Goal: Task Accomplishment & Management: Manage account settings

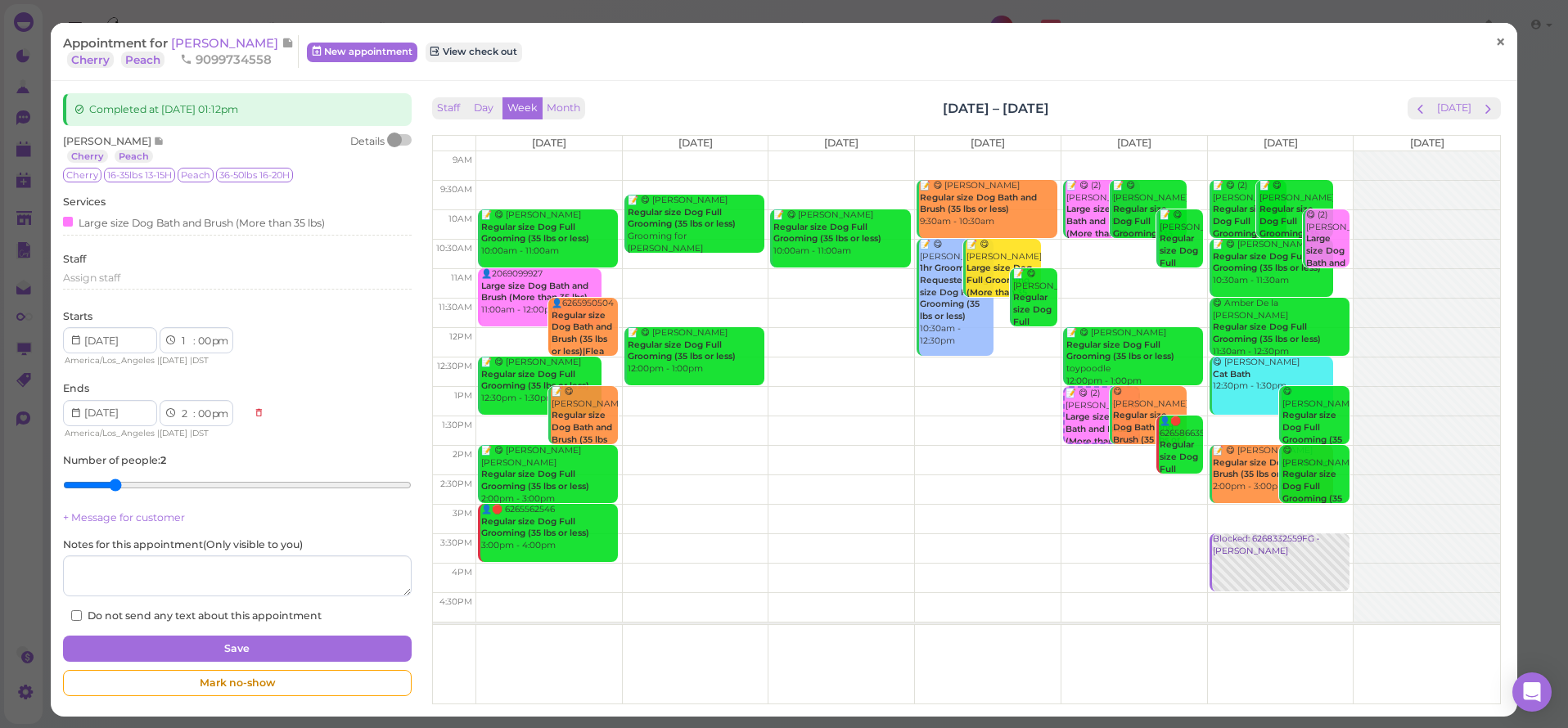
click at [1496, 40] on span "×" at bounding box center [1500, 42] width 10 height 23
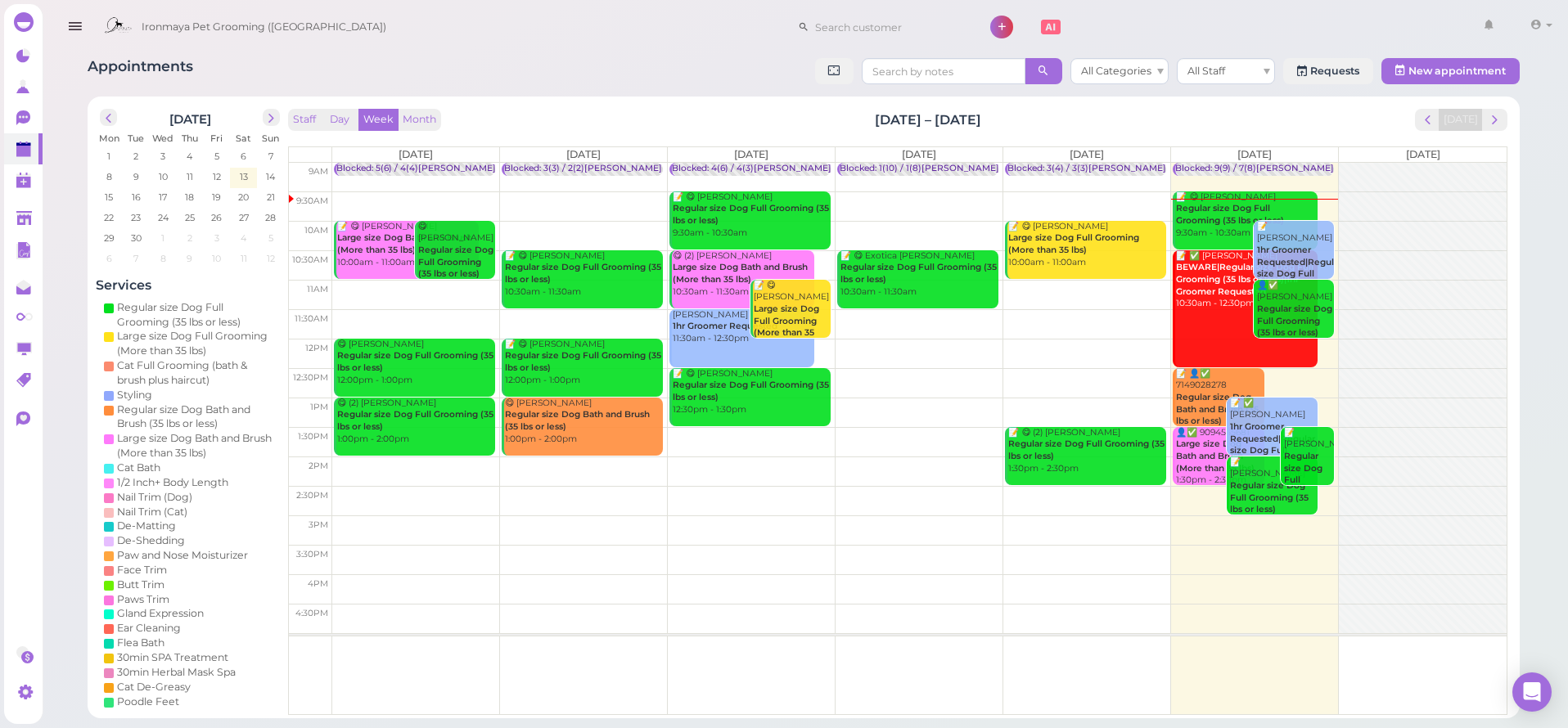
click at [675, 54] on div "Appointments All Categories All Staff Requests New appointment [DATE] Mon Tue W…" at bounding box center [803, 382] width 1473 height 673
click at [1497, 116] on span "next" at bounding box center [1495, 119] width 16 height 16
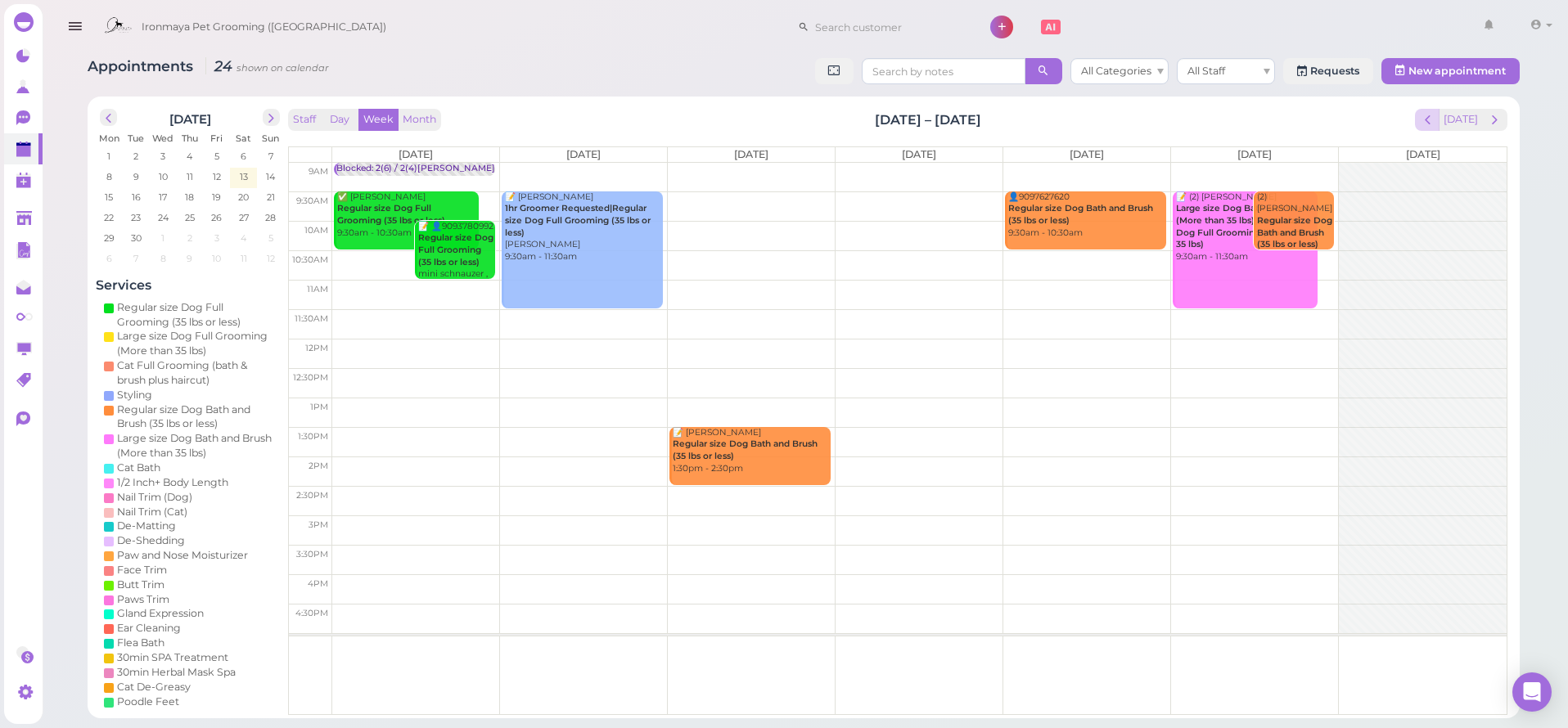
click at [1435, 119] on span "prev" at bounding box center [1428, 119] width 16 height 16
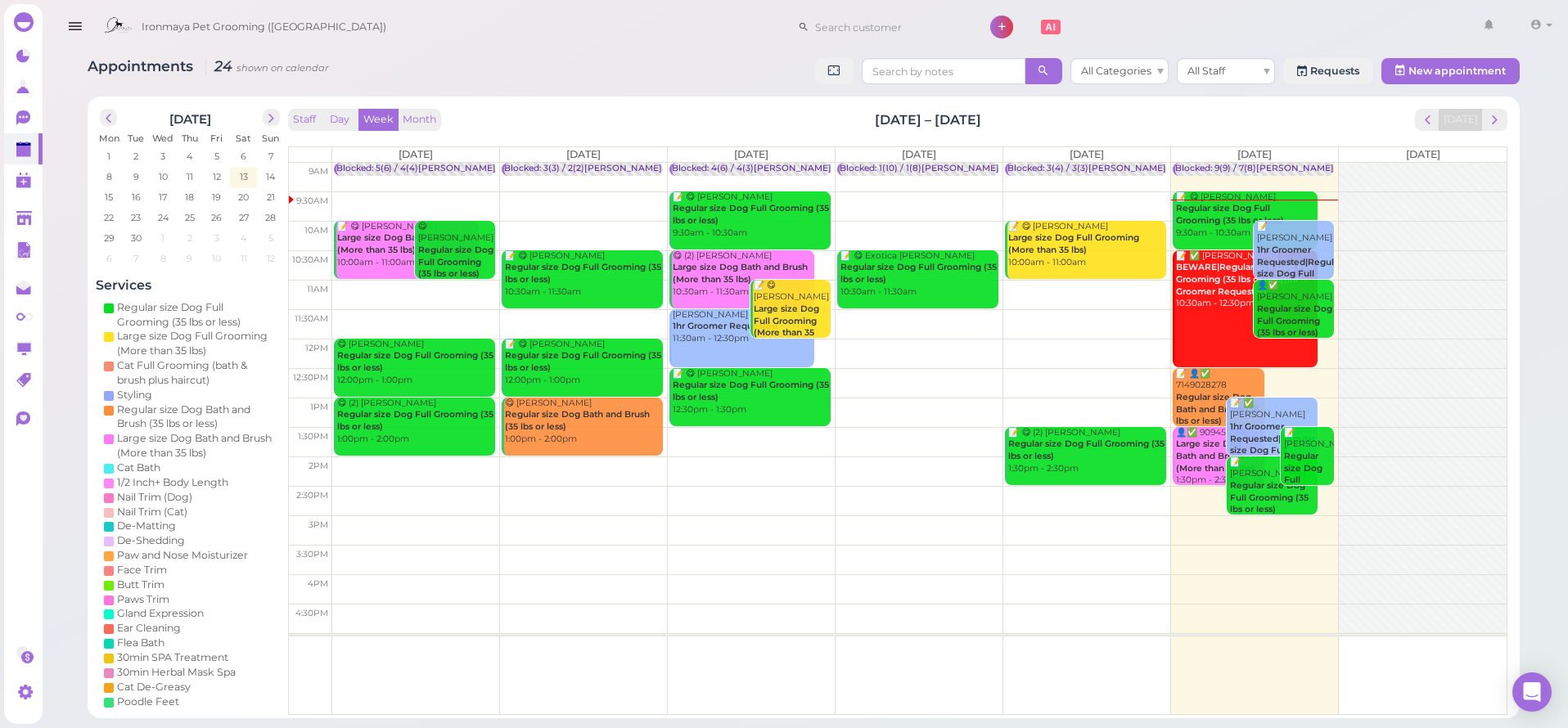
click at [1325, 122] on div "Staff Day Week Month [DATE] – [DATE] [DATE]" at bounding box center [898, 119] width 1220 height 22
click at [1335, 103] on div "[DATE] Mon Tue Wed Thu Fri Sat Sun 1 2 3 4 5 6 7 8 9 10 11 12 13 14 15 16 17 18…" at bounding box center [804, 407] width 1432 height 622
click at [1513, 122] on div "[DATE] Mon Tue Wed Thu Fri Sat Sun 1 2 3 4 5 6 7 8 9 10 11 12 13 14 15 16 17 18…" at bounding box center [804, 407] width 1432 height 622
click at [1507, 123] on button "next" at bounding box center [1495, 119] width 25 height 22
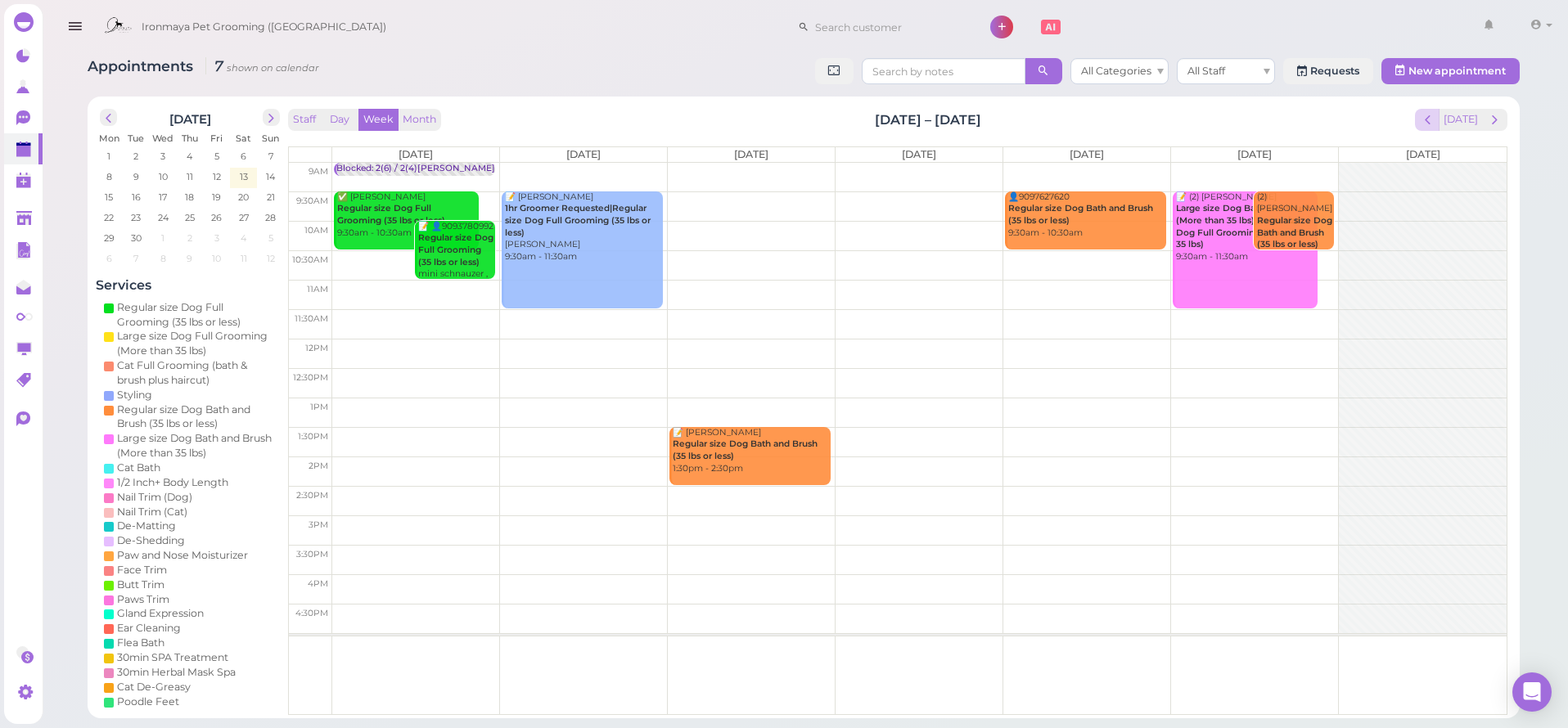
click at [1428, 118] on span "prev" at bounding box center [1428, 119] width 16 height 16
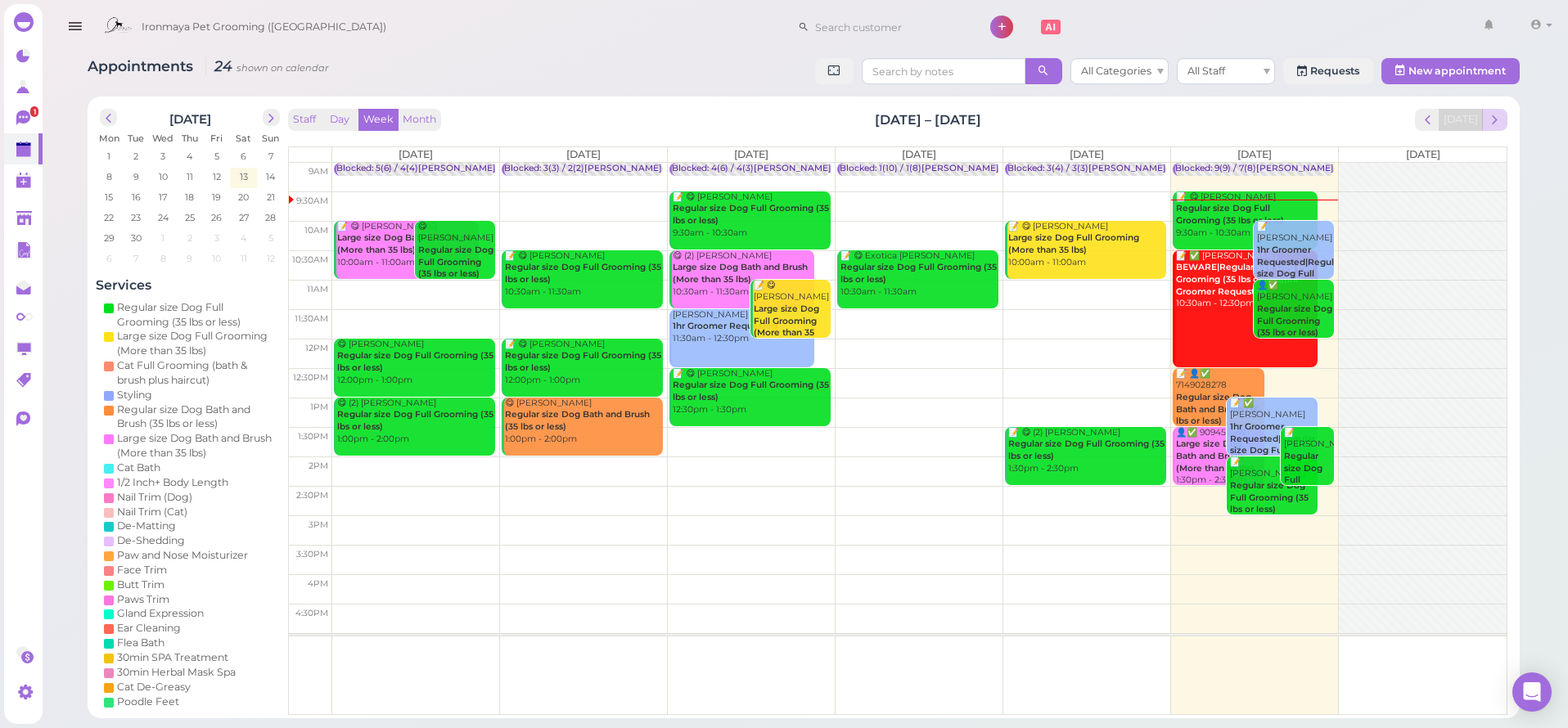
click at [1493, 116] on span "next" at bounding box center [1495, 119] width 16 height 16
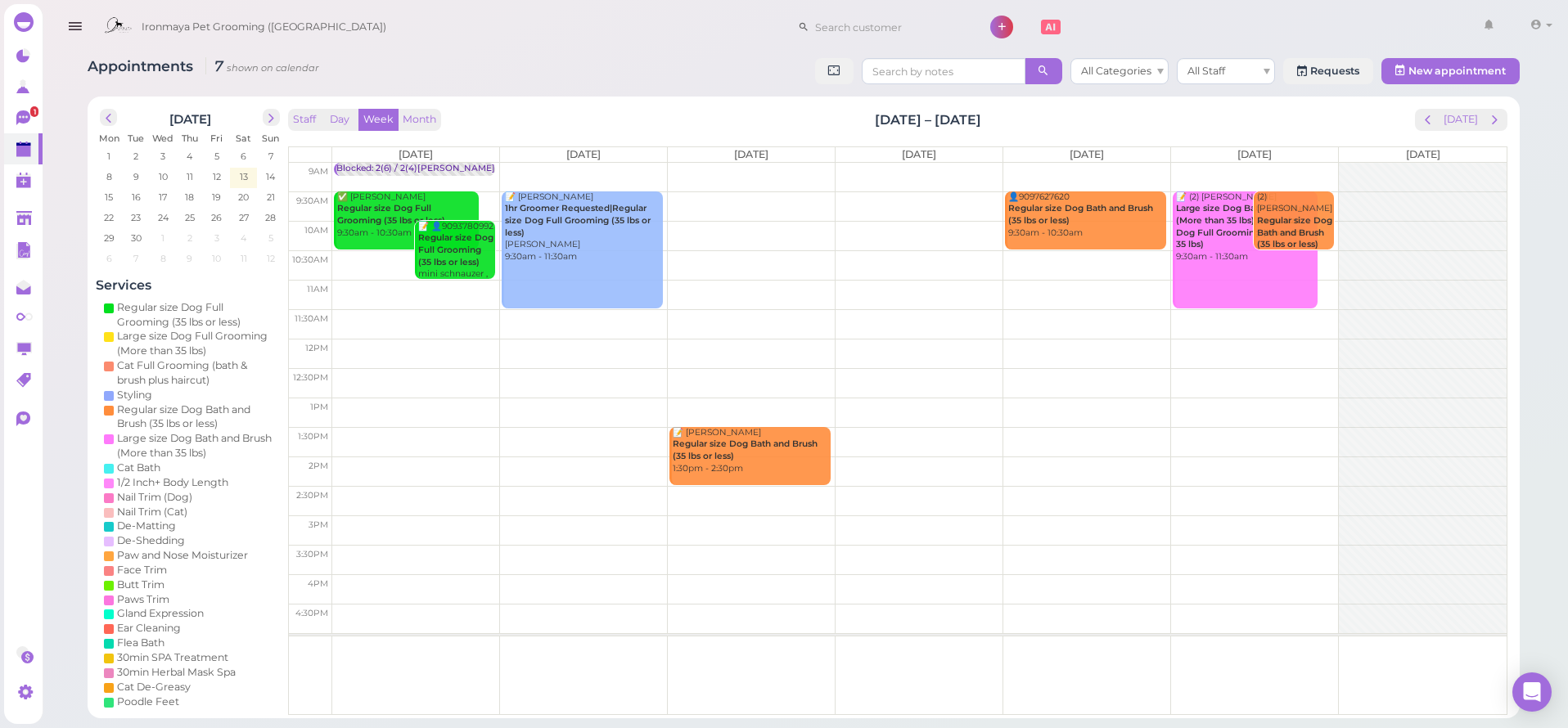
drag, startPoint x: 77, startPoint y: 18, endPoint x: 84, endPoint y: 30, distance: 13.9
click at [77, 19] on icon "button" at bounding box center [74, 26] width 17 height 21
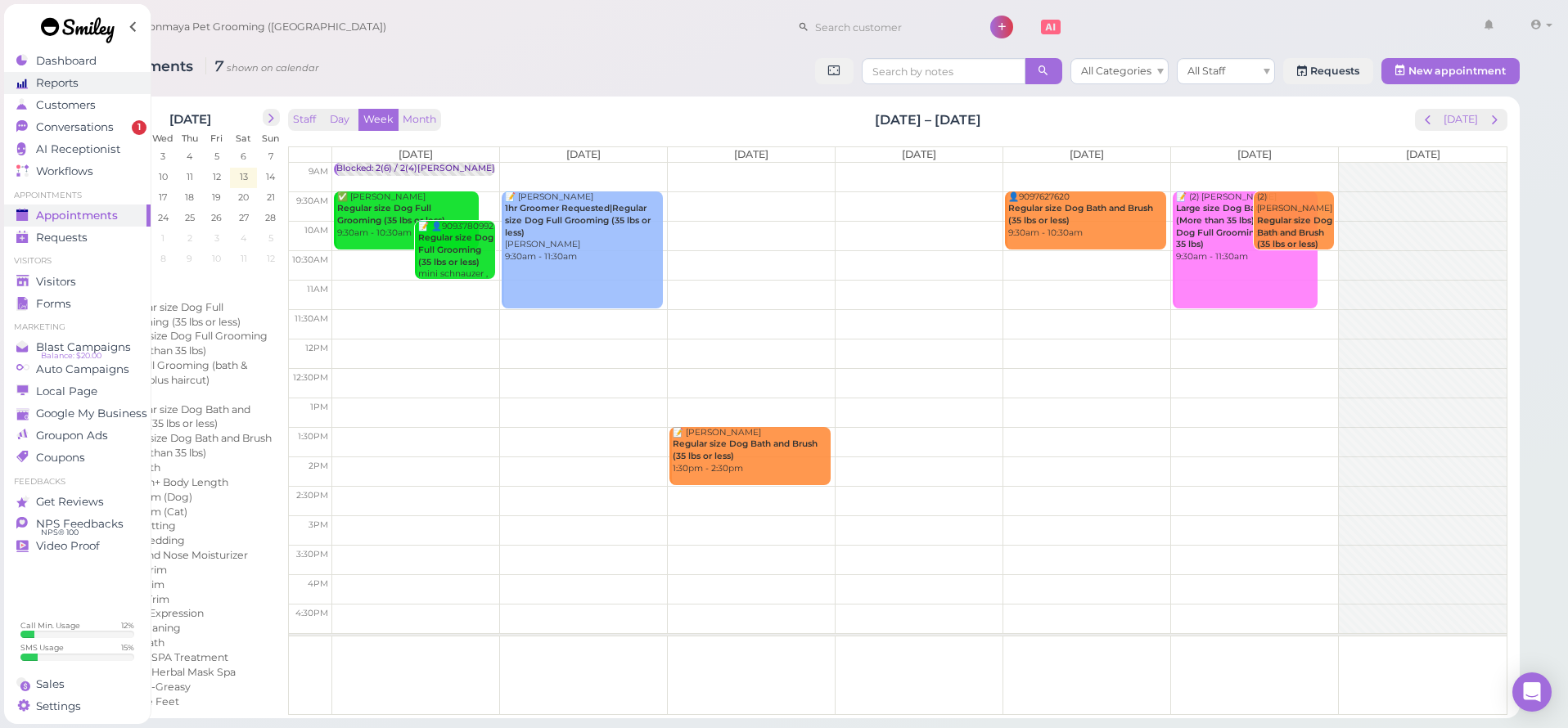
click at [88, 73] on link "Reports" at bounding box center [77, 83] width 147 height 22
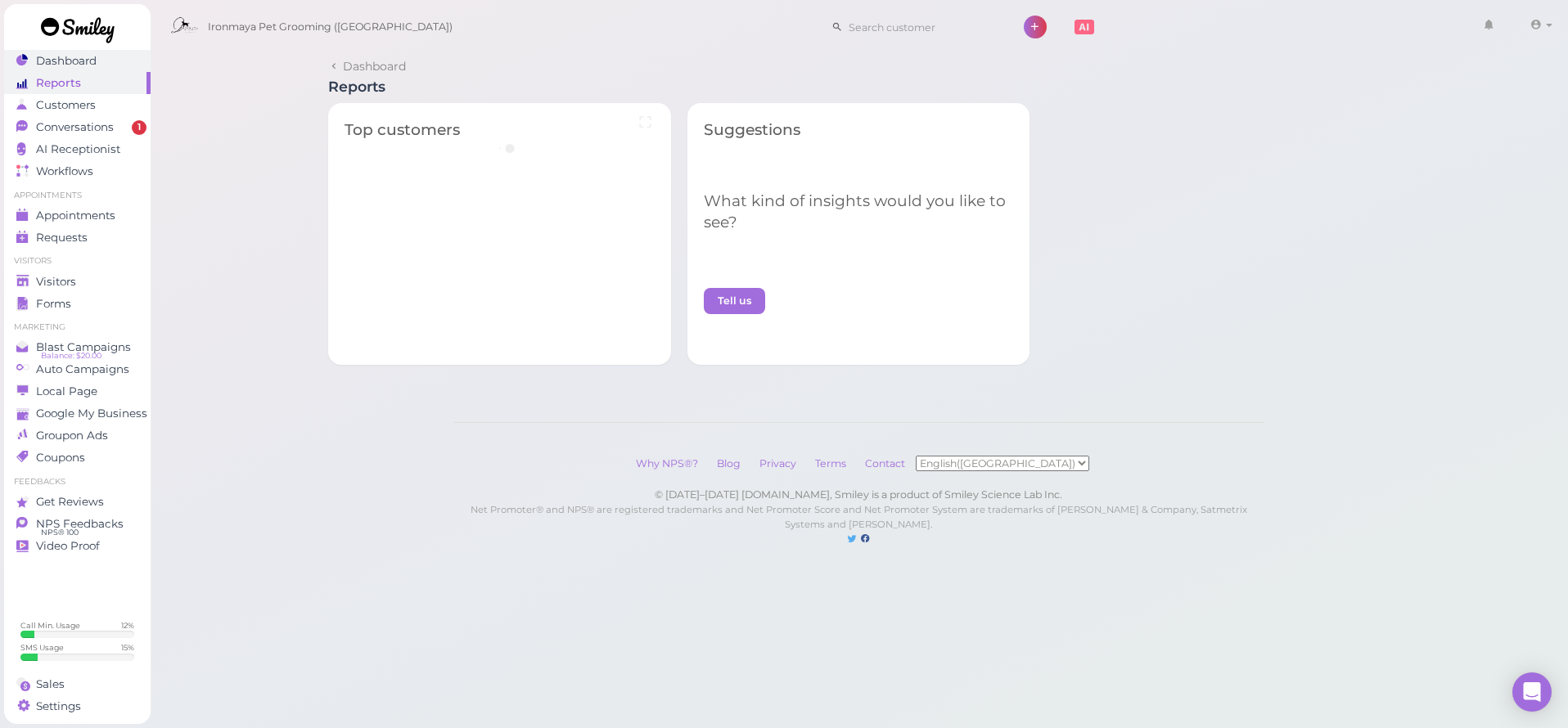
click at [92, 59] on span "Dashboard" at bounding box center [66, 60] width 60 height 14
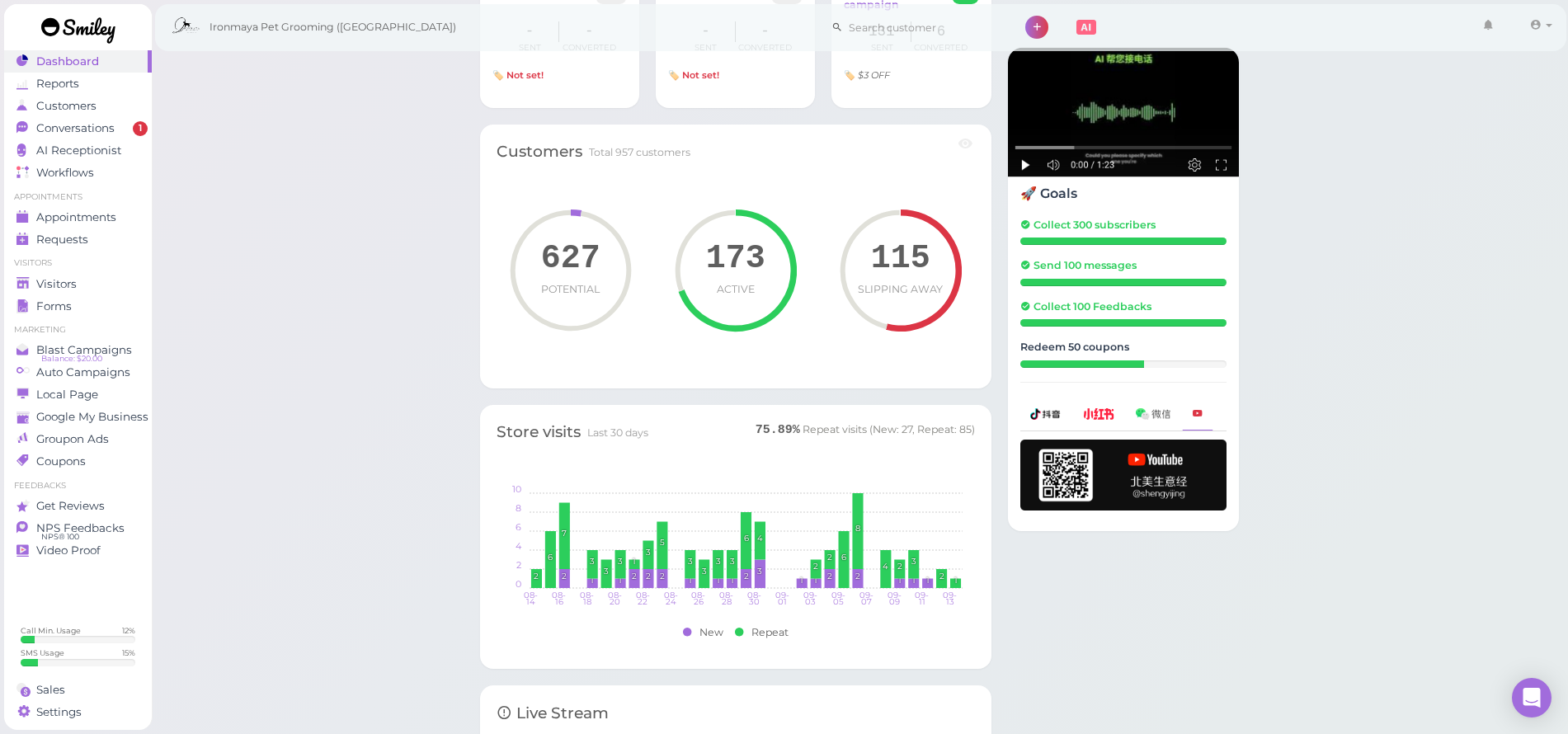
scroll to position [1241, 0]
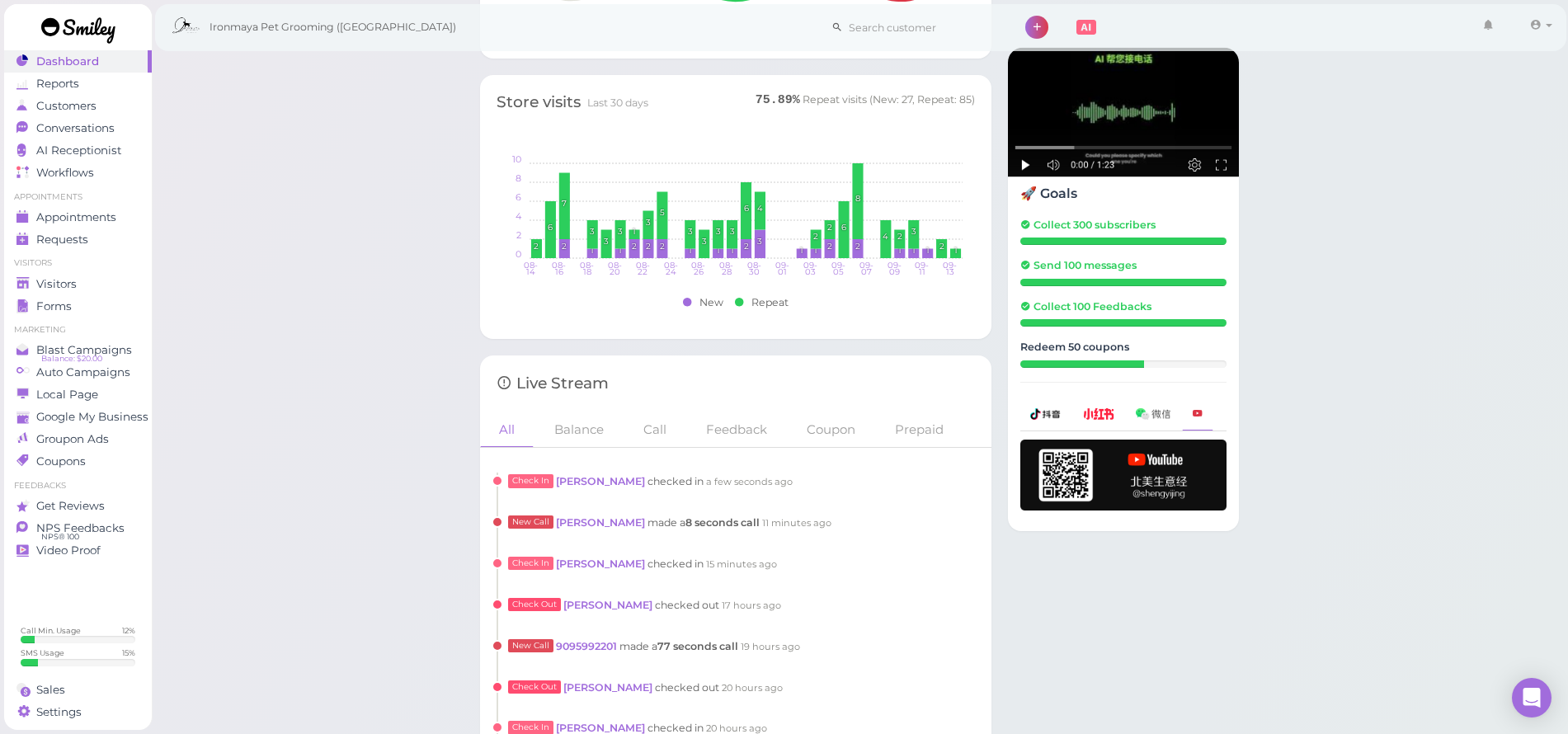
drag, startPoint x: 91, startPoint y: 284, endPoint x: 362, endPoint y: 248, distance: 273.4
click at [90, 284] on div "Visitors" at bounding box center [75, 284] width 119 height 14
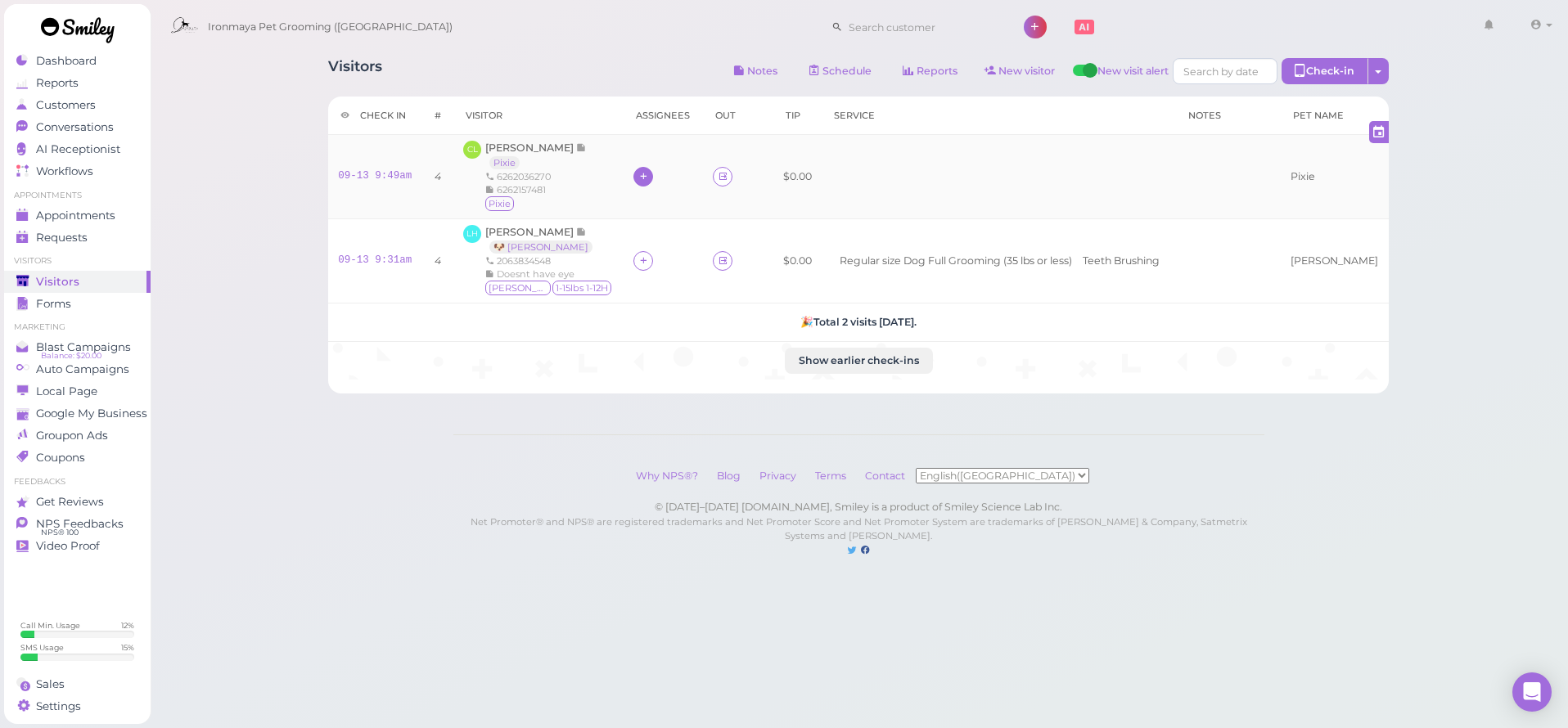
click at [638, 176] on icon at bounding box center [643, 176] width 10 height 12
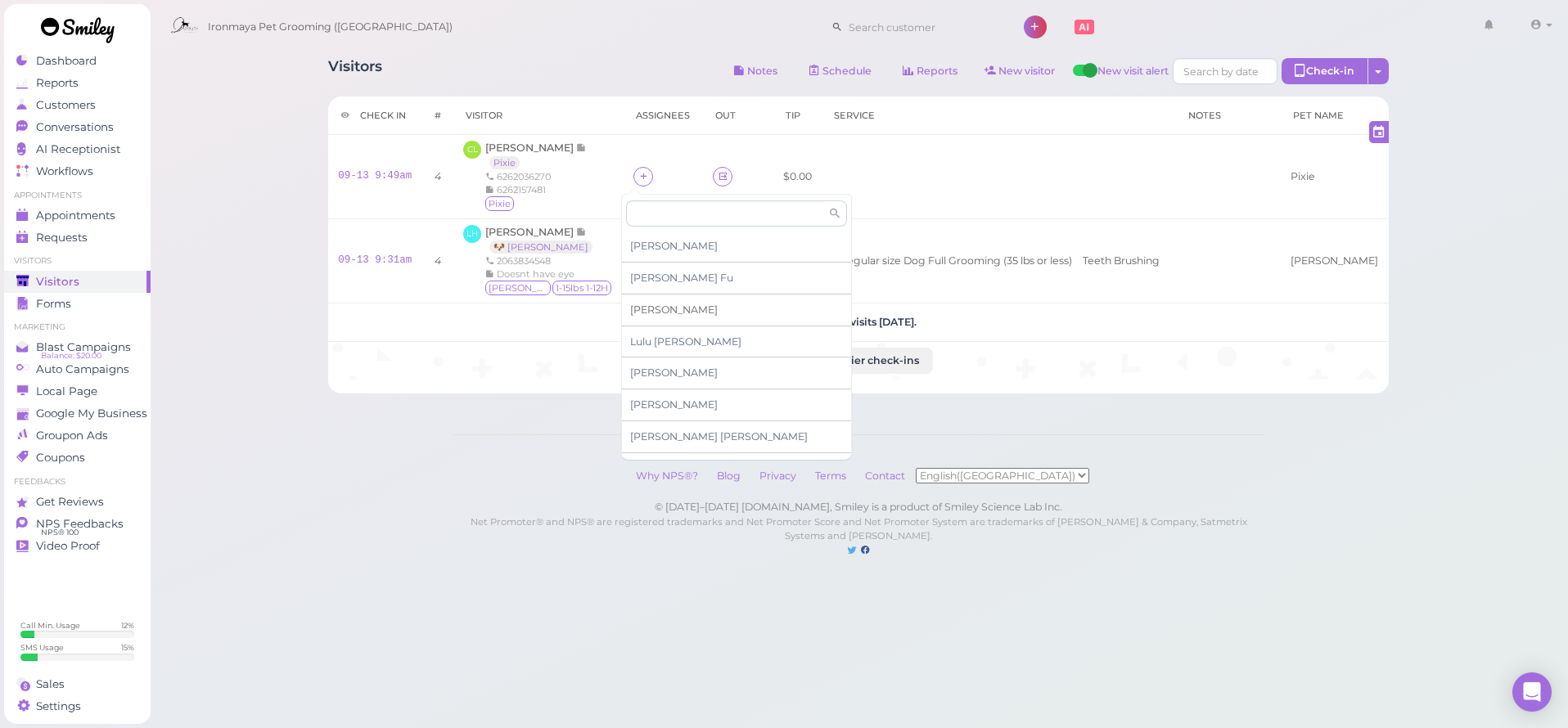
click at [650, 310] on span "[PERSON_NAME]" at bounding box center [674, 309] width 88 height 12
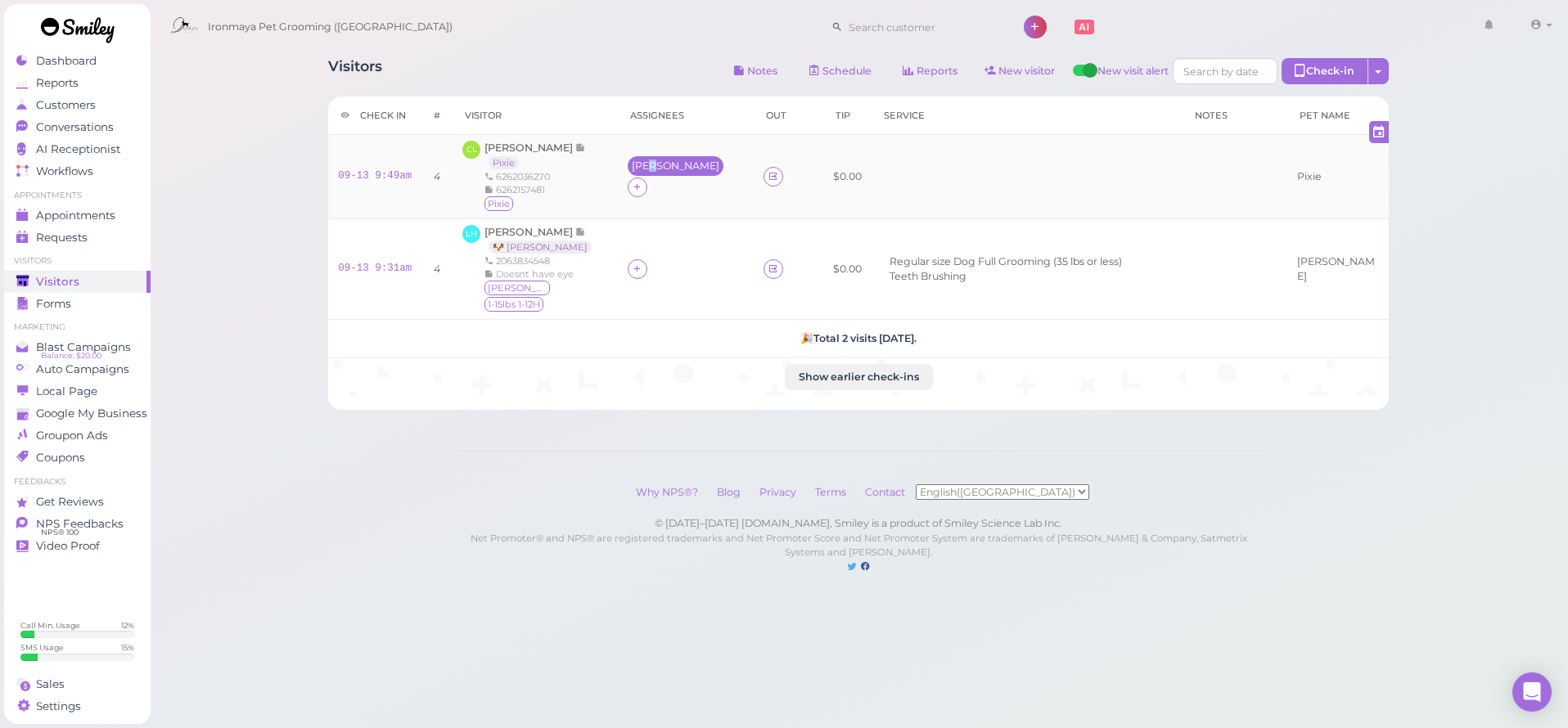
click at [643, 172] on div "[PERSON_NAME]" at bounding box center [675, 166] width 88 height 11
drag, startPoint x: 763, startPoint y: 459, endPoint x: 738, endPoint y: 449, distance: 26.9
click at [762, 459] on div "Why NPS®? Blog Privacy Terms Contact English([GEOGRAPHIC_DATA]) 简体中文 © [DATE]–[…" at bounding box center [859, 529] width 811 height 156
drag, startPoint x: 355, startPoint y: 173, endPoint x: 488, endPoint y: 166, distance: 133.2
click at [355, 173] on link "09-13 9:49am" at bounding box center [375, 176] width 73 height 11
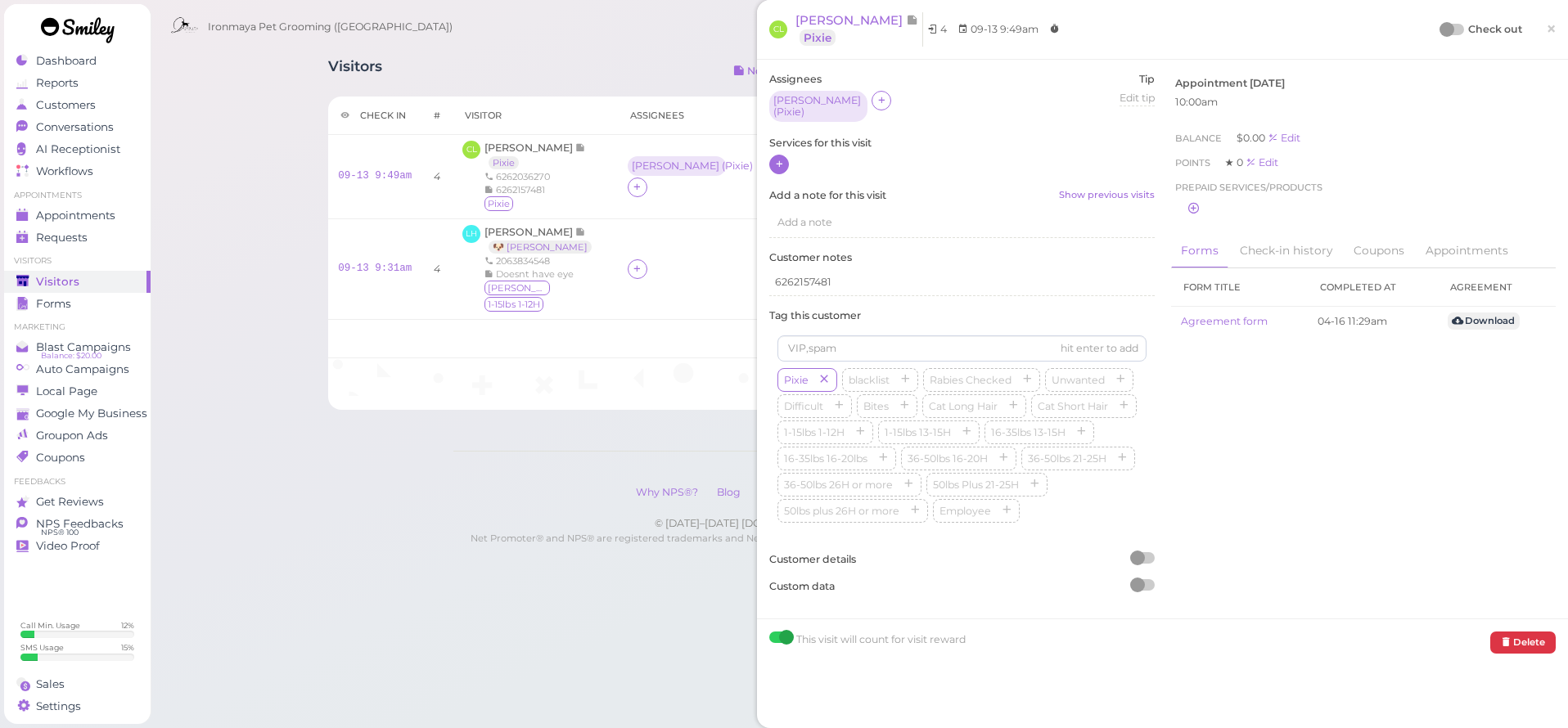
click at [776, 158] on icon at bounding box center [779, 164] width 10 height 12
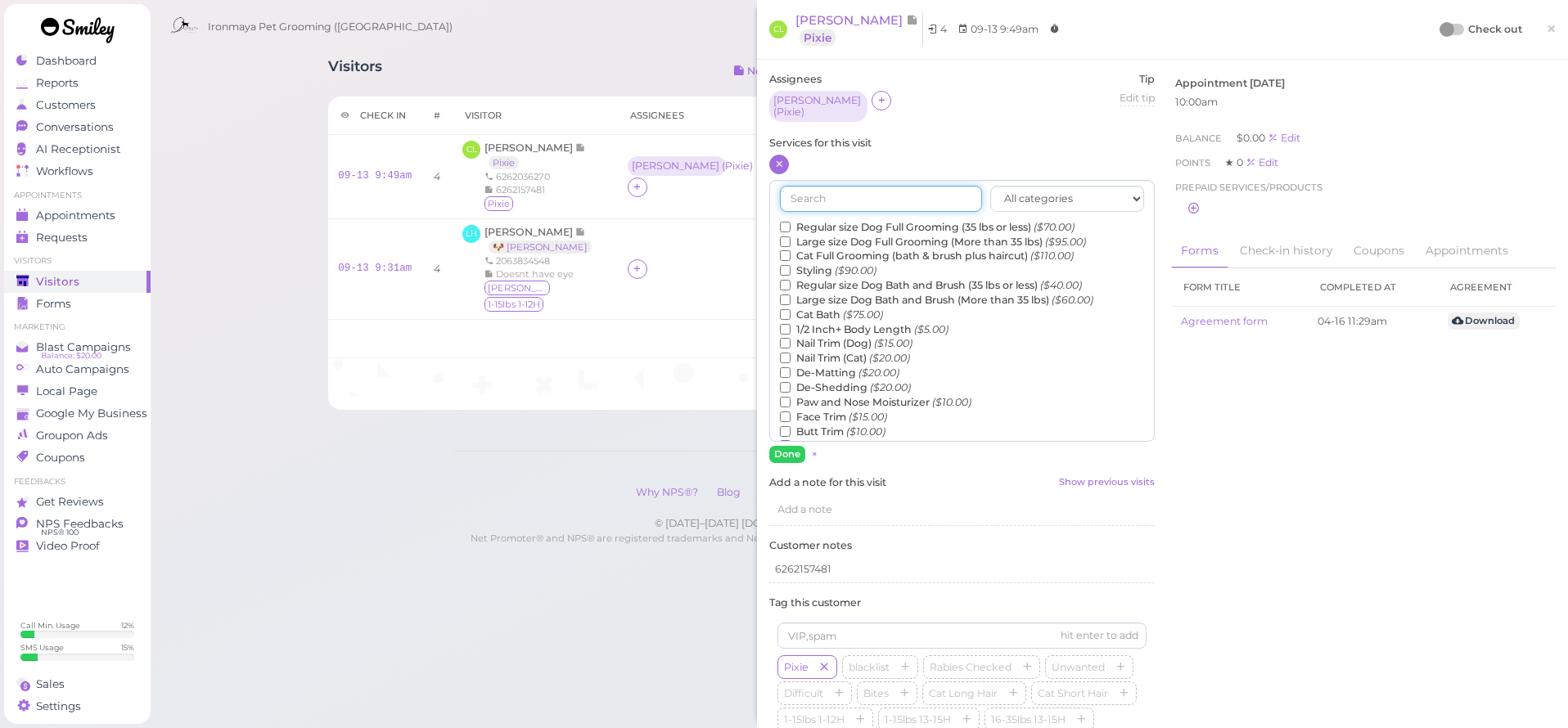
drag, startPoint x: 881, startPoint y: 194, endPoint x: 872, endPoint y: 206, distance: 15.0
click at [880, 195] on input "text" at bounding box center [881, 198] width 202 height 26
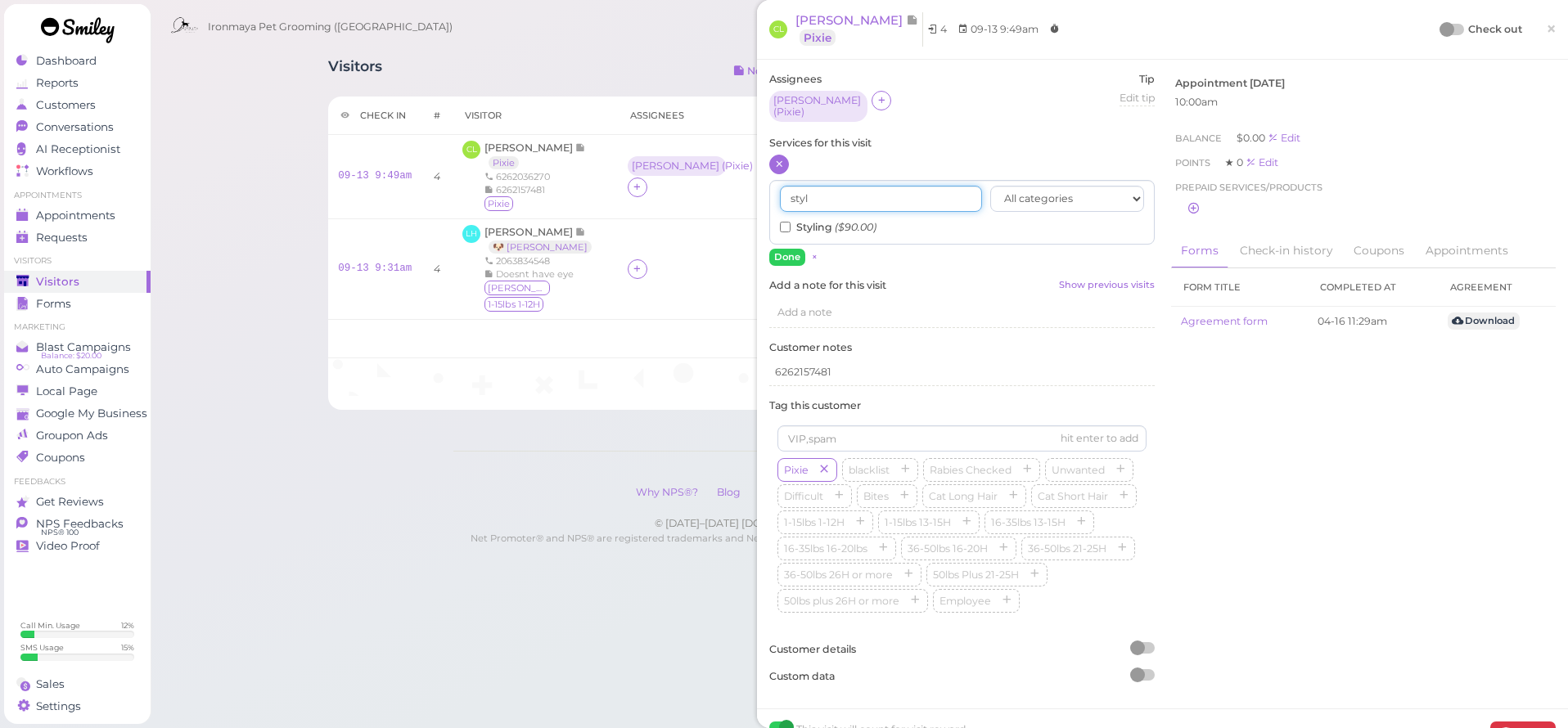
type input "styl"
click at [844, 221] on icon "($90.00)" at bounding box center [856, 227] width 41 height 12
click at [791, 222] on input "Styling ($90.00)" at bounding box center [785, 227] width 10 height 10
click at [794, 248] on button "Done" at bounding box center [787, 257] width 36 height 17
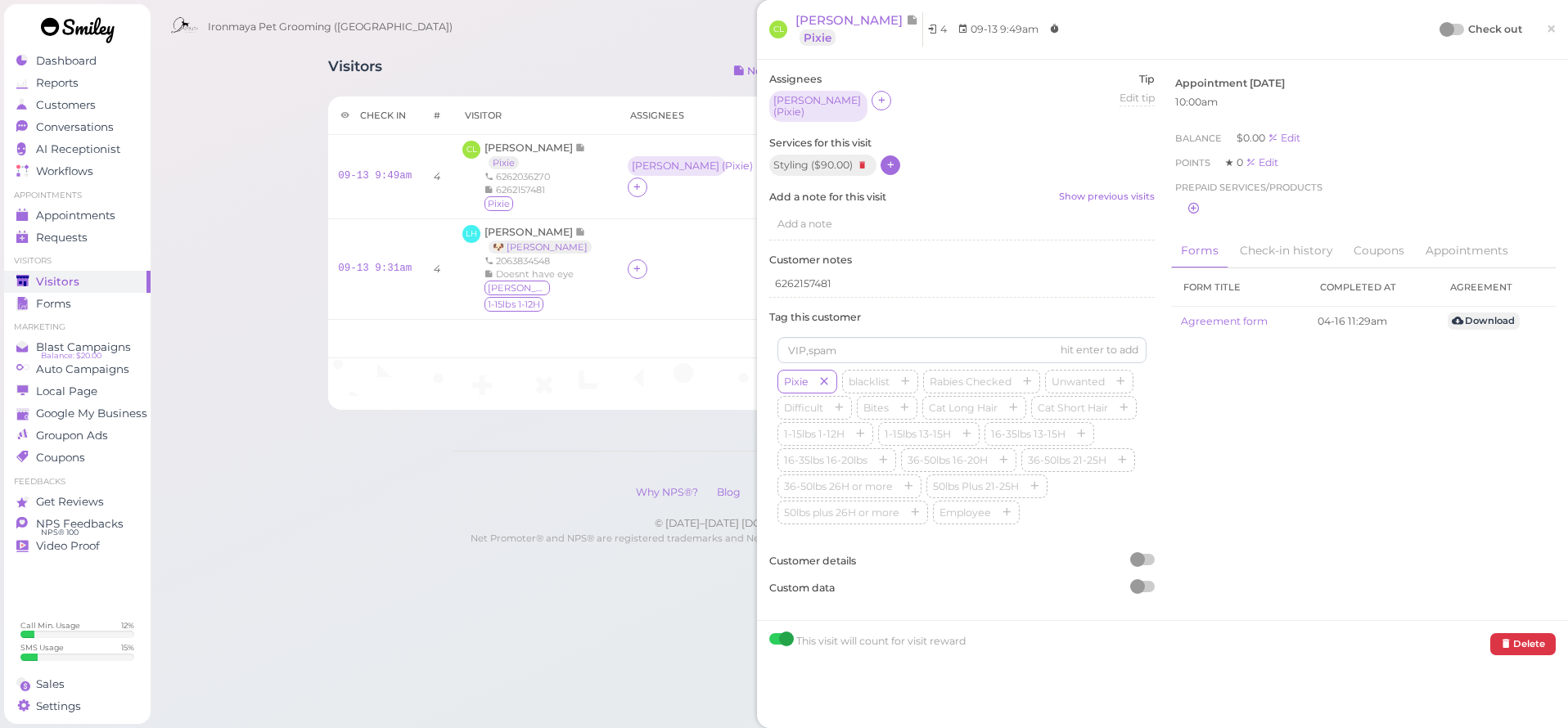
click at [847, 154] on div "Styling ( $90.00 )" at bounding box center [823, 165] width 107 height 22
click at [881, 155] on div at bounding box center [890, 165] width 20 height 20
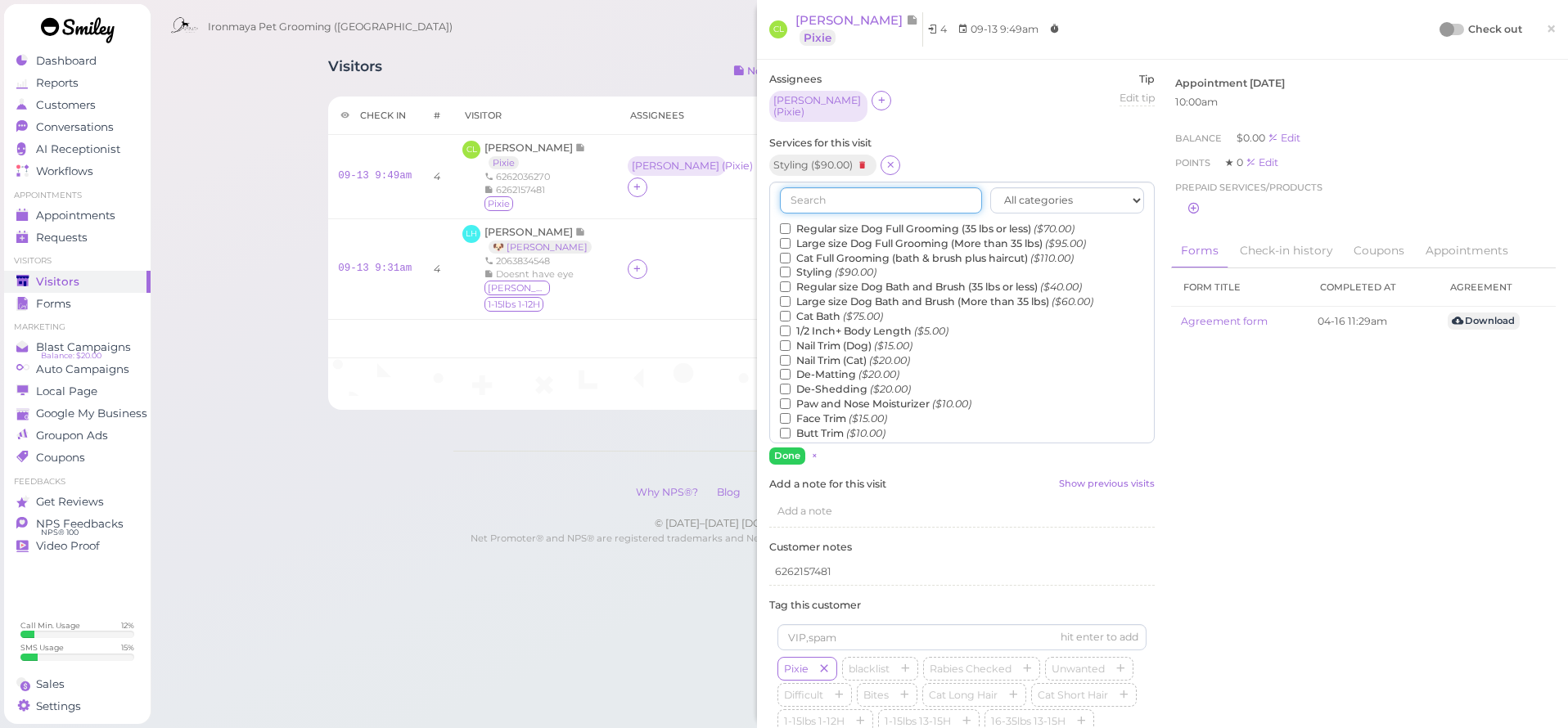
click at [888, 192] on input "text" at bounding box center [881, 200] width 202 height 26
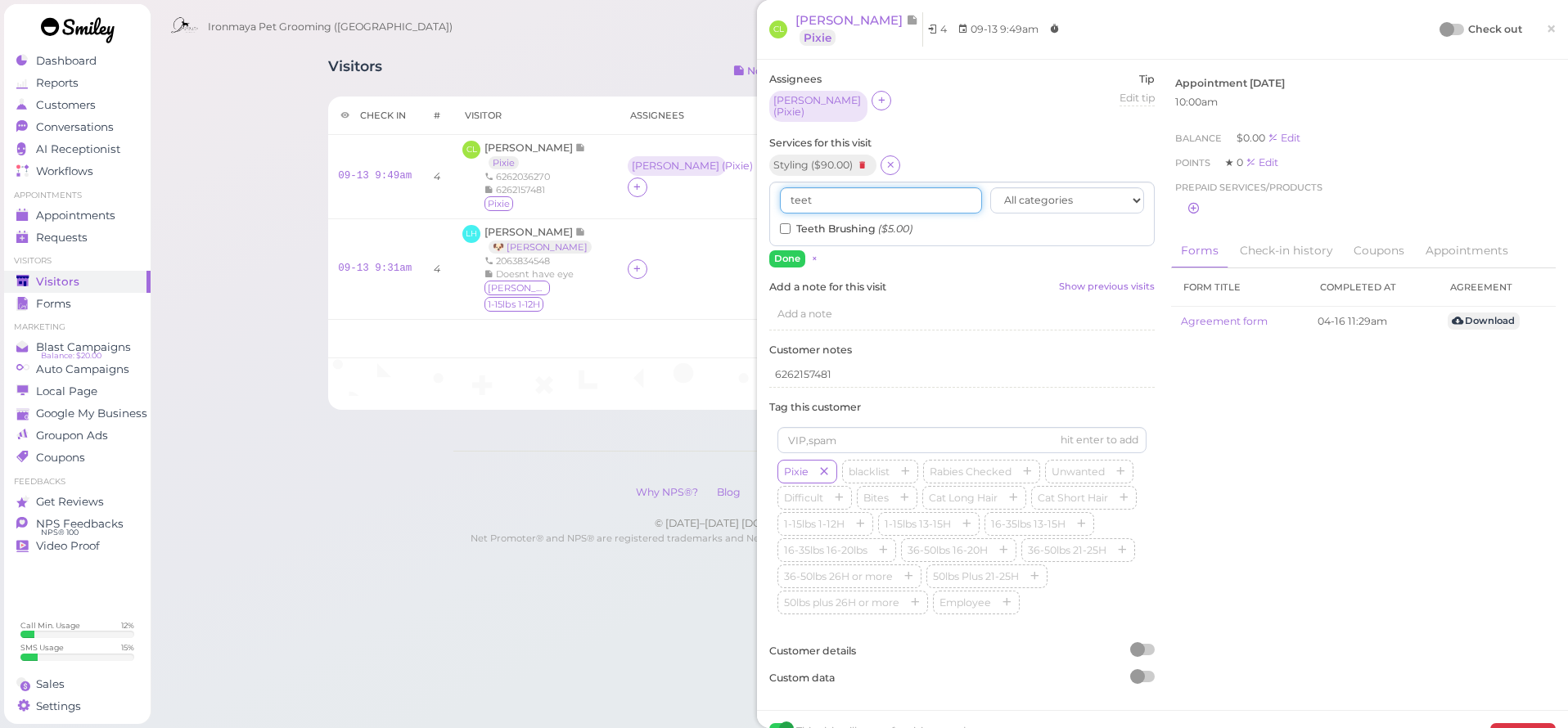
type input "teet"
click at [797, 261] on div "Assignees [PERSON_NAME] ( Pixie ) Tip Edit tip 0 Services for this visit Stylin…" at bounding box center [962, 385] width 402 height 625
click at [796, 250] on button "Done" at bounding box center [787, 259] width 36 height 17
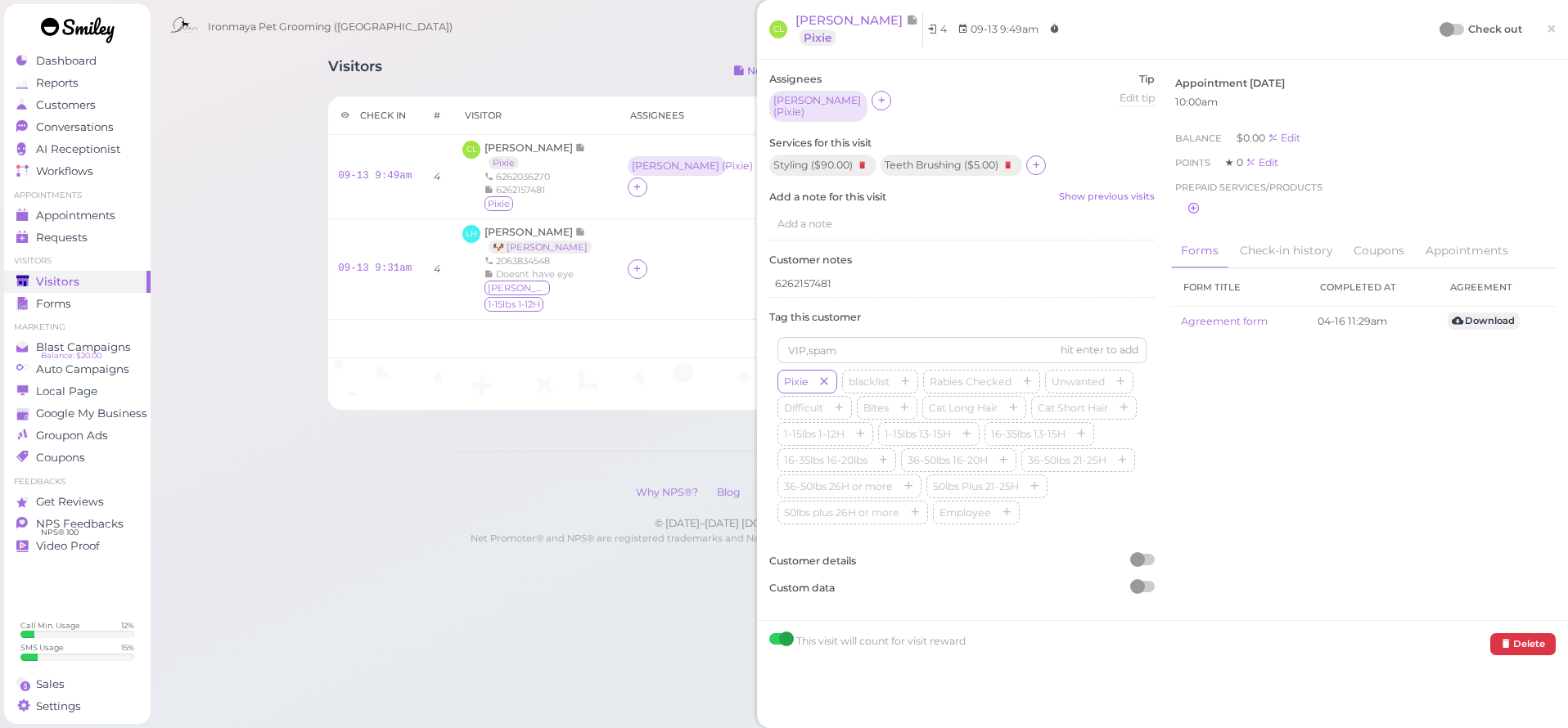
click at [1546, 27] on span "×" at bounding box center [1551, 28] width 10 height 23
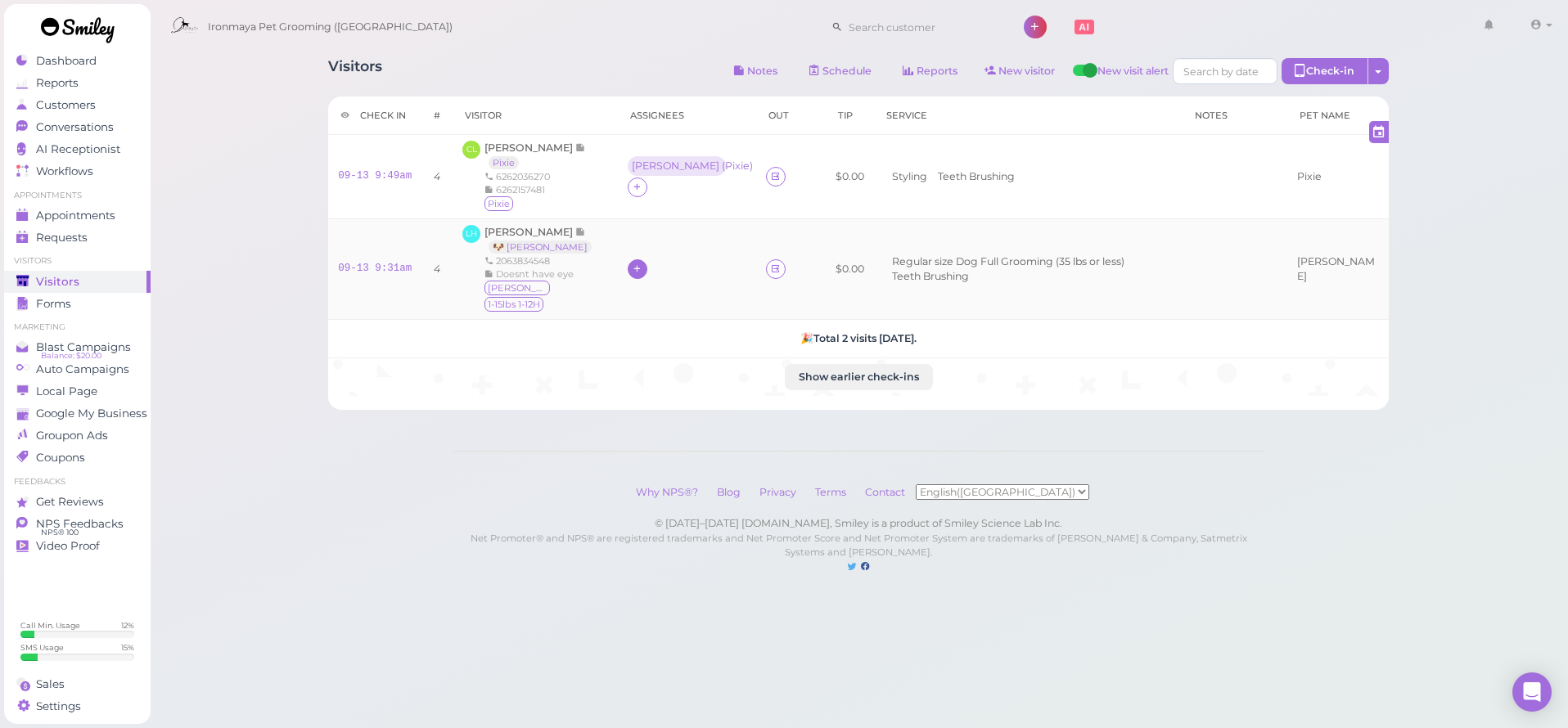
click at [632, 262] on icon at bounding box center [636, 268] width 10 height 12
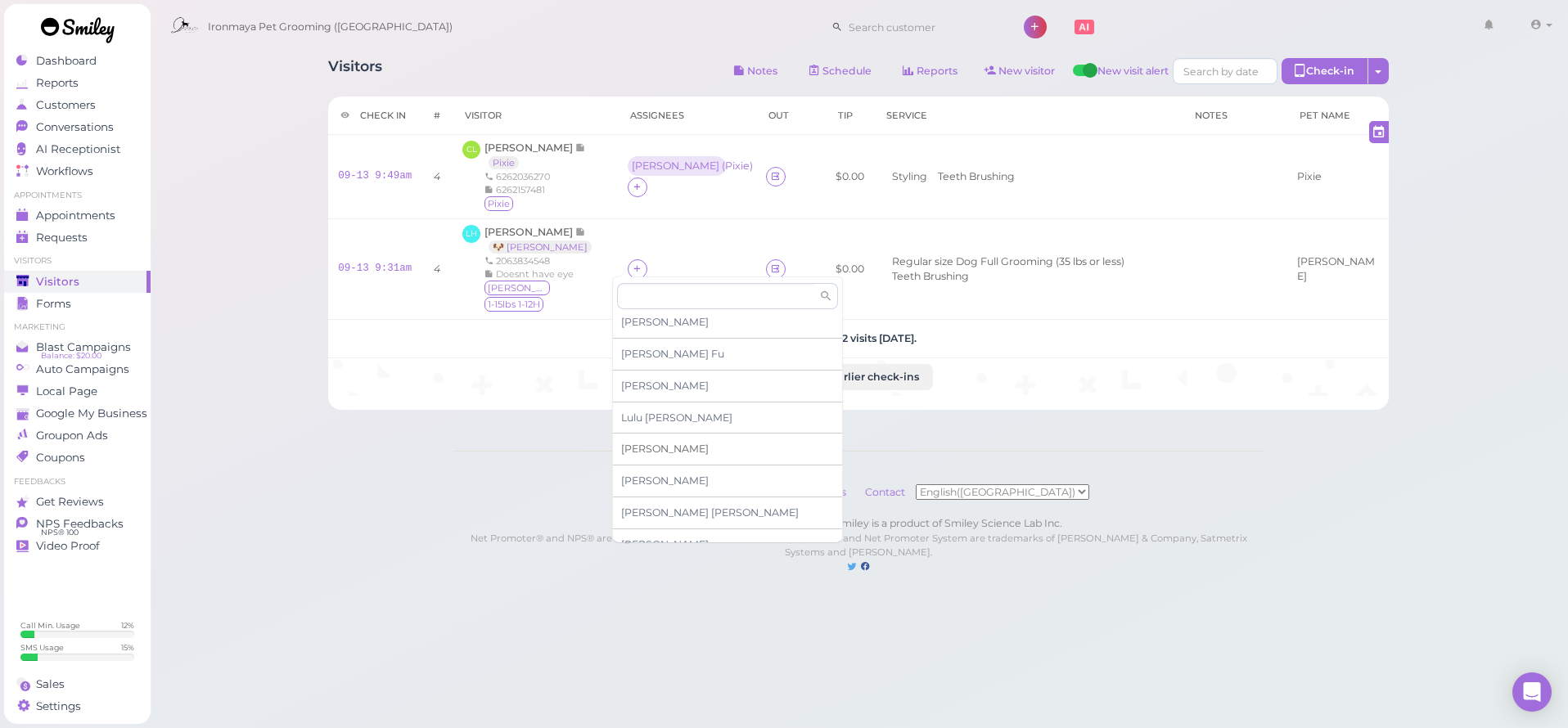
scroll to position [25, 0]
click at [644, 520] on div "[PERSON_NAME]" at bounding box center [727, 527] width 229 height 32
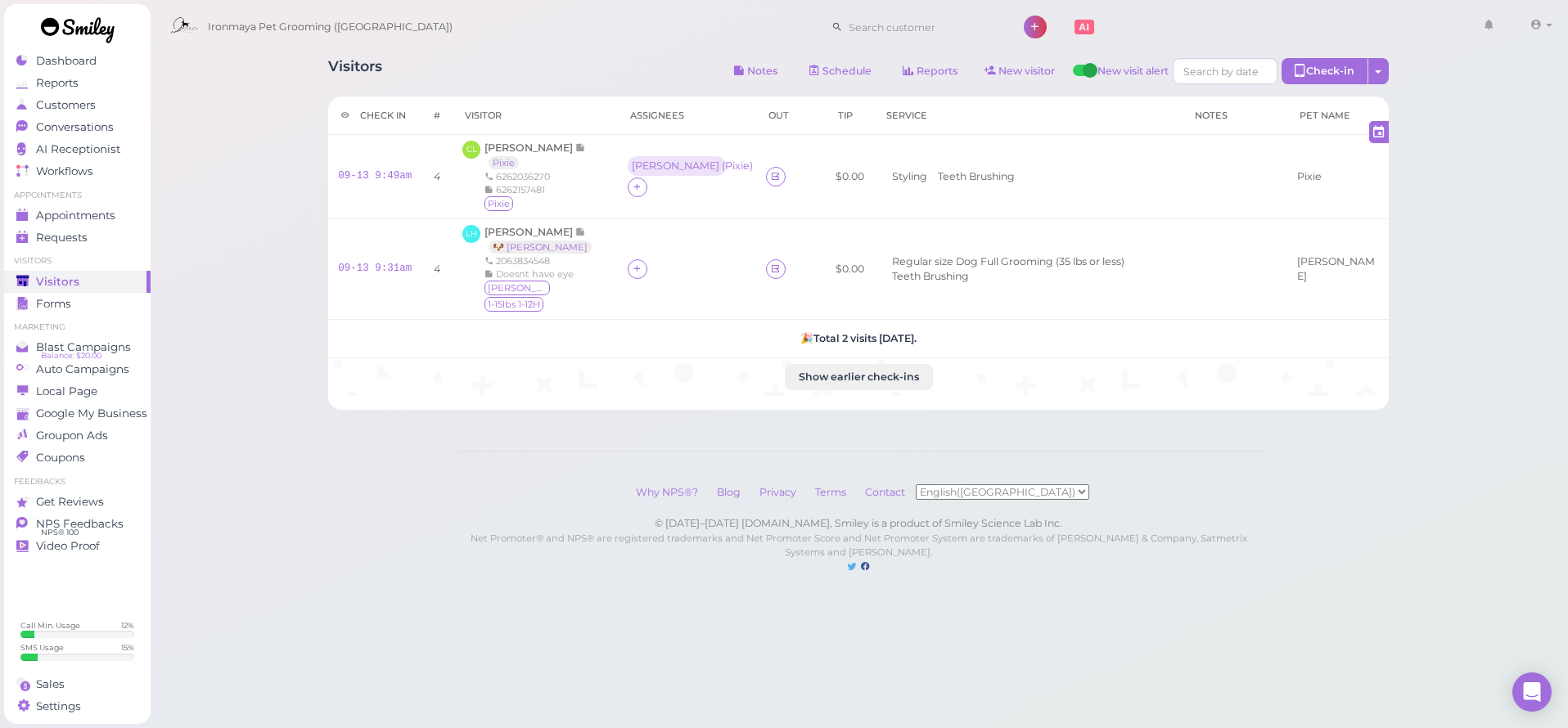
click at [392, 452] on div "Visitors Notes Schedule Reports New visitor New visit alert Check-in Customer c…" at bounding box center [859, 303] width 1419 height 607
click at [634, 261] on div "[PERSON_NAME]" at bounding box center [675, 259] width 88 height 11
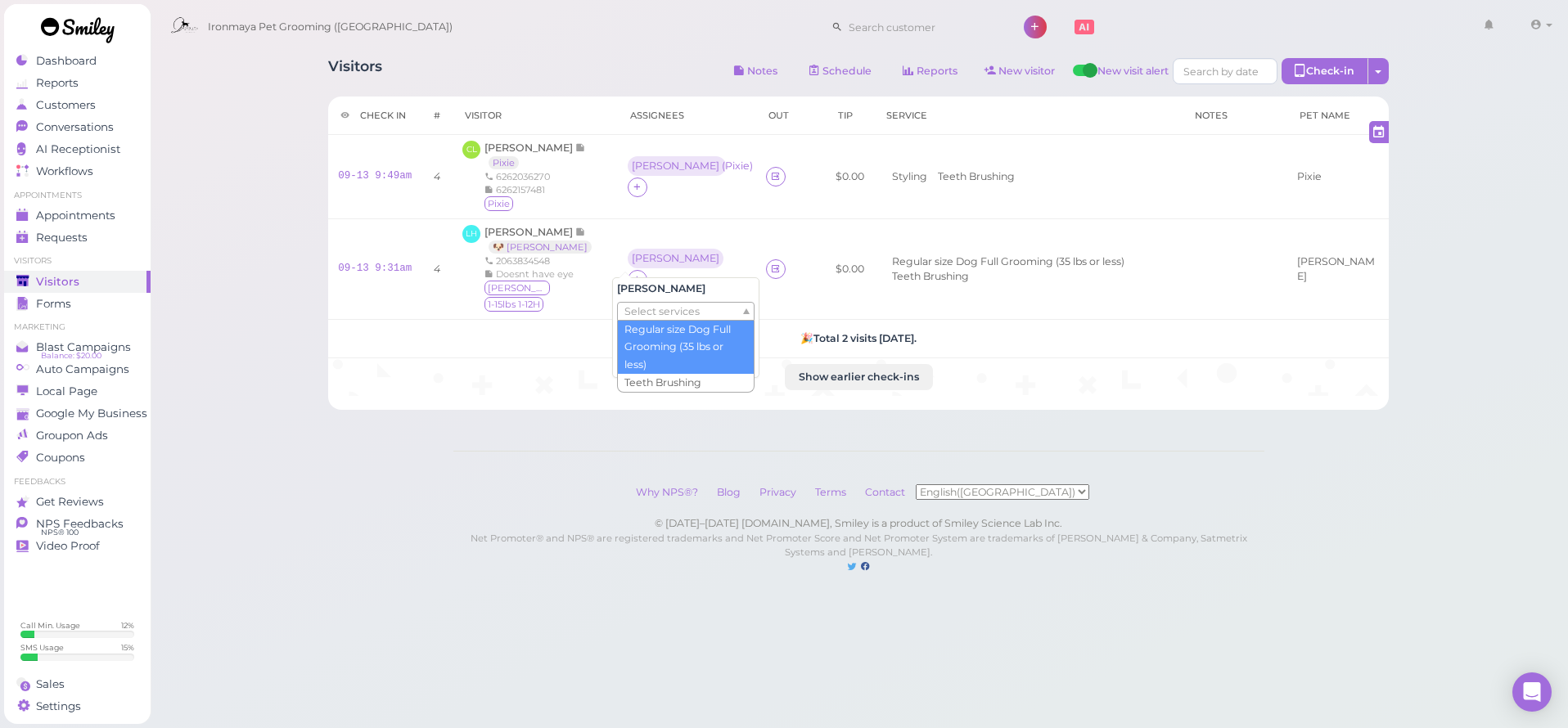
click at [660, 307] on span "Select services" at bounding box center [663, 311] width 75 height 18
click at [712, 233] on td "[PERSON_NAME]" at bounding box center [687, 268] width 138 height 101
drag, startPoint x: 624, startPoint y: 253, endPoint x: 629, endPoint y: 268, distance: 15.8
click at [632, 253] on div "[PERSON_NAME]" at bounding box center [675, 259] width 88 height 11
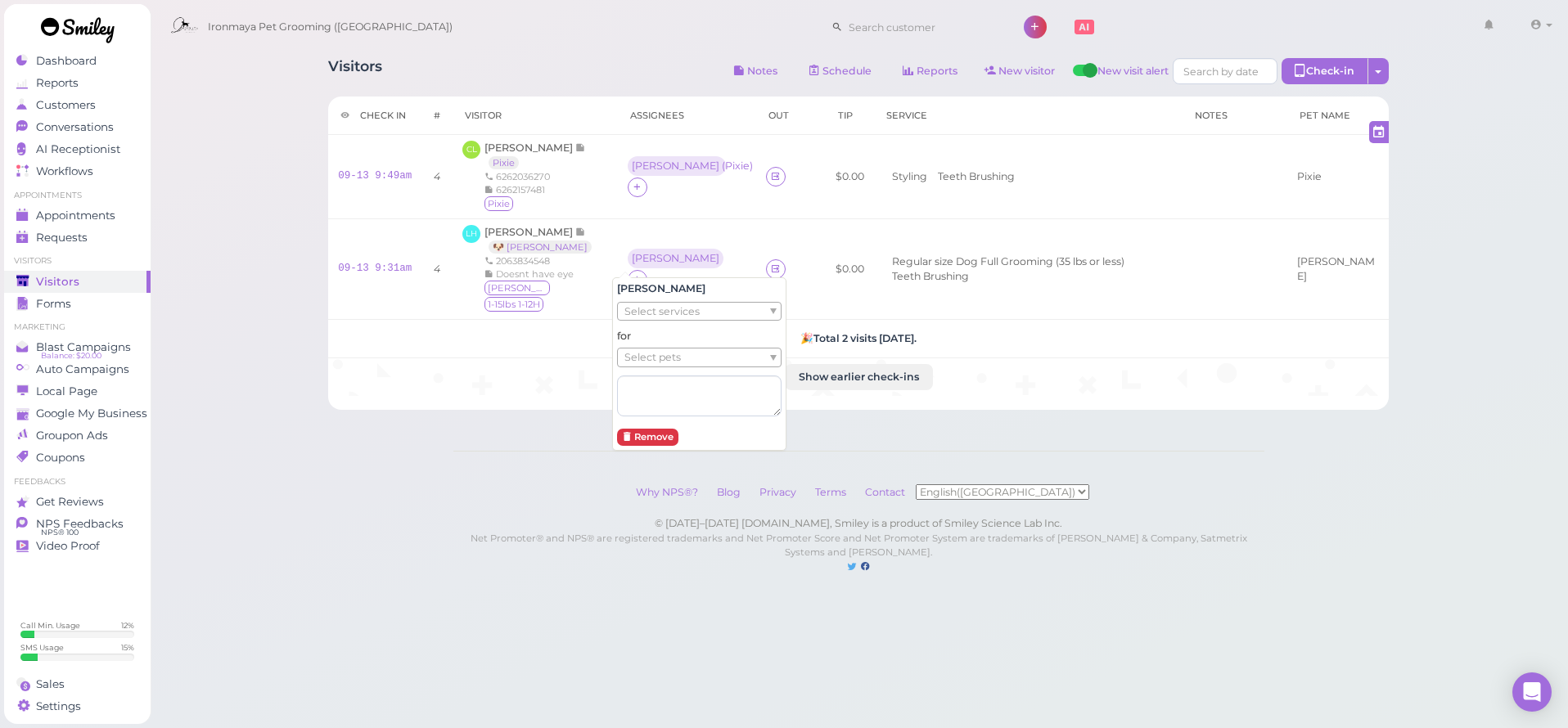
click at [679, 360] on span "Select pets" at bounding box center [653, 356] width 56 height 18
click at [484, 380] on div "Check in # Visitor Assignees Out Tip Service Notes Pet Name 09-13 9:49am 4 CL […" at bounding box center [858, 253] width 1061 height 313
click at [659, 253] on div "[PERSON_NAME] ( [PERSON_NAME] )" at bounding box center [677, 259] width 90 height 11
click at [663, 436] on button "Remove" at bounding box center [646, 438] width 61 height 17
click at [631, 260] on div at bounding box center [637, 269] width 20 height 20
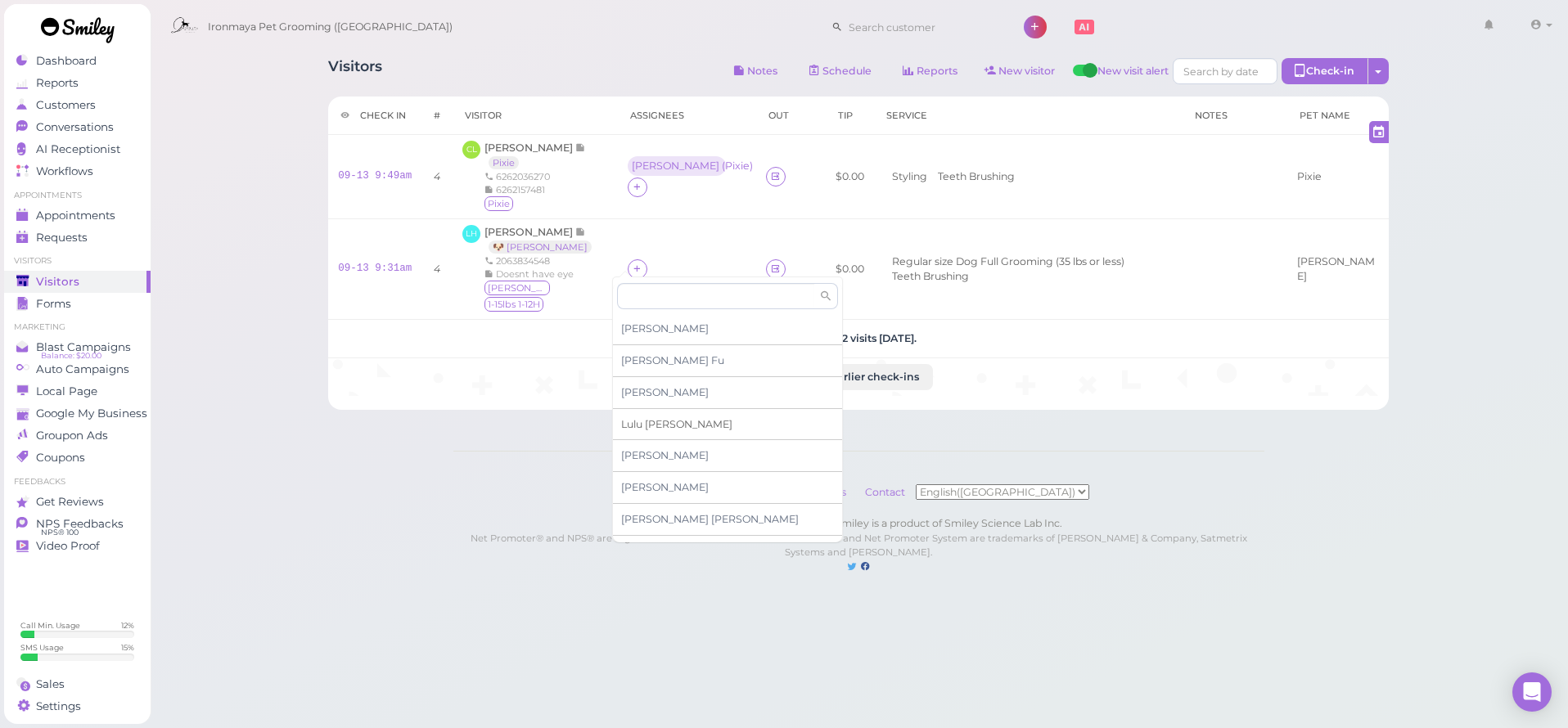
click at [651, 424] on span "[PERSON_NAME]" at bounding box center [677, 423] width 111 height 12
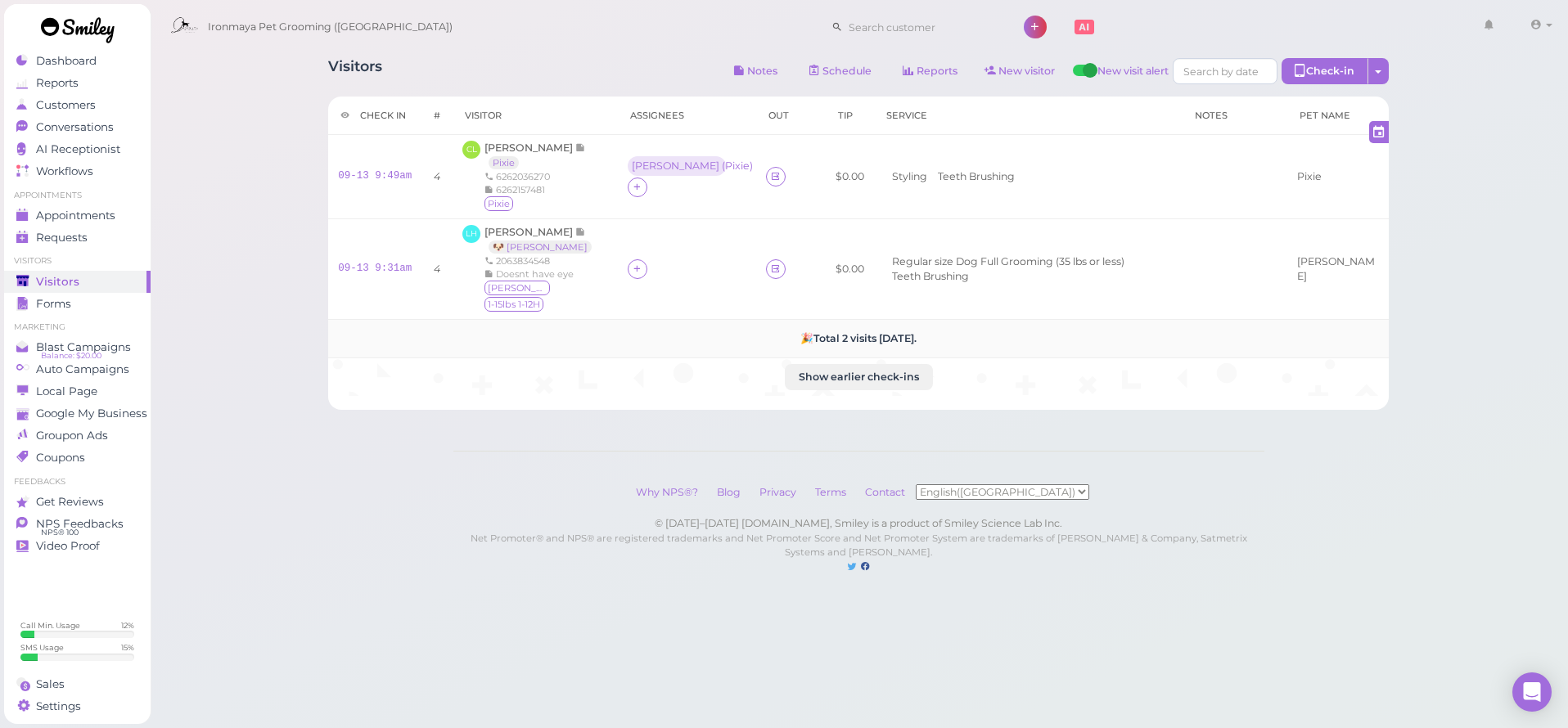
click at [648, 332] on h5 "🎉 Total 2 visits [DATE]." at bounding box center [858, 338] width 1041 height 12
click at [658, 332] on h5 "🎉 Total 2 visits [DATE]." at bounding box center [858, 338] width 1041 height 12
drag, startPoint x: 619, startPoint y: 257, endPoint x: 632, endPoint y: 265, distance: 15.3
click at [632, 262] on div "Lulu" at bounding box center [642, 268] width 22 height 11
click at [674, 358] on span "Select pets" at bounding box center [653, 356] width 56 height 18
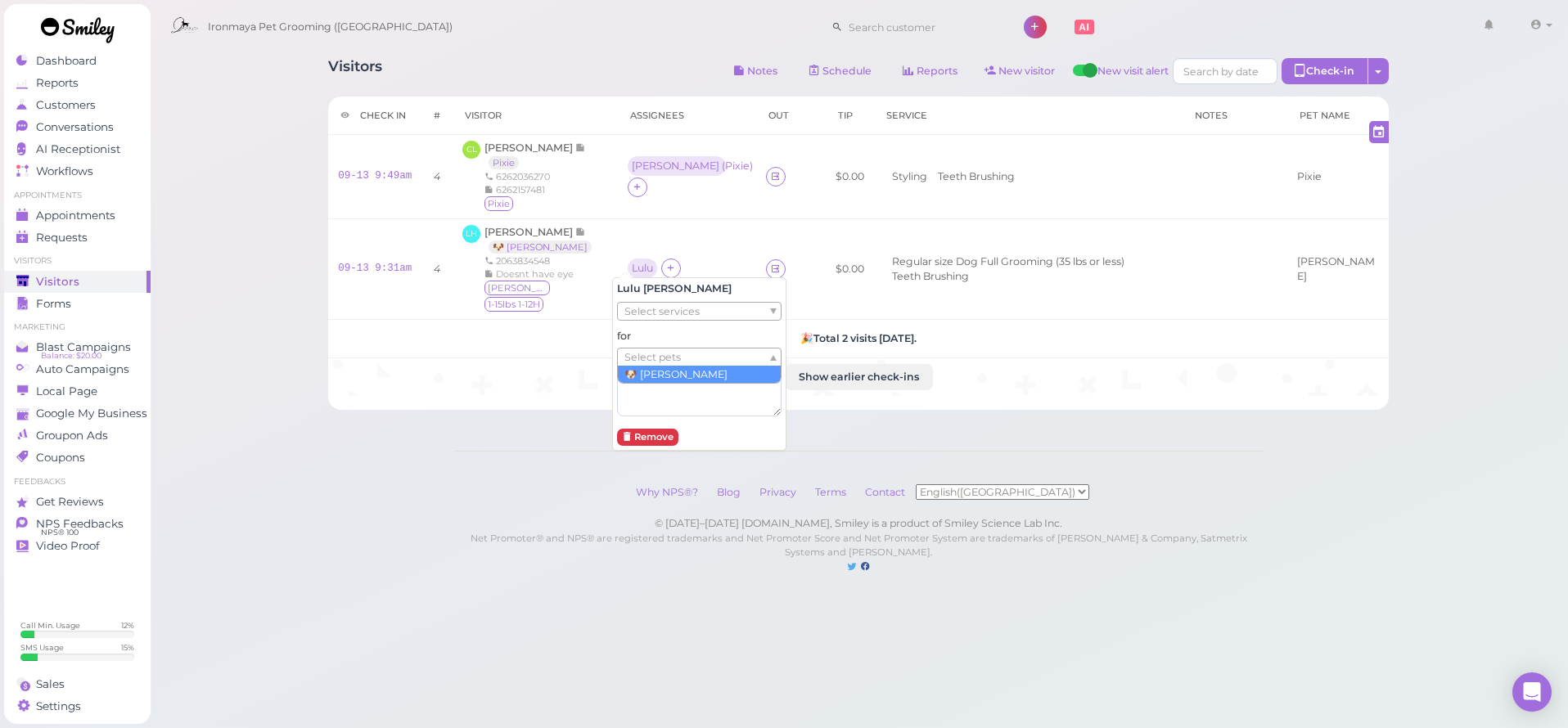
drag, startPoint x: 673, startPoint y: 377, endPoint x: 725, endPoint y: 388, distance: 53.2
click at [1567, 670] on body "Dashboard Reports Customers Conversations 0" at bounding box center [784, 364] width 1568 height 728
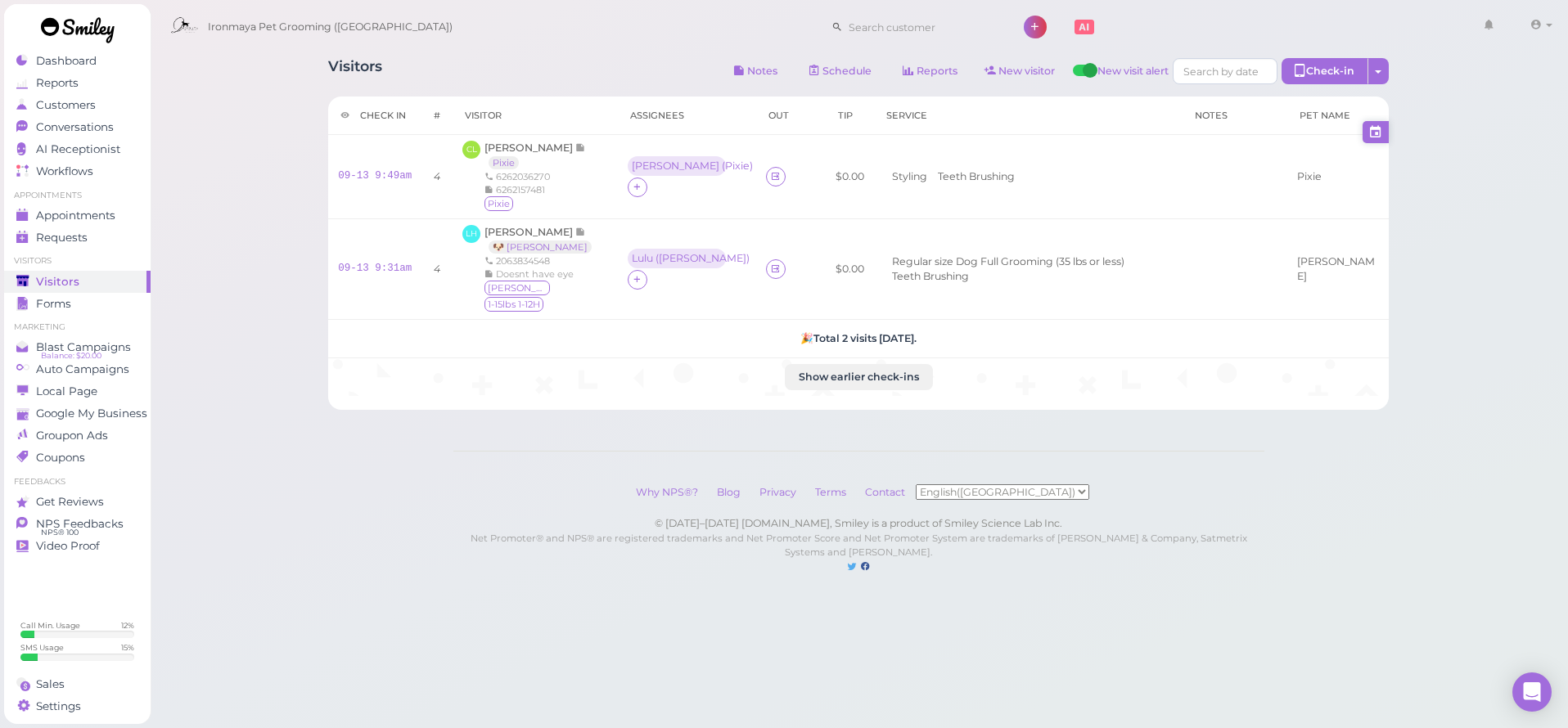
click at [1378, 129] on icon at bounding box center [1376, 132] width 15 height 17
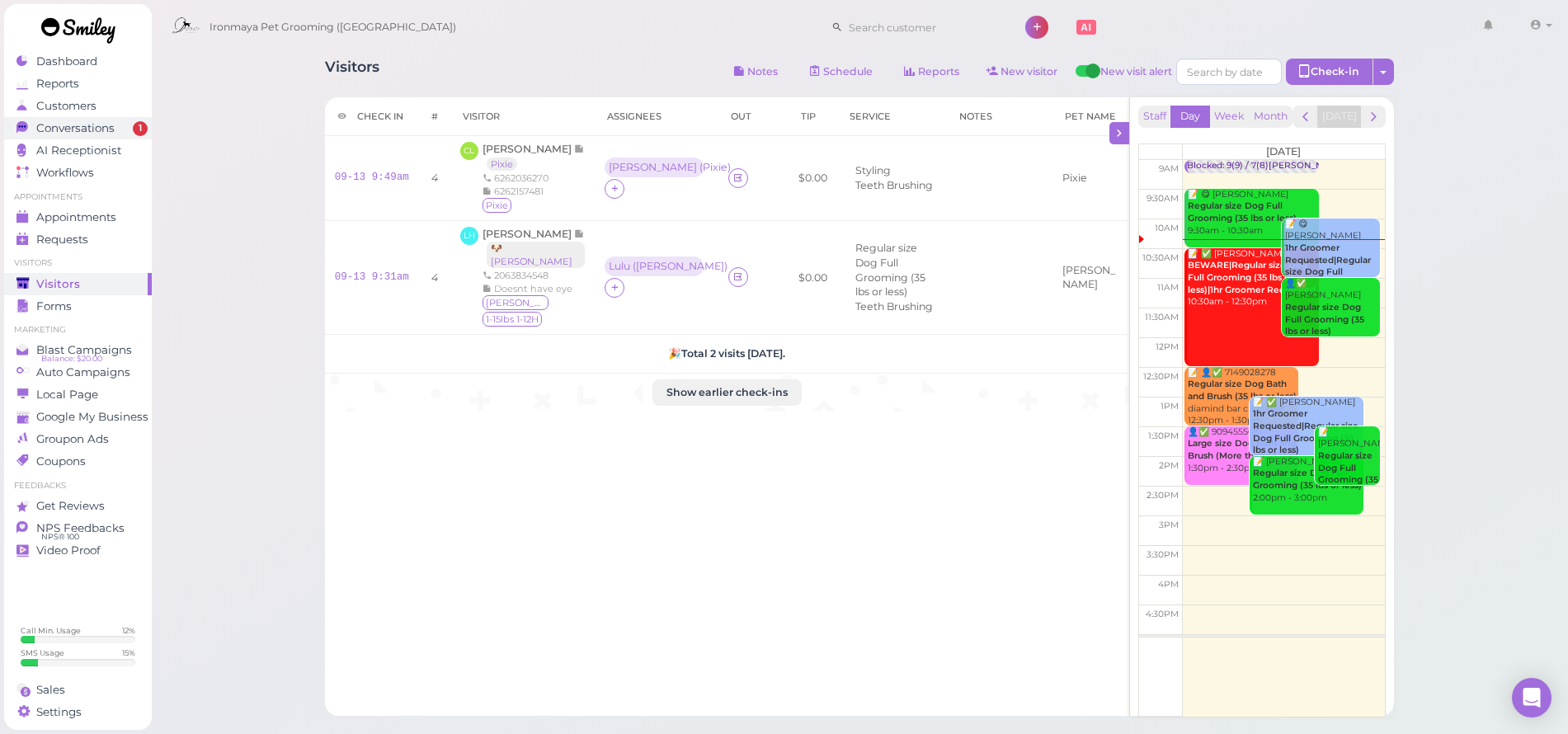
click at [140, 133] on span "1" at bounding box center [140, 129] width 15 height 15
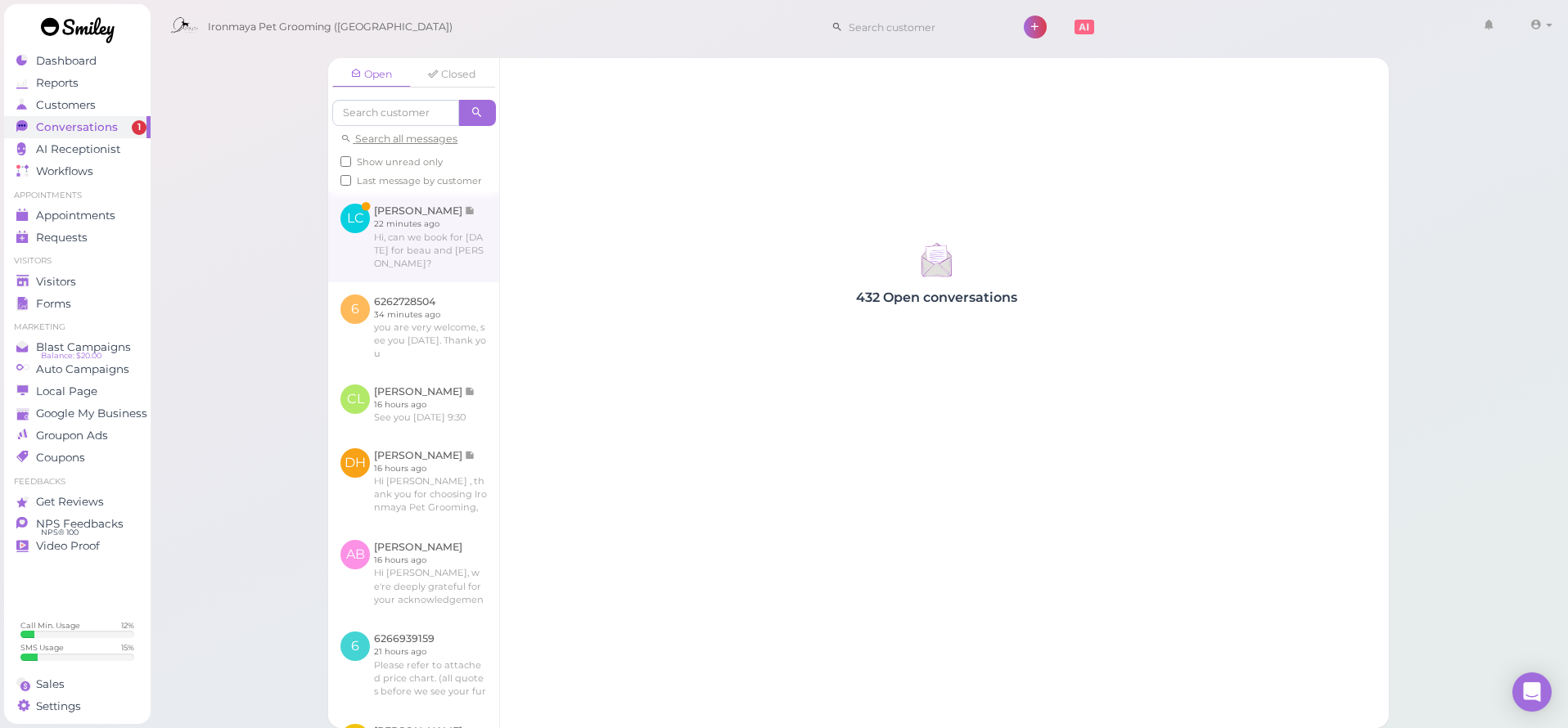
click at [460, 217] on link at bounding box center [414, 236] width 171 height 90
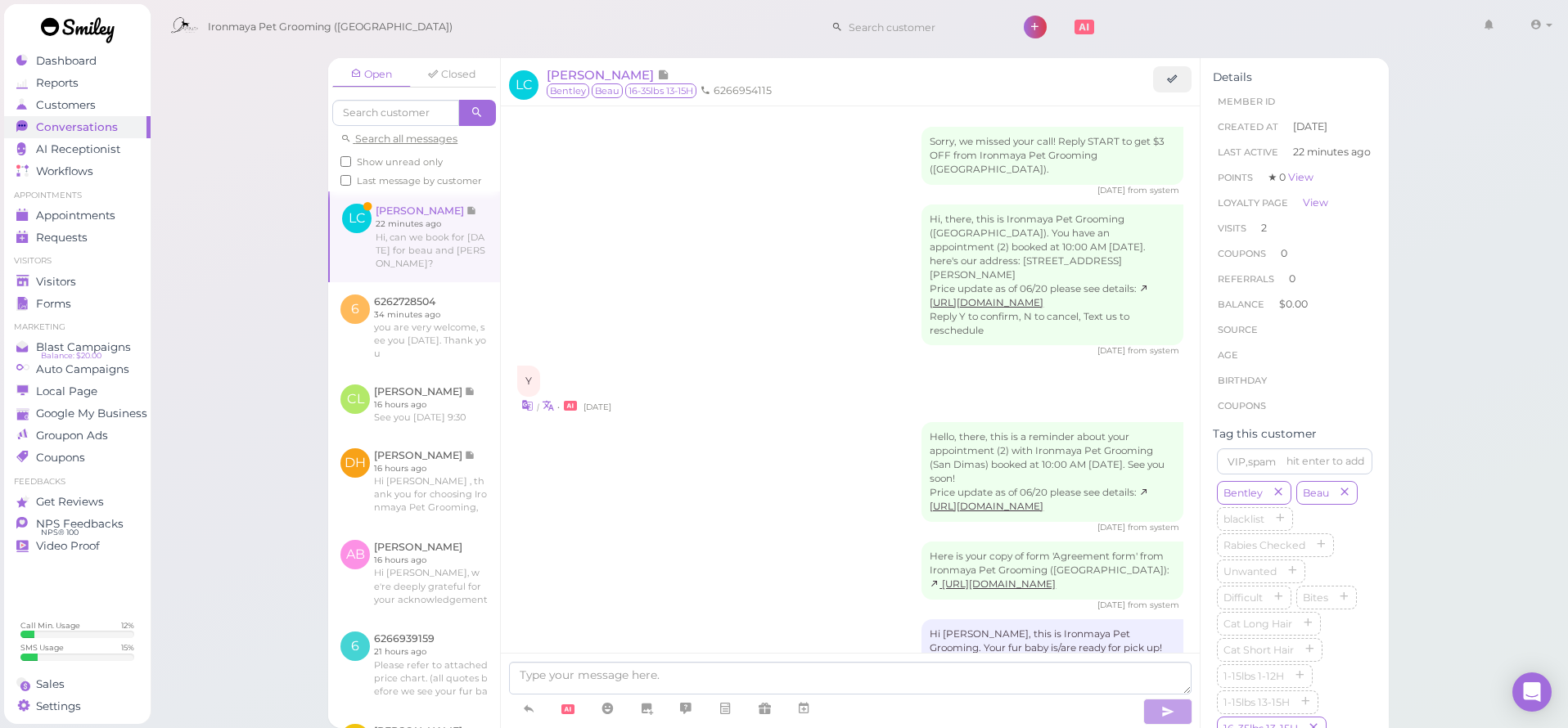
scroll to position [1134, 0]
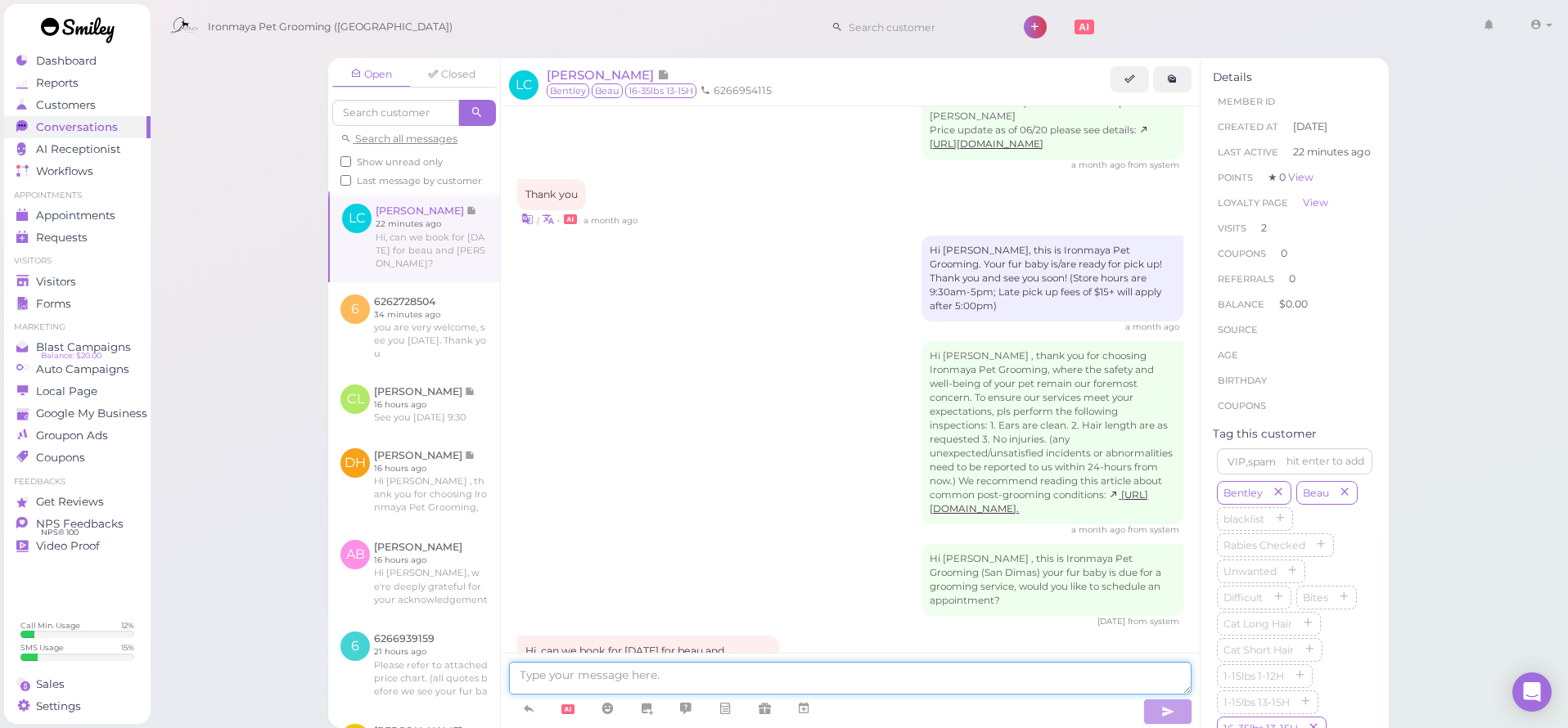
click at [813, 667] on textarea at bounding box center [850, 678] width 682 height 33
type textarea "Hi [PERSON_NAME], are they both getting full grooming with haircut?"
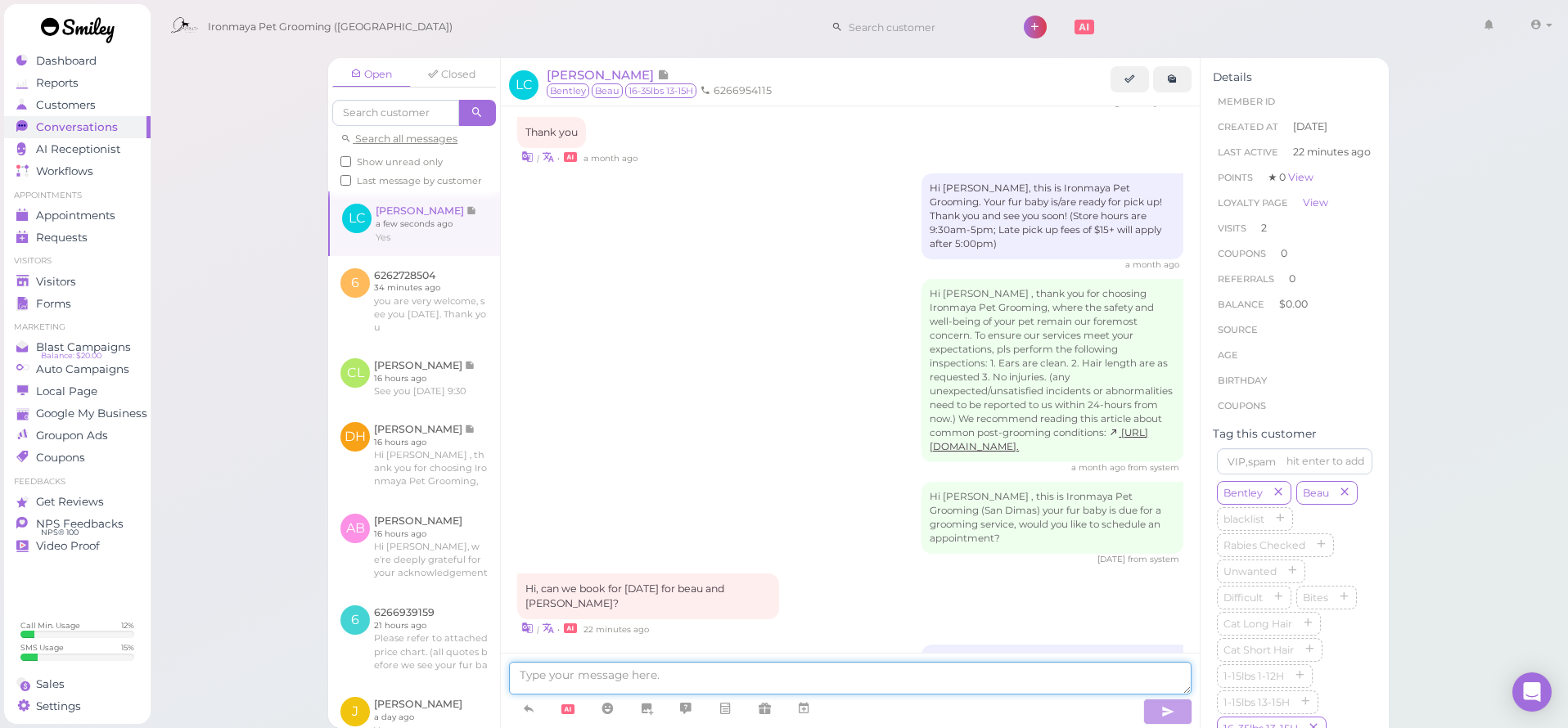
scroll to position [1252, 0]
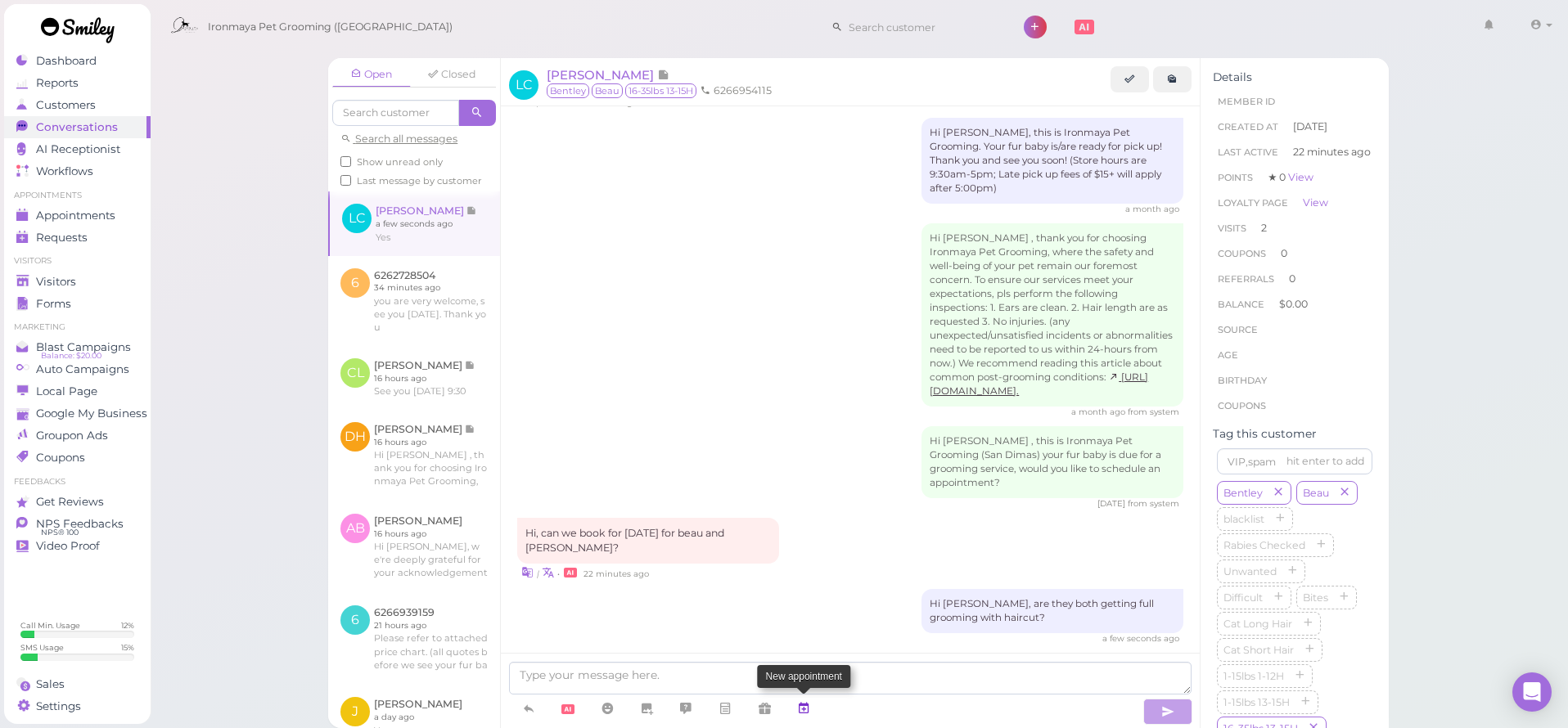
click at [807, 706] on icon at bounding box center [804, 707] width 13 height 16
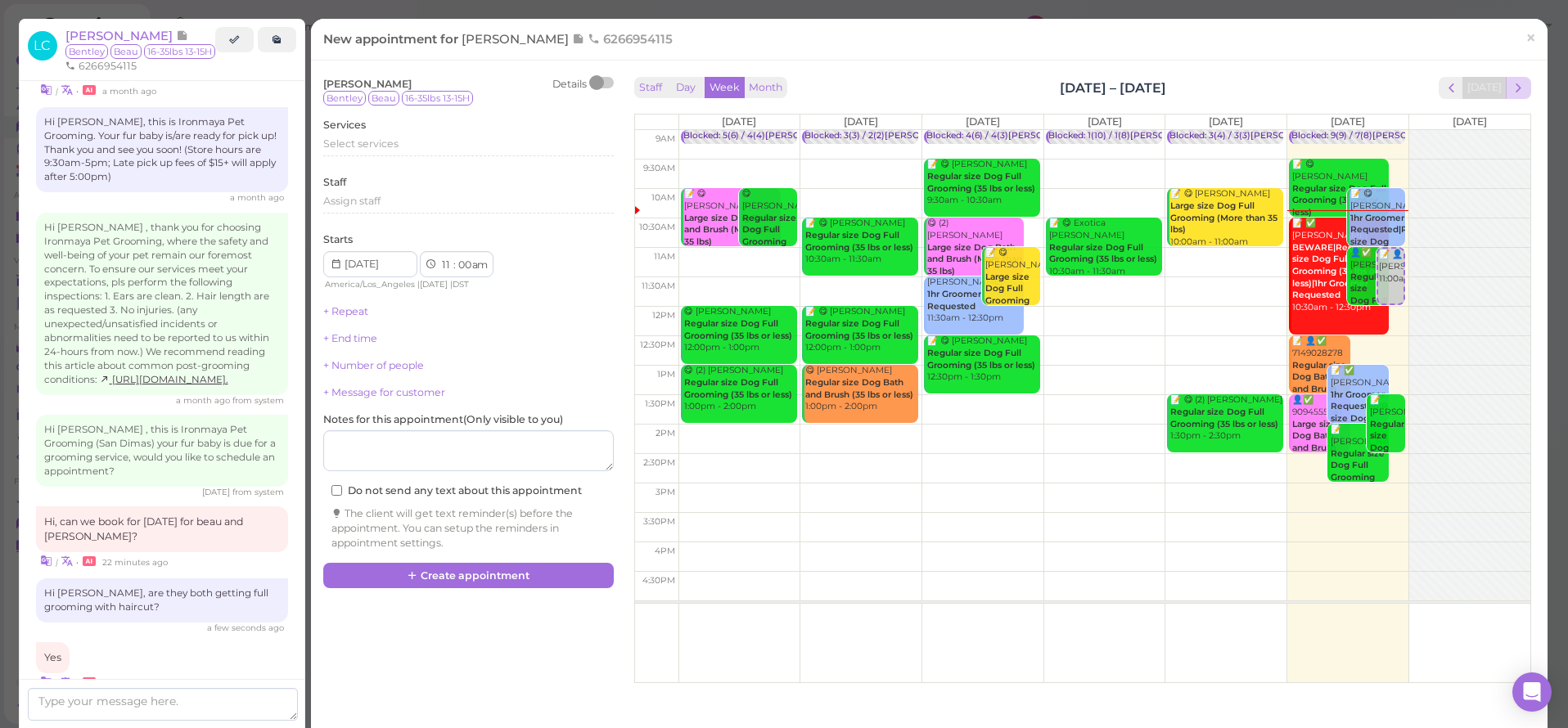
click at [1511, 91] on span "next" at bounding box center [1518, 87] width 16 height 16
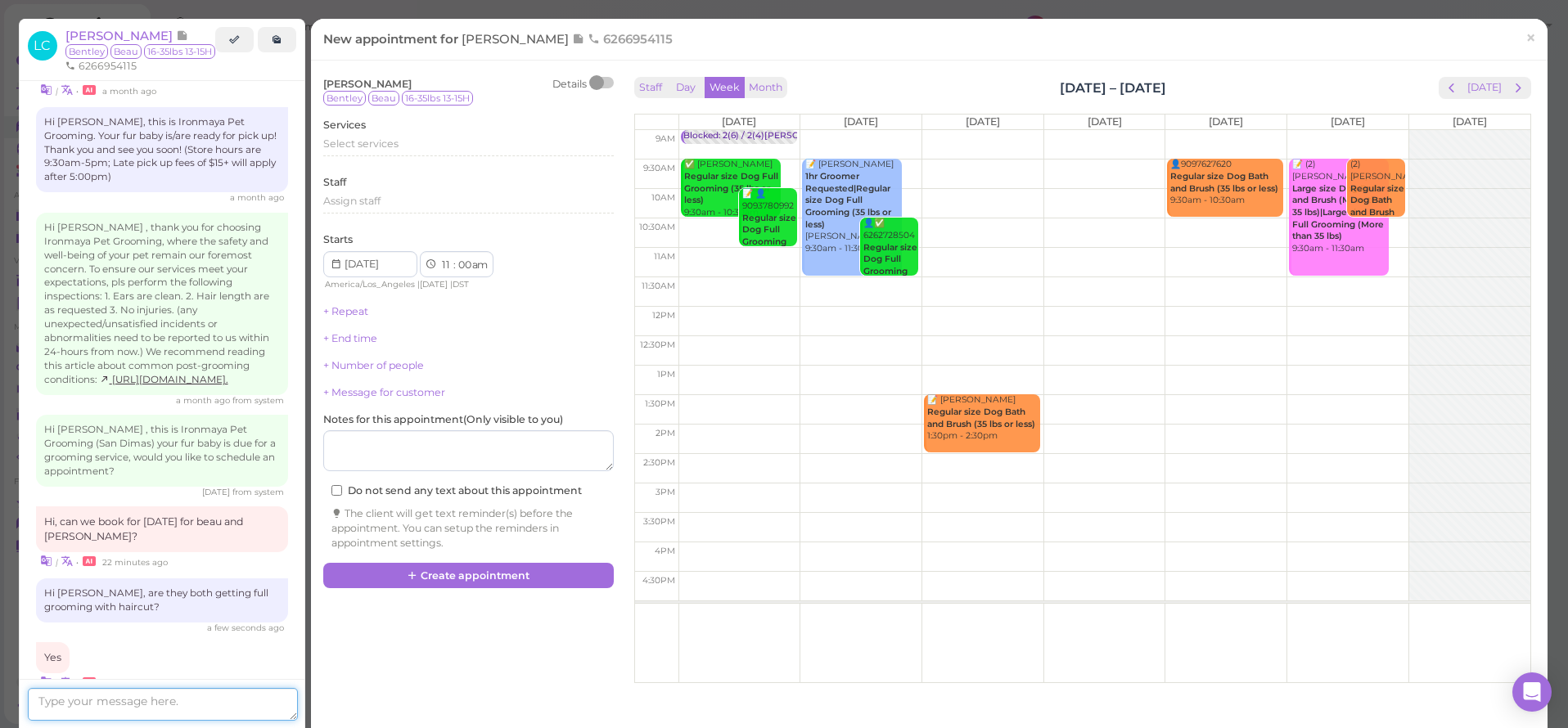
click at [150, 705] on textarea at bounding box center [163, 704] width 270 height 33
type textarea "Would you like to come in at 11:30am?"
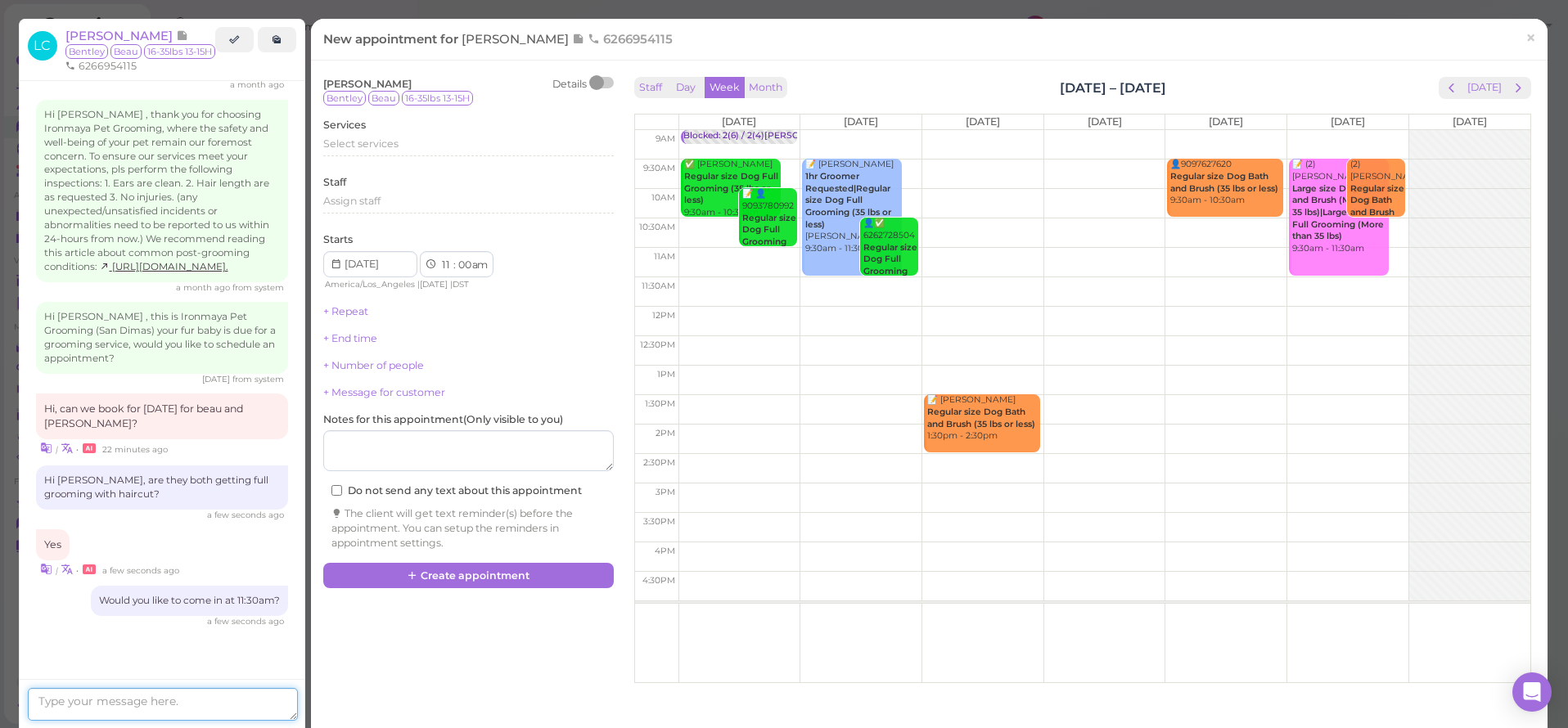
scroll to position [1421, 0]
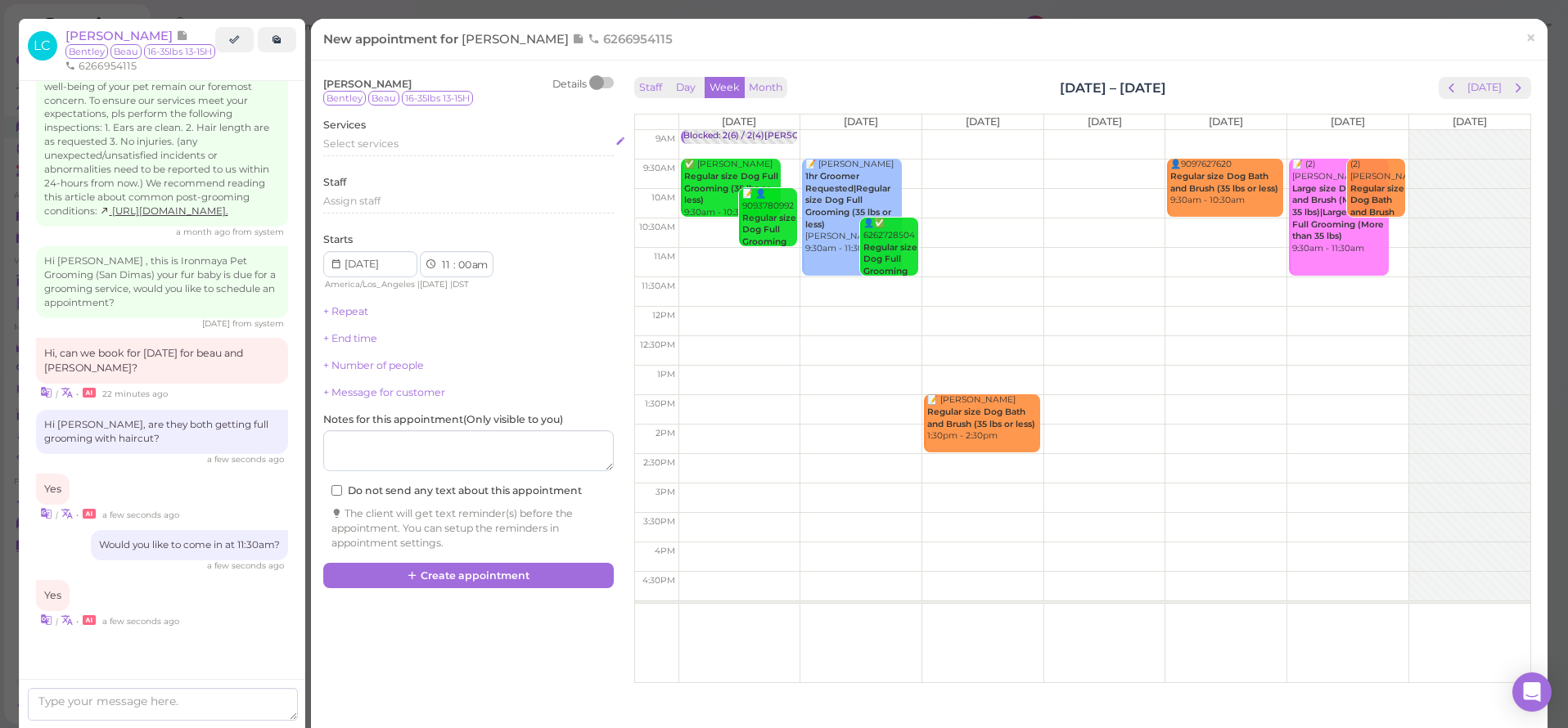
click at [367, 145] on span "Select services" at bounding box center [360, 143] width 75 height 12
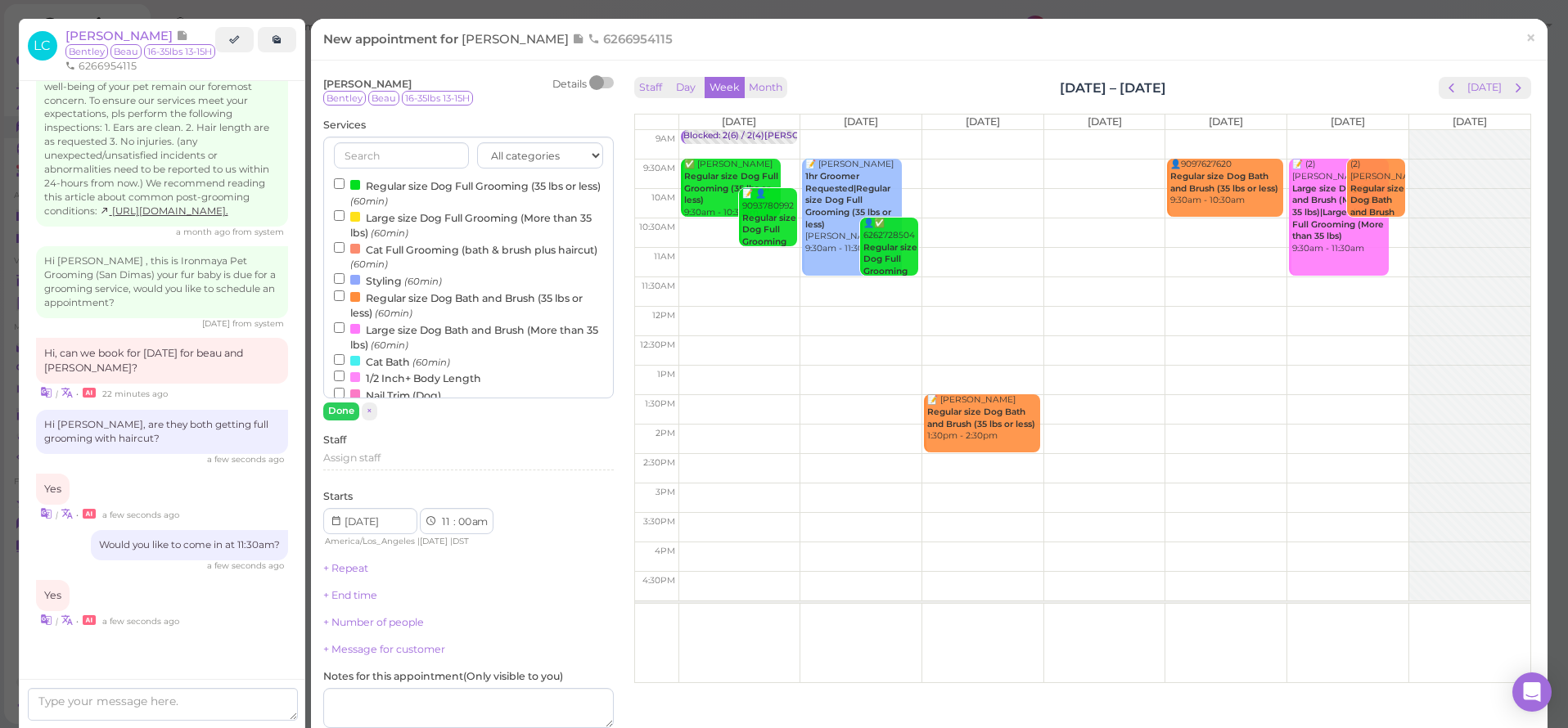
click at [392, 189] on label "Regular size Dog Full Grooming (35 lbs or less) (60min)" at bounding box center [469, 193] width 269 height 32
click at [344, 189] on input "Regular size Dog Full Grooming (35 lbs or less) (60min)" at bounding box center [339, 183] width 10 height 10
click at [344, 411] on button "Done" at bounding box center [341, 411] width 36 height 17
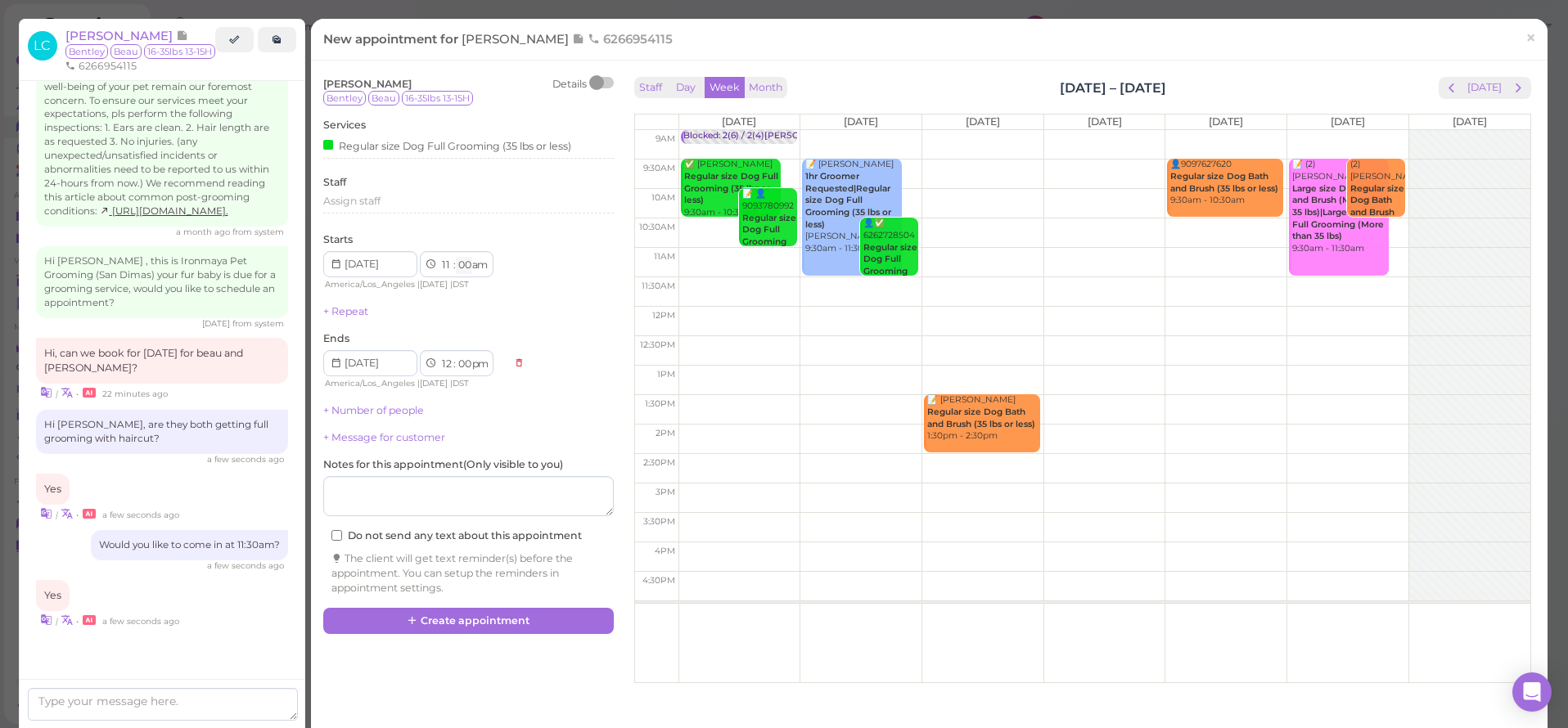
select select "30"
click at [400, 406] on link "+ Number of people" at bounding box center [373, 410] width 101 height 12
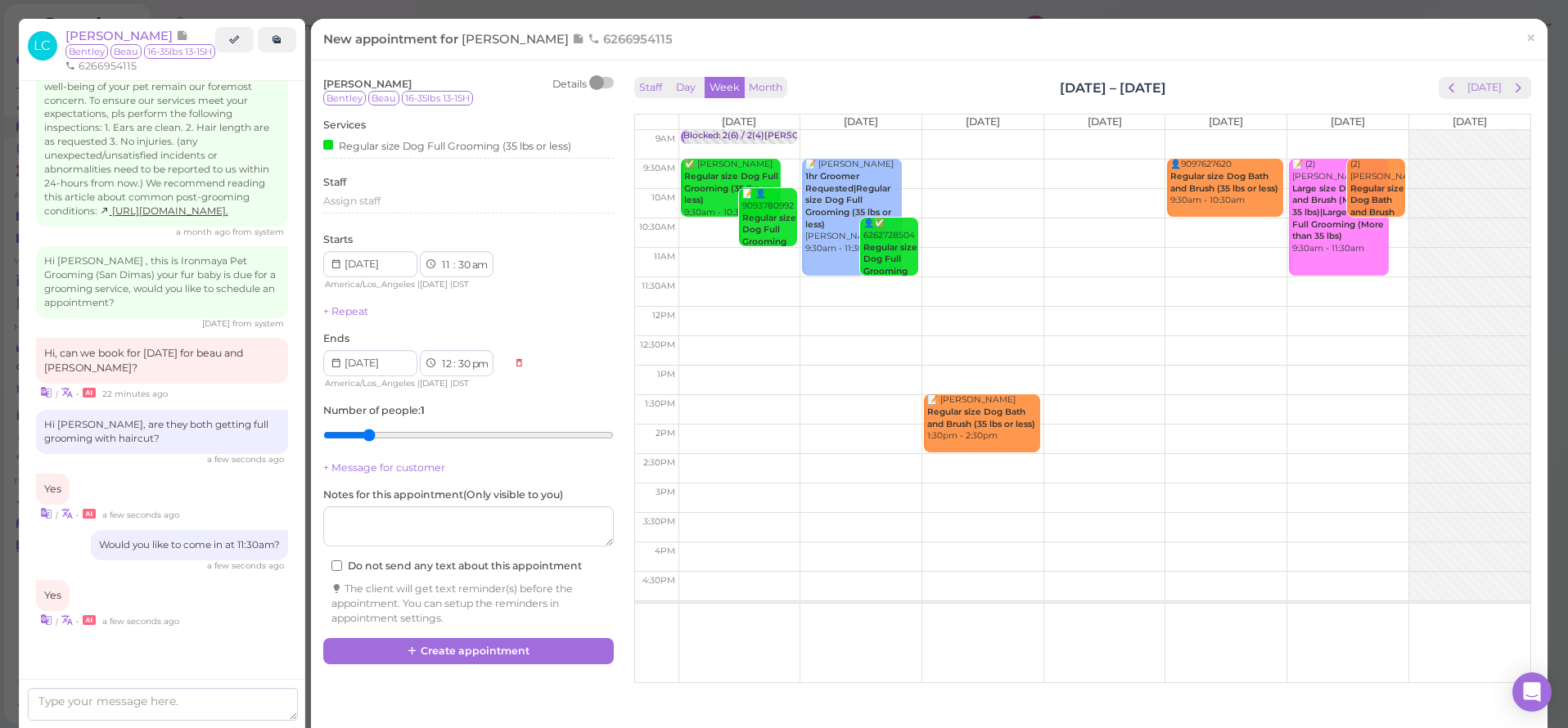
type input "2"
click at [365, 430] on input "range" at bounding box center [468, 435] width 291 height 26
drag, startPoint x: 440, startPoint y: 646, endPoint x: 602, endPoint y: 159, distance: 513.2
click at [604, 159] on div "[PERSON_NAME] Details [PERSON_NAME] 16-35lbs 13-15H Services Regular size Dog F…" at bounding box center [469, 368] width 307 height 592
click at [375, 271] on input at bounding box center [370, 264] width 94 height 26
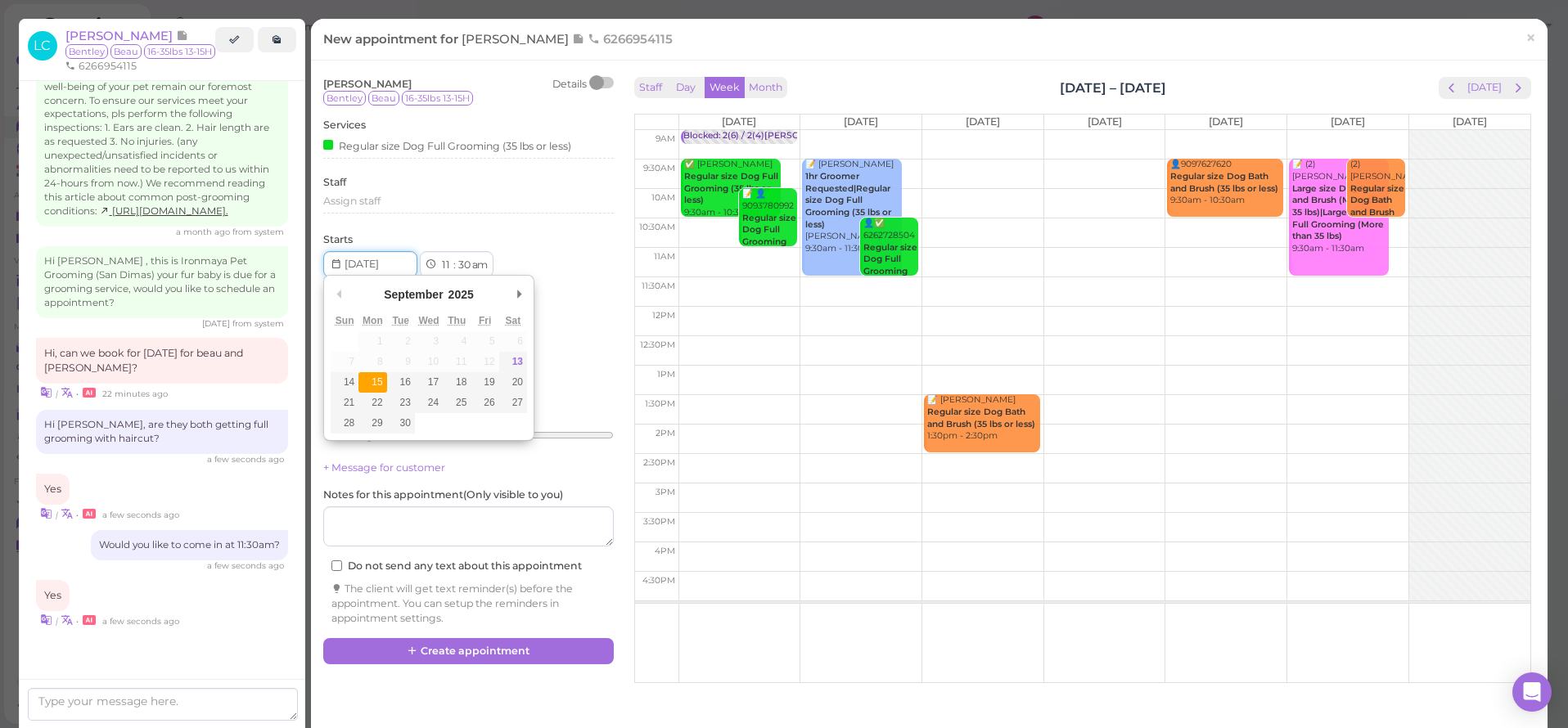
type input "[DATE]"
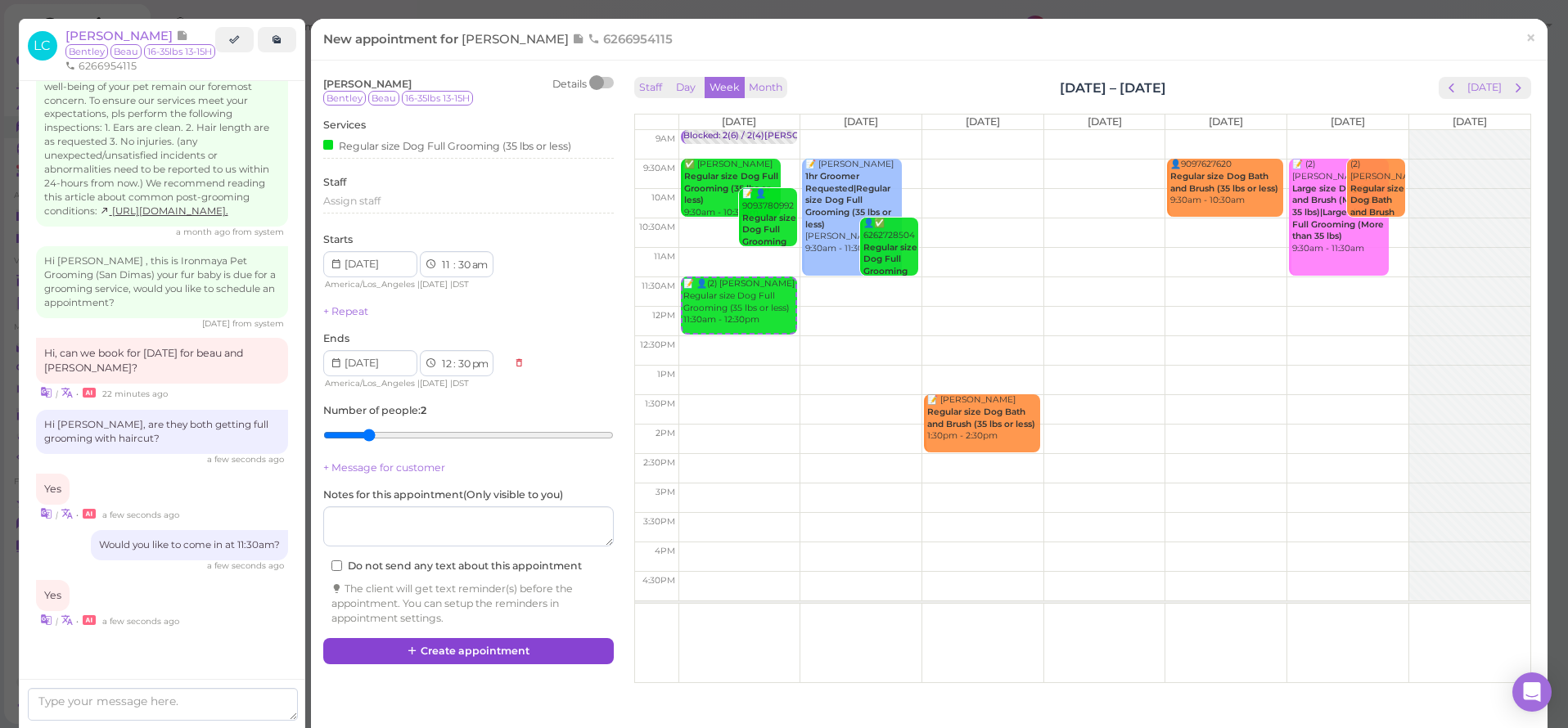
click at [500, 653] on button "Create appointment" at bounding box center [468, 651] width 291 height 26
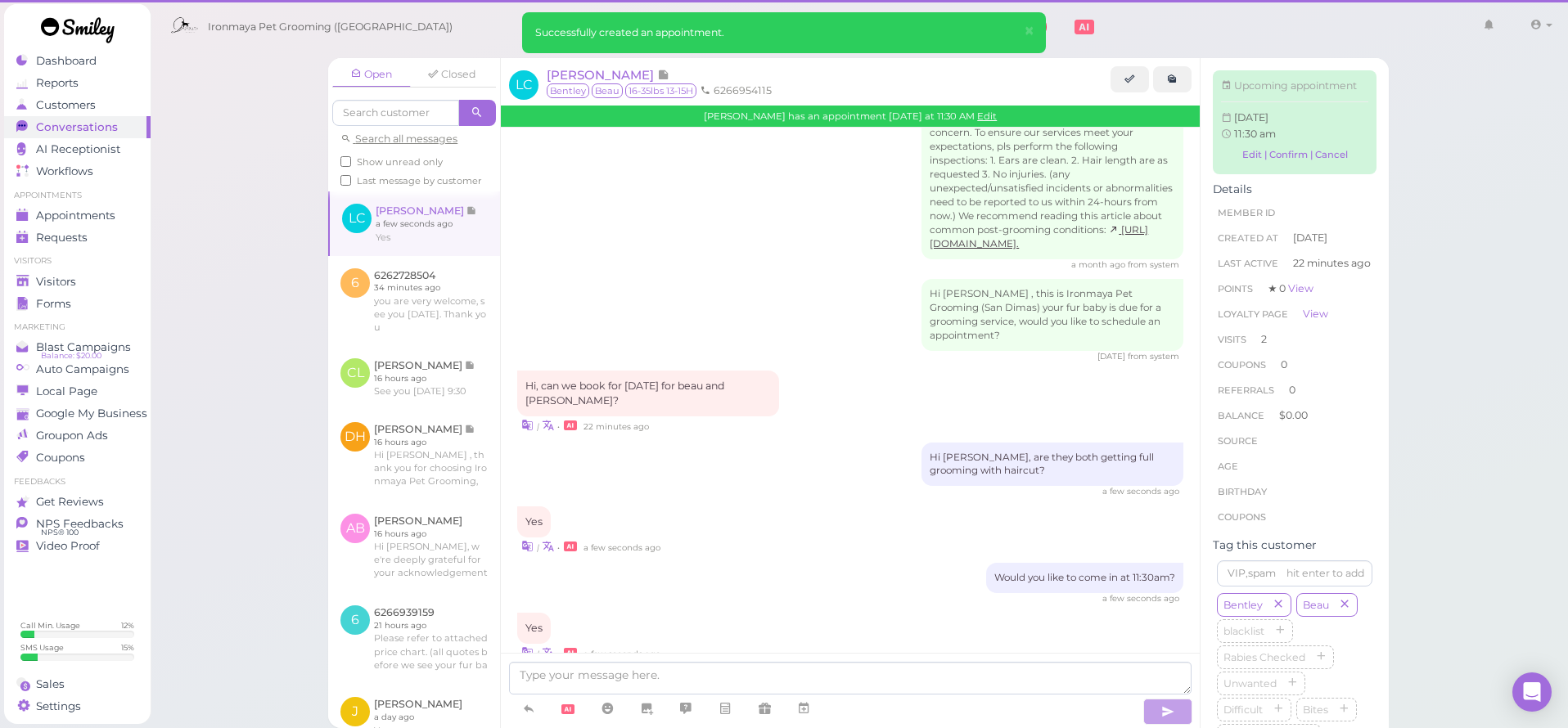
scroll to position [1357, 0]
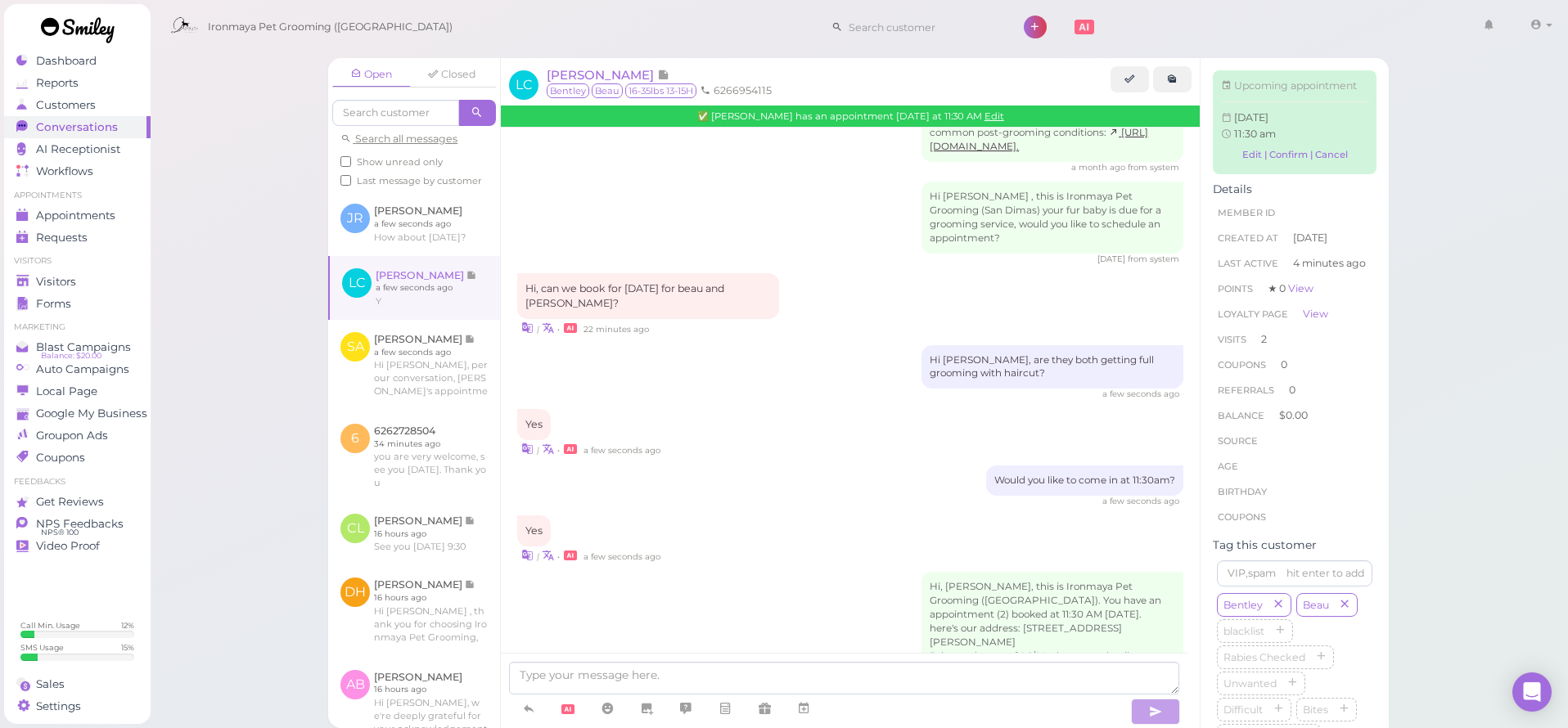
scroll to position [1628, 0]
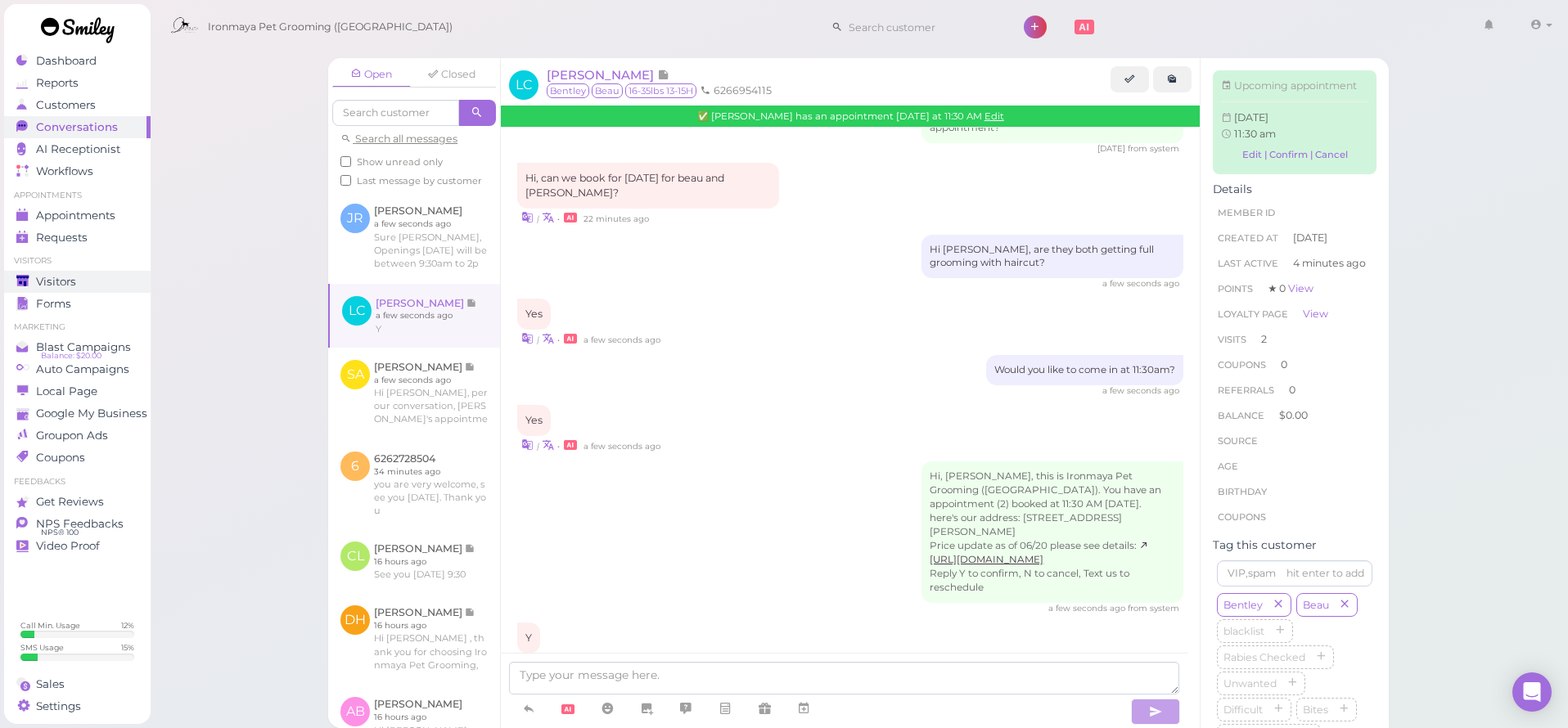
click at [96, 278] on div "Visitors" at bounding box center [74, 281] width 118 height 14
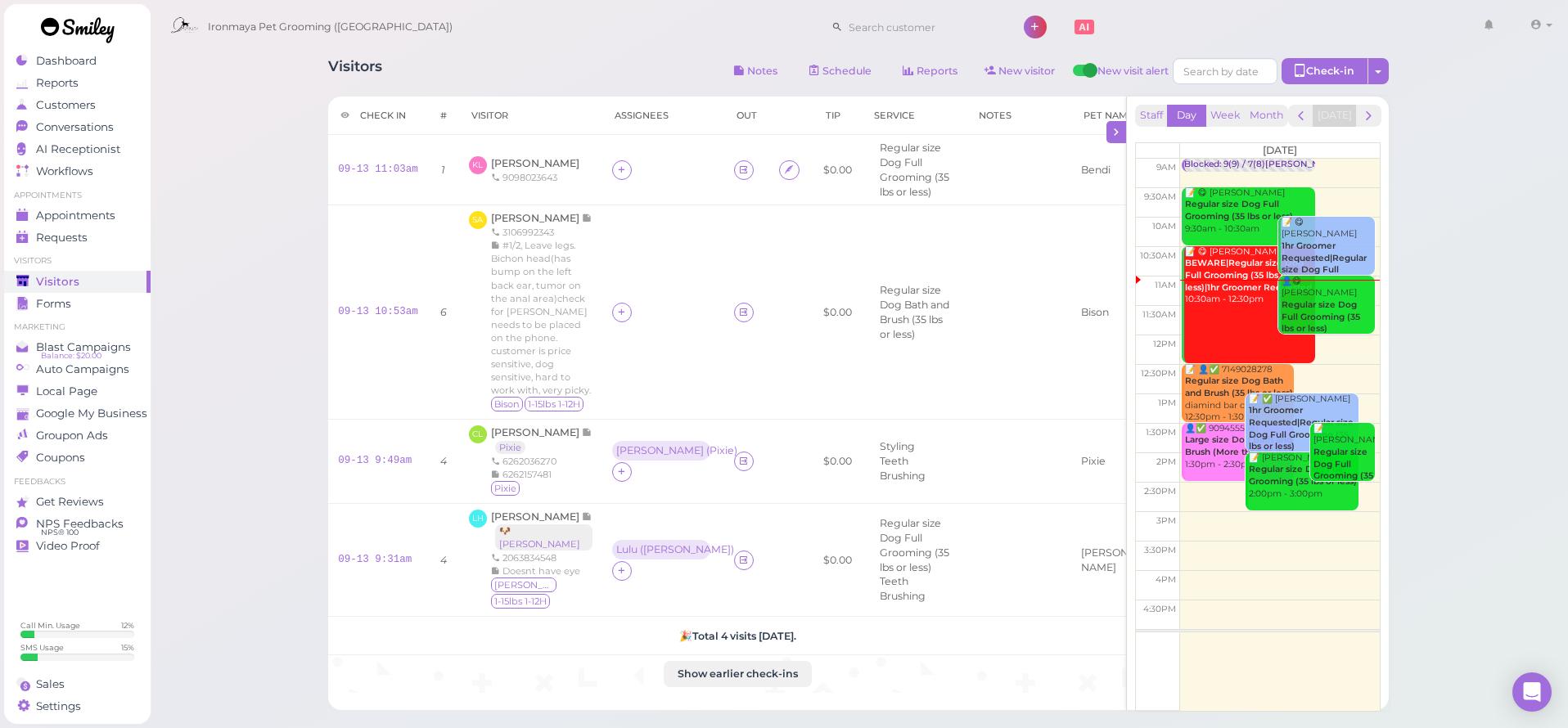
click at [608, 34] on div "Ironmaya Pet Grooming ([GEOGRAPHIC_DATA]) 1 Account" at bounding box center [860, 27] width 1397 height 47
click at [401, 169] on link "09-13 11:03am" at bounding box center [377, 169] width 80 height 11
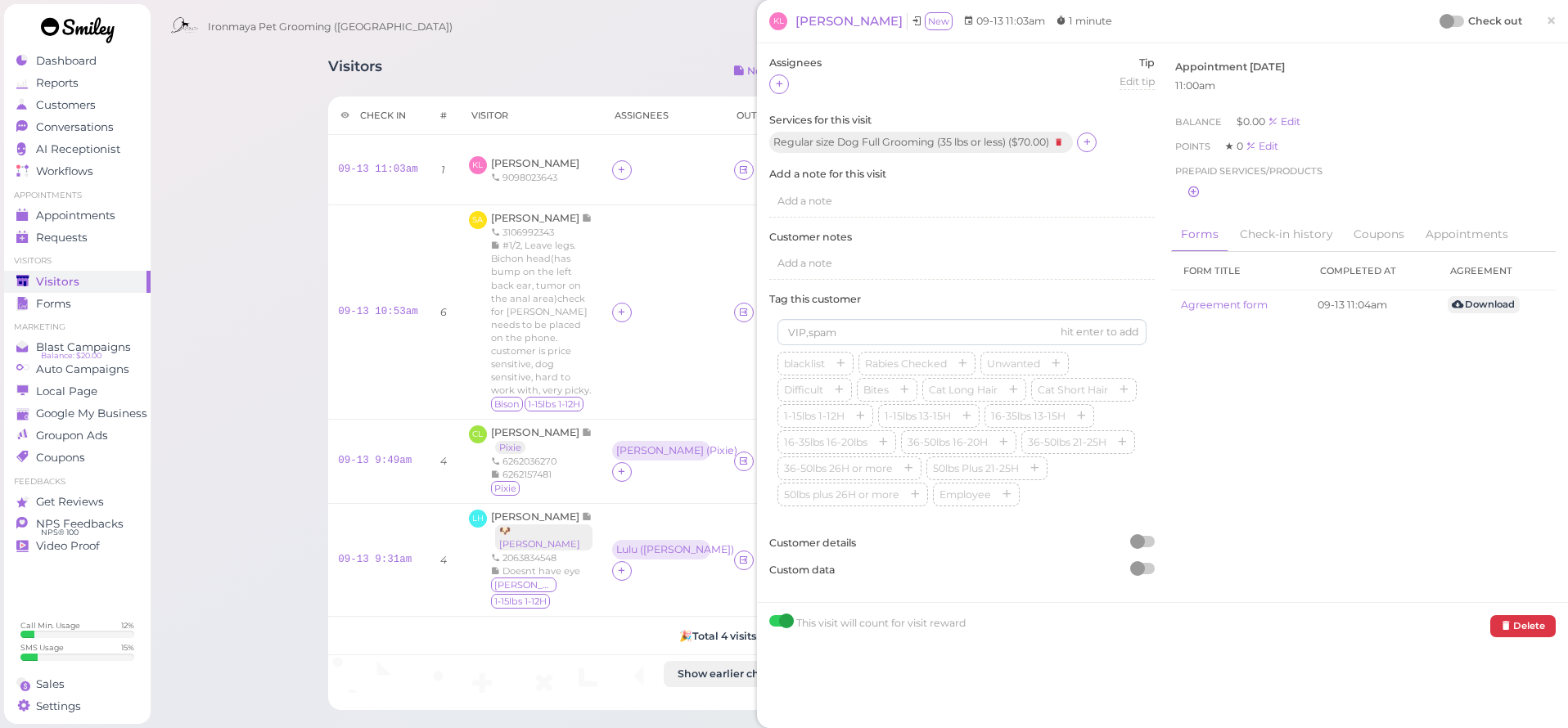
click at [1140, 562] on div at bounding box center [1138, 569] width 15 height 15
drag, startPoint x: 785, startPoint y: 85, endPoint x: 808, endPoint y: 82, distance: 23.2
click at [785, 85] on div at bounding box center [778, 84] width 20 height 20
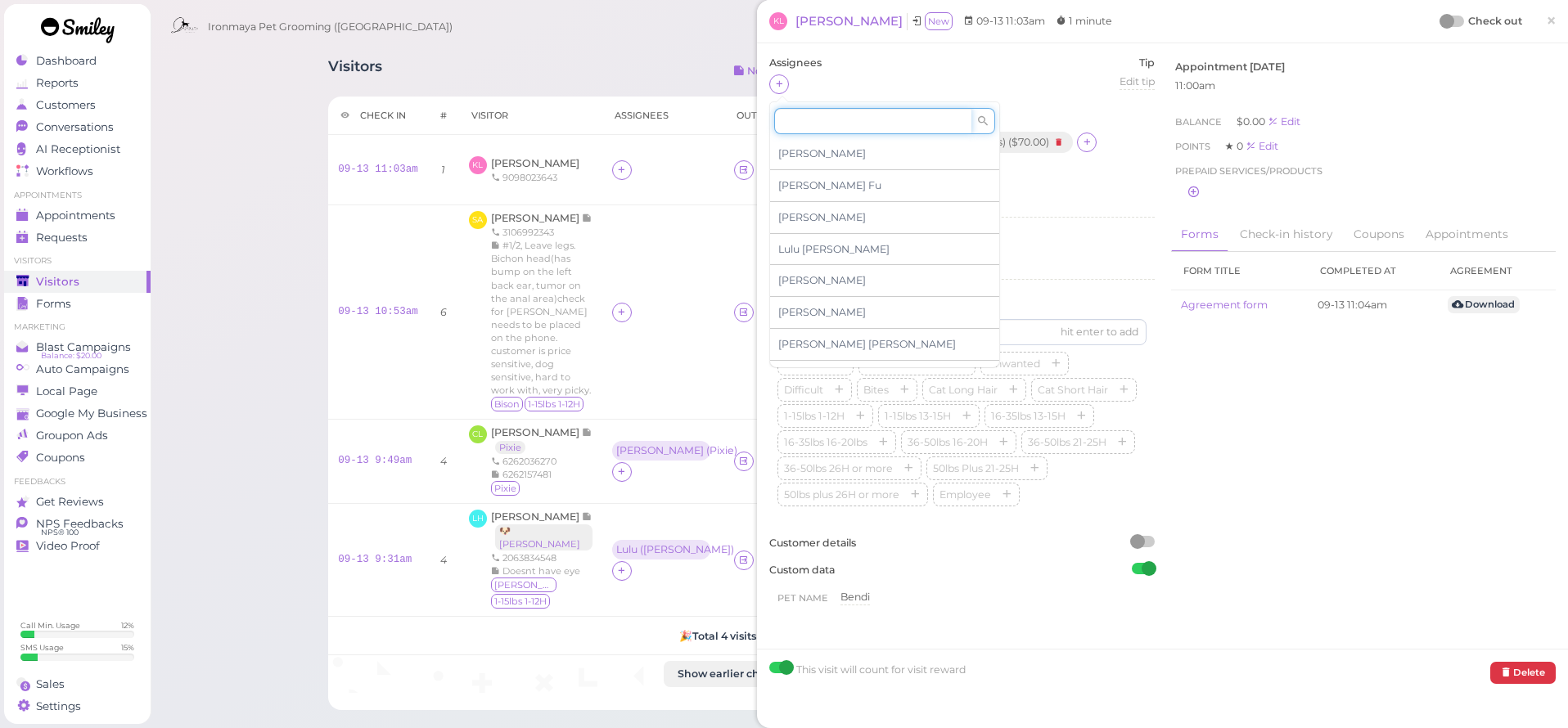
drag, startPoint x: 814, startPoint y: 128, endPoint x: 819, endPoint y: 119, distance: 10.3
click at [813, 128] on input at bounding box center [873, 121] width 198 height 26
click at [885, 72] on div "Assignees Tip Edit tip 0" at bounding box center [962, 84] width 386 height 57
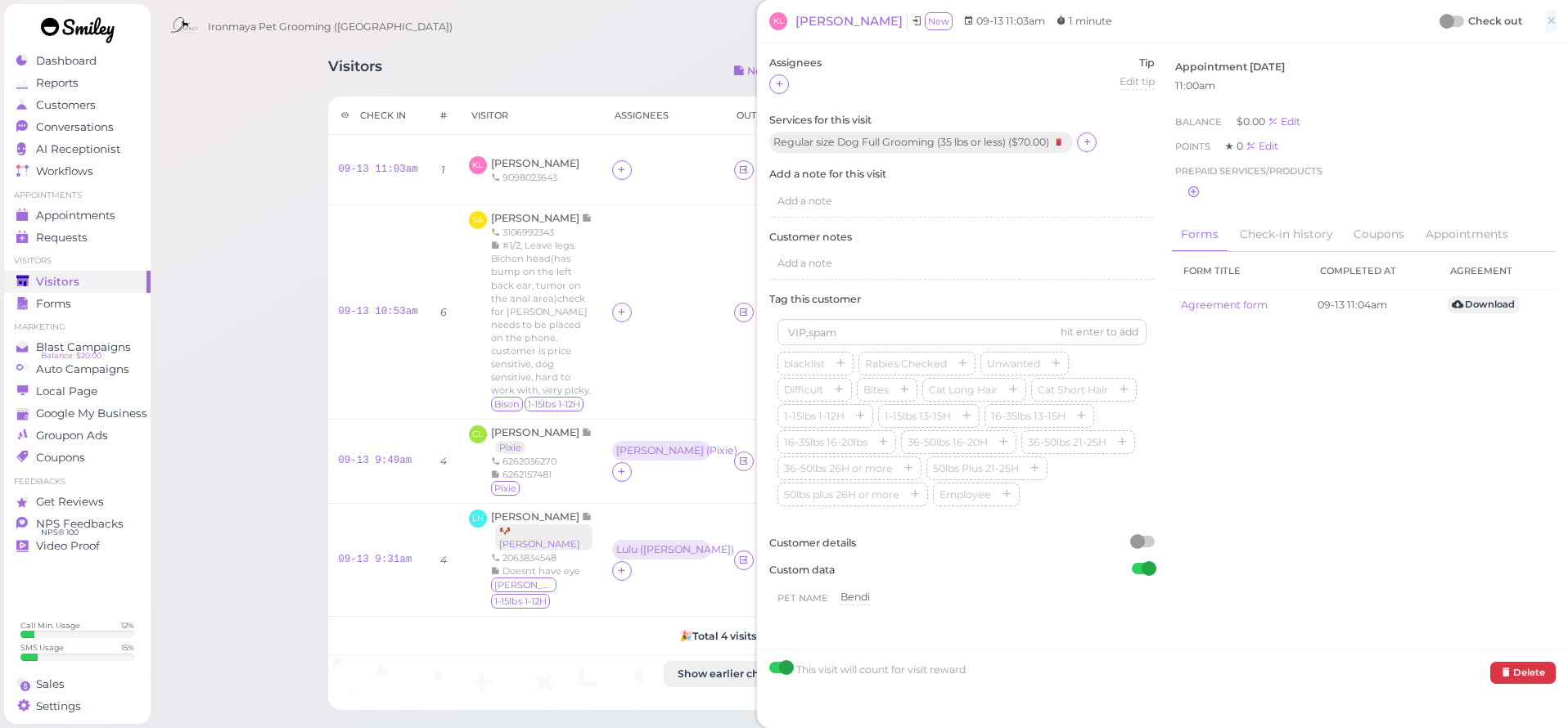
click at [1551, 28] on span "×" at bounding box center [1551, 21] width 10 height 23
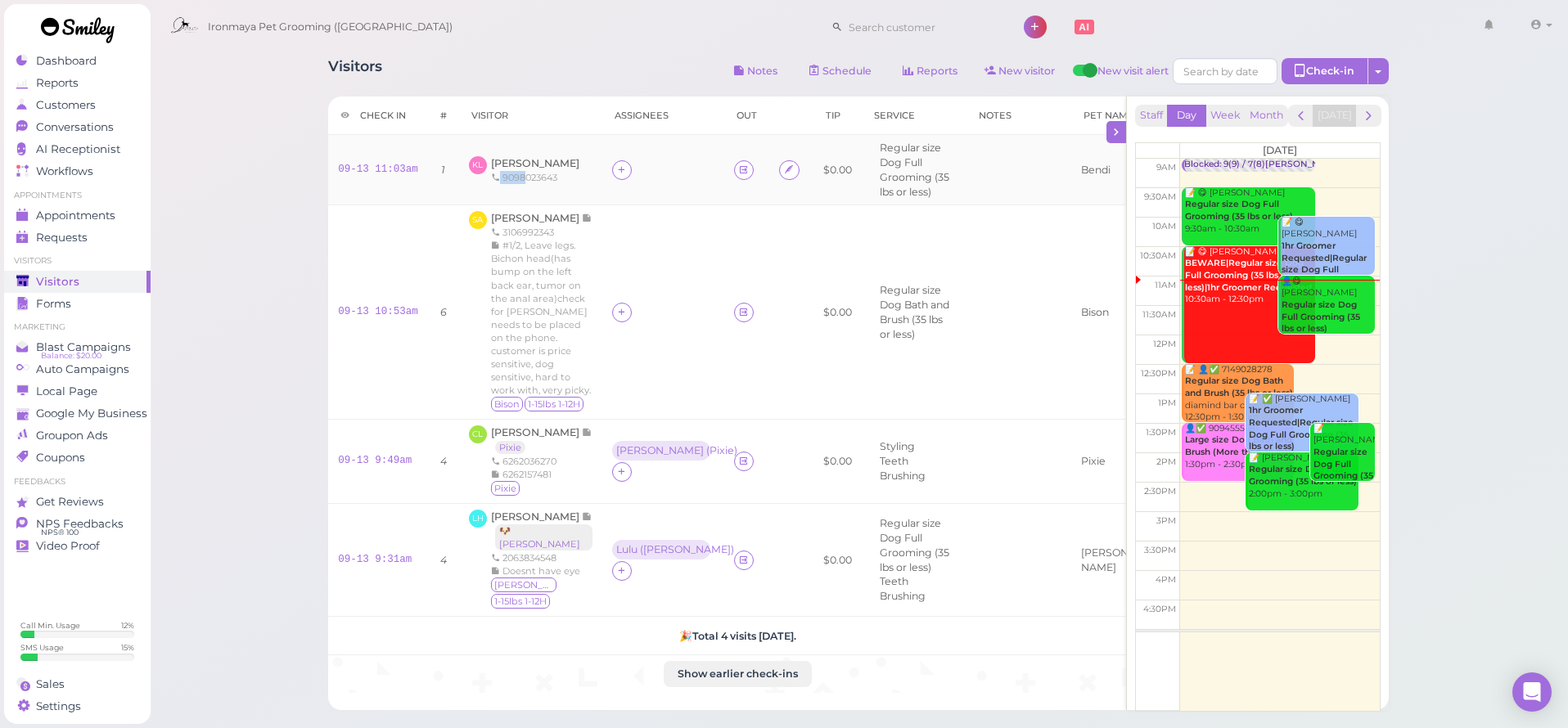
click at [524, 171] on div "9098023643" at bounding box center [536, 178] width 88 height 13
click at [529, 161] on span "[PERSON_NAME]" at bounding box center [536, 163] width 88 height 12
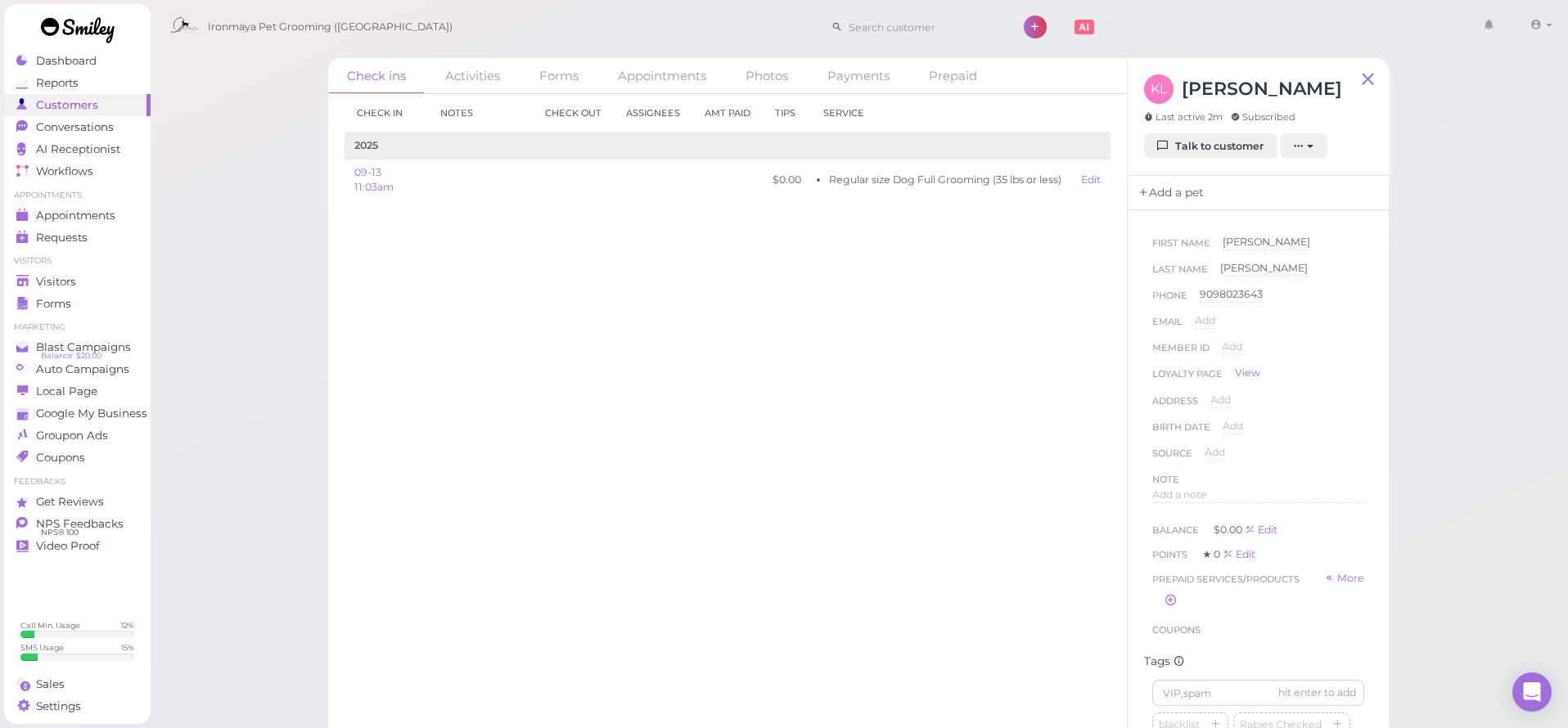
click at [1172, 198] on link "Add a pet" at bounding box center [1170, 193] width 86 height 35
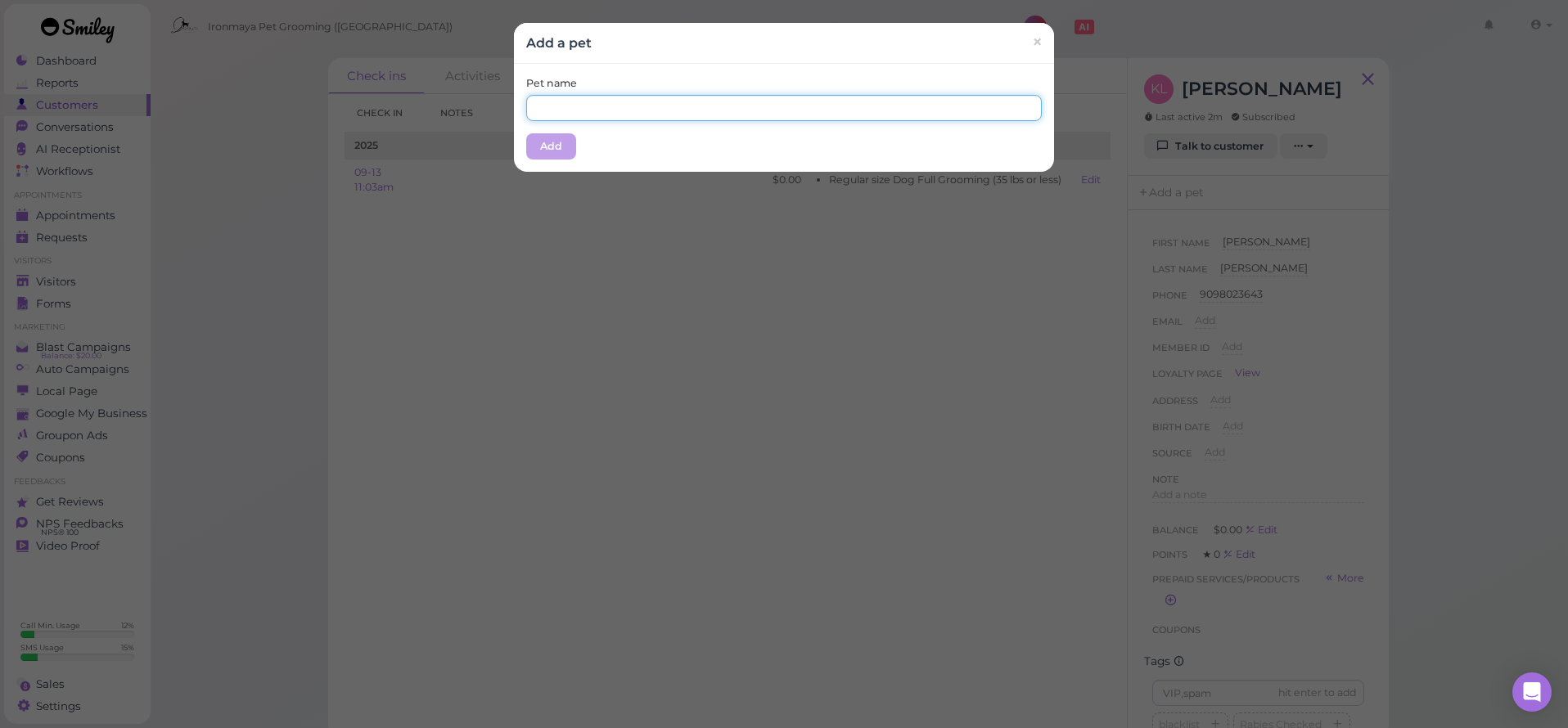
click at [627, 104] on input "text" at bounding box center [784, 108] width 516 height 26
type input "f"
type input "Bendi"
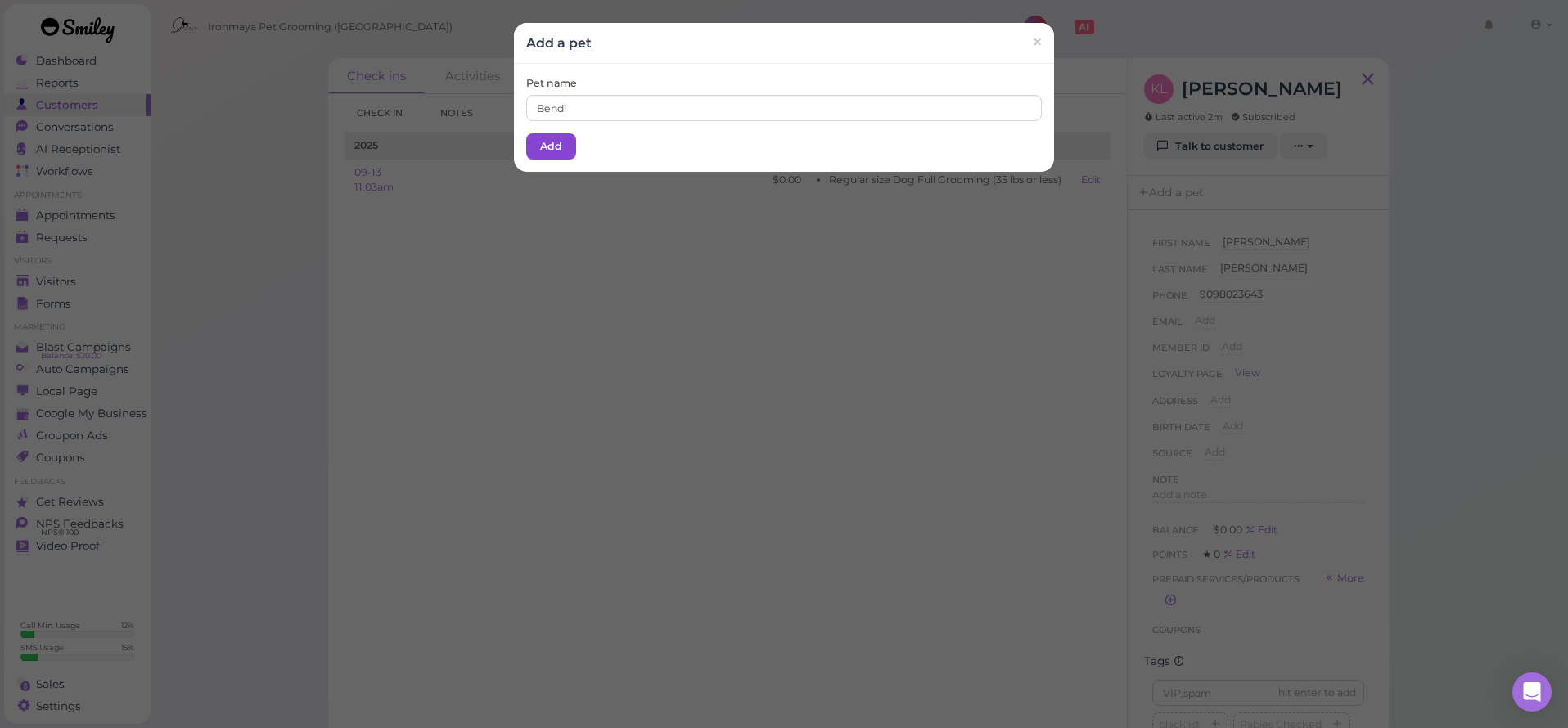
click at [554, 148] on button "Add" at bounding box center [551, 147] width 50 height 26
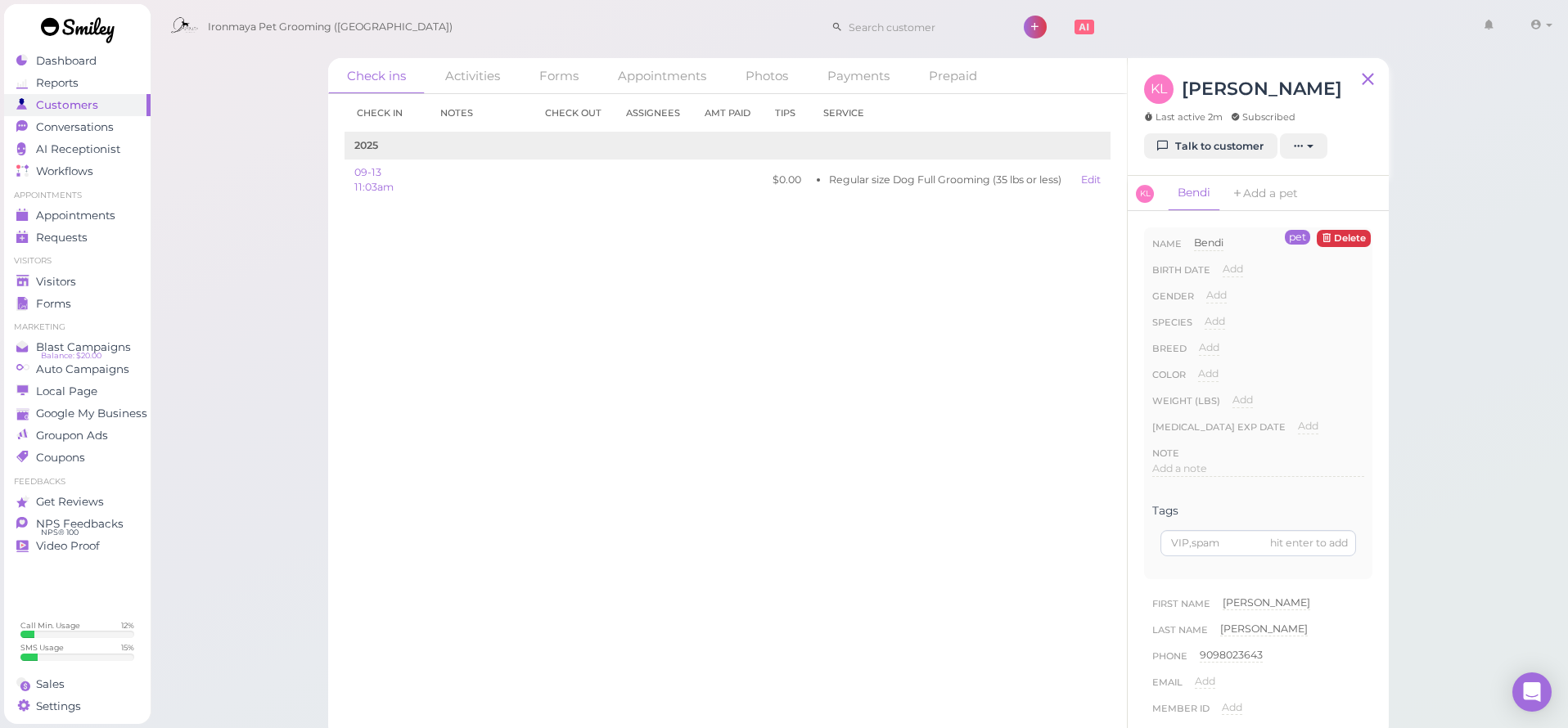
click at [1304, 430] on span "Add" at bounding box center [1308, 425] width 21 height 12
type input "[DATE]"
click at [1315, 455] on button "Done" at bounding box center [1318, 455] width 36 height 17
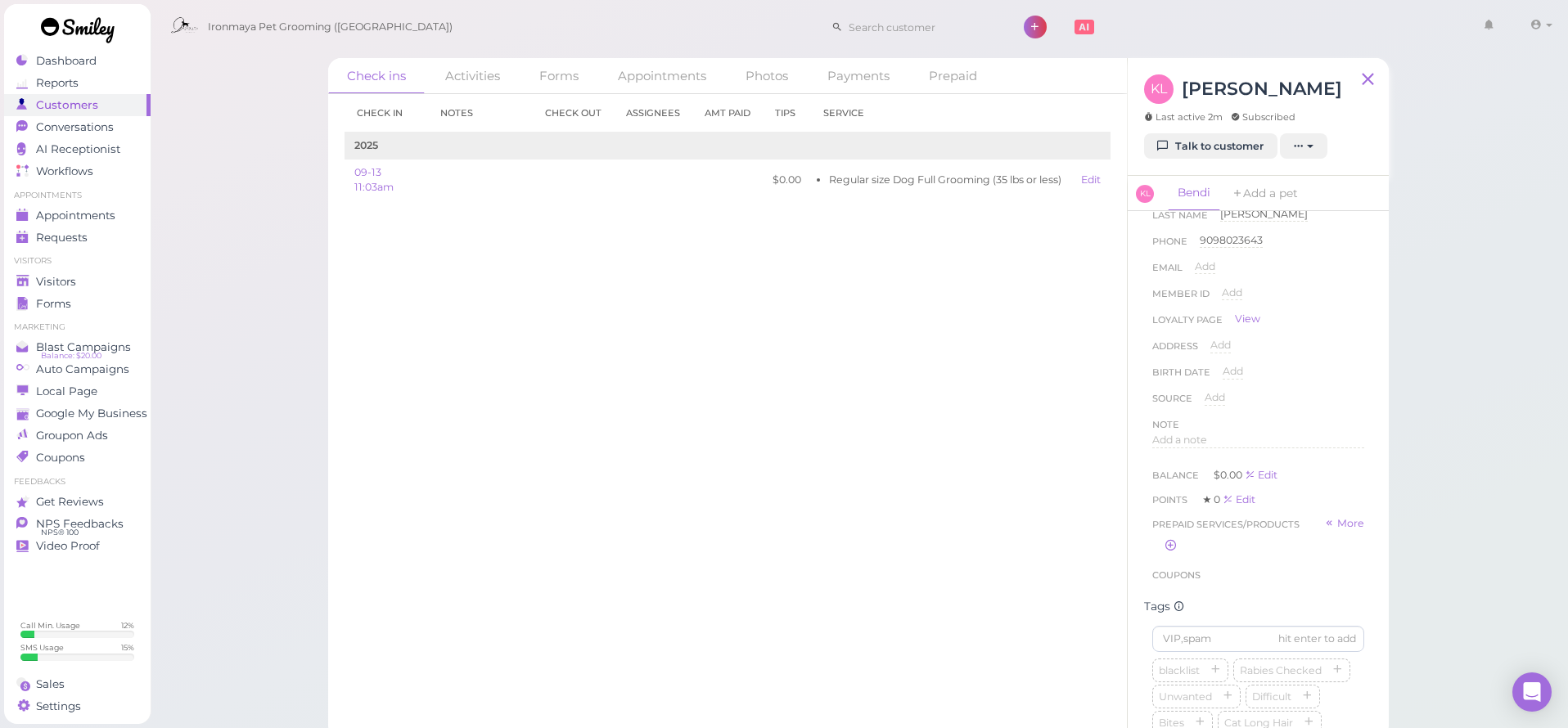
scroll to position [537, 0]
click at [1338, 543] on icon "button" at bounding box center [1337, 548] width 9 height 11
click at [1418, 514] on div "Check ins Activities Forms Appointments Photos Payments Prepaid Check in Notes …" at bounding box center [859, 369] width 1419 height 738
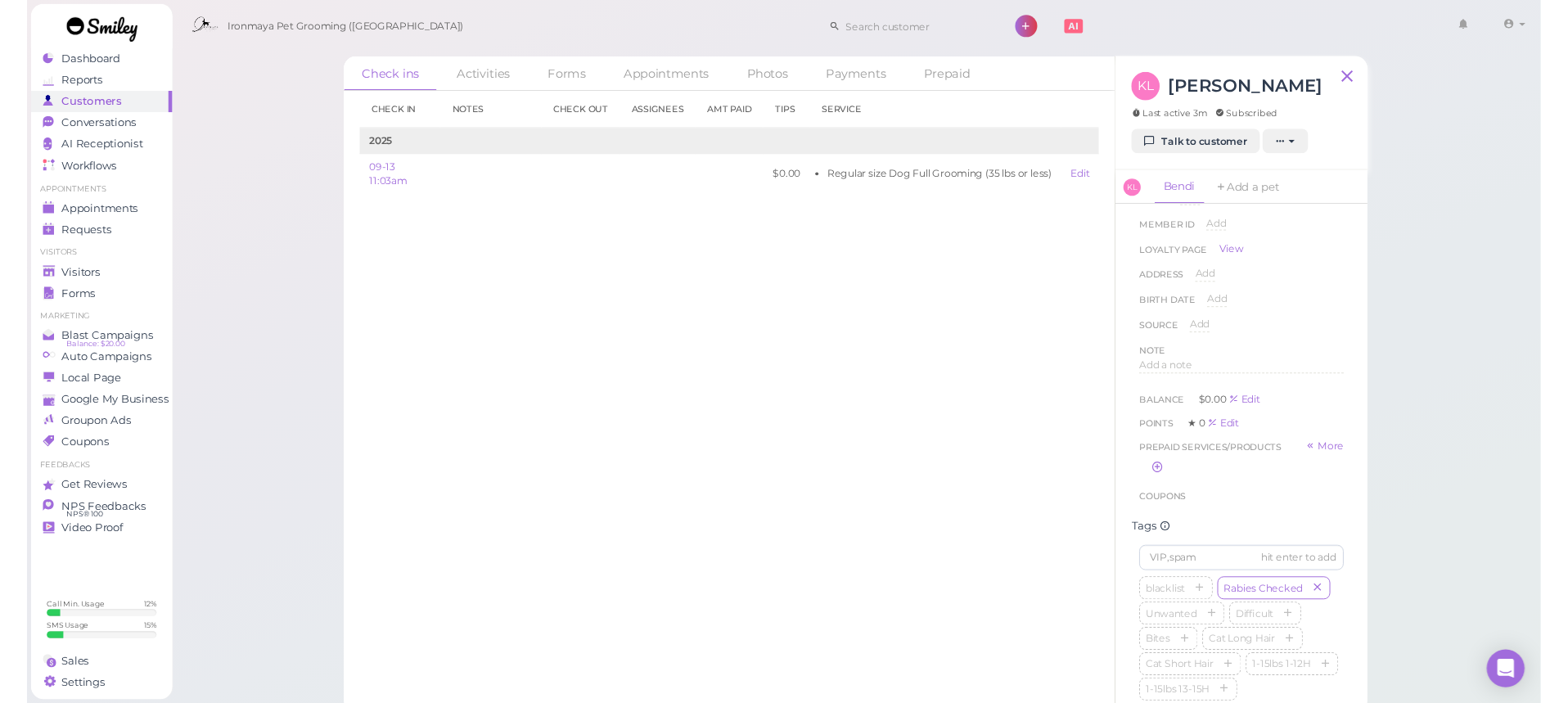
scroll to position [767, 0]
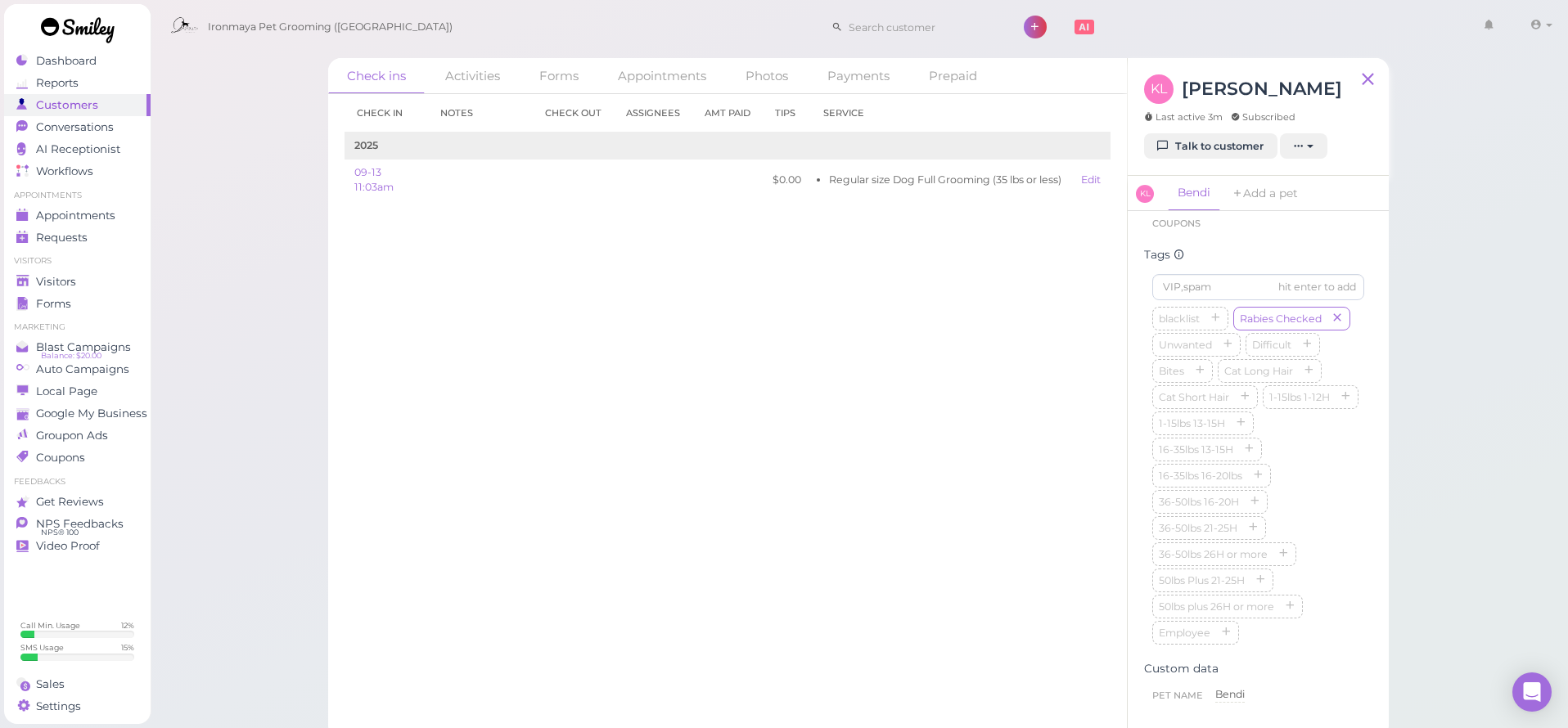
drag, startPoint x: 1253, startPoint y: 443, endPoint x: 1309, endPoint y: 427, distance: 58.2
click at [1253, 444] on icon "button" at bounding box center [1249, 450] width 9 height 11
click at [1312, 427] on div "blacklist [MEDICAL_DATA] Checked Unwanted Difficult Bites Cat Long Hair Cat Sho…" at bounding box center [1257, 477] width 212 height 340
click at [99, 281] on div "Visitors" at bounding box center [74, 281] width 118 height 14
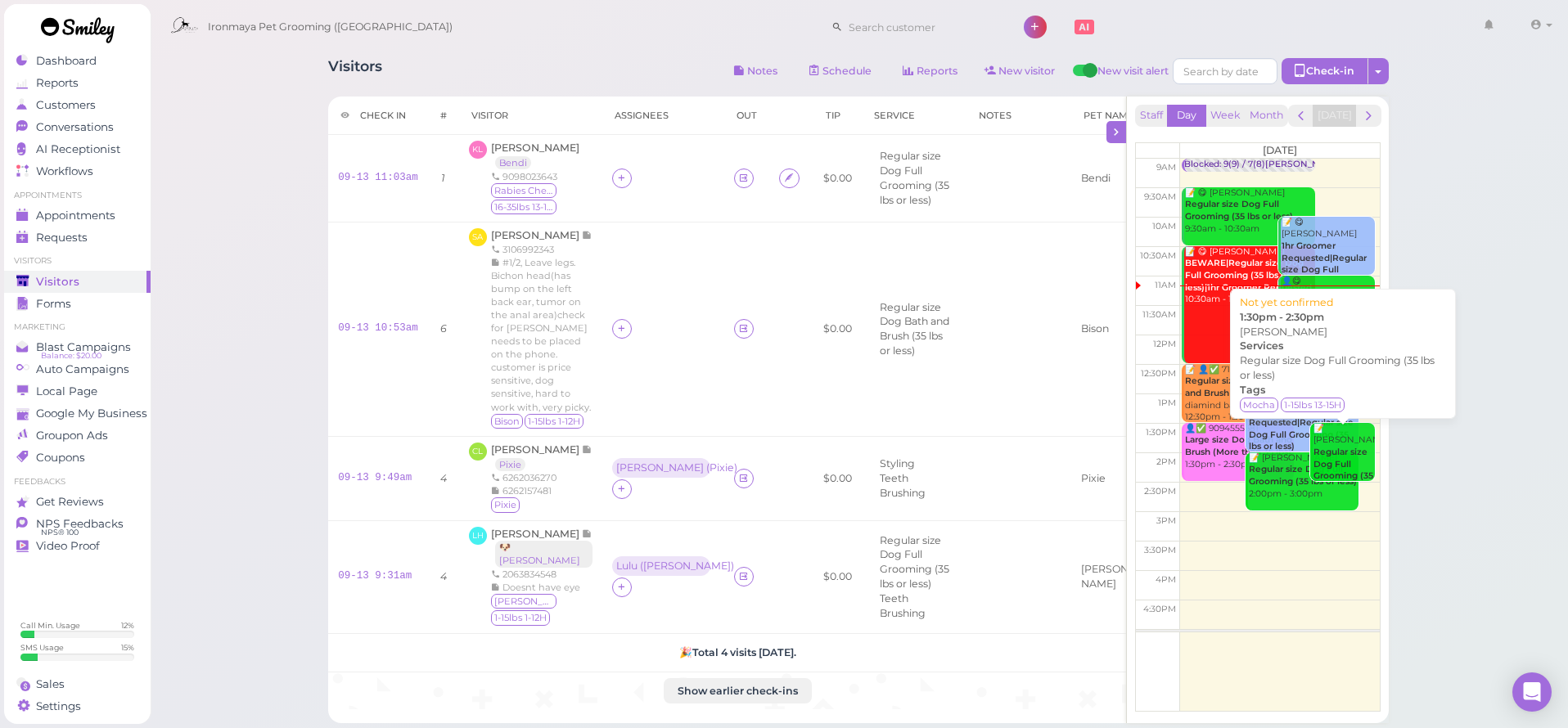
click at [1354, 458] on div "📝 [PERSON_NAME] Regular size Dog Full Grooming (35 lbs or less) 1:30pm - 2:30pm" at bounding box center [1344, 471] width 62 height 97
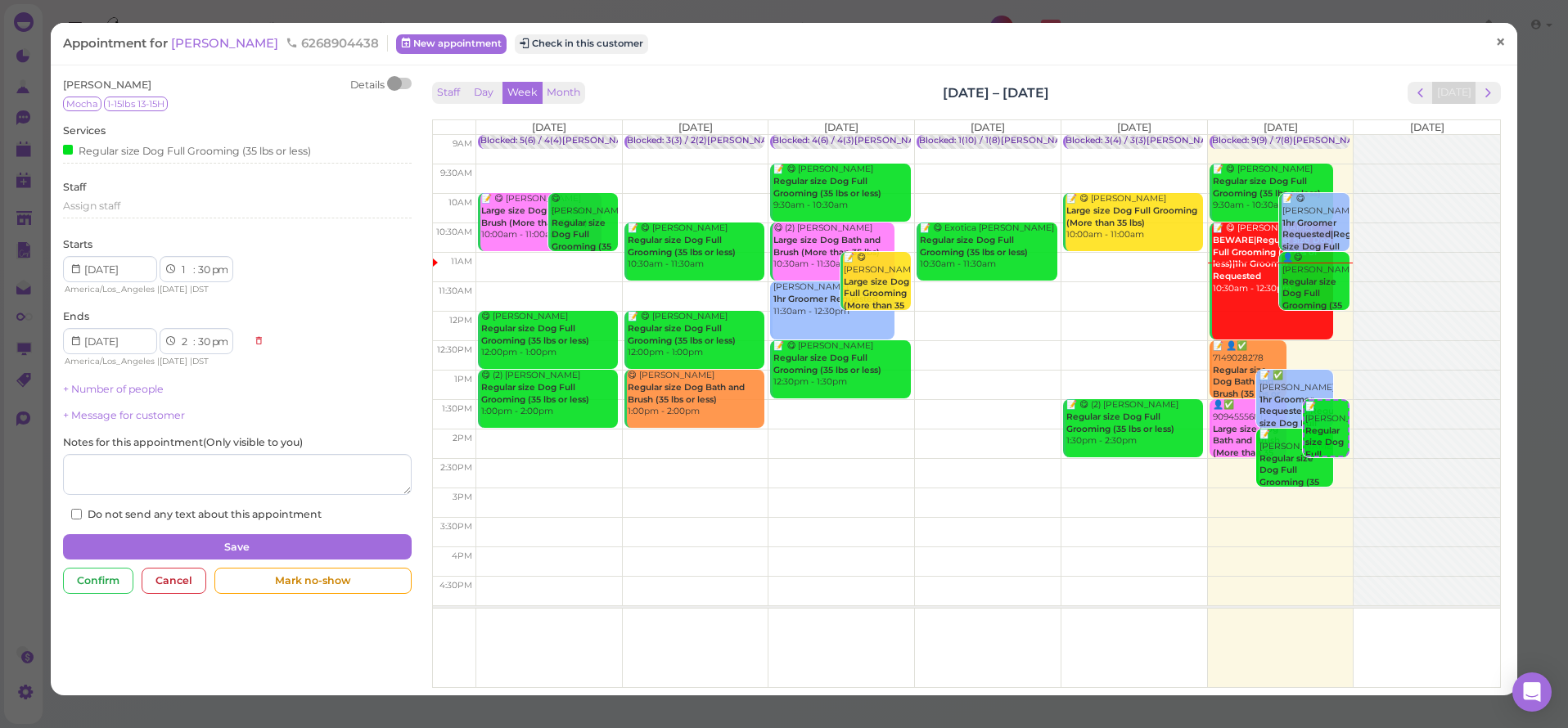
click at [1511, 43] on link "×" at bounding box center [1500, 42] width 30 height 39
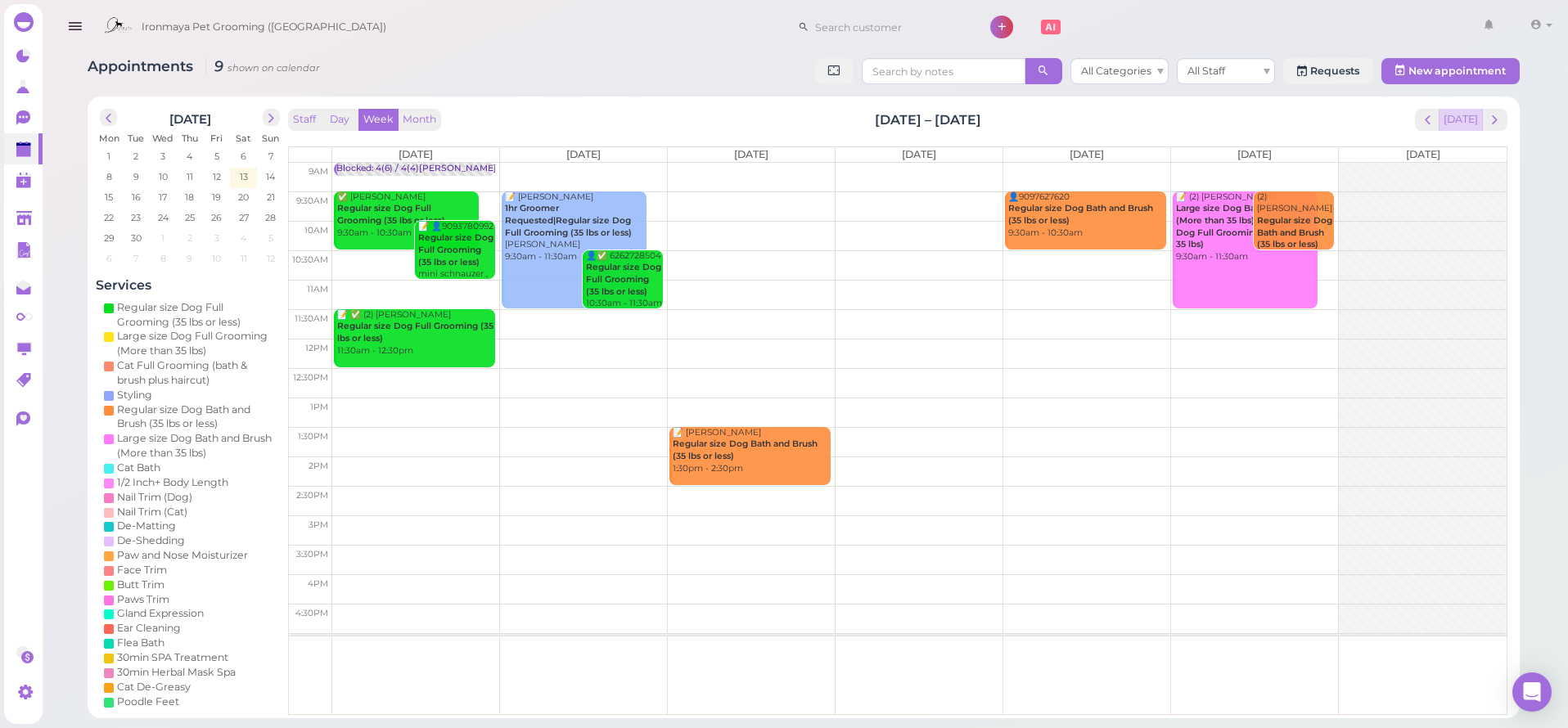
click at [1480, 123] on button "[DATE]" at bounding box center [1461, 119] width 44 height 22
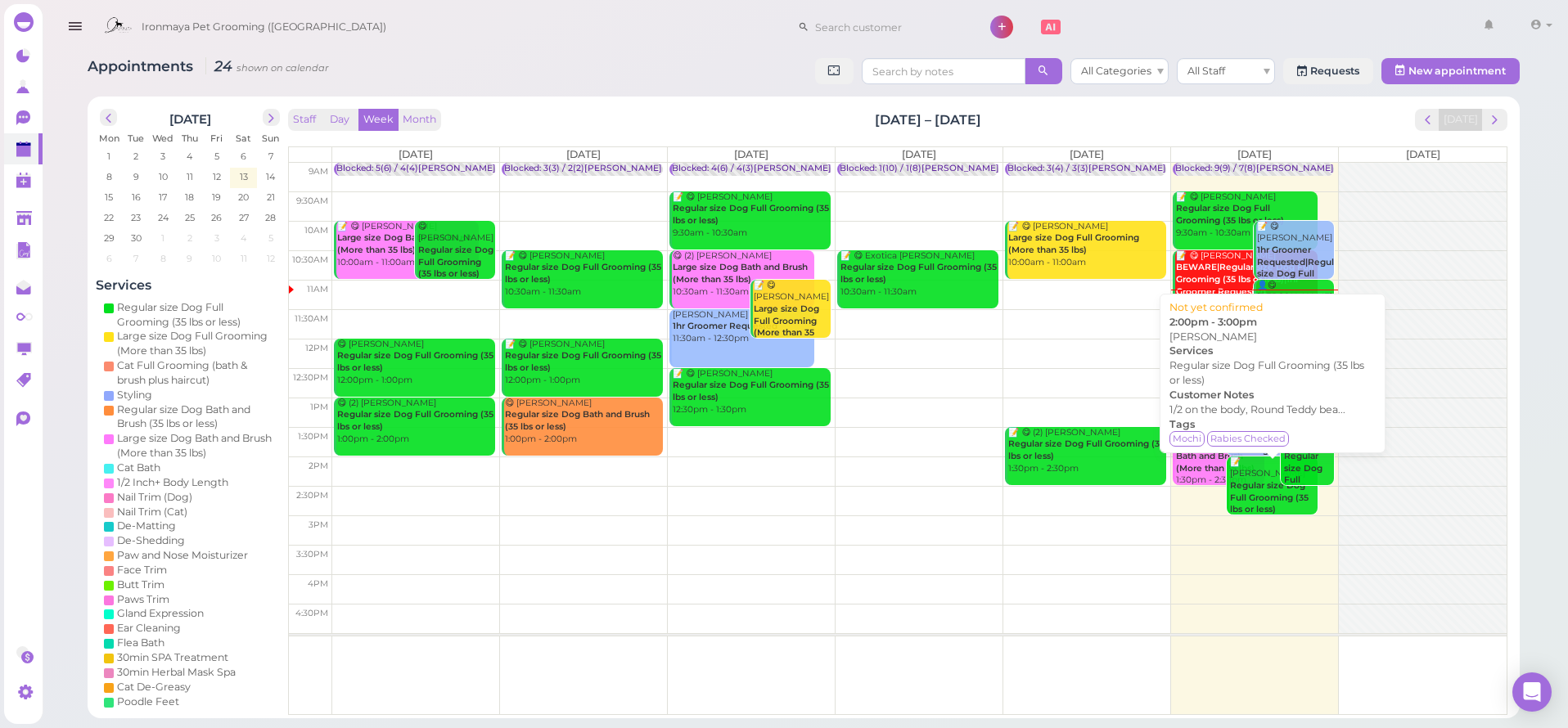
click at [1253, 486] on b "Regular size Dog Full Grooming (35 lbs or less)" at bounding box center [1269, 497] width 78 height 35
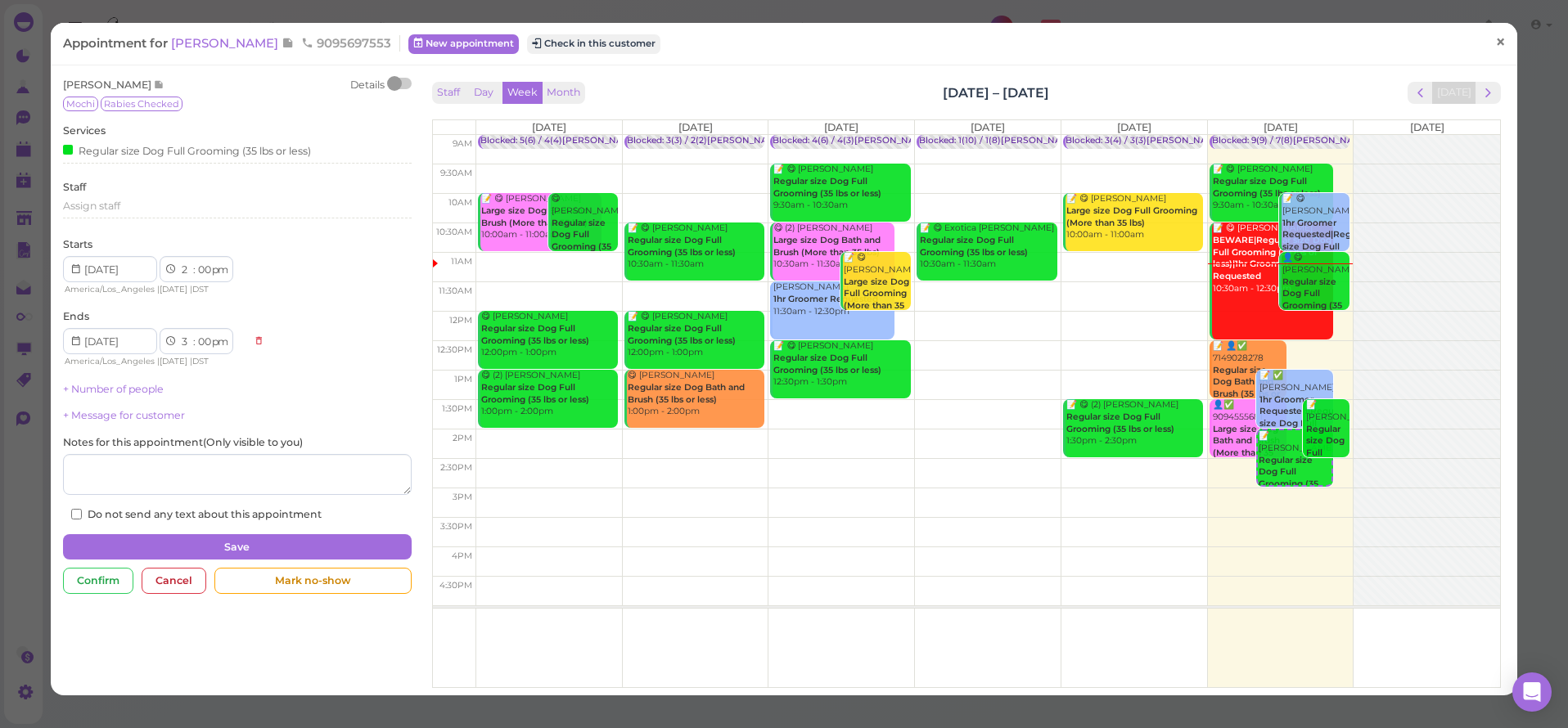
click at [1503, 40] on span "×" at bounding box center [1500, 42] width 10 height 23
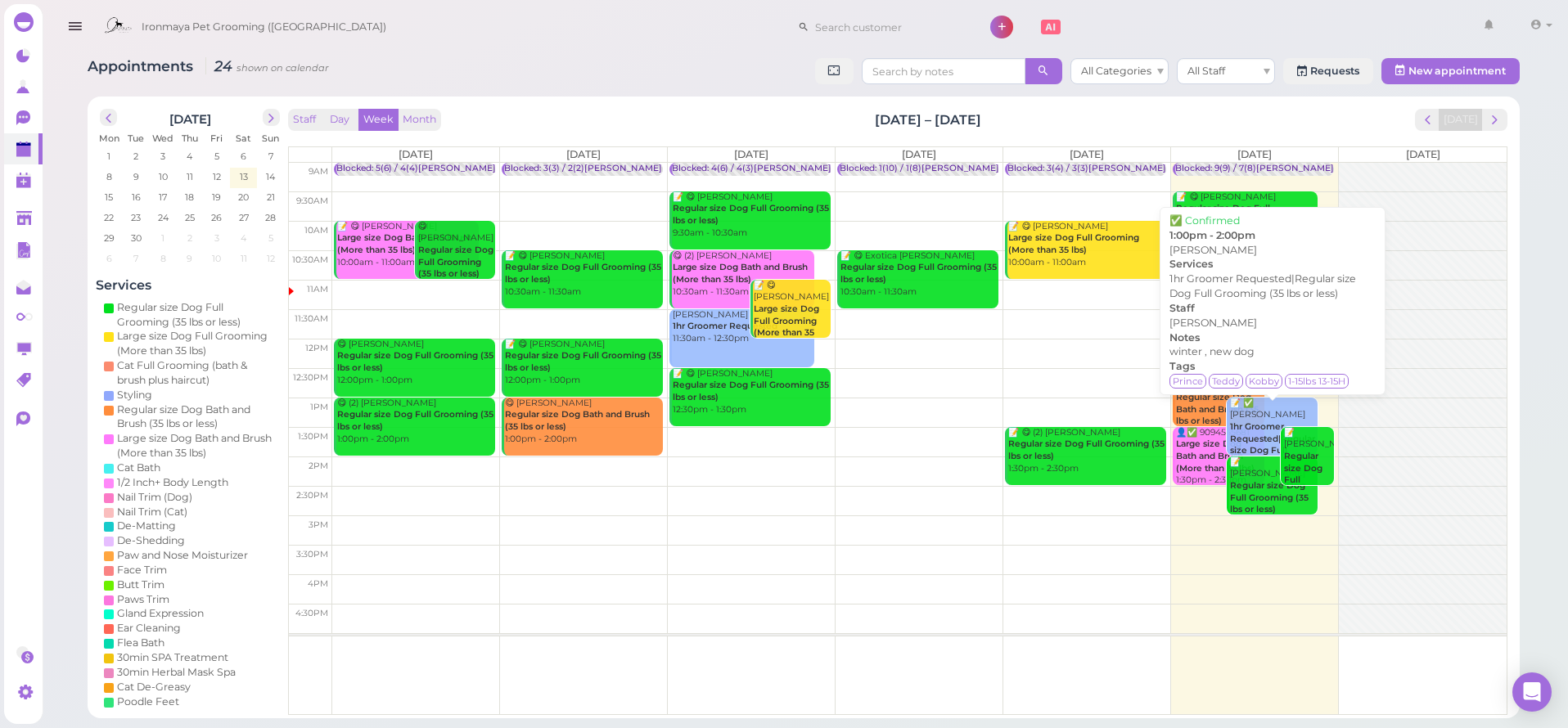
click at [1265, 421] on b "1hr Groomer Requested|Regular size Dog Full Grooming (35 lbs or less)" at bounding box center [1272, 451] width 86 height 59
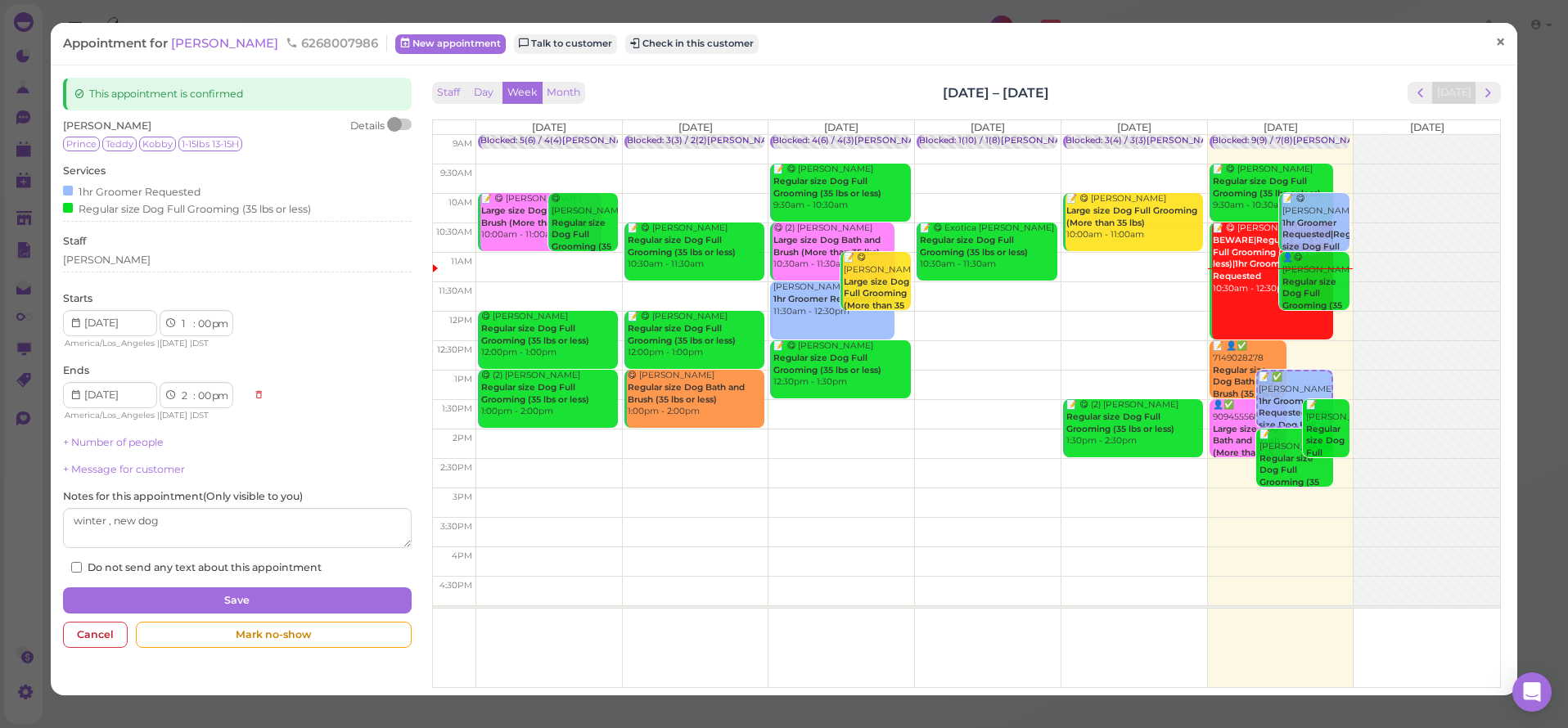
click at [1496, 40] on link "×" at bounding box center [1500, 42] width 30 height 39
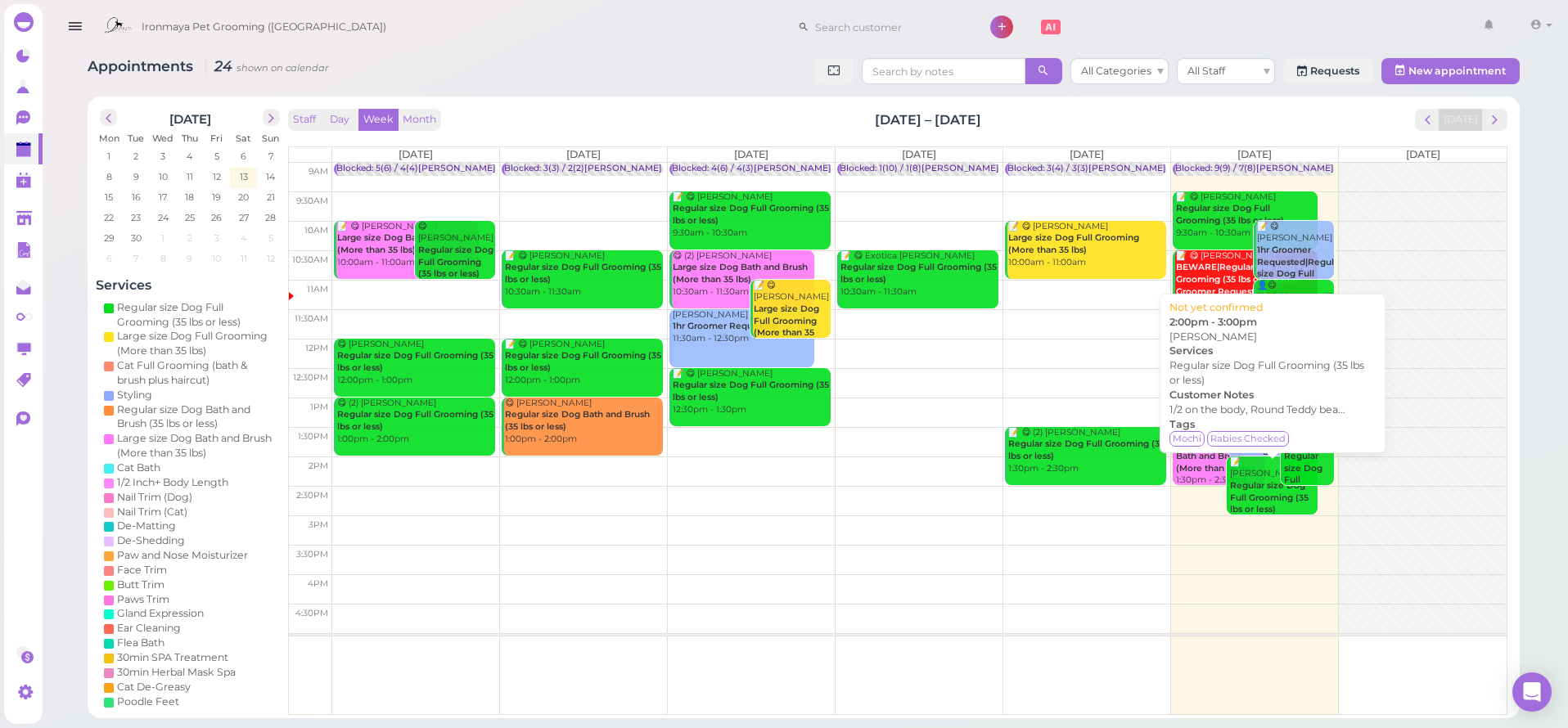
click at [1273, 489] on b "Regular size Dog Full Grooming (35 lbs or less)" at bounding box center [1269, 497] width 78 height 35
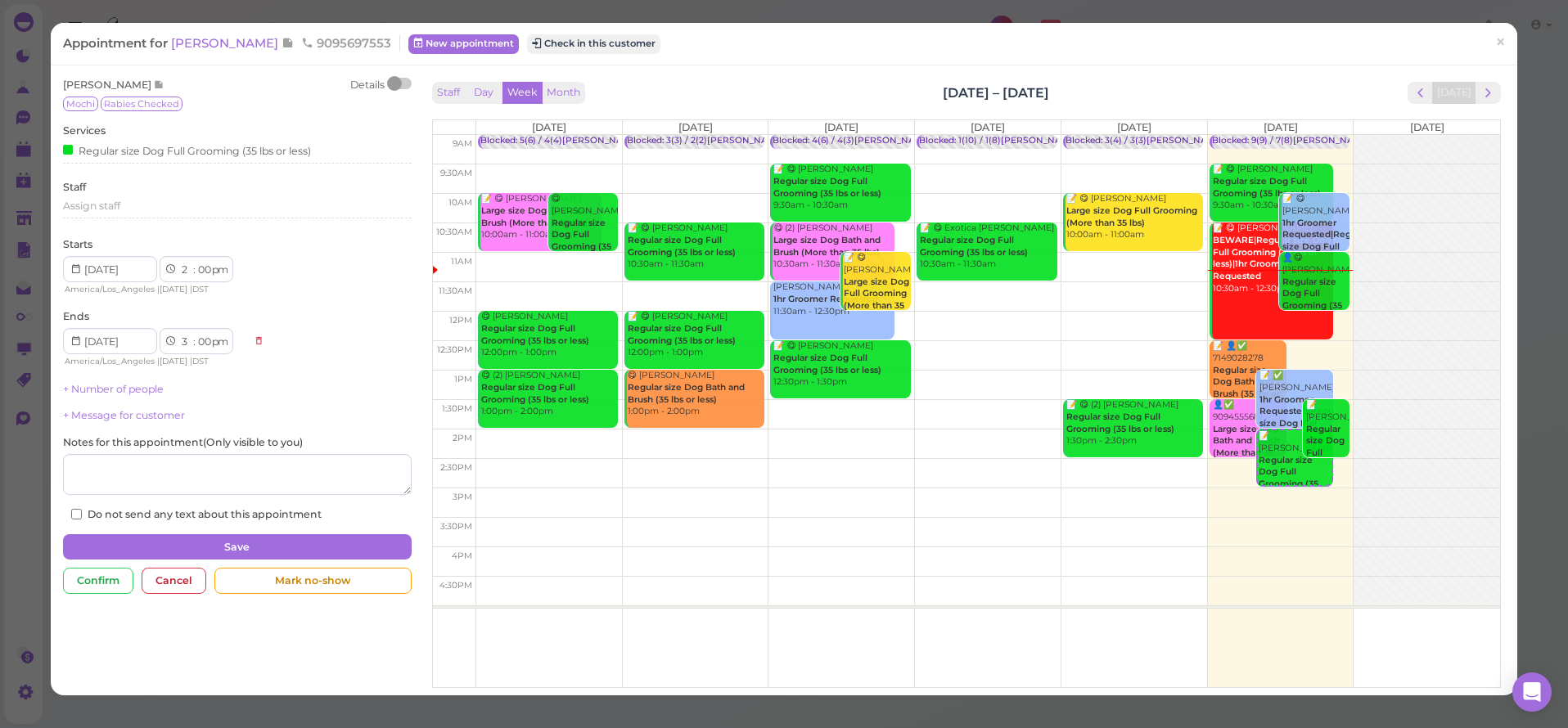
click at [1483, 37] on div "Appointment for [PERSON_NAME] 9095697553 New appointment Check in this customer" at bounding box center [776, 42] width 1425 height 16
click at [1495, 40] on link "×" at bounding box center [1500, 42] width 30 height 39
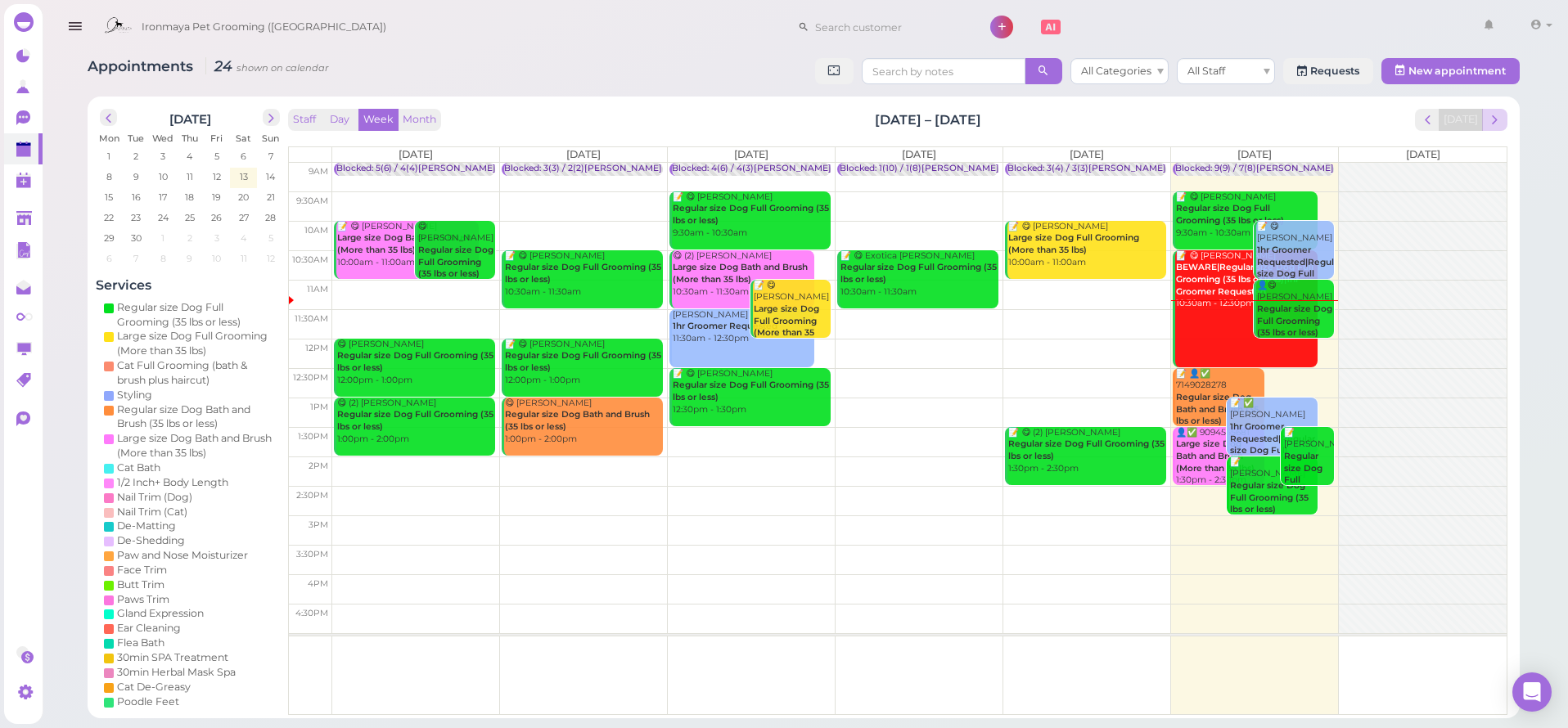
click at [1500, 119] on span "next" at bounding box center [1495, 119] width 16 height 16
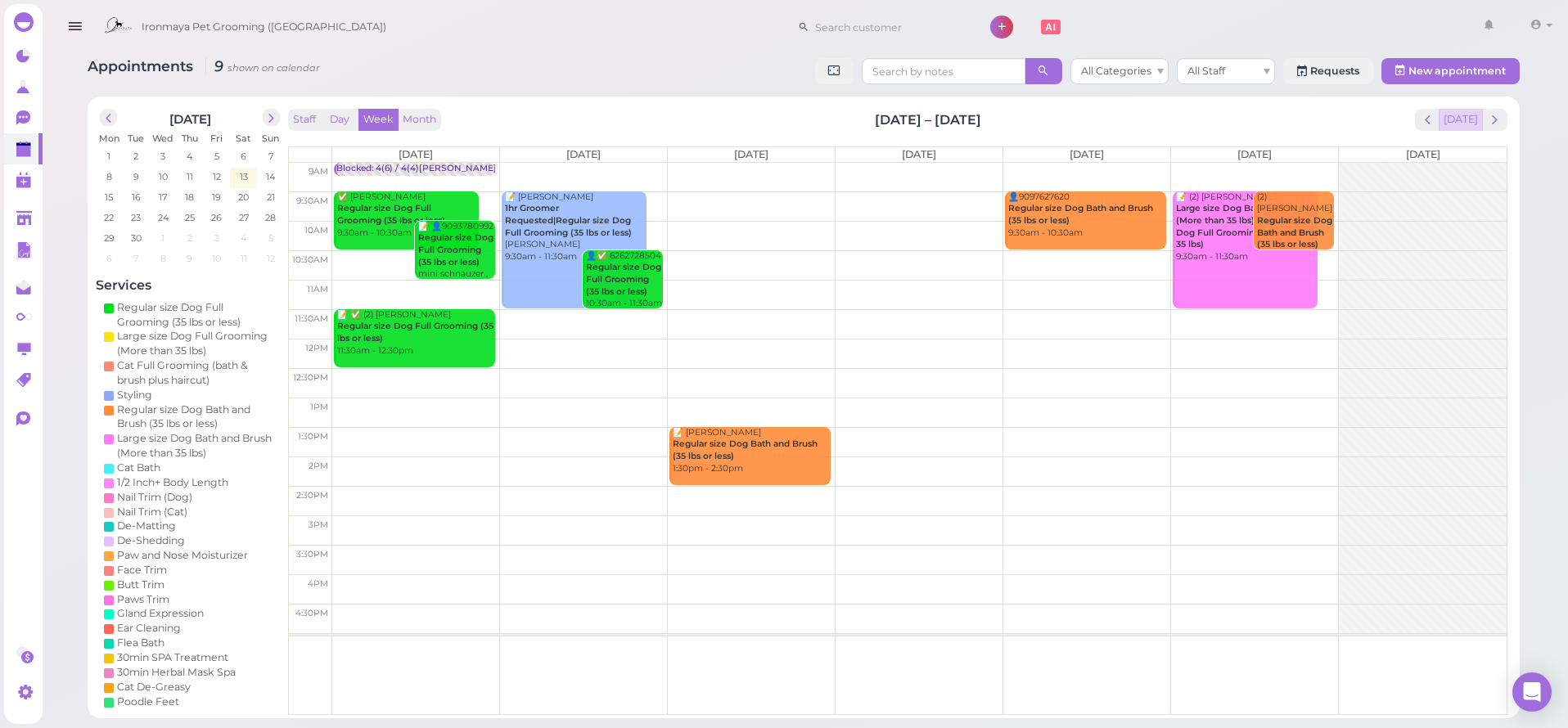
click at [1472, 122] on button "[DATE]" at bounding box center [1461, 119] width 44 height 22
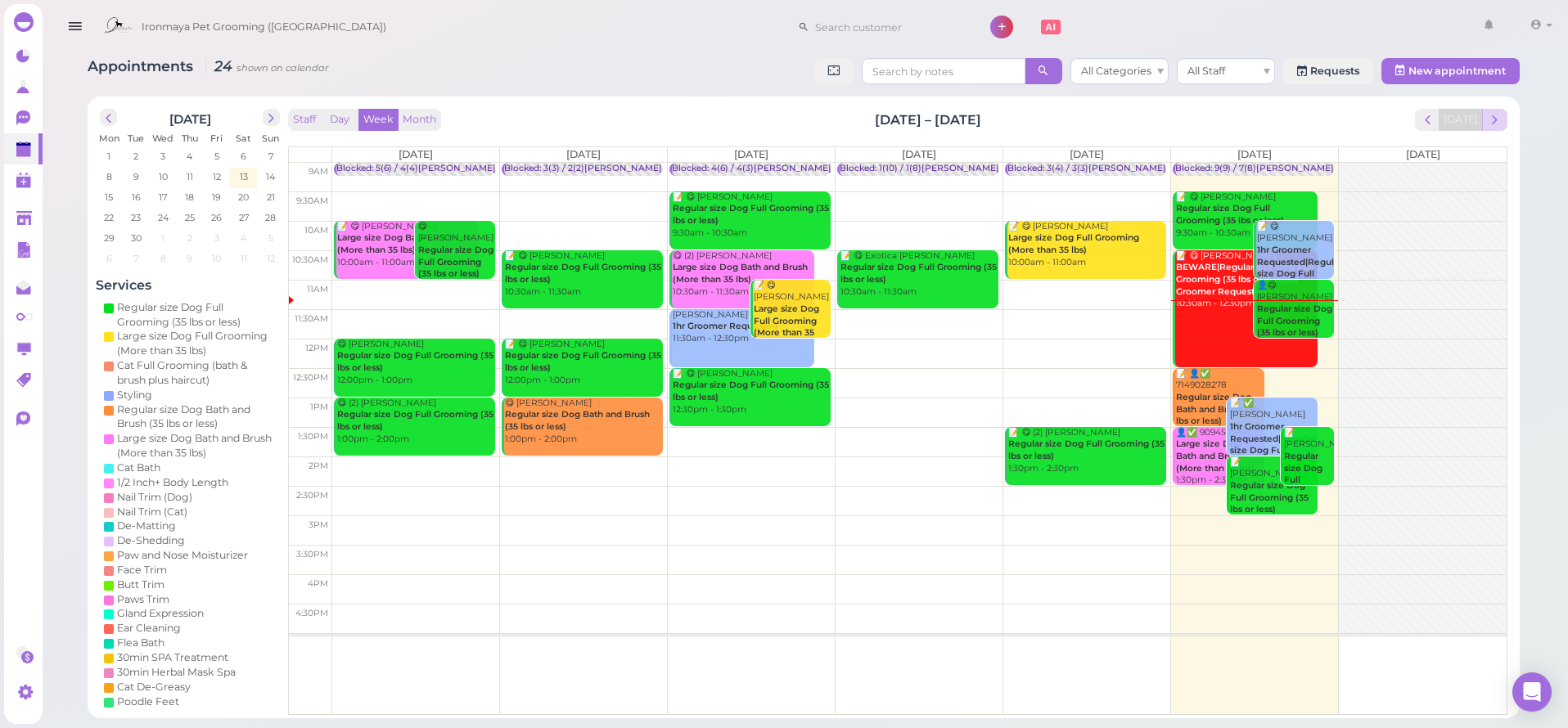
click at [1503, 117] on button "next" at bounding box center [1495, 119] width 25 height 22
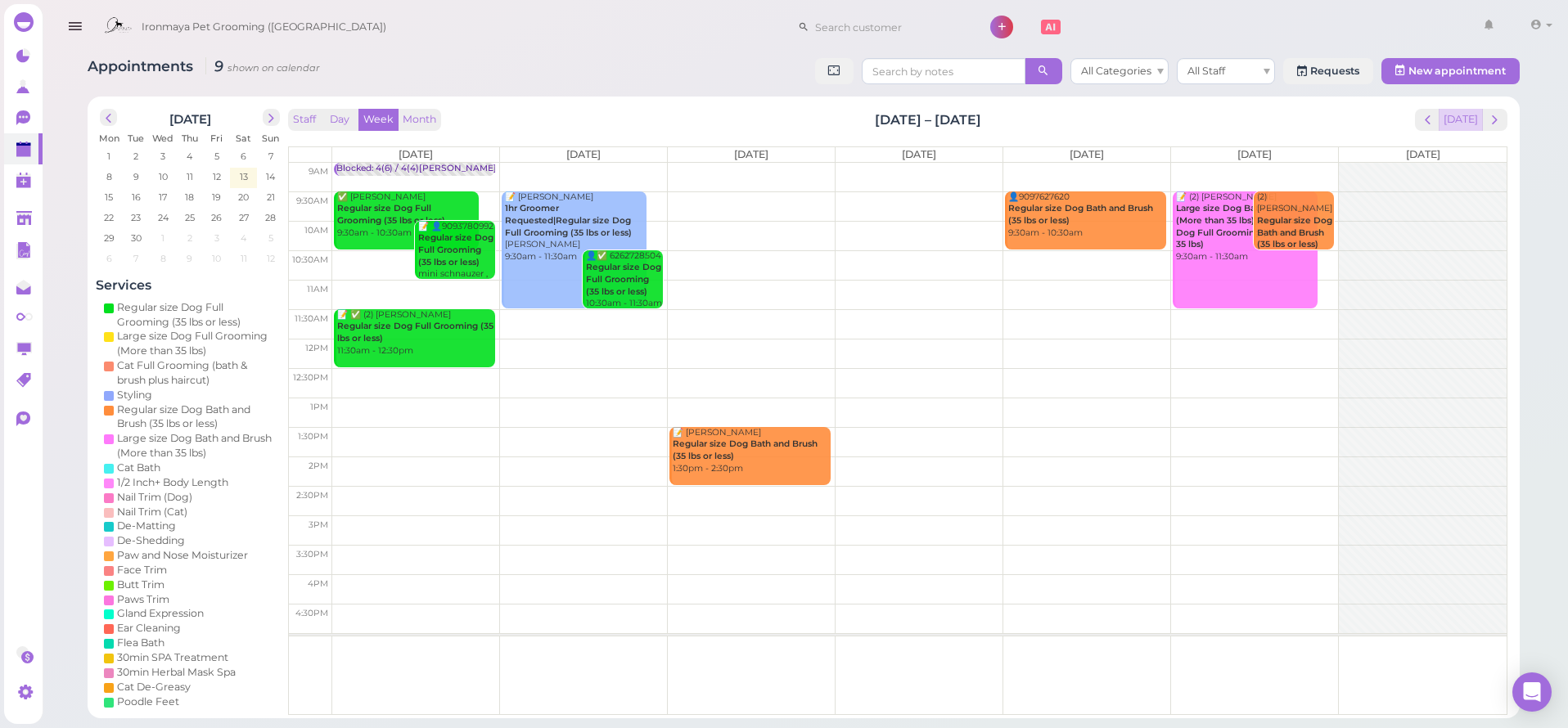
click at [1464, 116] on button "[DATE]" at bounding box center [1461, 119] width 44 height 22
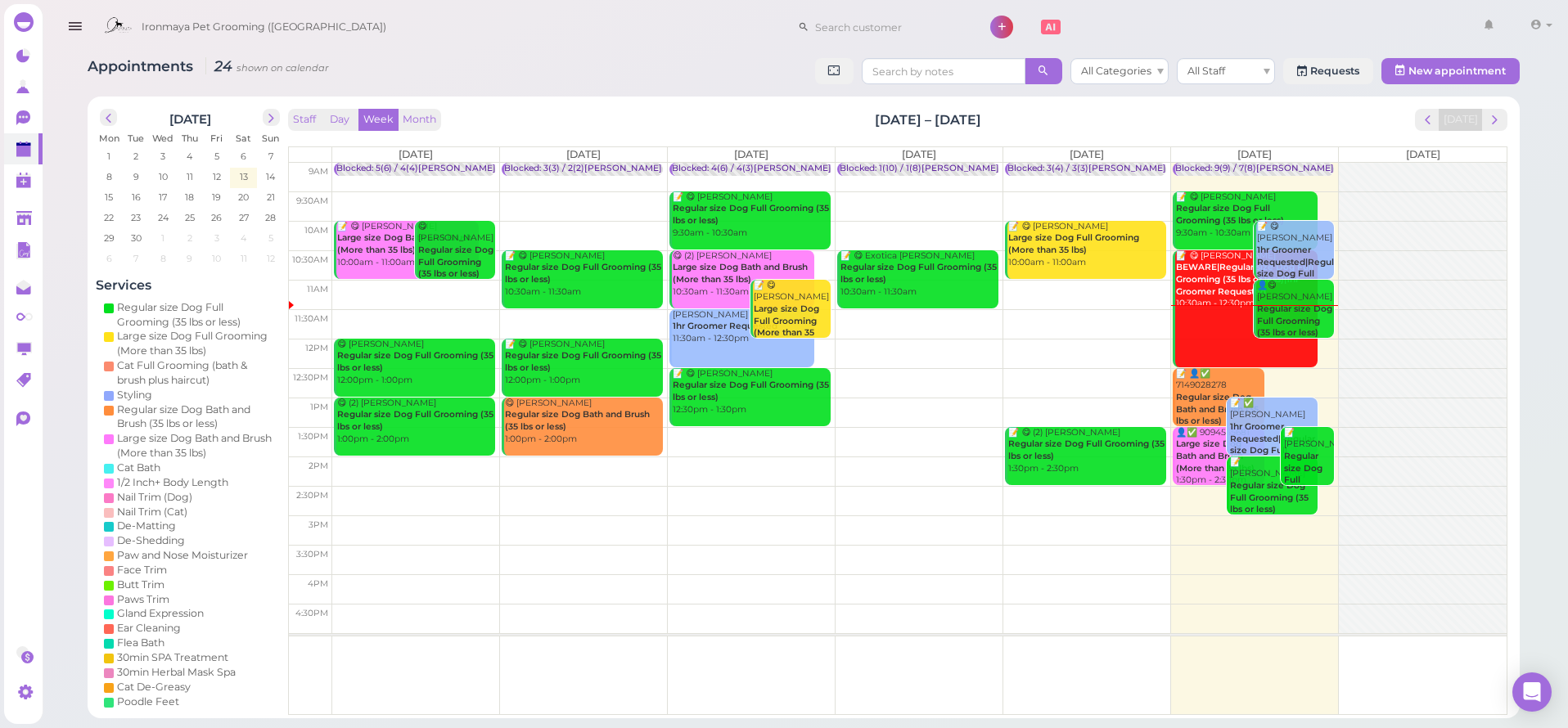
click at [76, 24] on icon "button" at bounding box center [74, 26] width 17 height 21
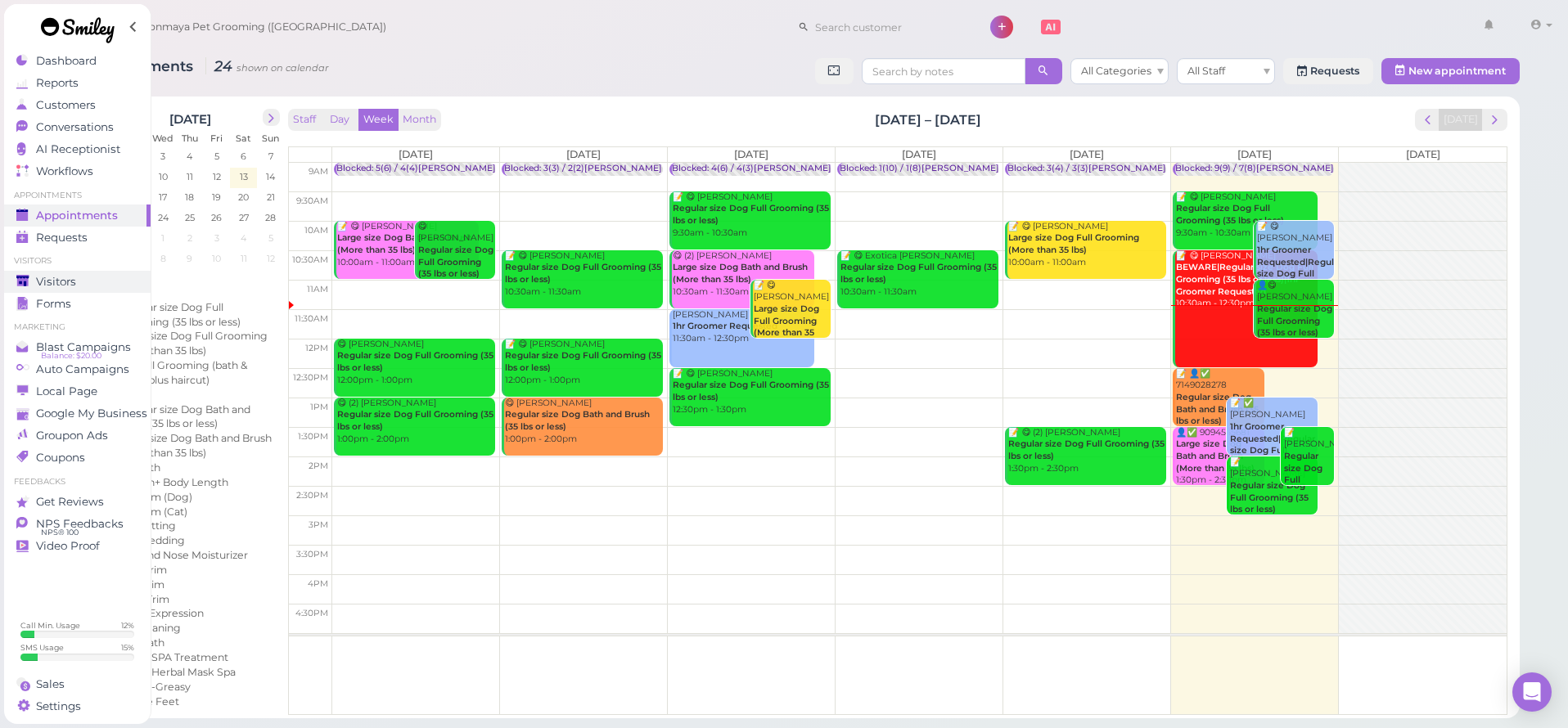
click at [116, 291] on link "Visitors" at bounding box center [77, 281] width 147 height 22
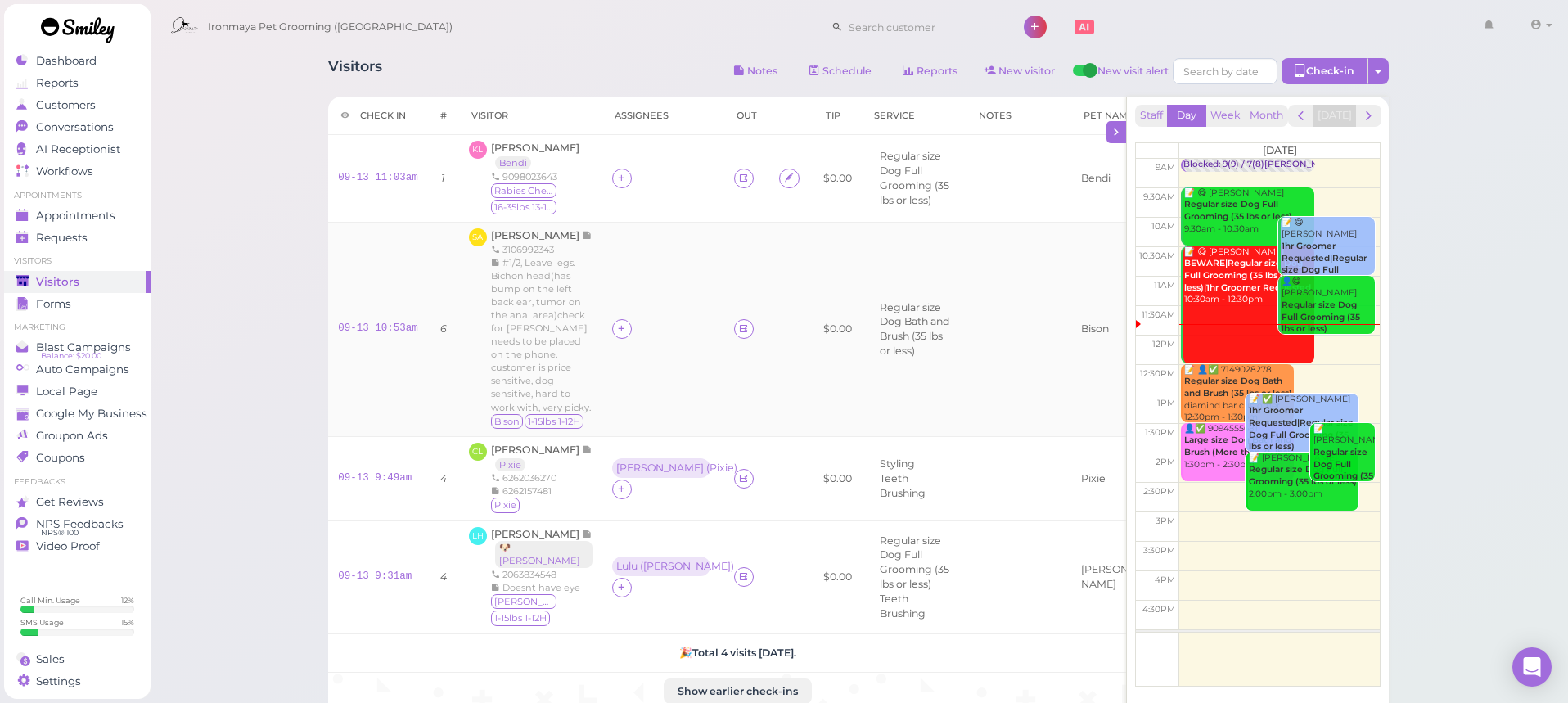
click at [1002, 329] on td at bounding box center [1018, 329] width 104 height 215
drag, startPoint x: 532, startPoint y: 236, endPoint x: 1428, endPoint y: 266, distance: 896.5
click at [532, 236] on span "[PERSON_NAME]" at bounding box center [536, 234] width 91 height 12
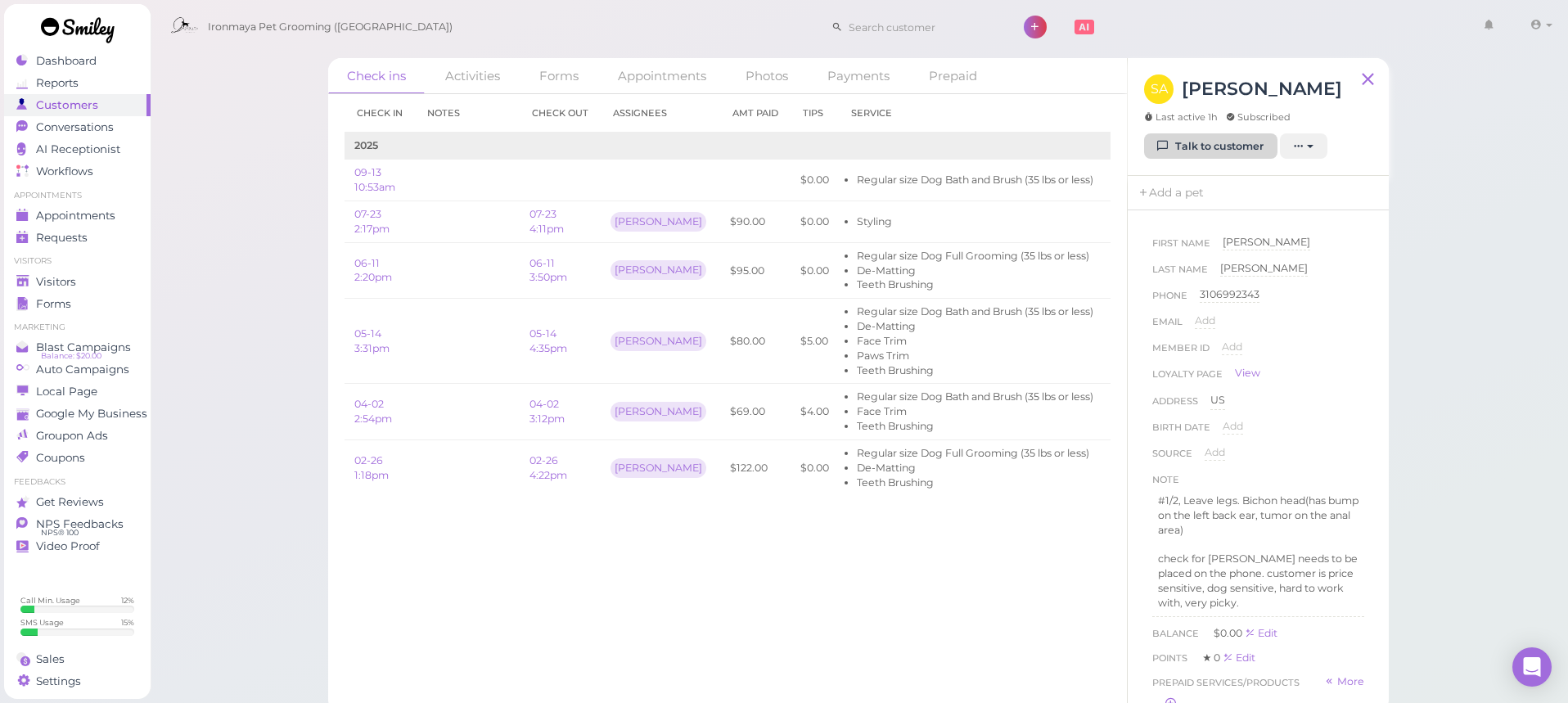
click at [1220, 148] on link "Talk to customer" at bounding box center [1211, 147] width 134 height 26
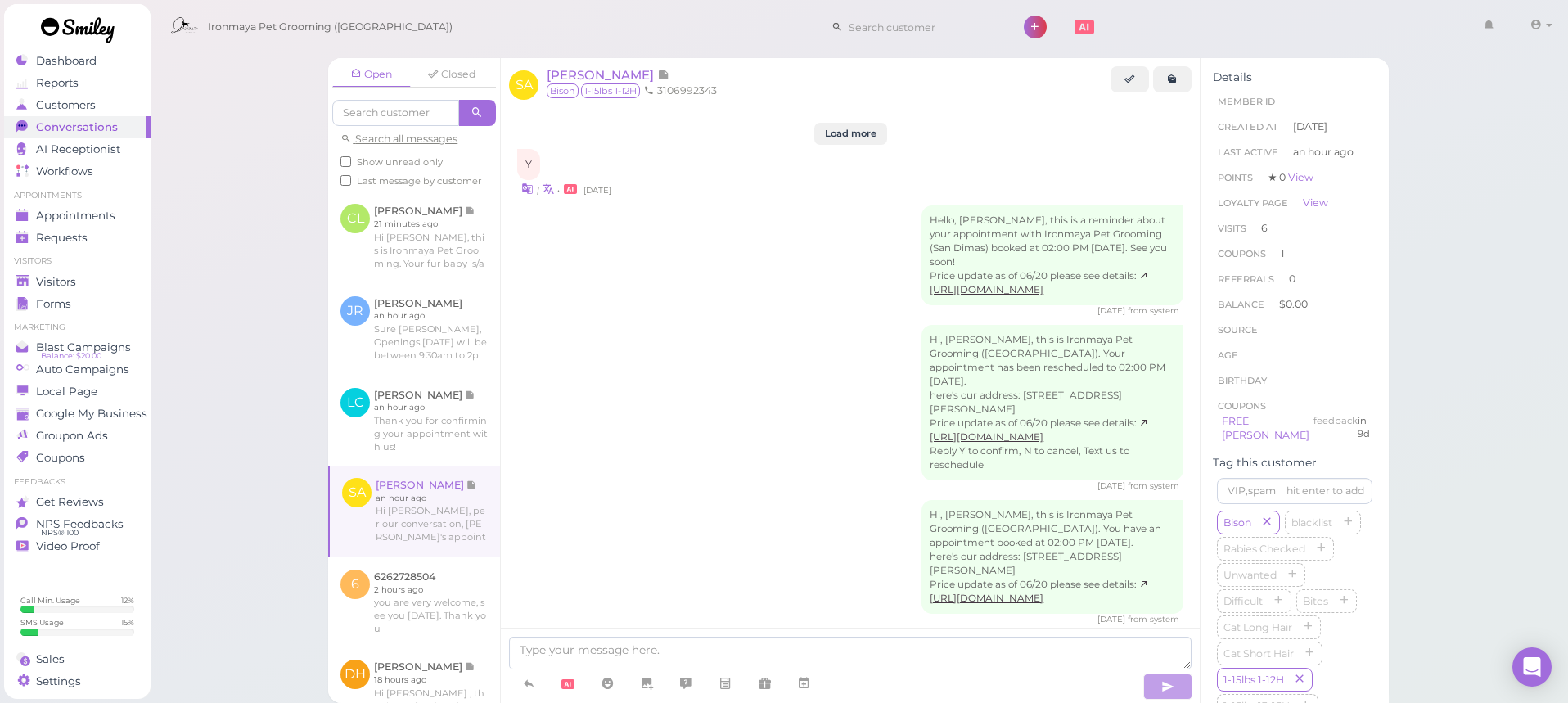
scroll to position [2264, 0]
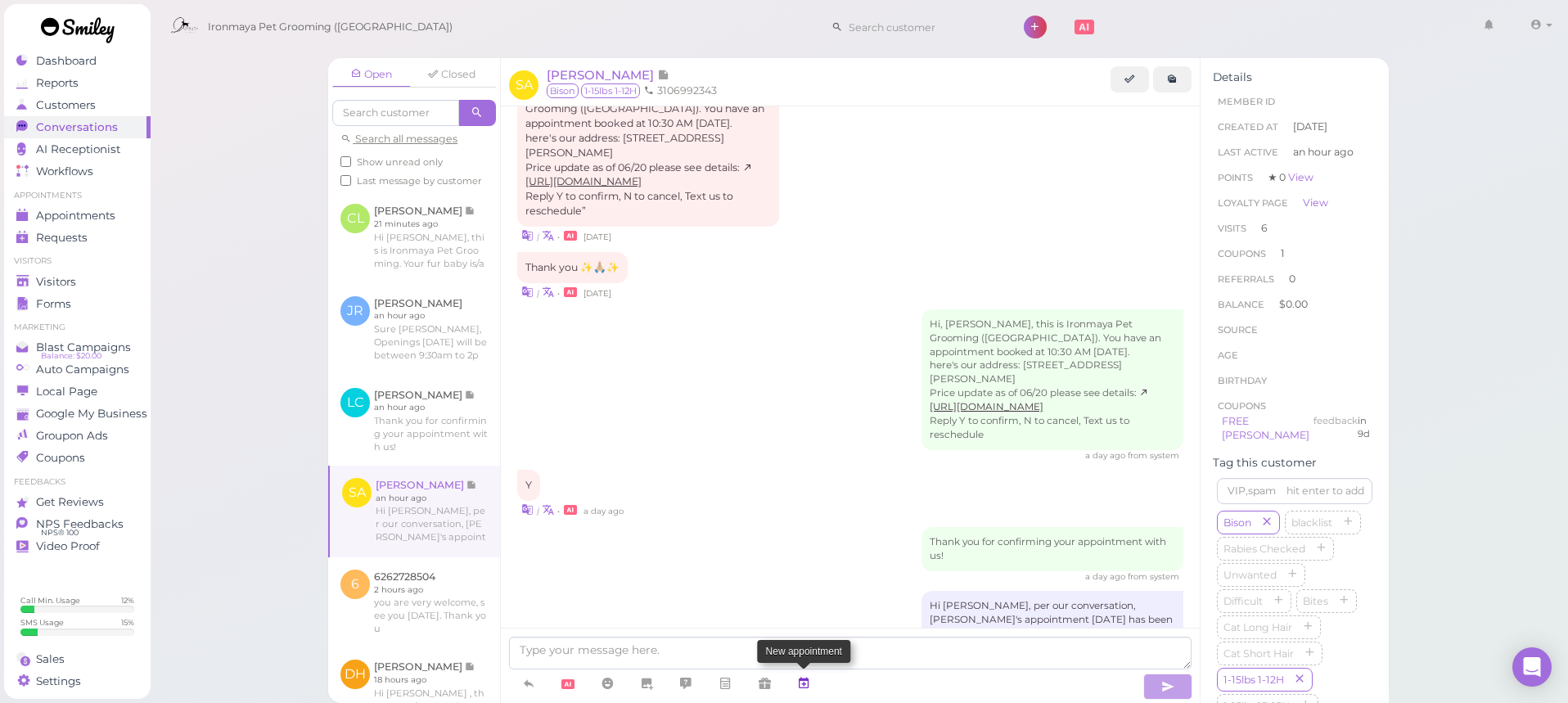
click at [812, 684] on link at bounding box center [804, 683] width 40 height 28
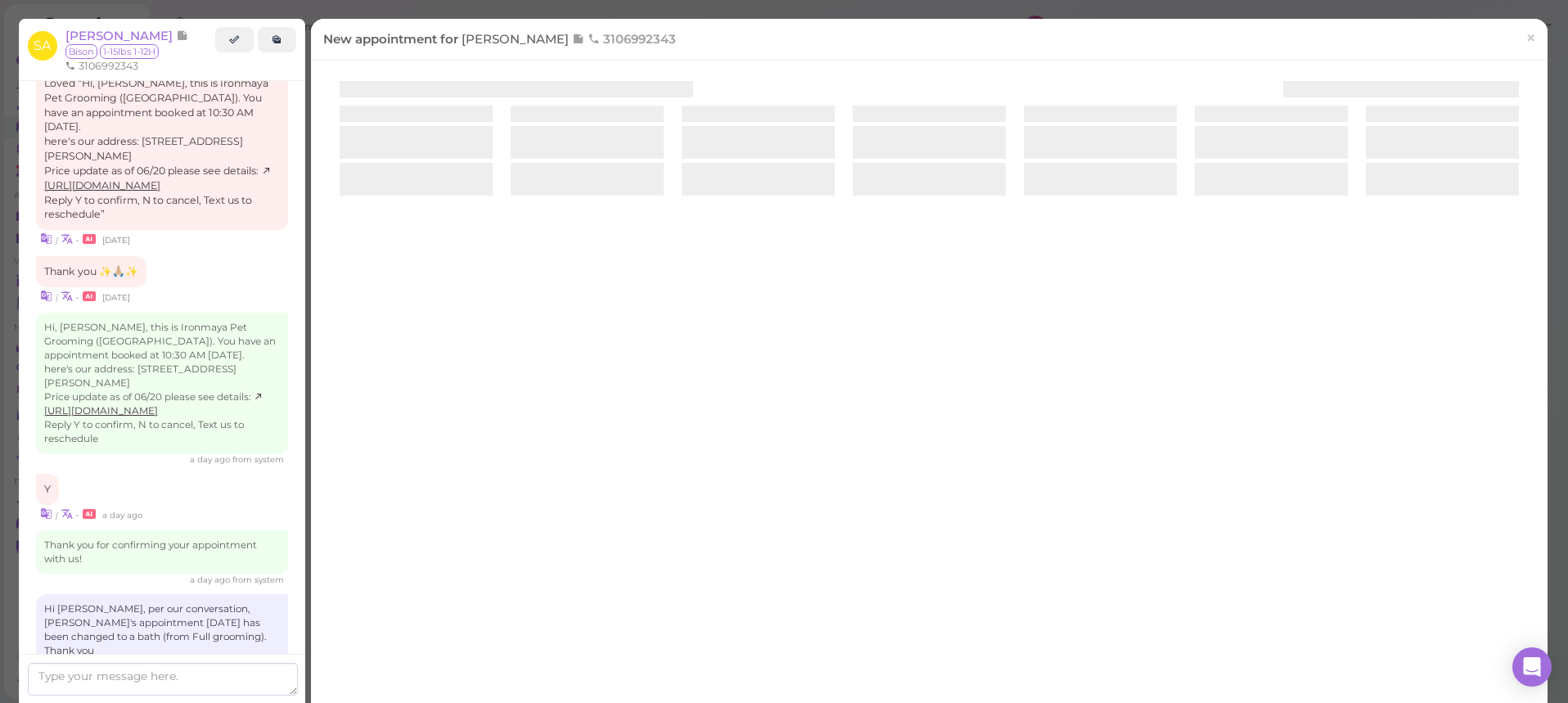
scroll to position [2250, 0]
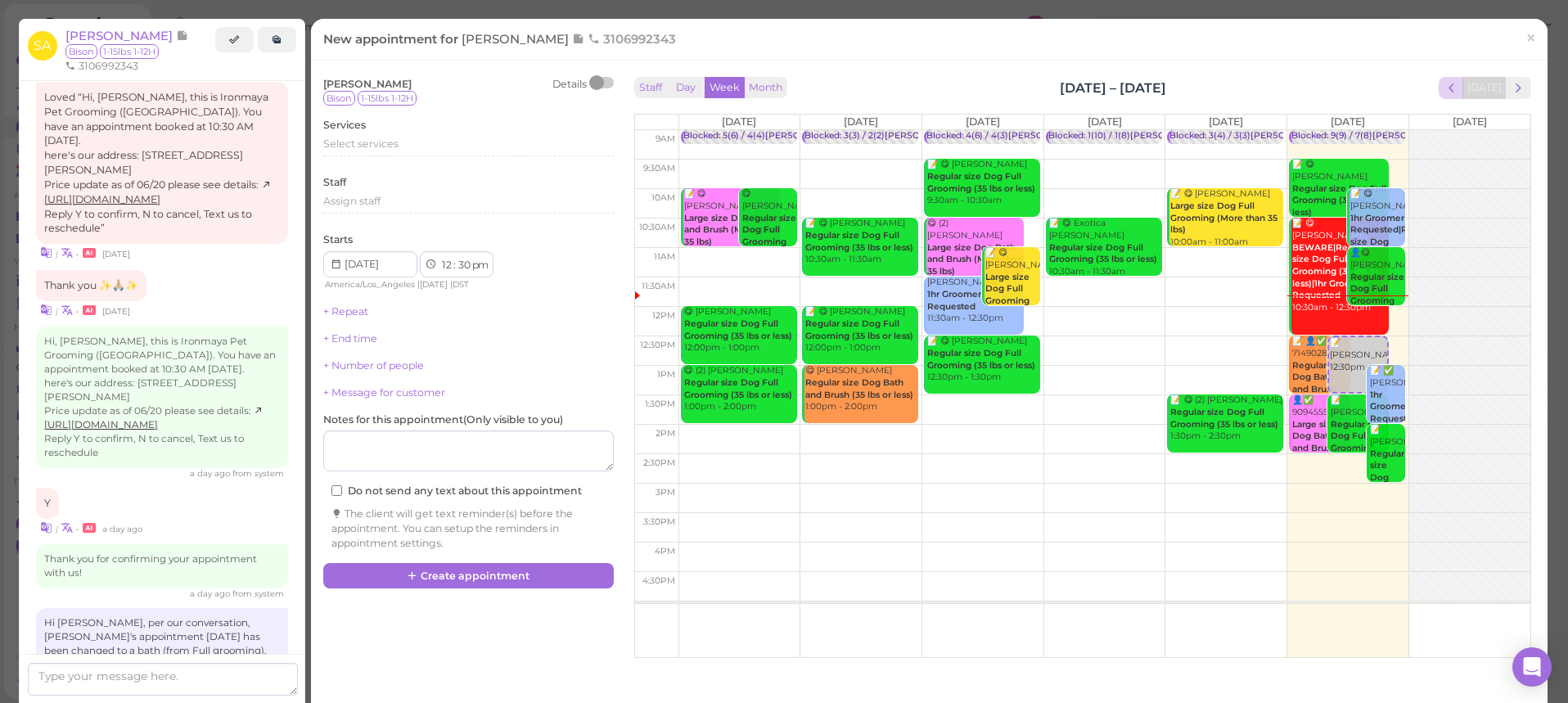
click at [1461, 97] on button "prev" at bounding box center [1451, 88] width 25 height 22
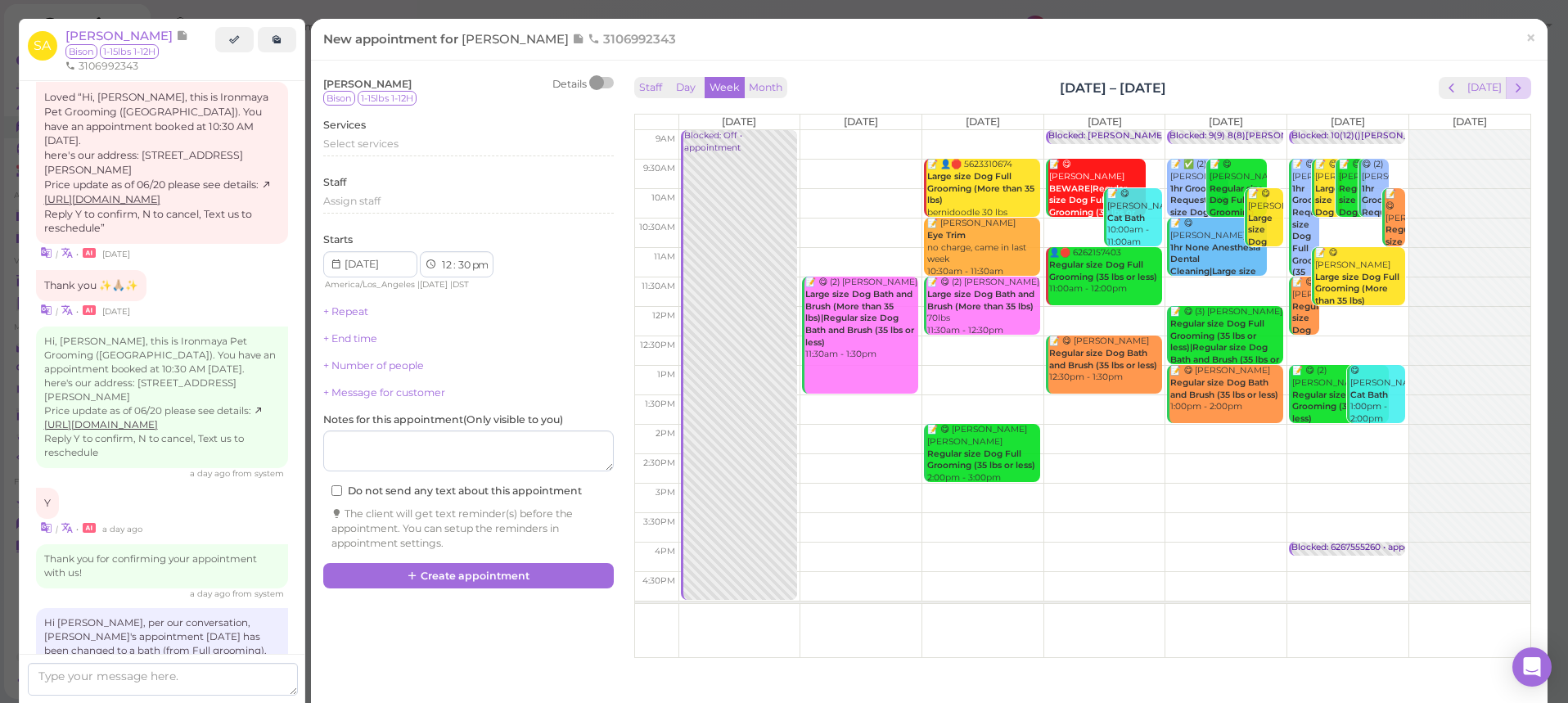
click at [1529, 83] on button "next" at bounding box center [1518, 88] width 25 height 22
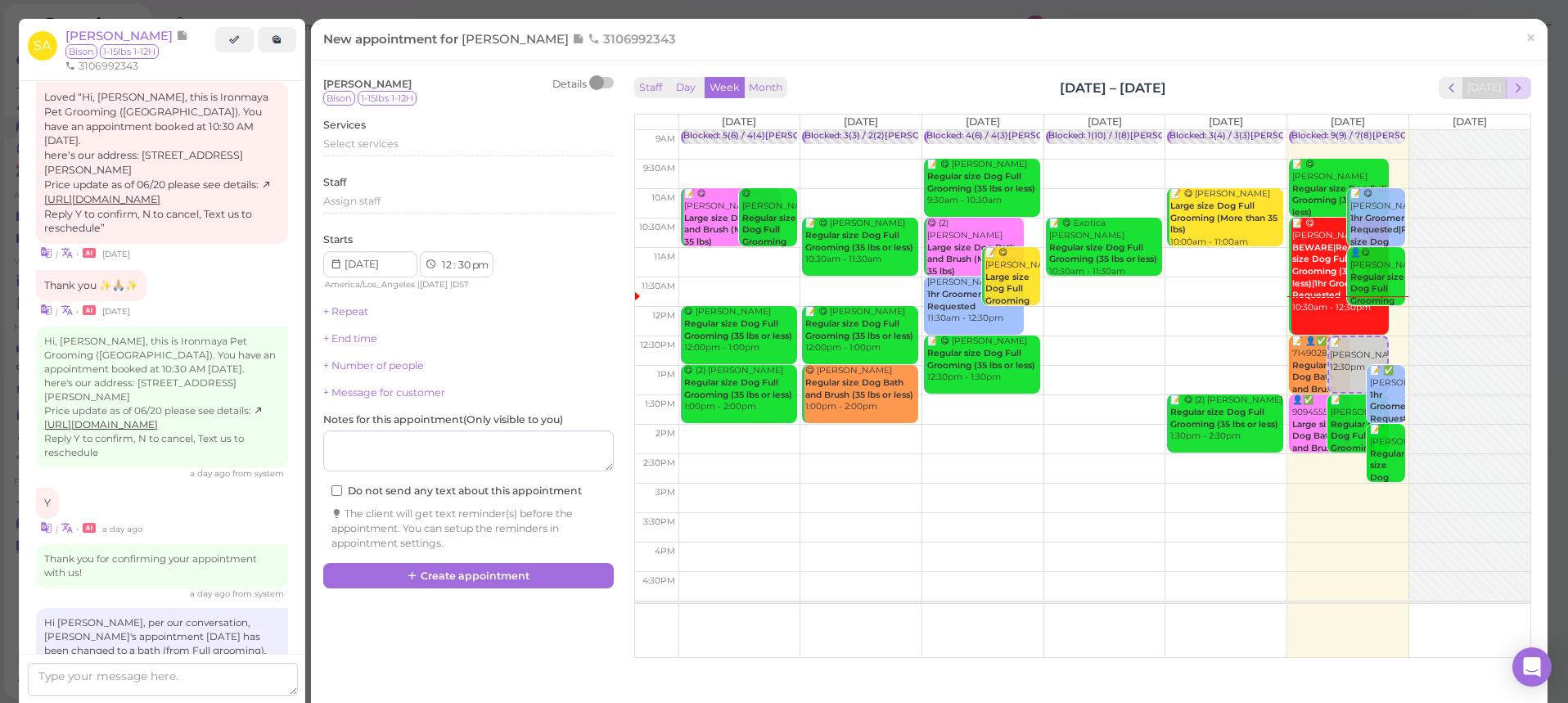
click at [1517, 90] on span "next" at bounding box center [1518, 88] width 16 height 16
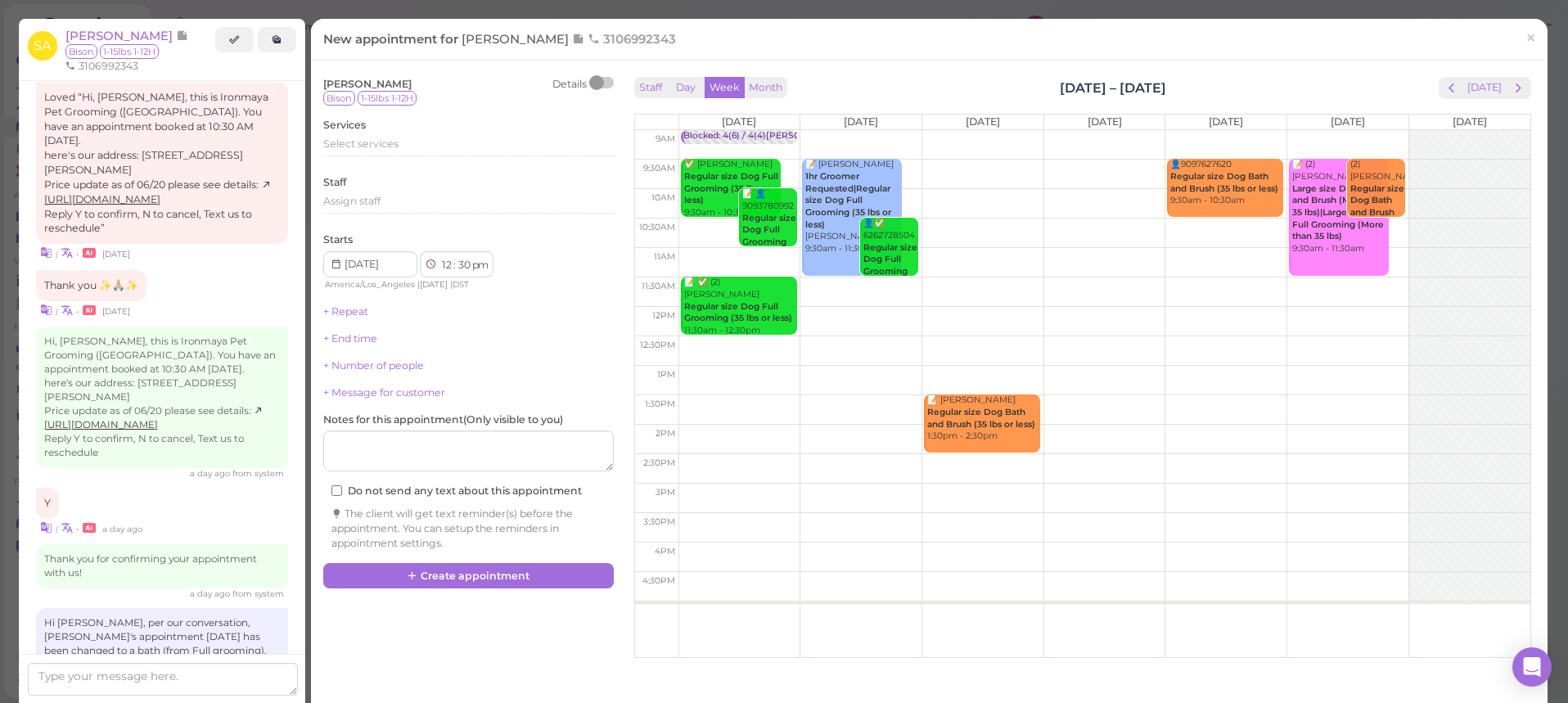
click at [1522, 66] on div "[PERSON_NAME] Details Bison 1-15lbs 1-12H Services Select services Staff Assign…" at bounding box center [929, 362] width 1237 height 605
click at [1445, 84] on button "prev" at bounding box center [1451, 88] width 25 height 22
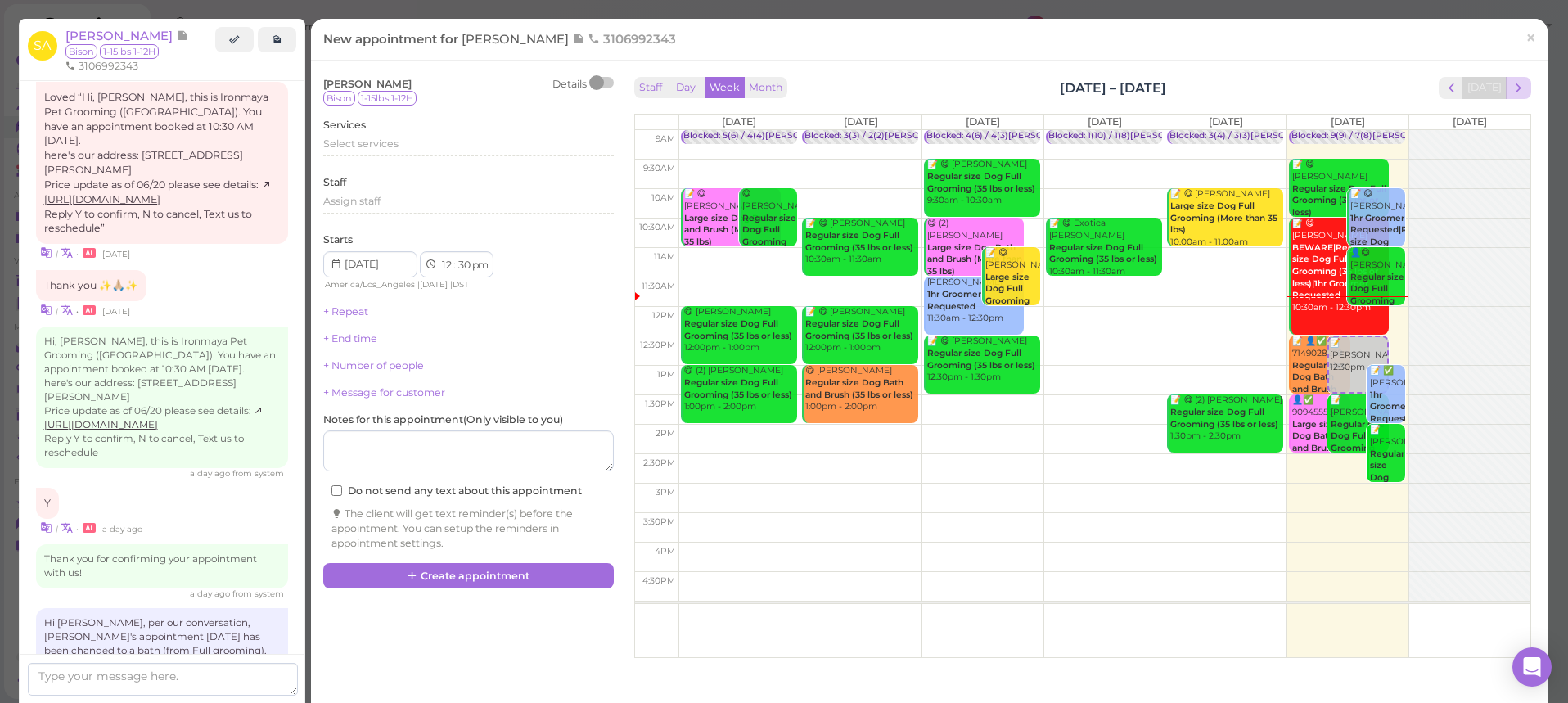
click at [1529, 93] on button "next" at bounding box center [1518, 88] width 25 height 22
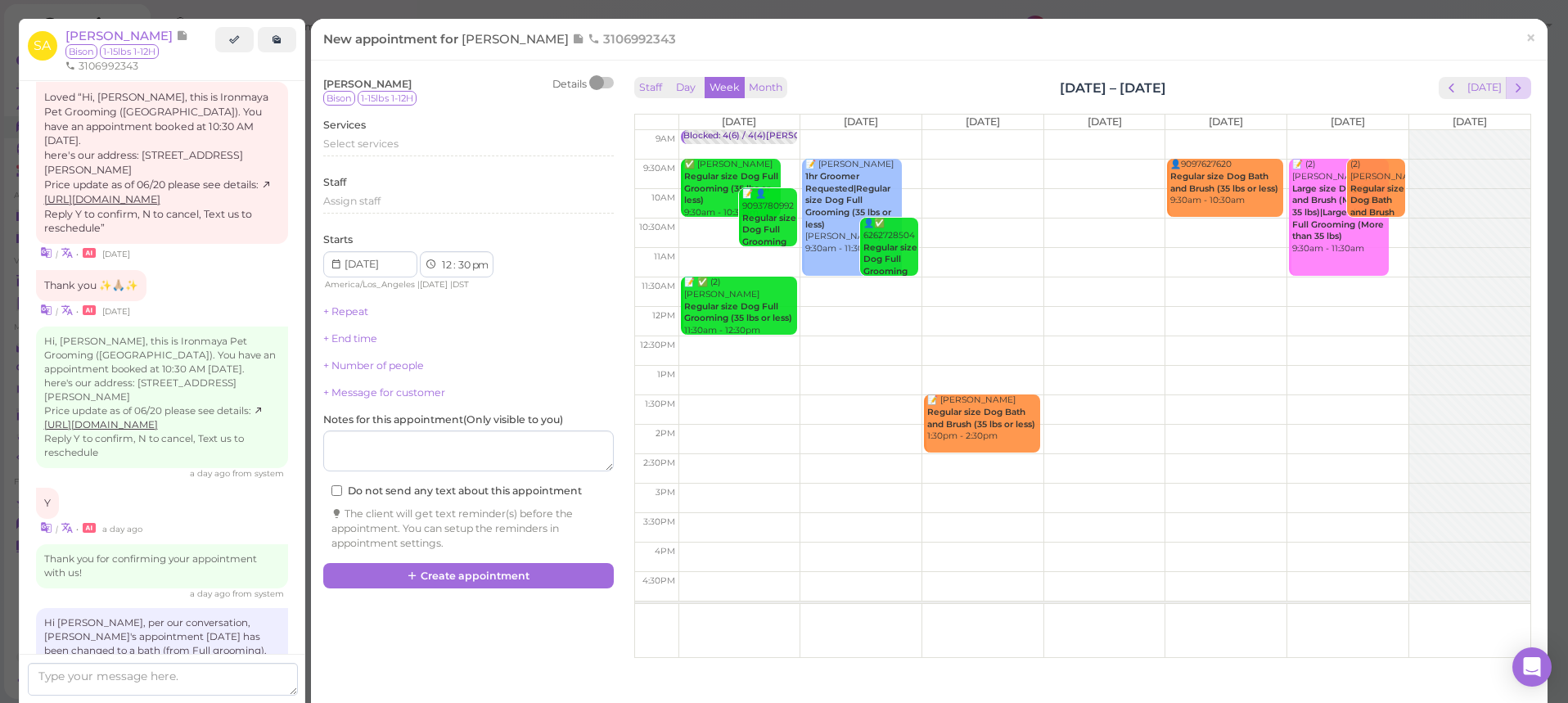
click at [1528, 93] on button "next" at bounding box center [1518, 88] width 25 height 22
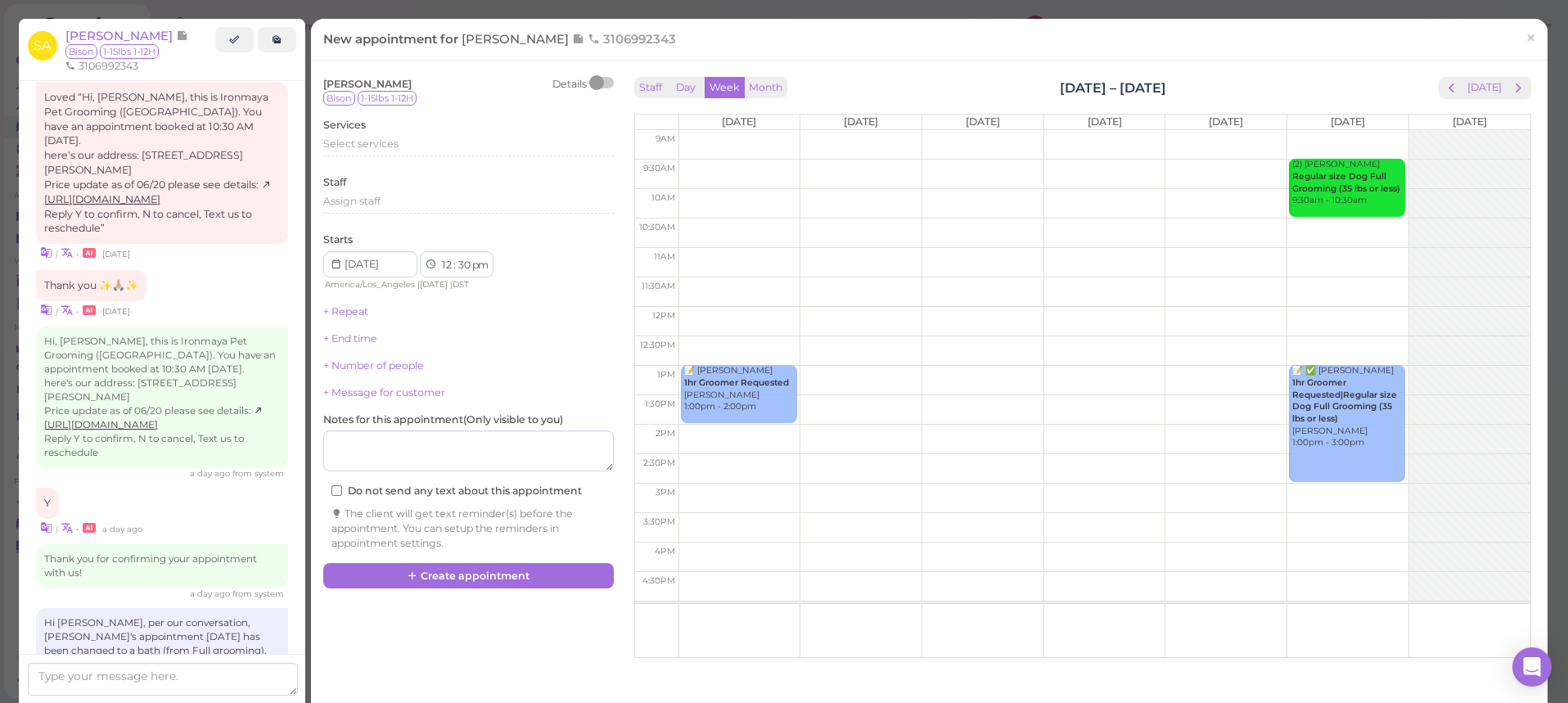
click at [1368, 235] on td at bounding box center [1104, 232] width 852 height 29
type input "[DATE]"
select select "10"
select select "45"
select select "am"
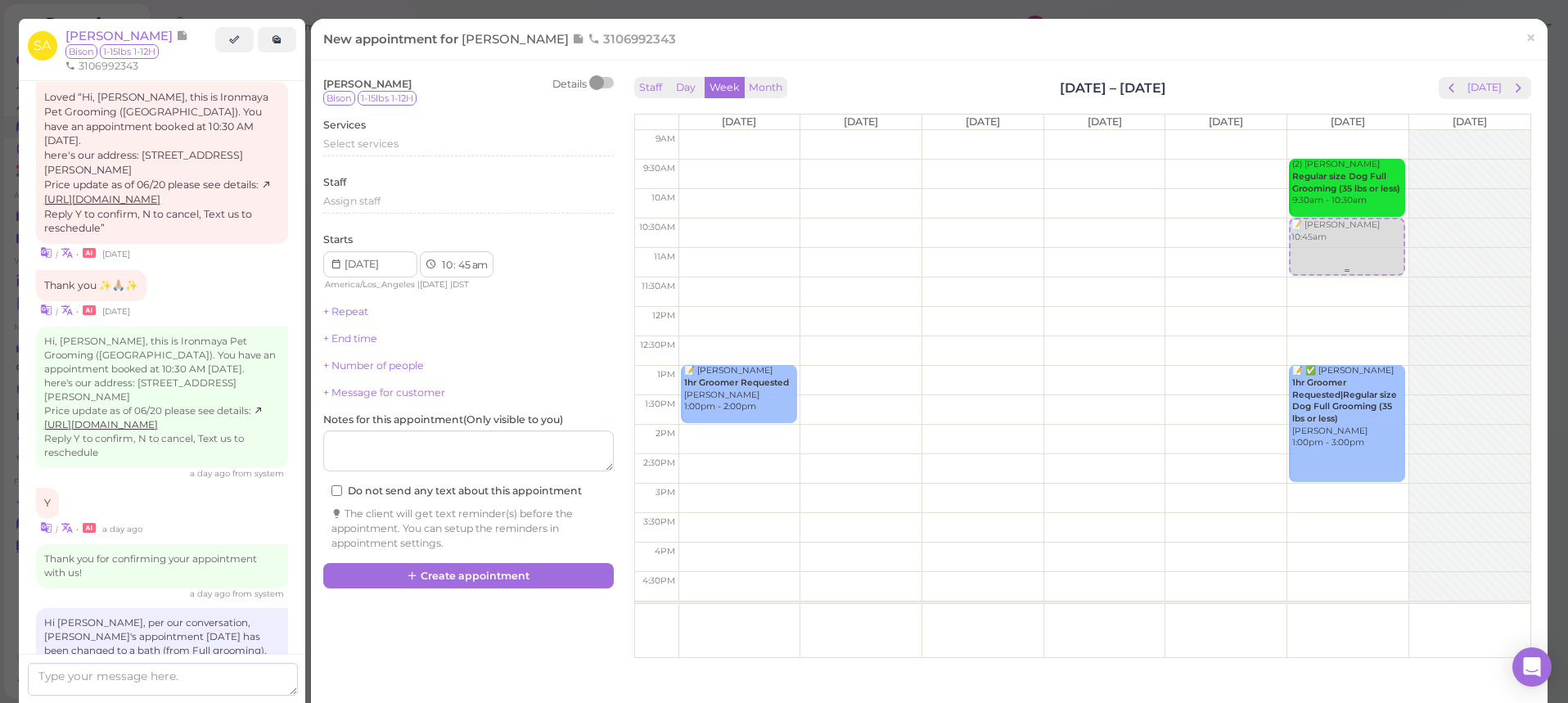
drag, startPoint x: 1330, startPoint y: 258, endPoint x: 1334, endPoint y: 238, distance: 20.4
click at [1334, 130] on div "📝 [PERSON_NAME] 10:45am (2) [PERSON_NAME] Regular size Dog Full Grooming (35 lb…" at bounding box center [1348, 130] width 121 height 0
select select "30"
click at [377, 148] on span "Select services" at bounding box center [360, 143] width 75 height 12
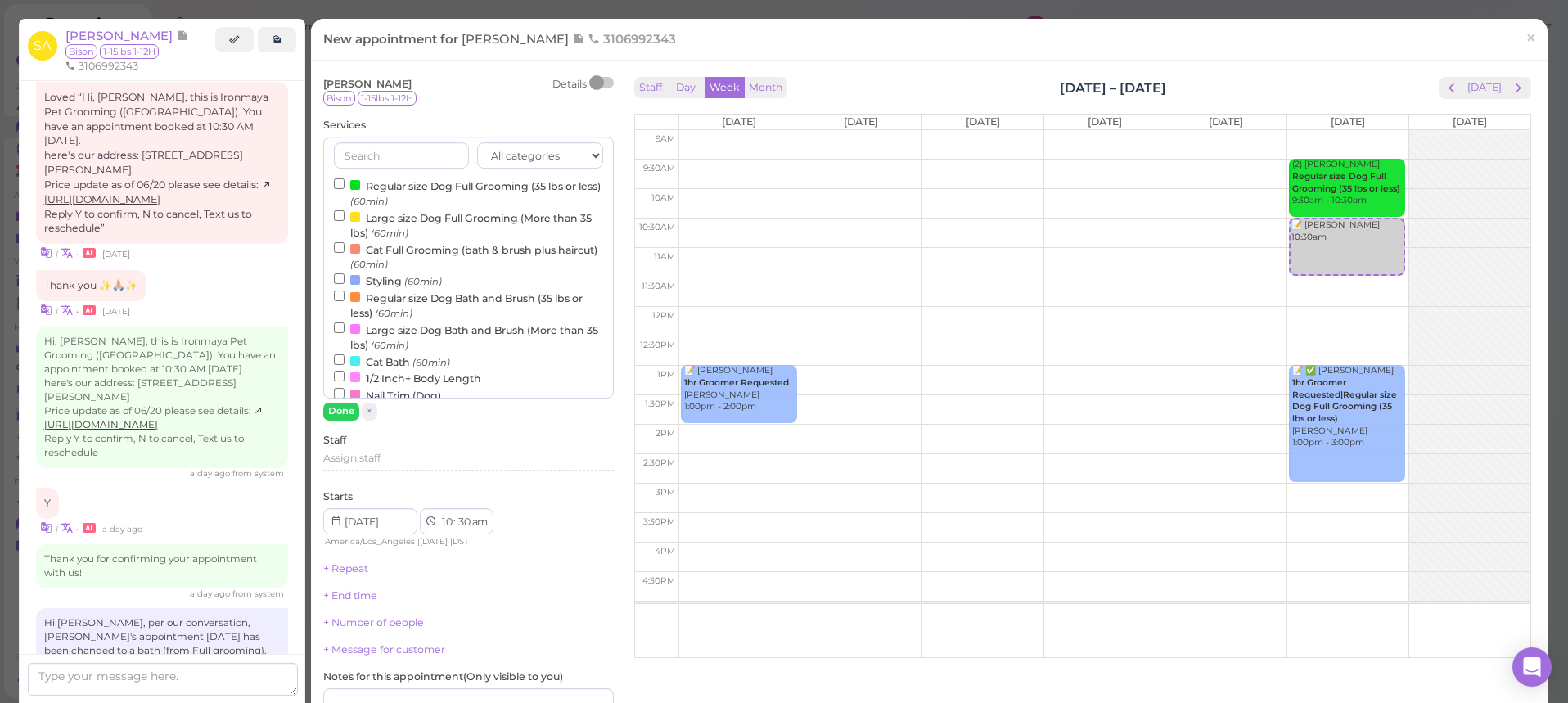
click at [412, 116] on div "[PERSON_NAME] Details Bison 1-15lbs 1-12H Services All categories Full Grooming…" at bounding box center [468, 442] width 291 height 731
click at [412, 115] on div "[PERSON_NAME] Details Bison 1-15lbs 1-12H Services All categories Full Grooming…" at bounding box center [468, 442] width 291 height 731
click at [405, 185] on label "Regular size Dog Full Grooming (35 lbs or less) (60min)" at bounding box center [469, 193] width 269 height 32
click at [344, 185] on input "Regular size Dog Full Grooming (35 lbs or less) (60min)" at bounding box center [339, 184] width 10 height 10
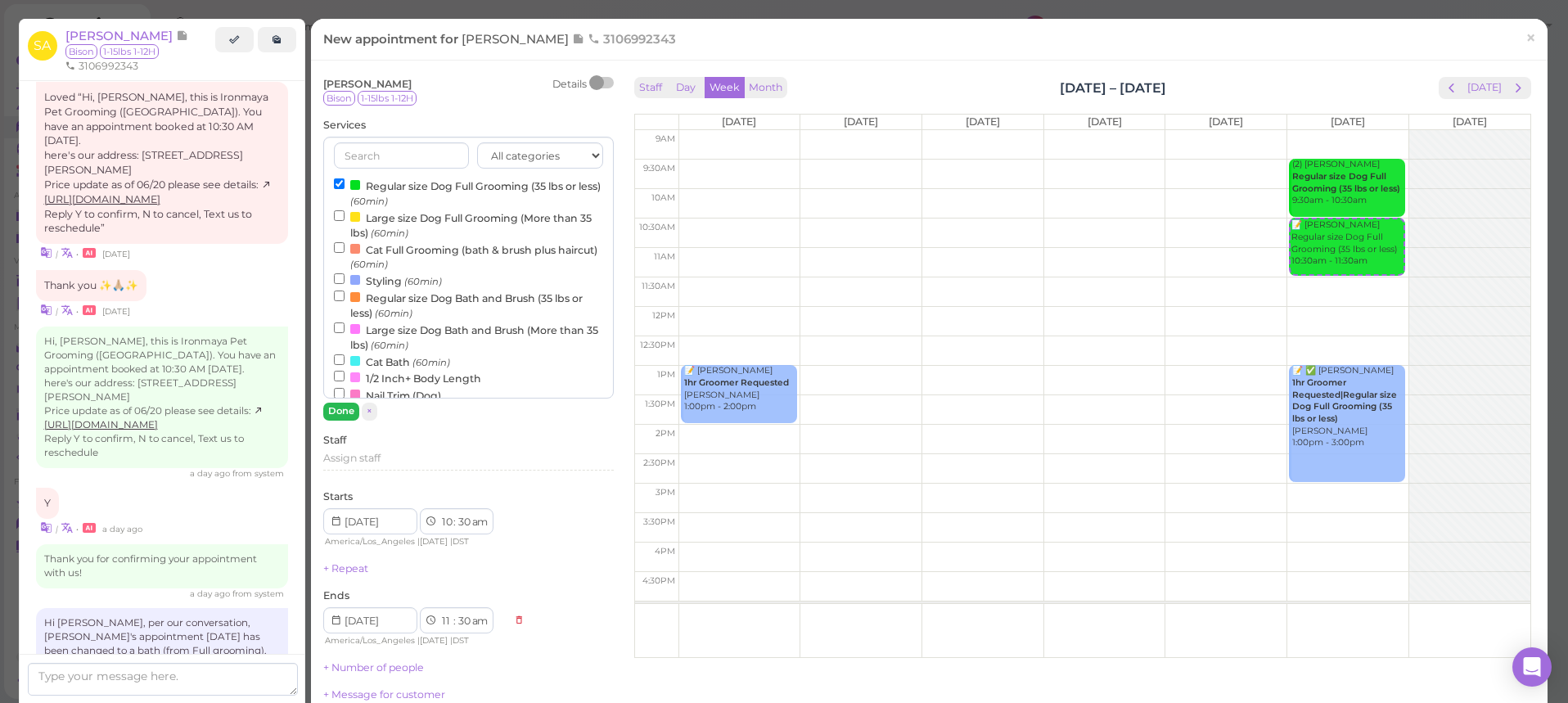
click at [348, 416] on button "Done" at bounding box center [341, 411] width 36 height 17
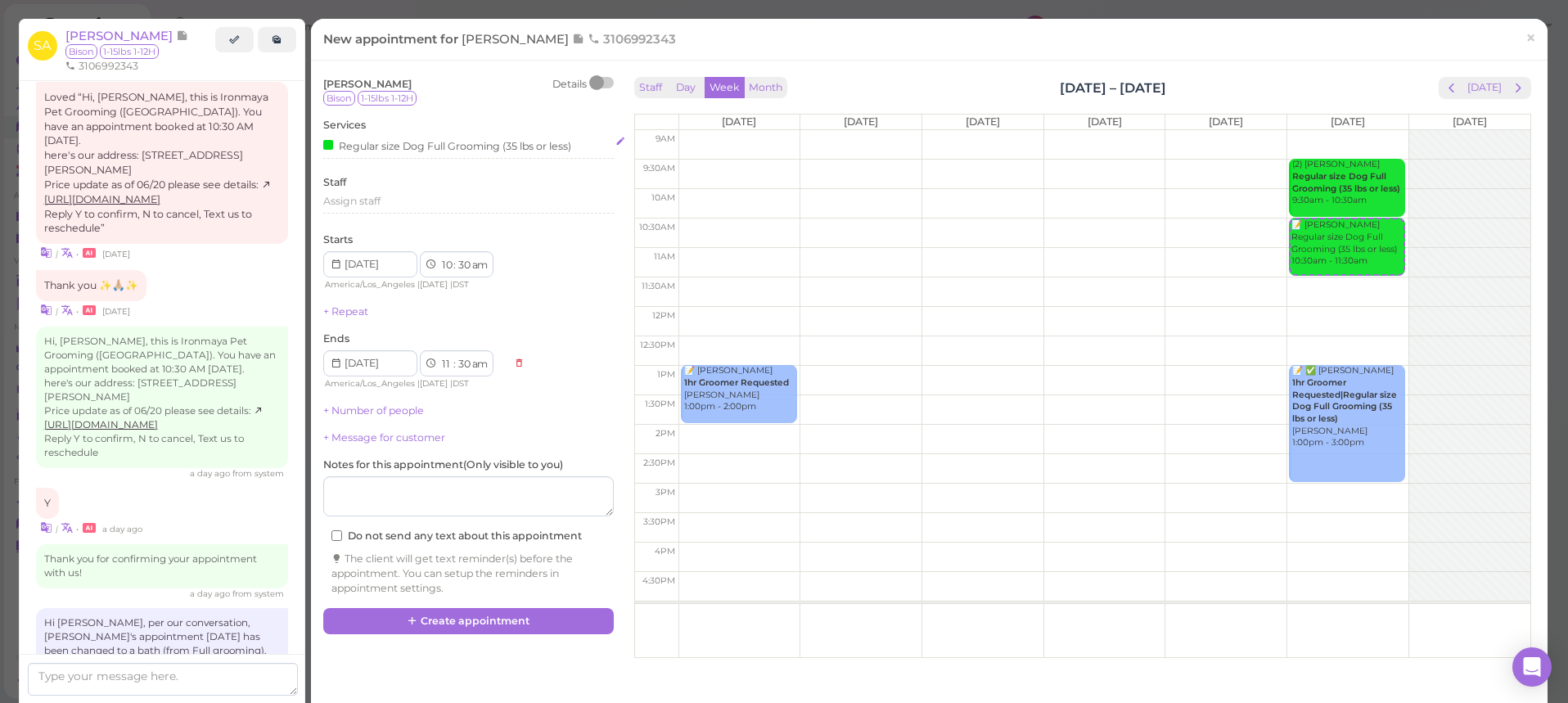
click at [445, 143] on div "Regular size Dog Full Grooming (35 lbs or less)" at bounding box center [446, 145] width 248 height 17
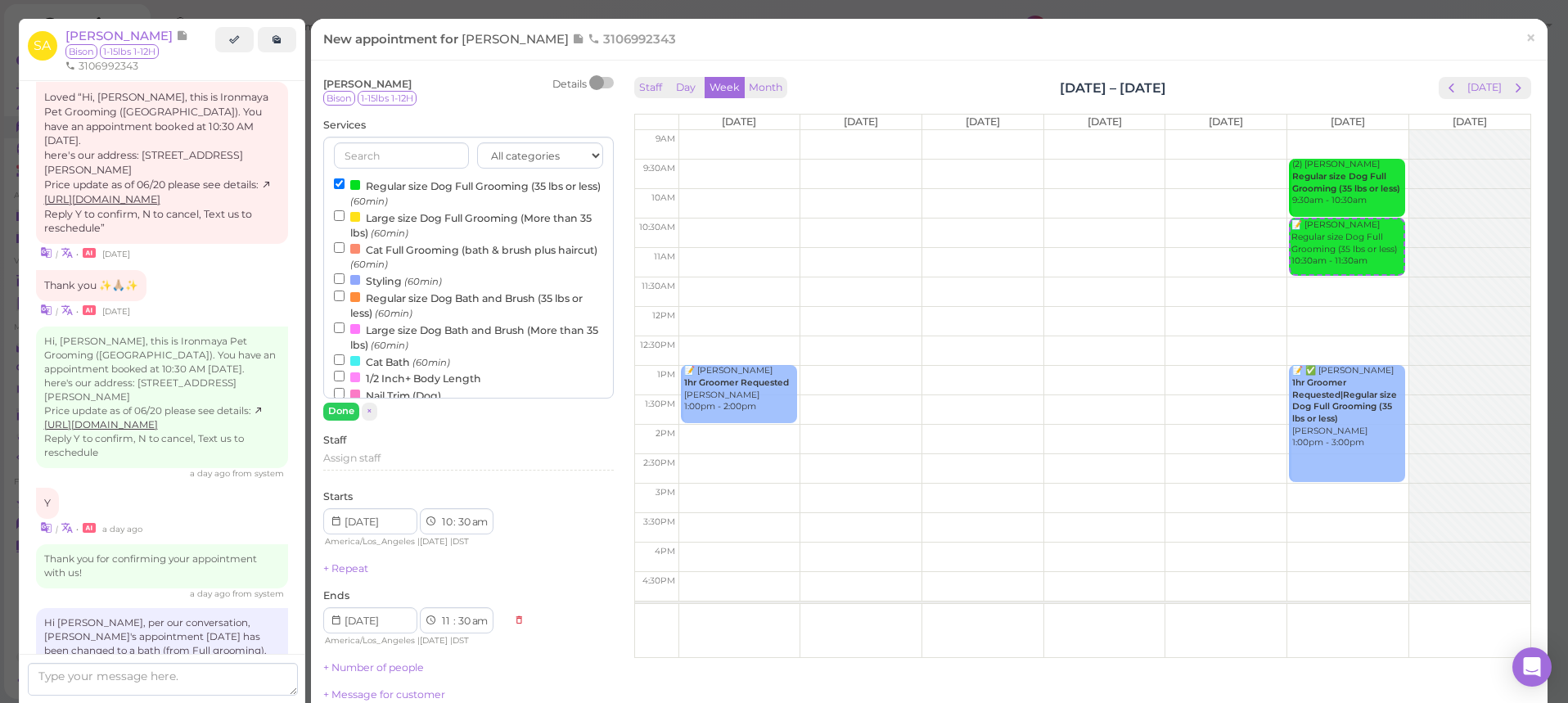
click at [418, 188] on label "Regular size Dog Full Grooming (35 lbs or less) (60min)" at bounding box center [469, 193] width 269 height 32
click at [344, 188] on input "Regular size Dog Full Grooming (35 lbs or less) (60min)" at bounding box center [339, 184] width 10 height 10
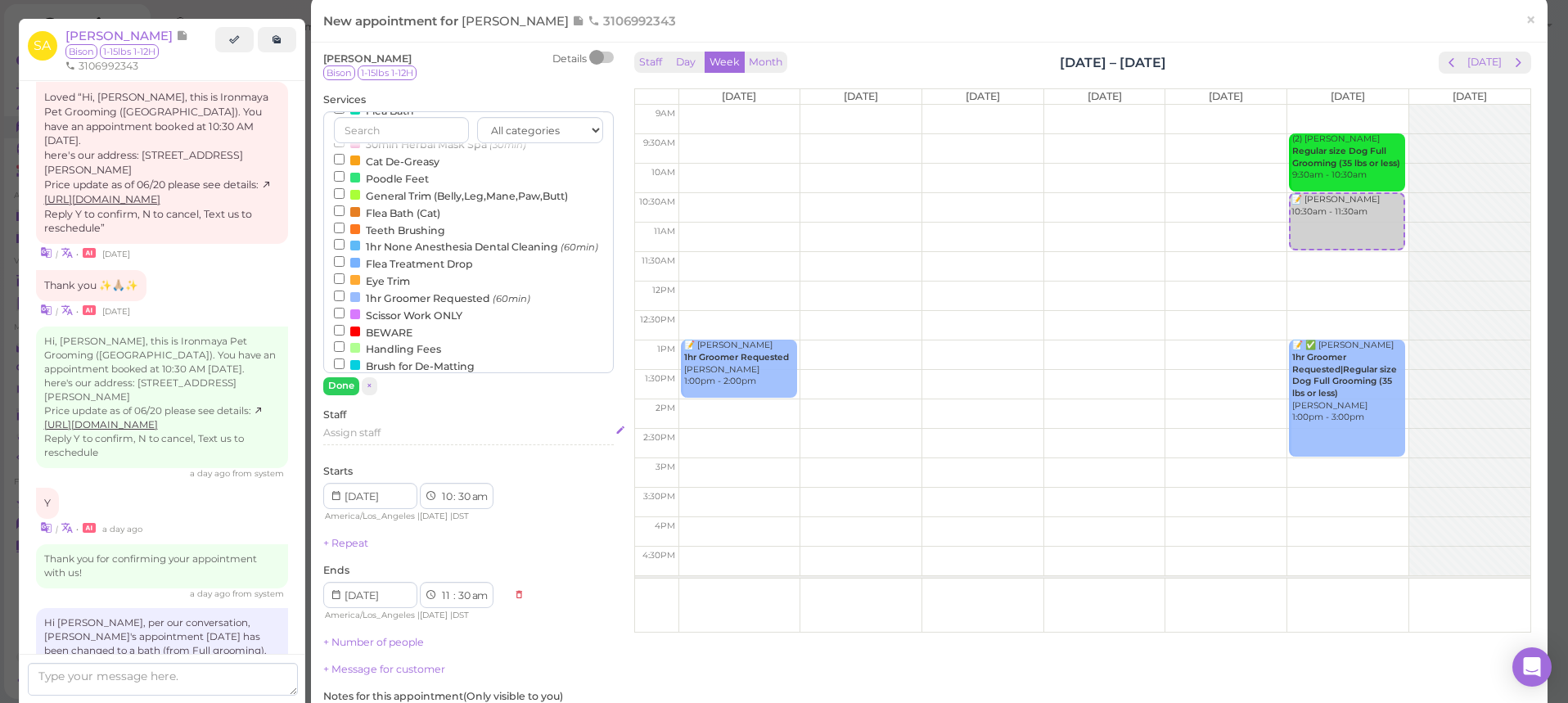
scroll to position [183, 0]
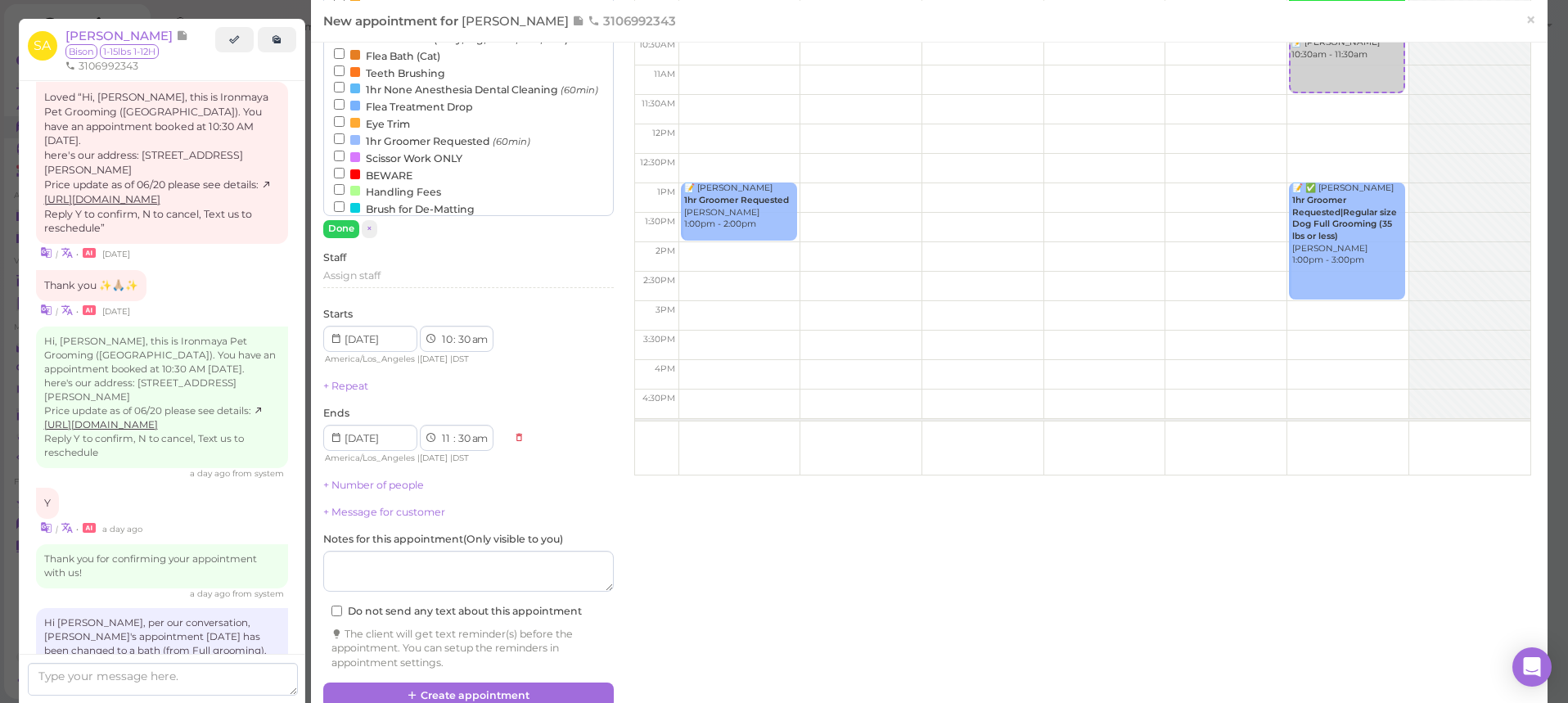
click at [368, 167] on label "BEWARE" at bounding box center [373, 175] width 78 height 17
click at [344, 168] on input "BEWARE" at bounding box center [339, 172] width 10 height 10
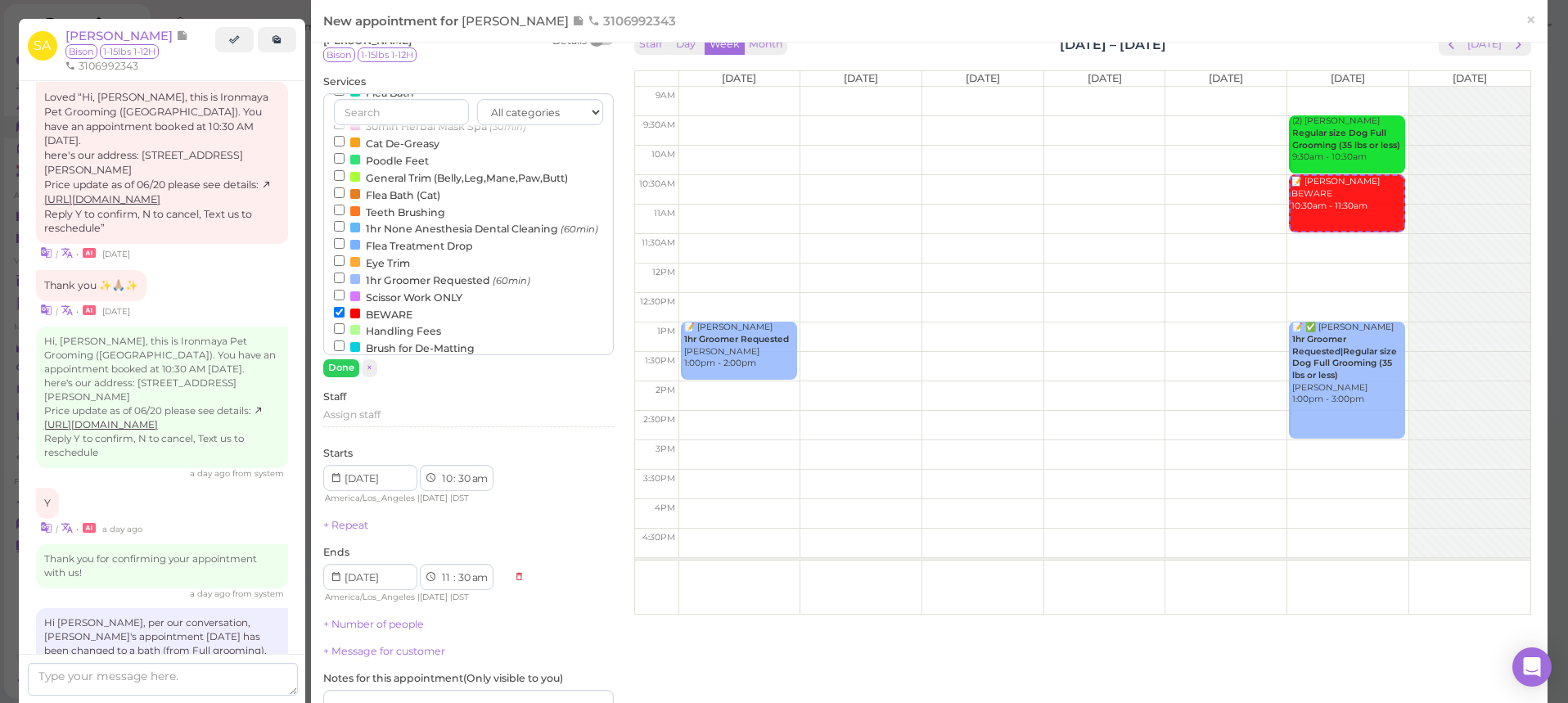
scroll to position [0, 0]
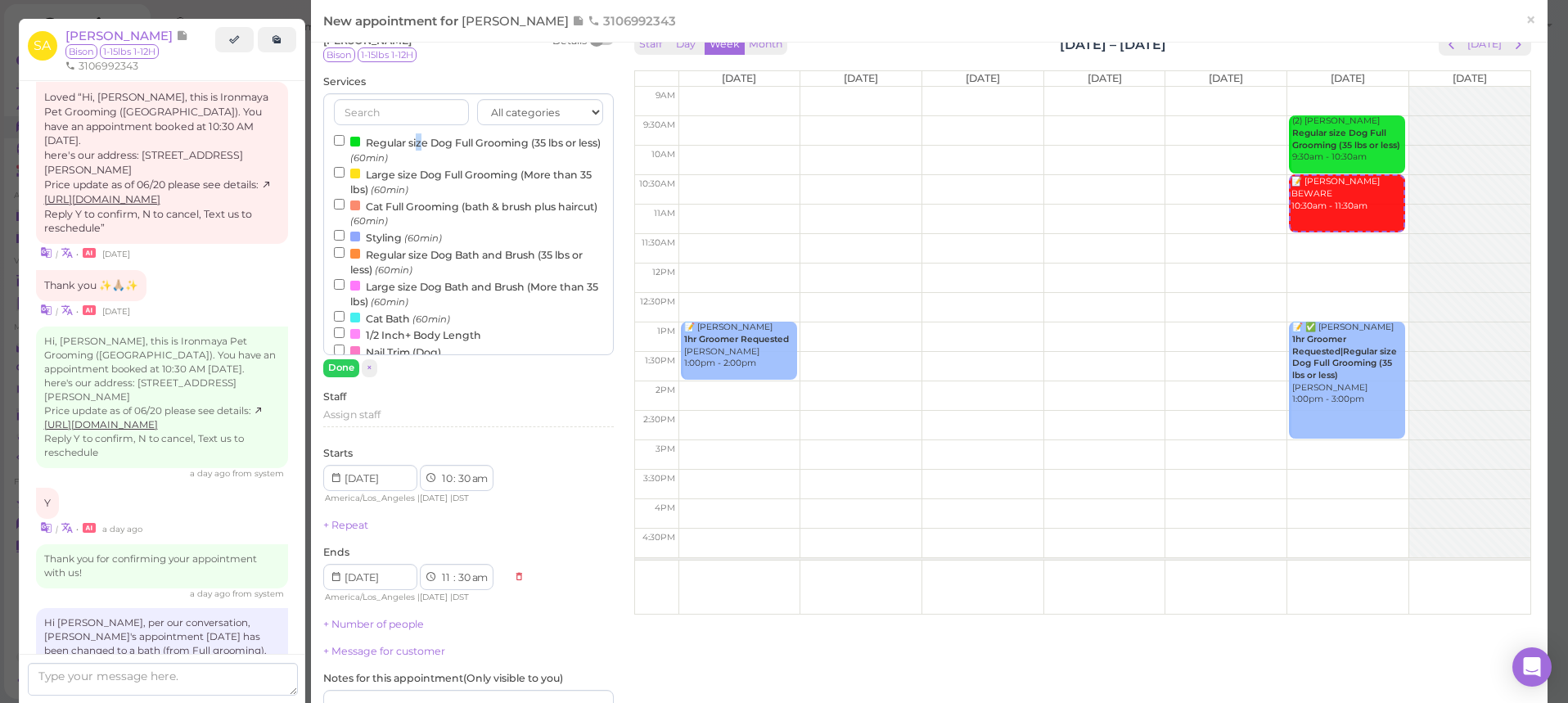
click at [421, 142] on label "Regular size Dog Full Grooming (35 lbs or less) (60min)" at bounding box center [469, 150] width 269 height 32
click at [344, 142] on input "Regular size Dog Full Grooming (35 lbs or less) (60min)" at bounding box center [339, 139] width 10 height 10
click at [343, 370] on button "Done" at bounding box center [341, 368] width 36 height 17
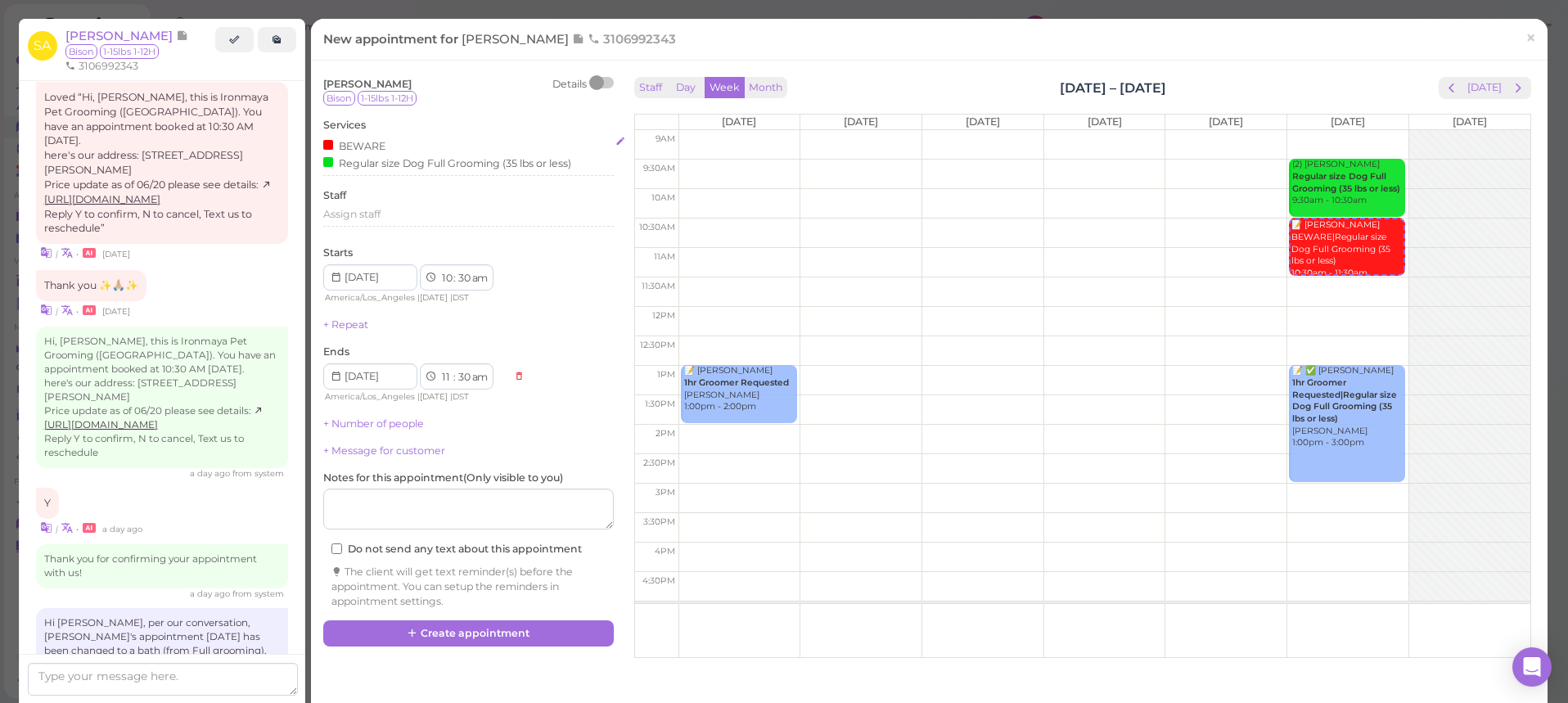
click at [391, 166] on div "Regular size Dog Full Grooming (35 lbs or less)" at bounding box center [446, 162] width 248 height 17
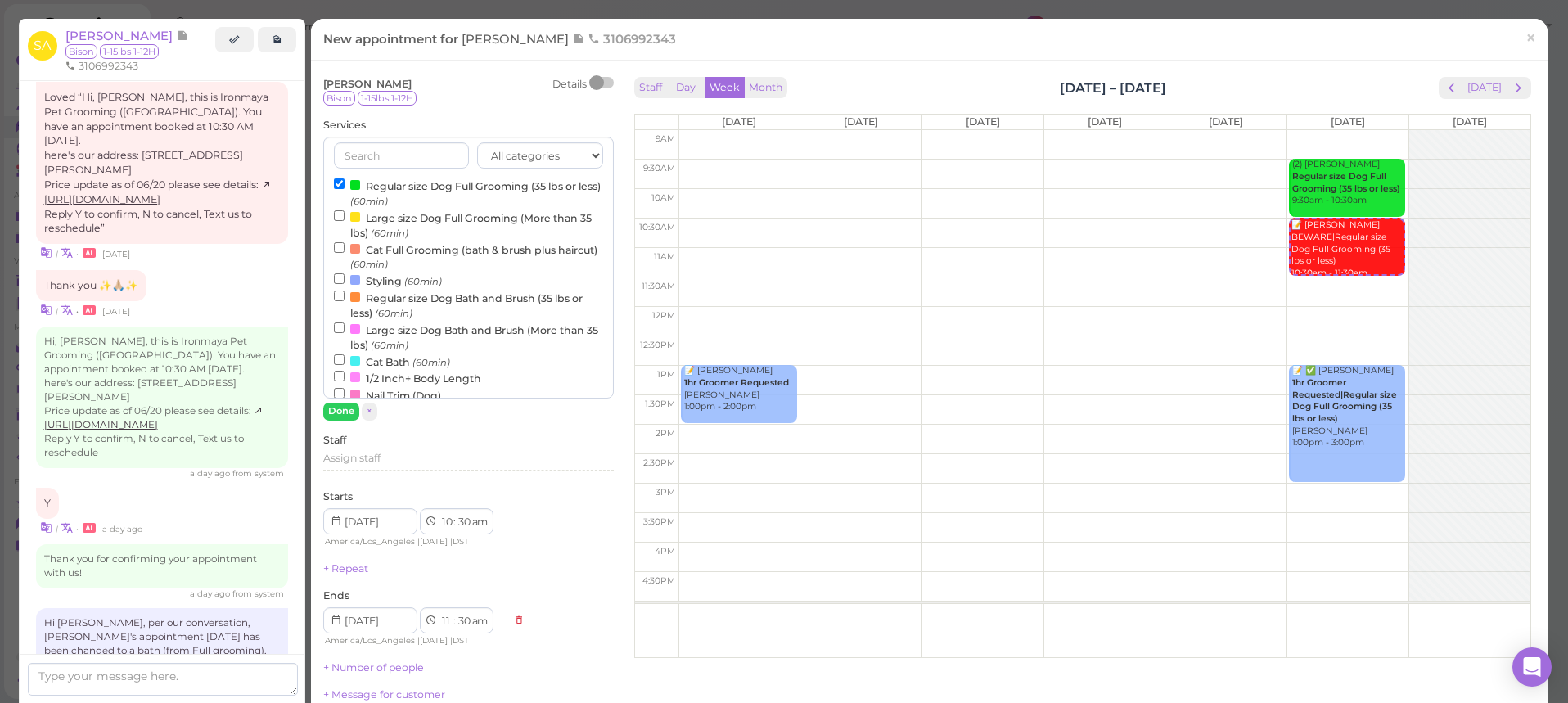
click at [401, 155] on input "text" at bounding box center [401, 155] width 135 height 26
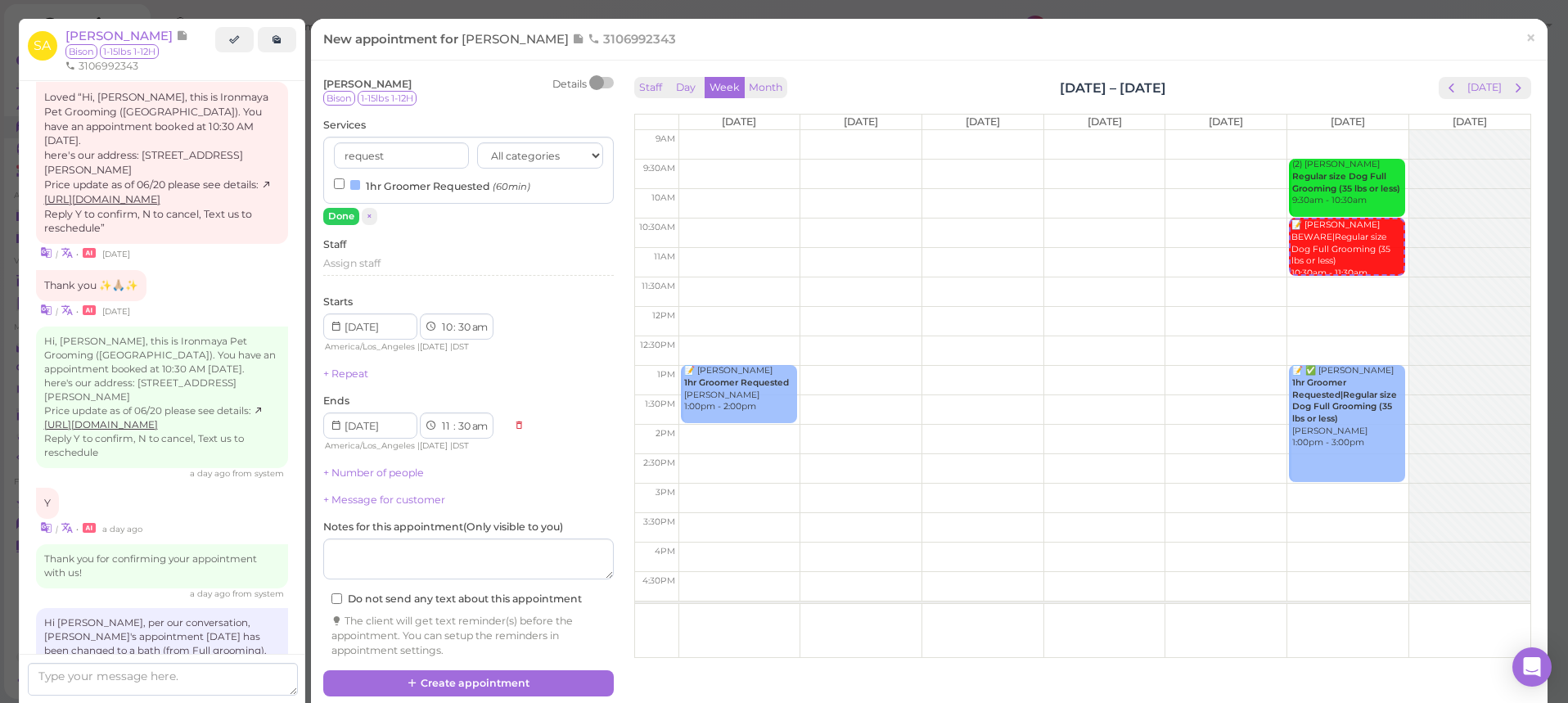
type input "request"
drag, startPoint x: 395, startPoint y: 182, endPoint x: 384, endPoint y: 194, distance: 16.3
click at [396, 183] on label "1hr Groomer Requested (60min)" at bounding box center [432, 185] width 197 height 17
click at [344, 183] on input "1hr Groomer Requested (60min)" at bounding box center [339, 184] width 10 height 10
select select "12"
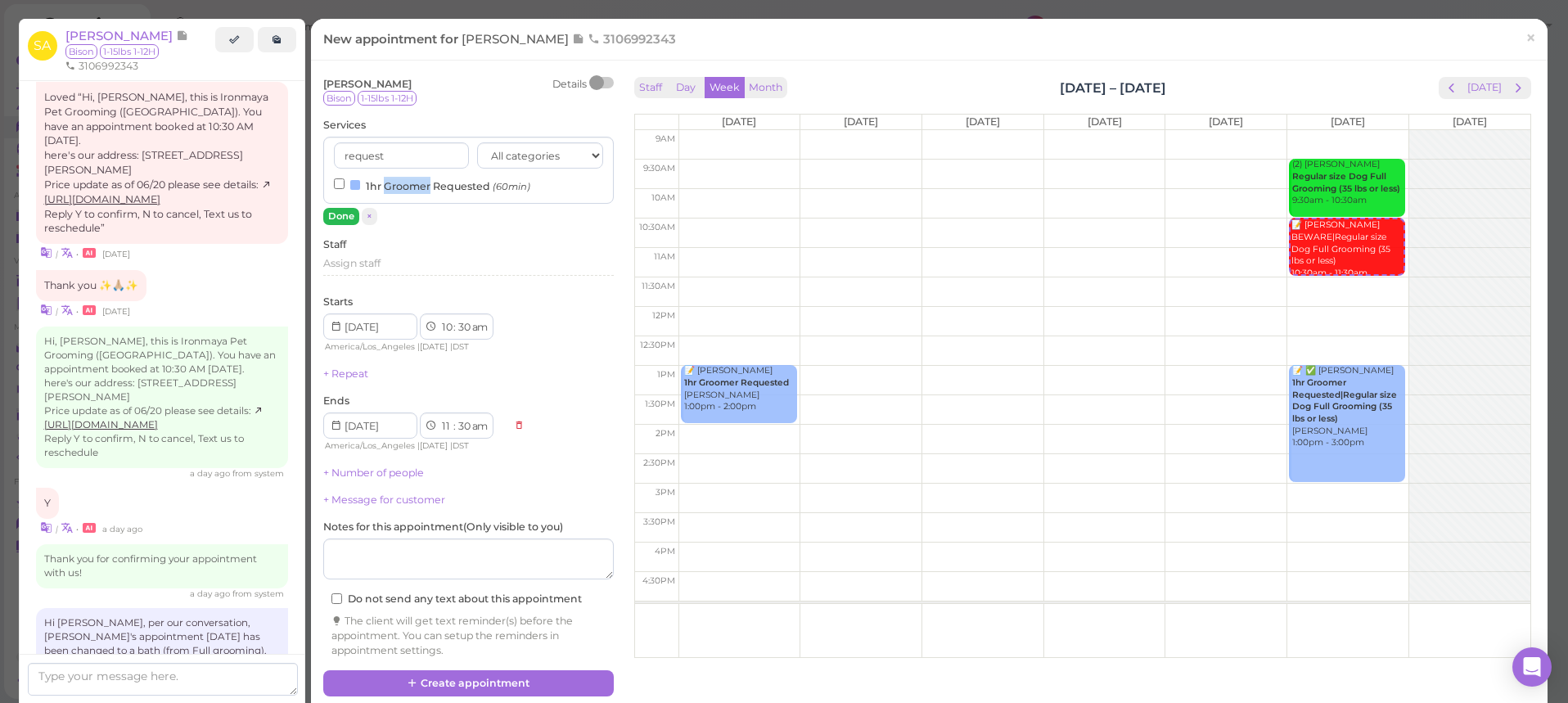
select select "pm"
click at [338, 216] on button "Done" at bounding box center [341, 216] width 36 height 17
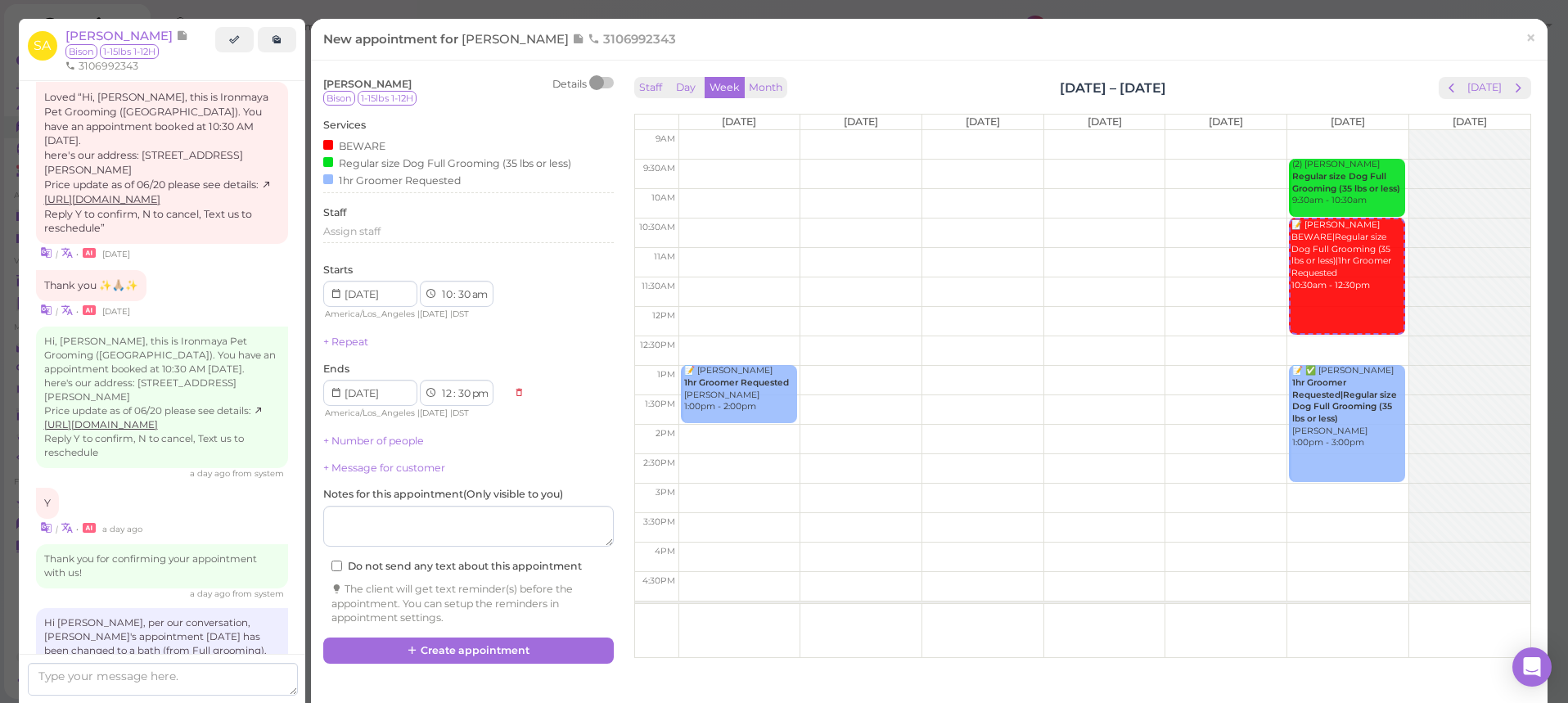
click at [347, 240] on div "Assign staff" at bounding box center [468, 237] width 291 height 26
click at [365, 229] on span "Assign staff" at bounding box center [351, 231] width 57 height 12
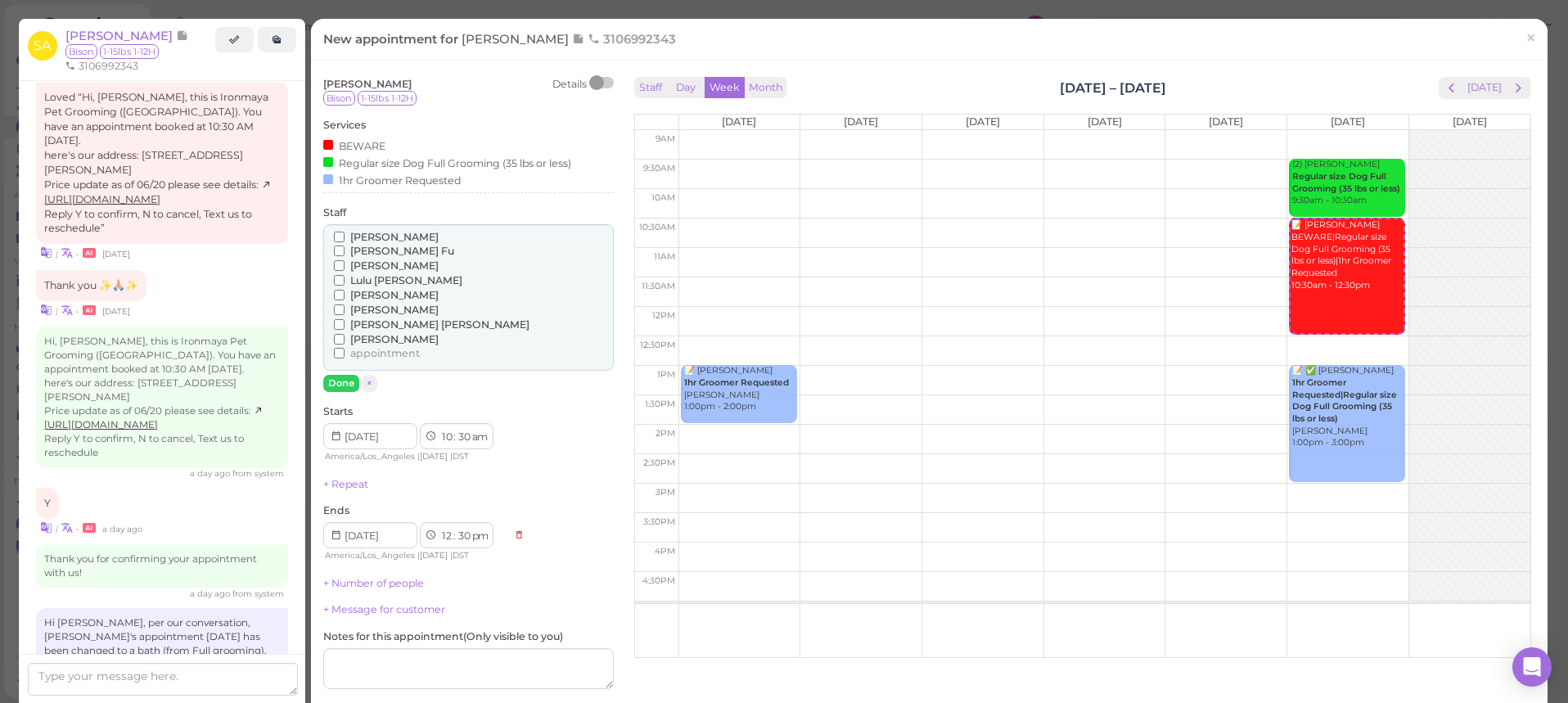
click at [355, 262] on span "[PERSON_NAME]" at bounding box center [394, 265] width 88 height 12
click at [344, 262] on input "[PERSON_NAME]" at bounding box center [339, 265] width 10 height 10
click at [348, 375] on button "Done" at bounding box center [341, 383] width 36 height 17
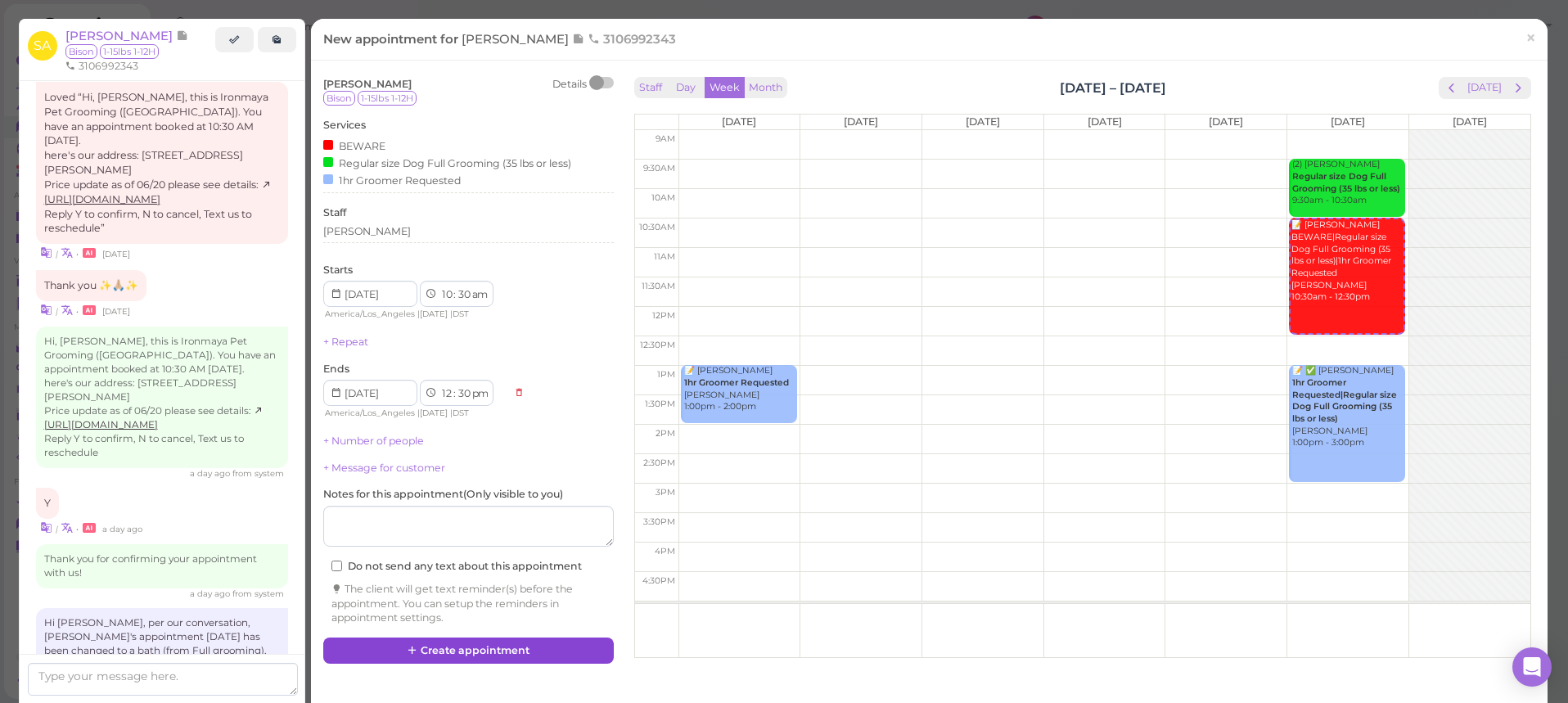
click at [602, 644] on button "Create appointment" at bounding box center [468, 650] width 291 height 26
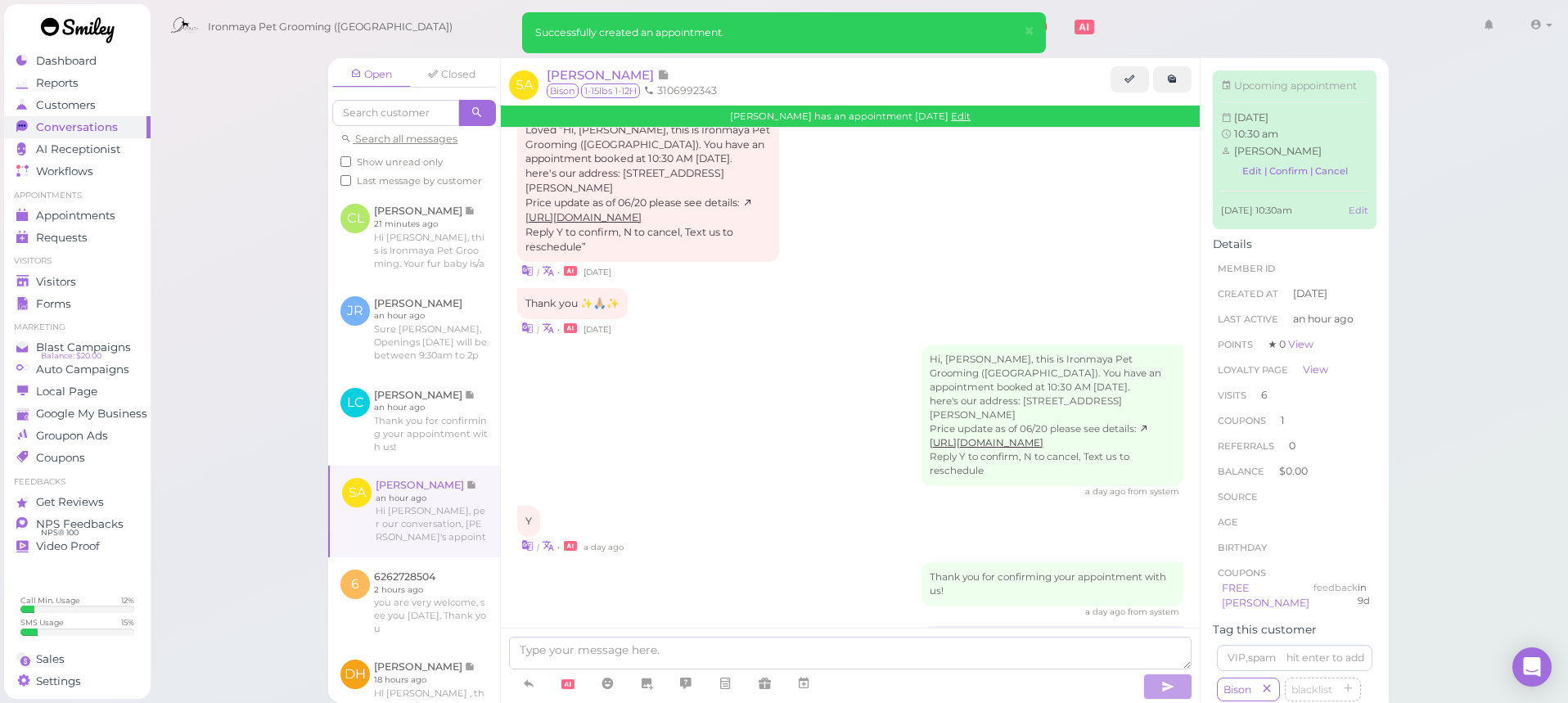
scroll to position [2419, 0]
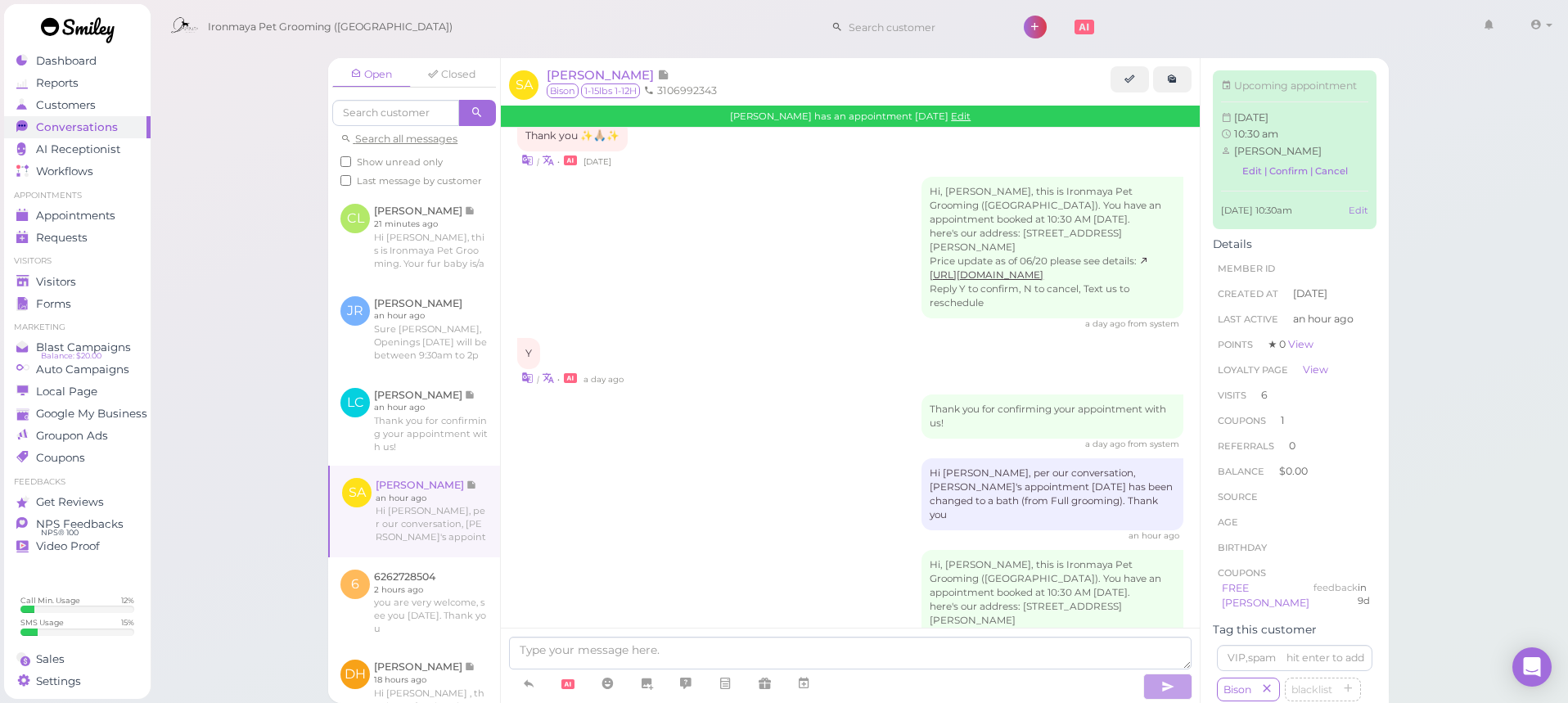
drag, startPoint x: 732, startPoint y: 325, endPoint x: 728, endPoint y: 351, distance: 26.3
click at [732, 394] on div "Thank you for confirming your appointment with us! a day ago from system" at bounding box center [851, 422] width 666 height 56
click at [116, 266] on ul "Visitors Visitors Forms" at bounding box center [77, 284] width 147 height 59
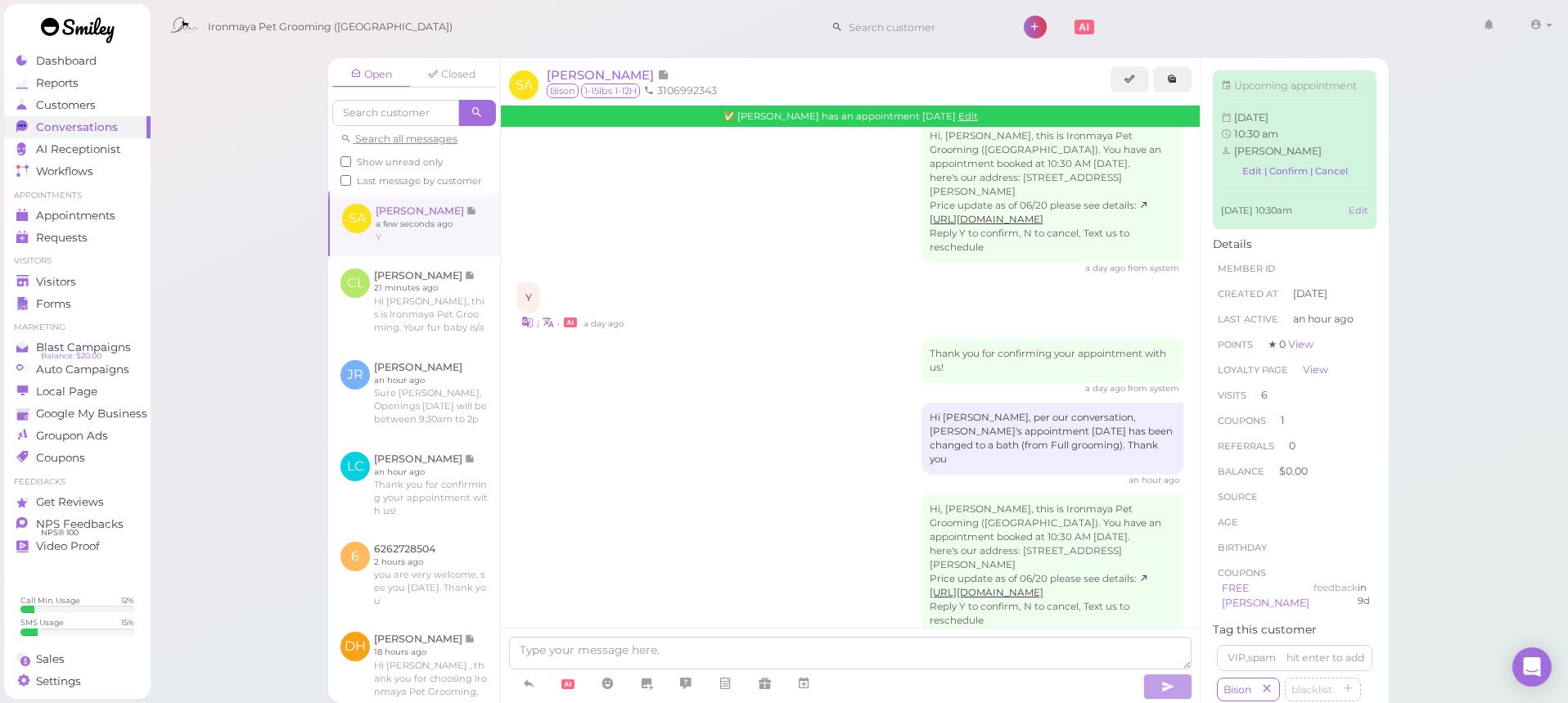
scroll to position [2536, 0]
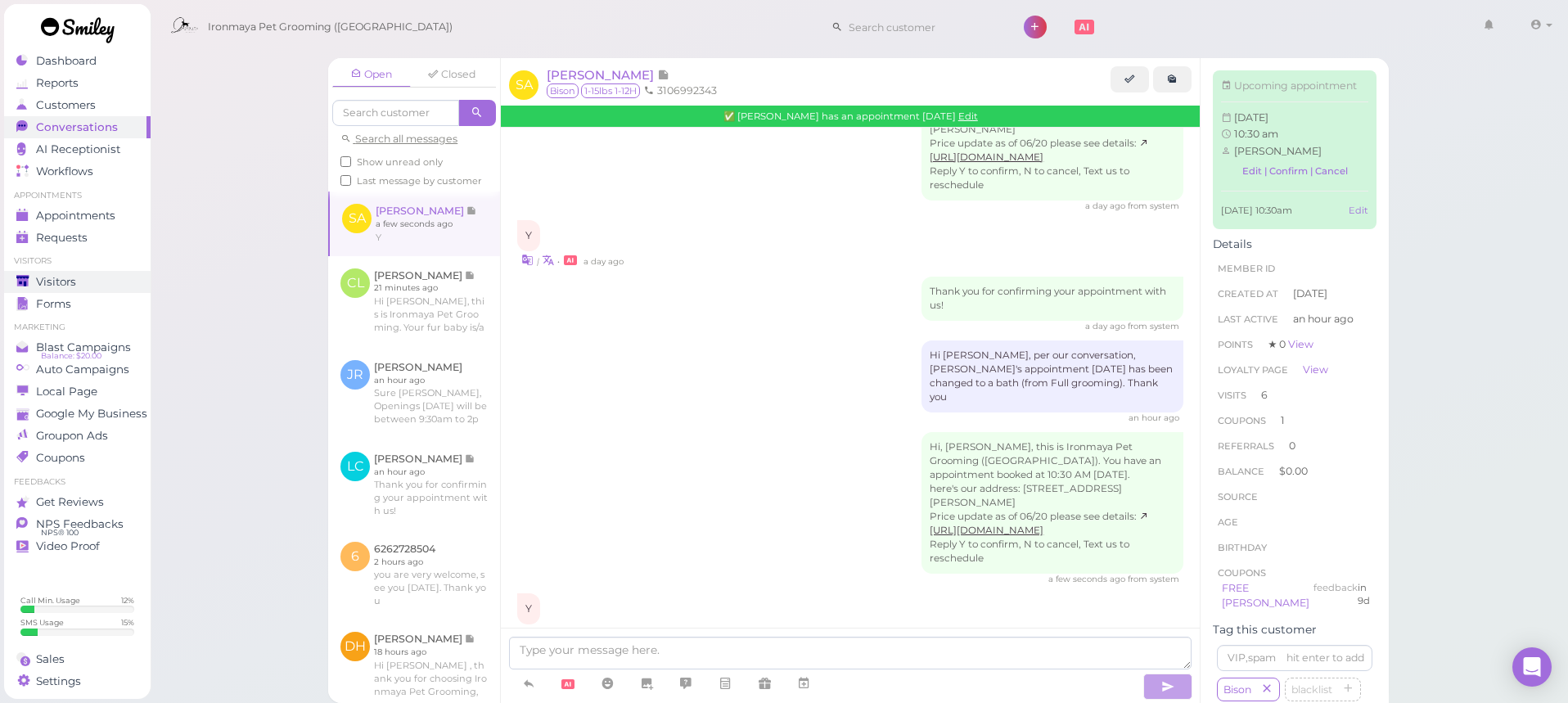
click at [91, 283] on div "Visitors" at bounding box center [74, 281] width 118 height 14
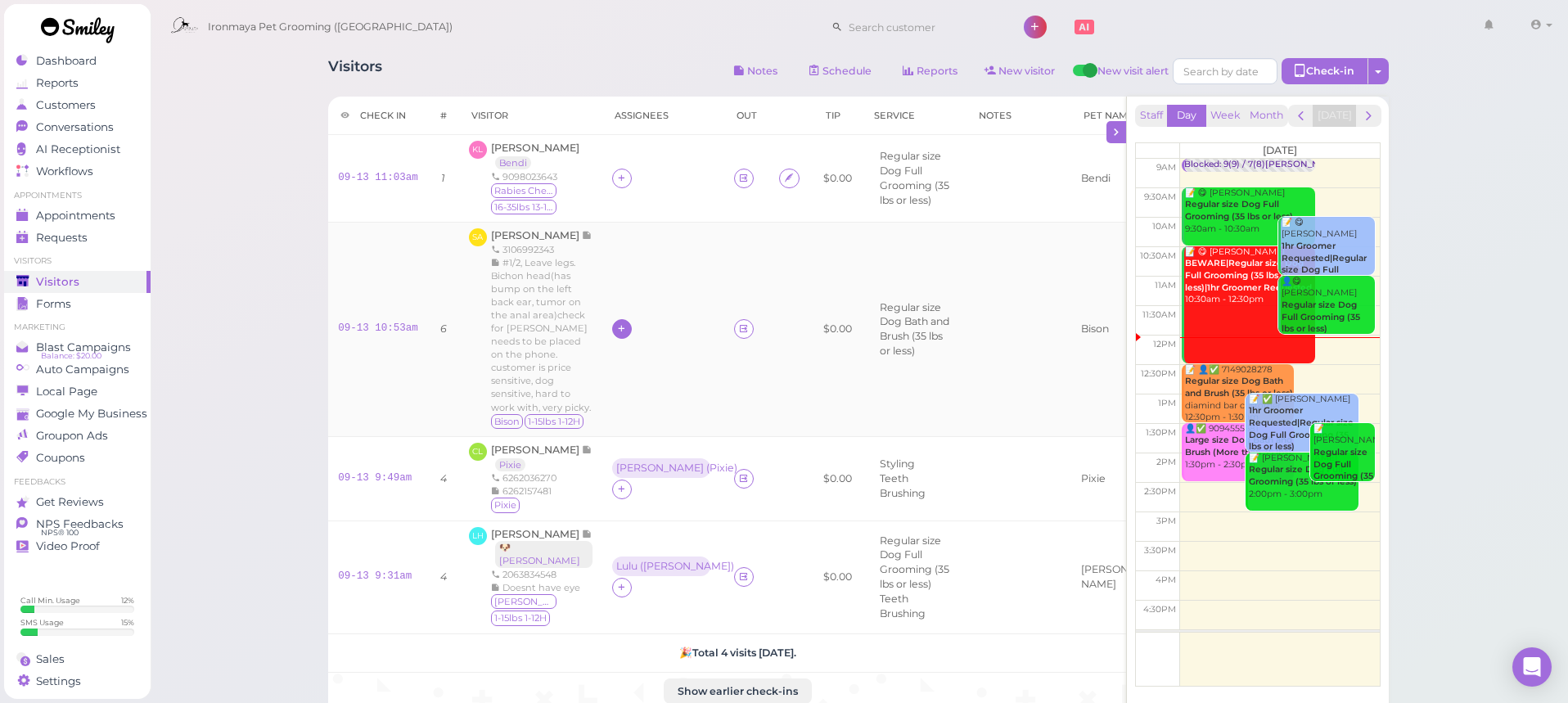
click at [616, 335] on icon at bounding box center [621, 328] width 10 height 12
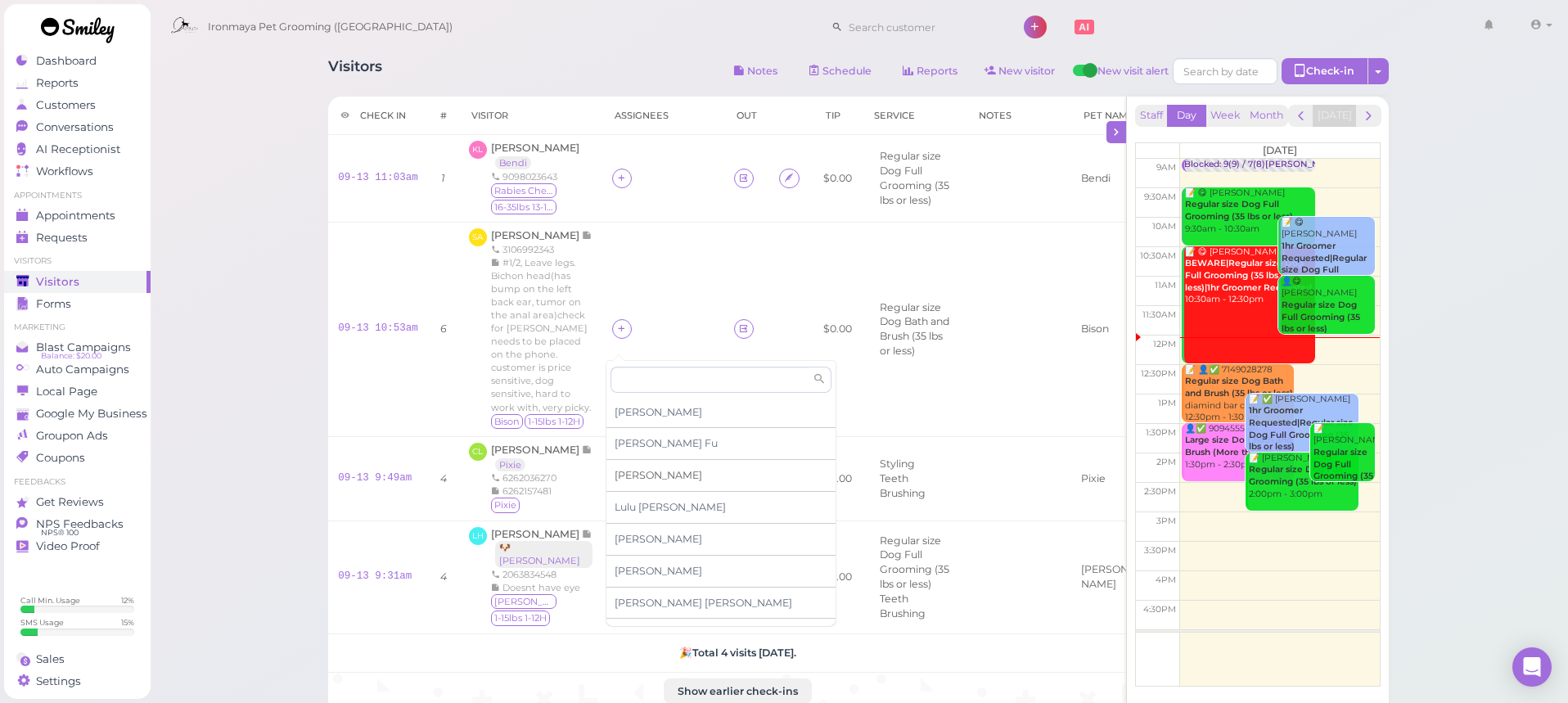
click at [641, 474] on span "[PERSON_NAME]" at bounding box center [658, 474] width 88 height 12
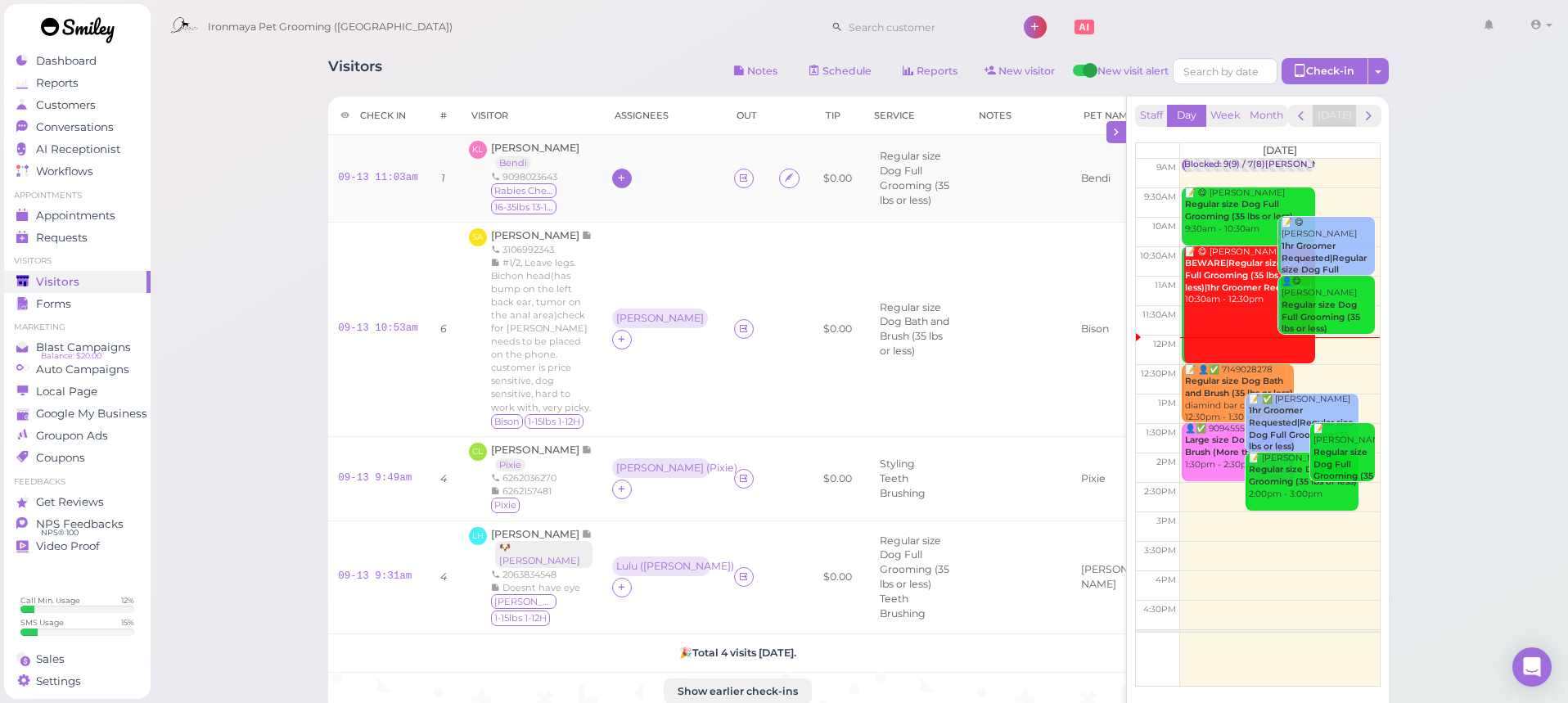
click at [619, 183] on icon at bounding box center [621, 178] width 10 height 12
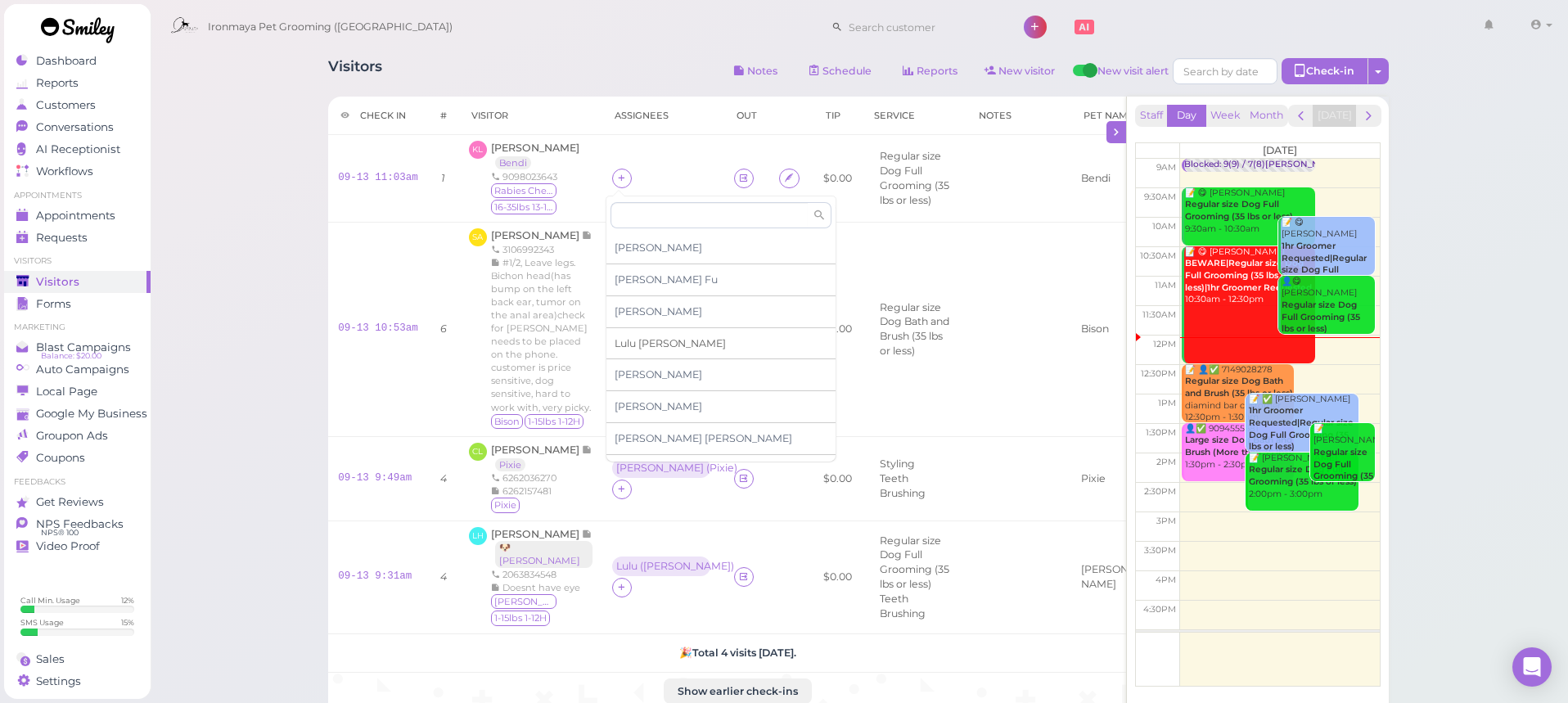
click at [656, 343] on span "[PERSON_NAME]" at bounding box center [670, 343] width 111 height 12
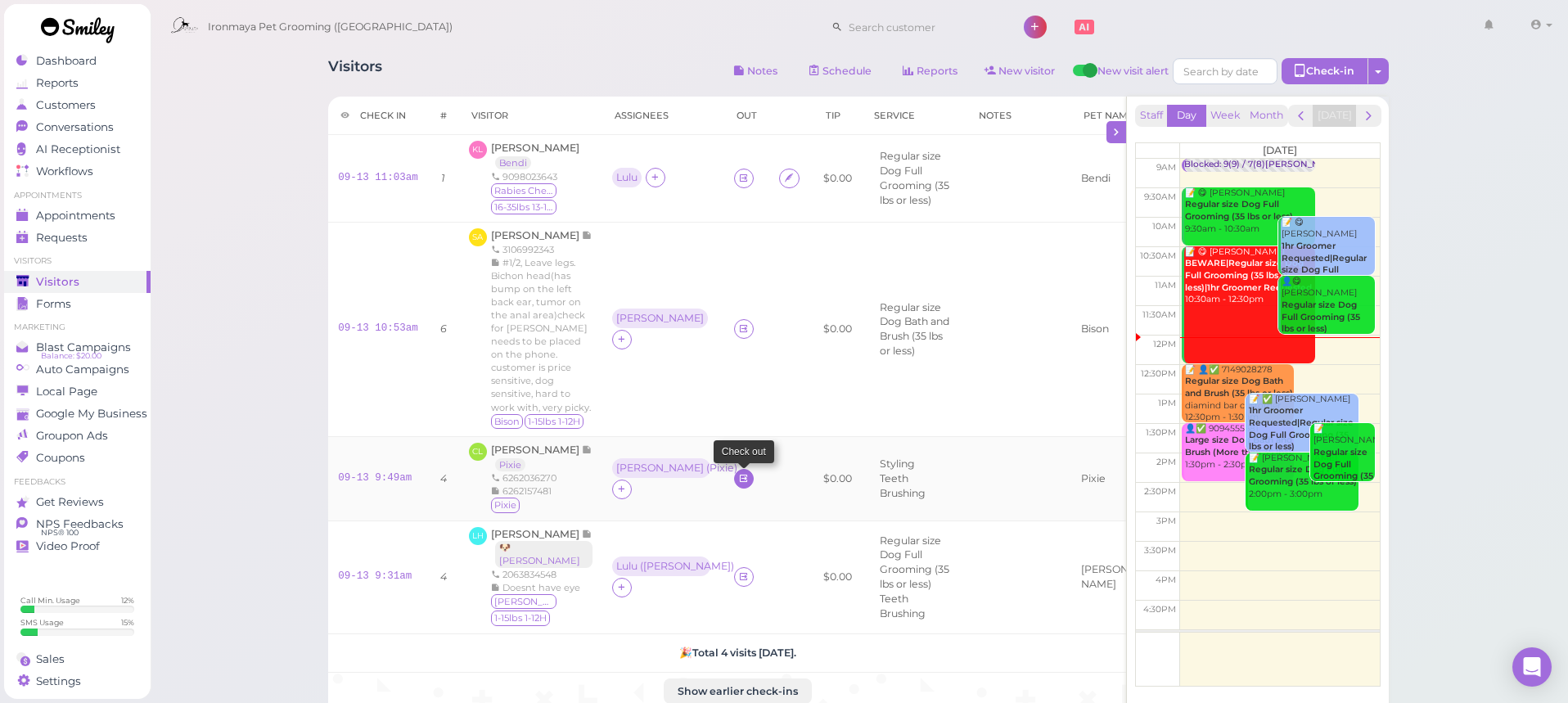
click at [738, 485] on icon at bounding box center [743, 478] width 10 height 12
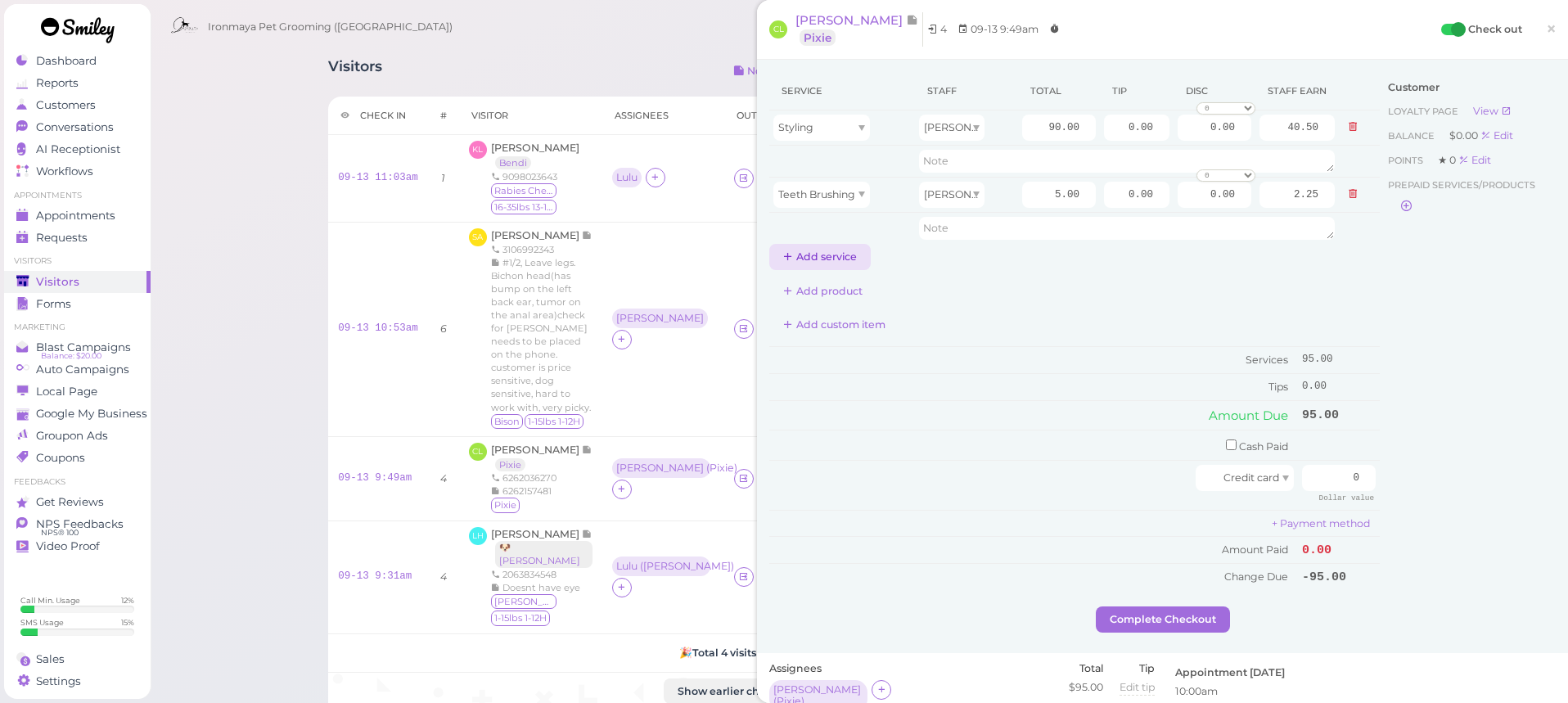
click at [849, 261] on button "Add service" at bounding box center [820, 257] width 102 height 26
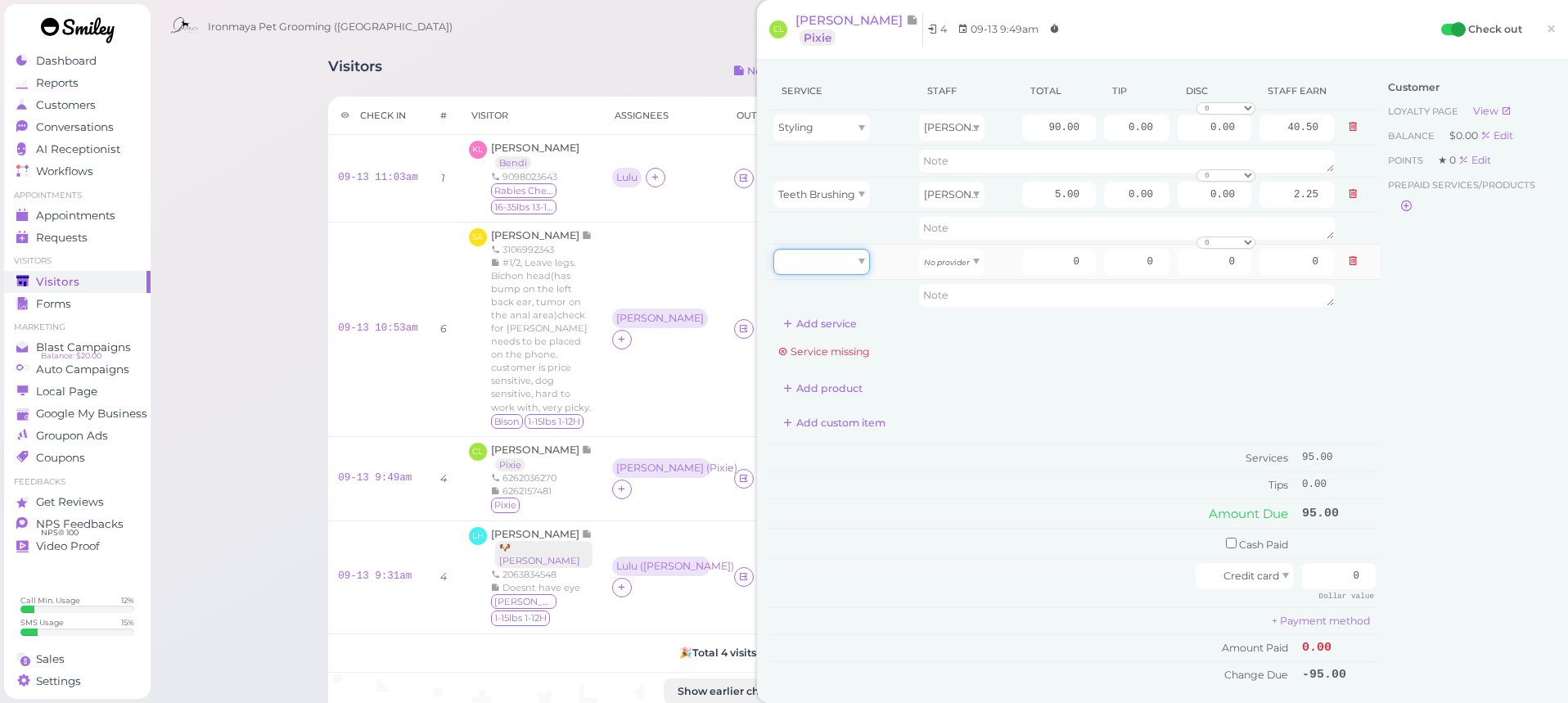
click at [840, 270] on div at bounding box center [822, 262] width 97 height 26
click at [1021, 458] on td "Services" at bounding box center [1033, 457] width 529 height 27
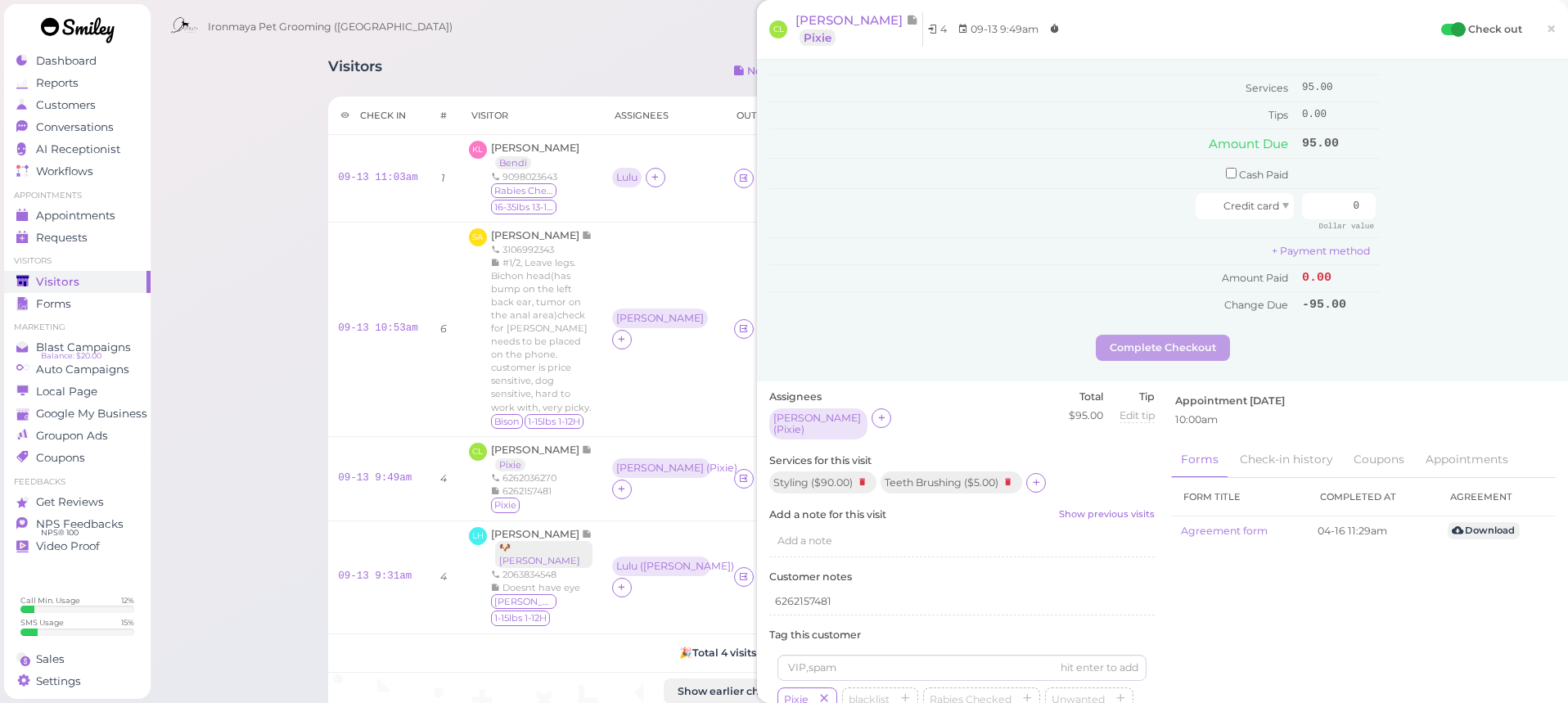
scroll to position [430, 0]
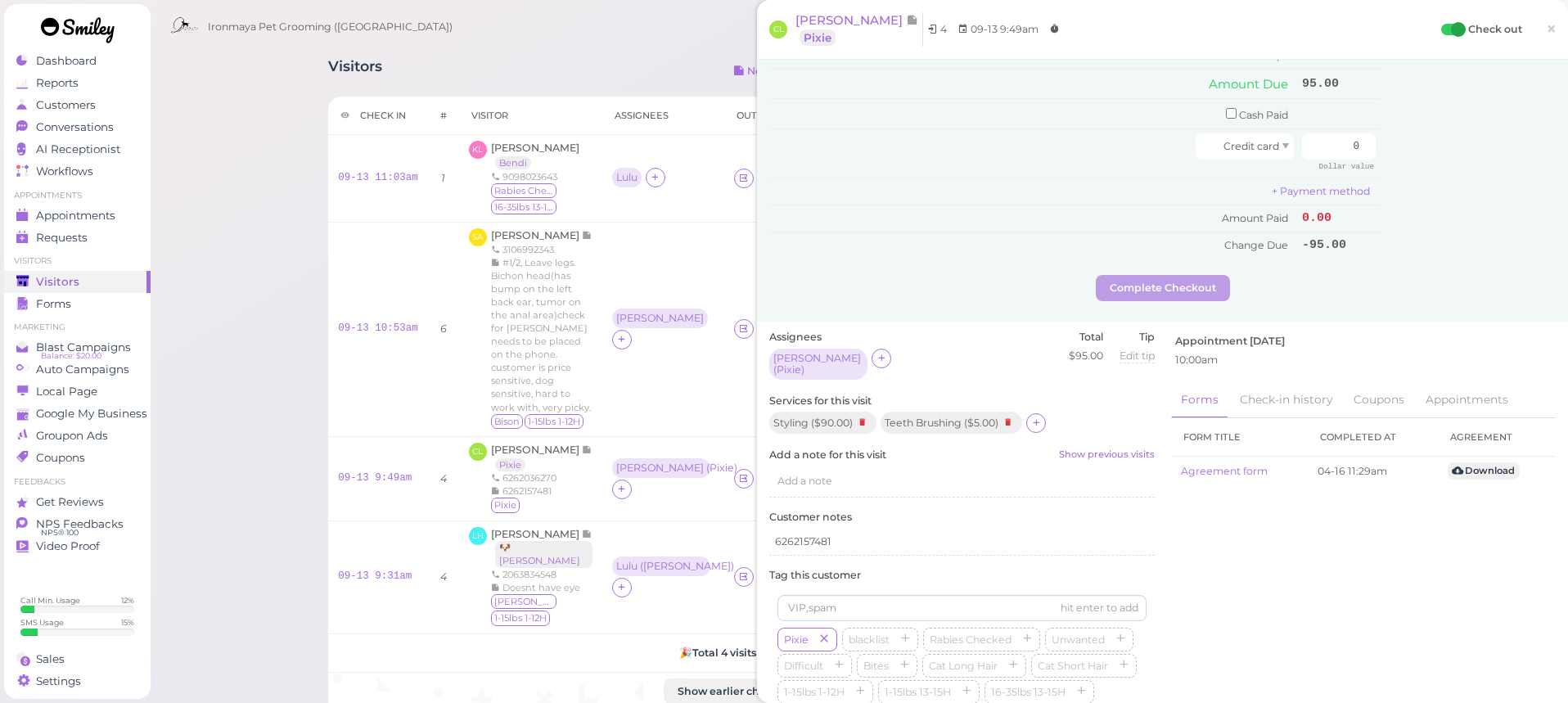
click at [1046, 411] on div "Styling ( $90.00 ) Teeth Brushing ( $5.00 )" at bounding box center [962, 423] width 386 height 23
click at [1041, 417] on icon at bounding box center [1036, 423] width 10 height 12
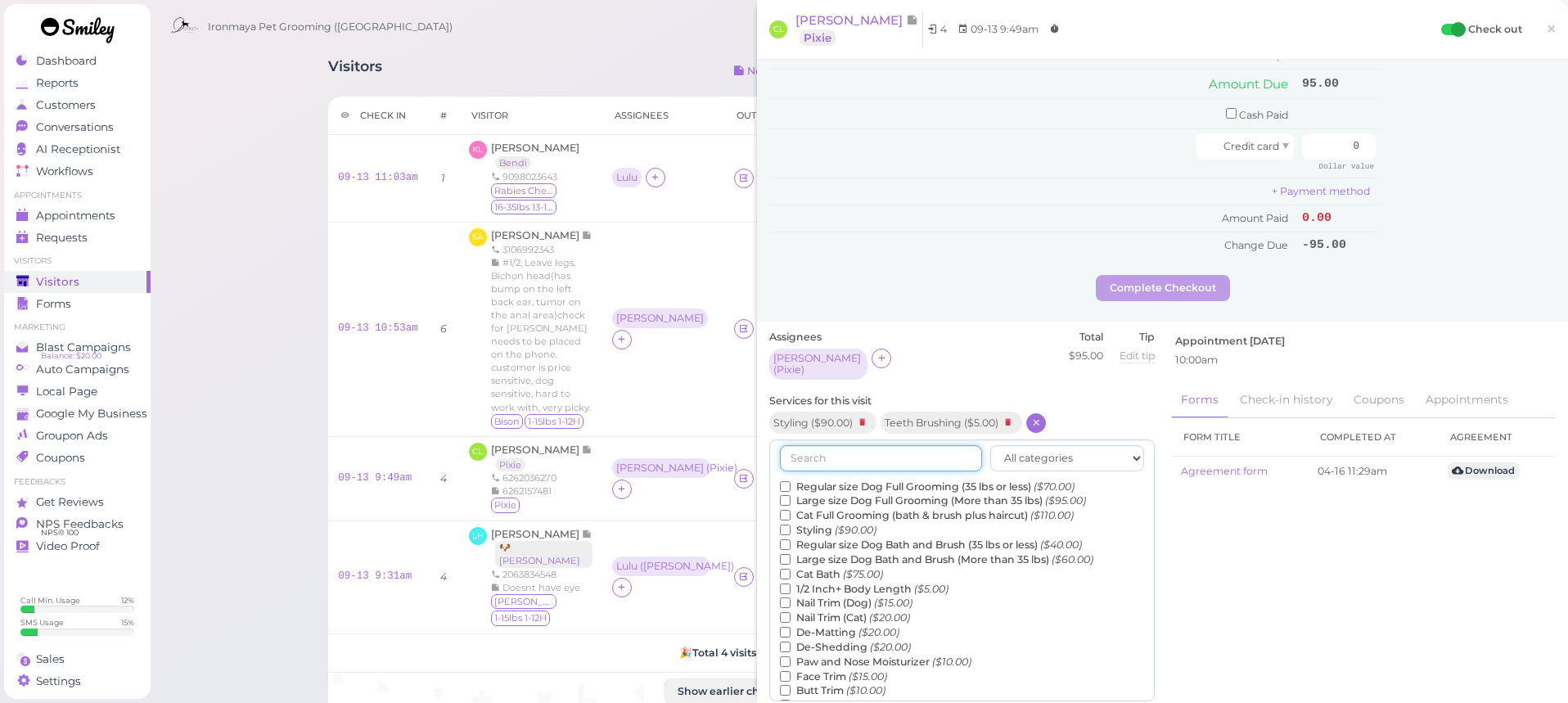
click at [952, 445] on input "text" at bounding box center [881, 458] width 202 height 26
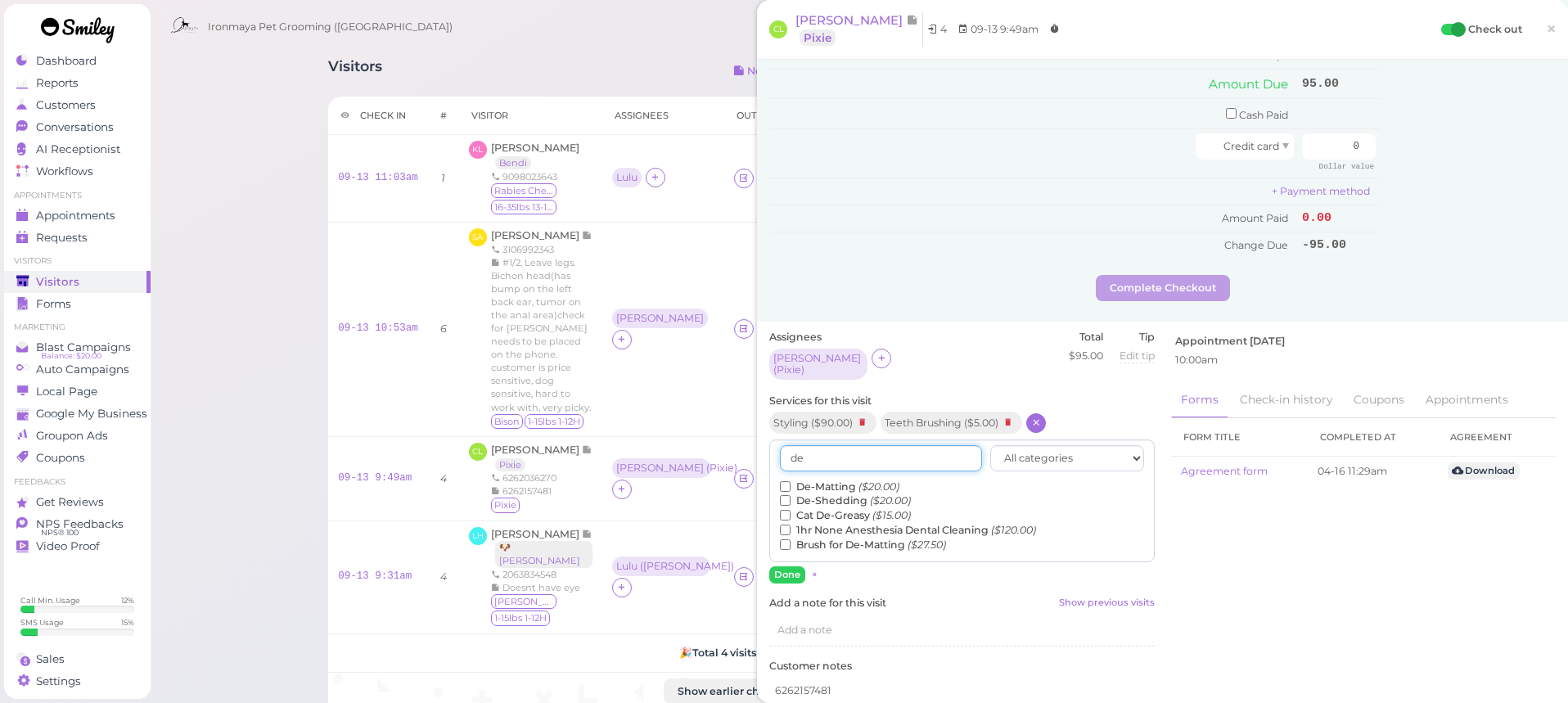
type input "de"
click at [791, 480] on label "De-Matting ($20.00)" at bounding box center [840, 487] width 120 height 15
click at [791, 481] on input "De-Matting ($20.00)" at bounding box center [785, 486] width 10 height 10
click at [781, 567] on button "Done" at bounding box center [787, 575] width 36 height 17
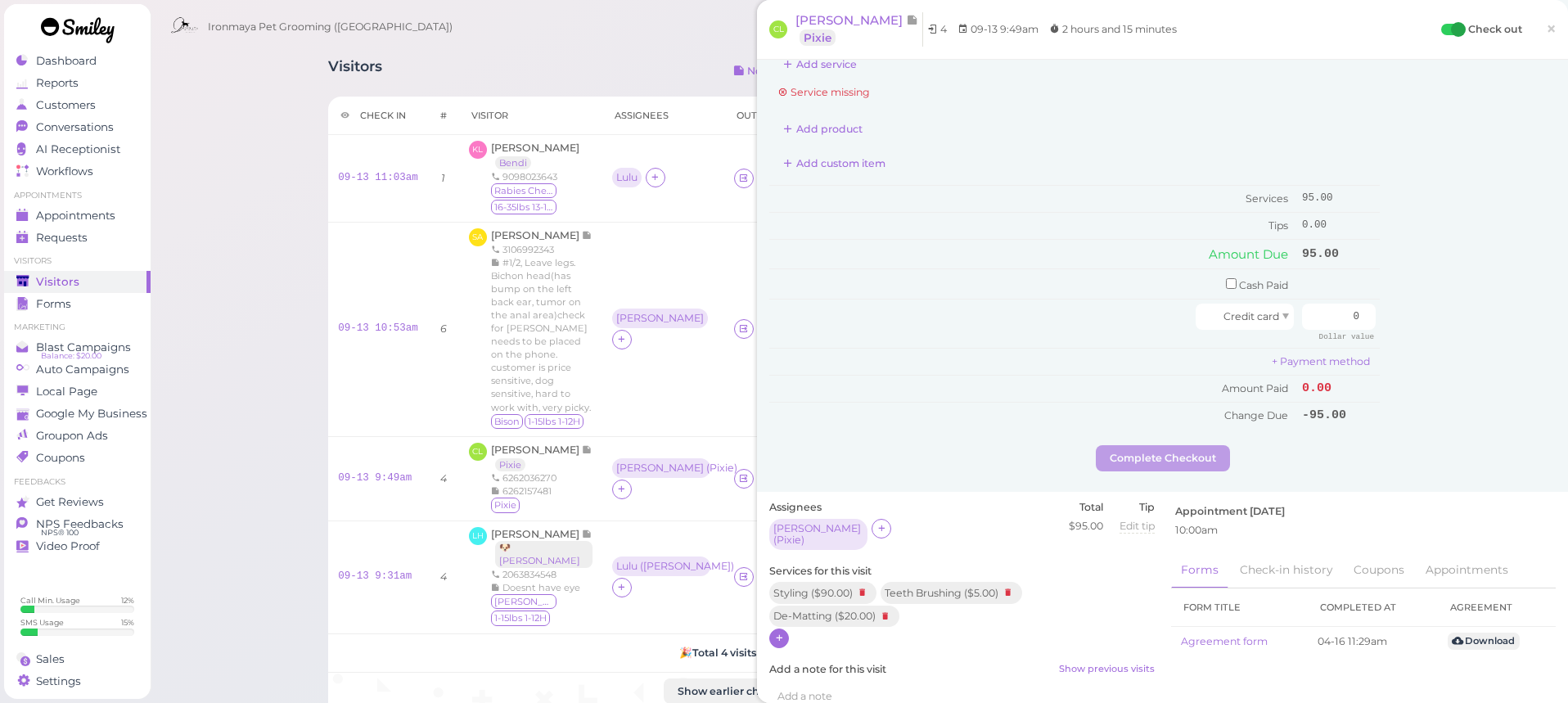
scroll to position [0, 0]
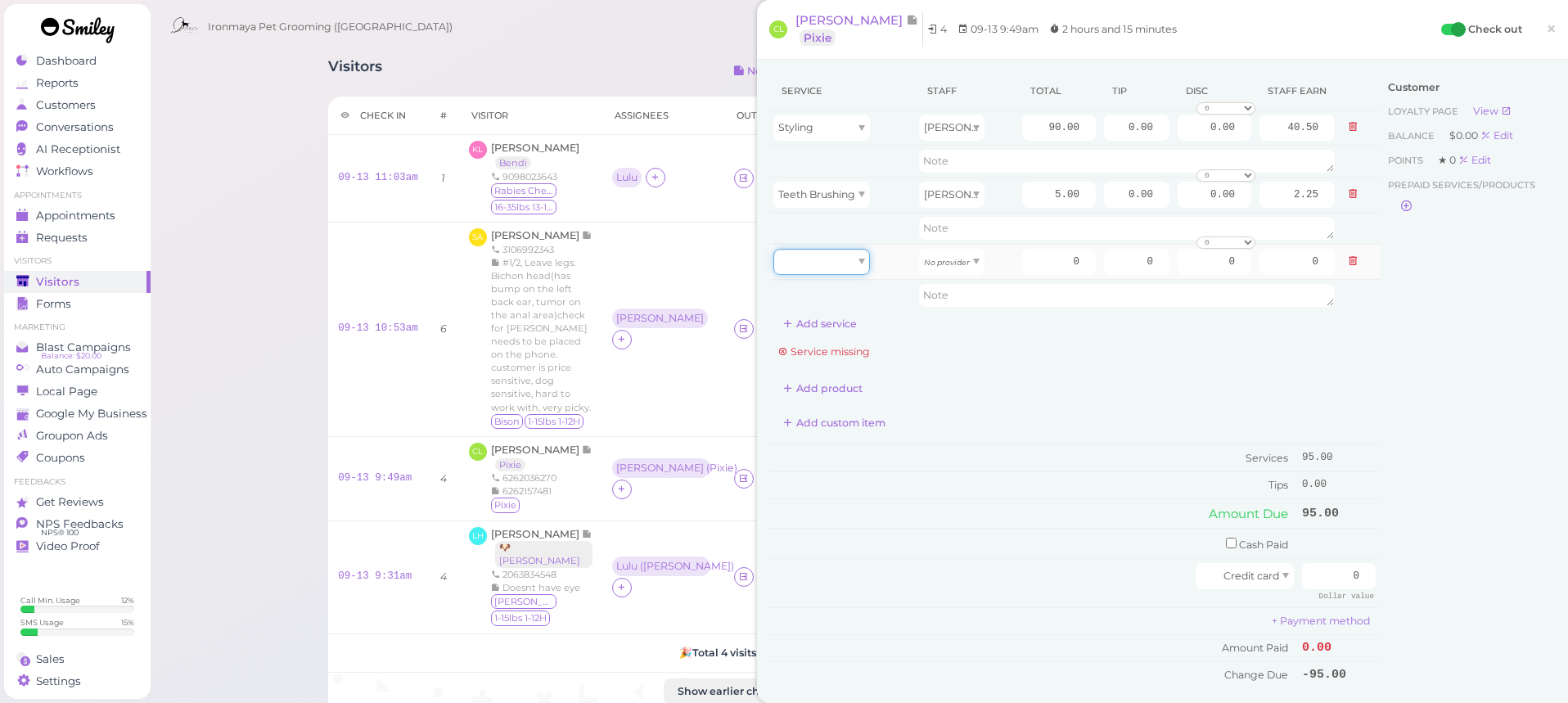
click at [807, 266] on div at bounding box center [822, 262] width 97 height 26
drag, startPoint x: 803, startPoint y: 299, endPoint x: 1029, endPoint y: 245, distance: 232.4
type input "20.00"
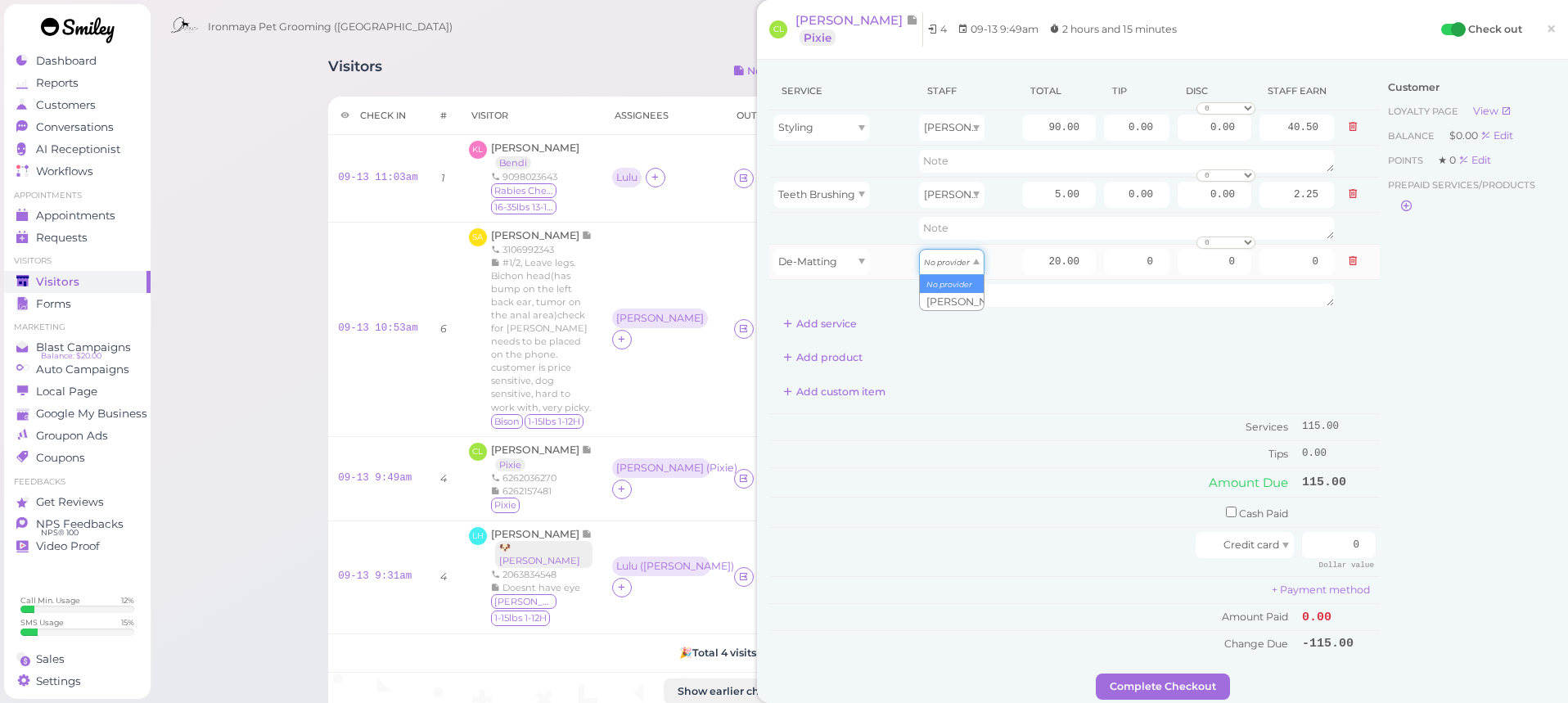
click at [962, 270] on div "No provider" at bounding box center [952, 262] width 66 height 26
type input "9.00"
drag, startPoint x: 1044, startPoint y: 262, endPoint x: 1182, endPoint y: 274, distance: 138.5
click at [1190, 280] on tbody "Styling [PERSON_NAME] 90.00 0.00 0.00 0 10% off 15% off 20% off 25% off 30% off…" at bounding box center [1074, 210] width 611 height 200
type input "5"
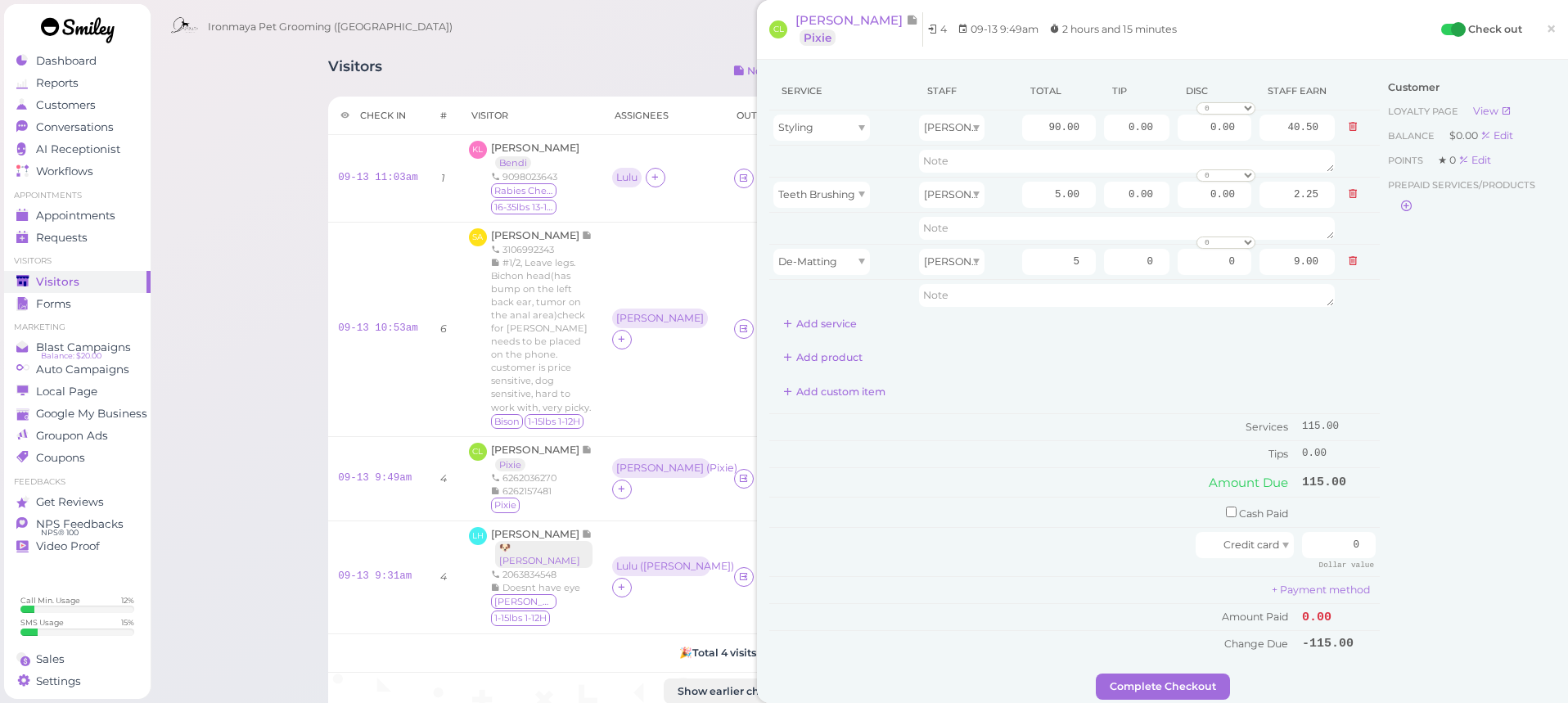
type input "2.25"
drag, startPoint x: 1183, startPoint y: 375, endPoint x: 1400, endPoint y: 502, distance: 251.4
click at [1183, 375] on div "Service Staff Total Tip Disc Staff earn Styling [PERSON_NAME] 90.00 0.00 0.00 0…" at bounding box center [1074, 365] width 611 height 585
drag, startPoint x: 1120, startPoint y: 130, endPoint x: 1232, endPoint y: 160, distance: 115.9
click at [1233, 152] on tbody "Styling [PERSON_NAME] 90.00 0.00 0.00 0 10% off 15% off 20% off 25% off 30% off…" at bounding box center [1074, 210] width 611 height 200
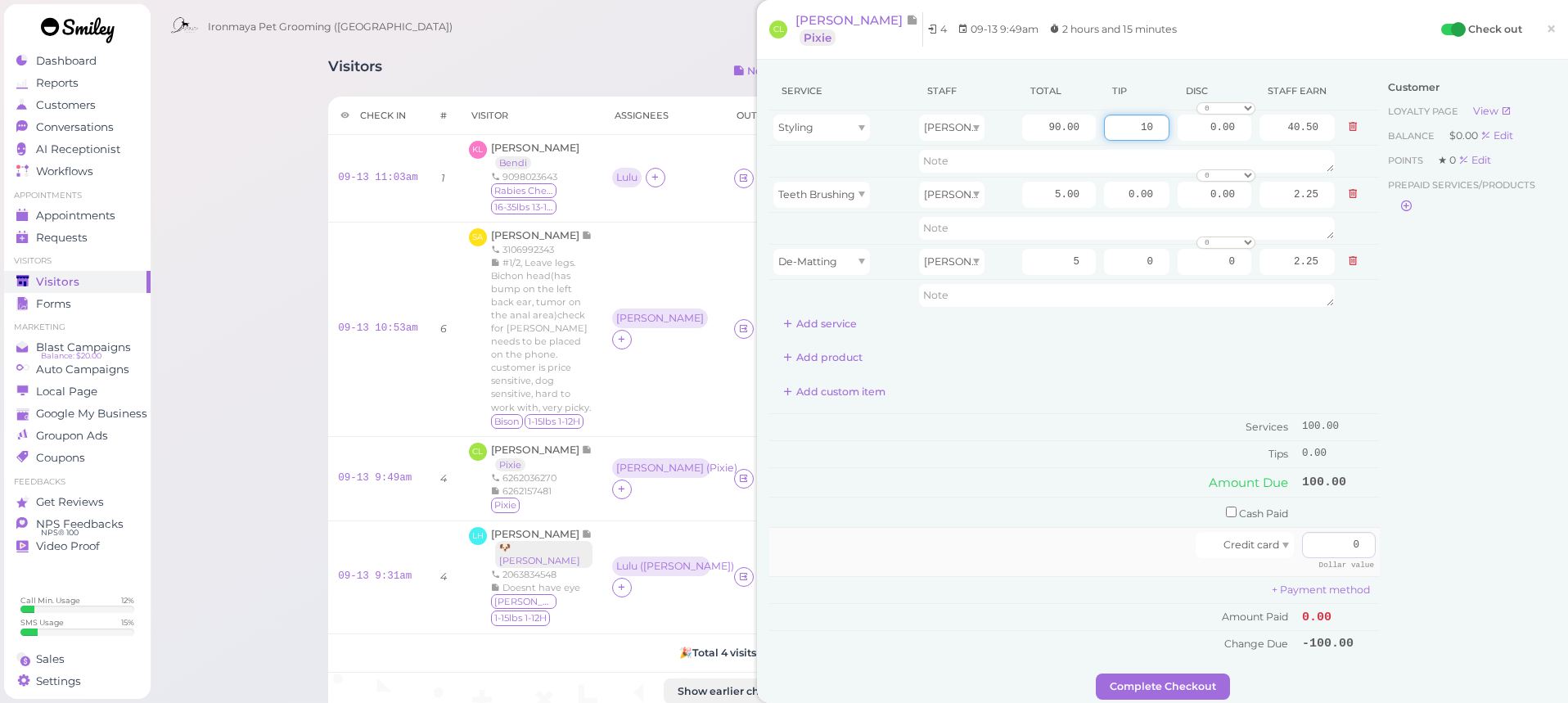
type input "10"
drag, startPoint x: 1312, startPoint y: 537, endPoint x: 1442, endPoint y: 539, distance: 130.0
click at [1442, 539] on div "Service Staff Total Tip Disc Staff earn Styling [PERSON_NAME] 90.00 10 0.00 0 1…" at bounding box center [1162, 373] width 787 height 601
type input "110"
click at [1168, 679] on button "Complete Checkout" at bounding box center [1162, 687] width 135 height 26
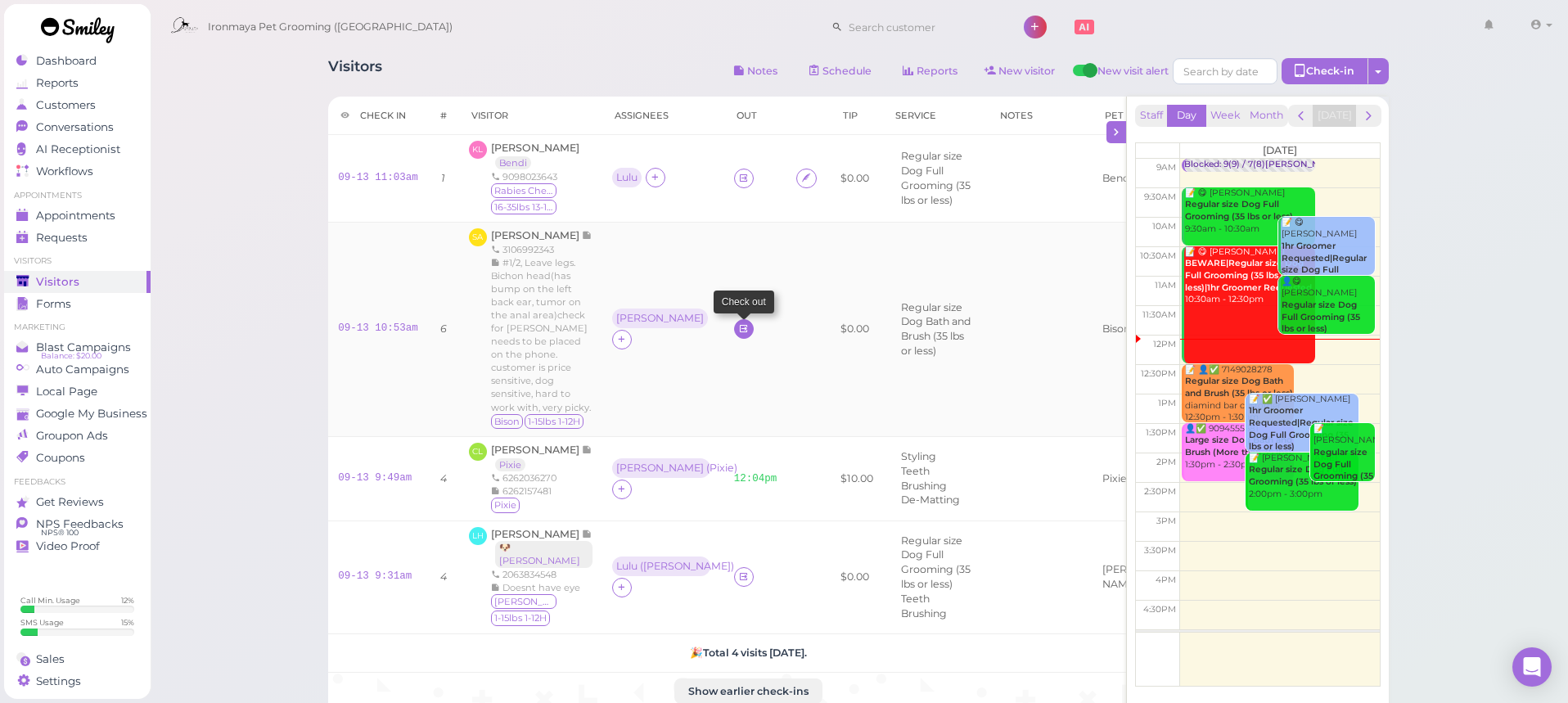
click at [734, 339] on link at bounding box center [744, 328] width 20 height 20
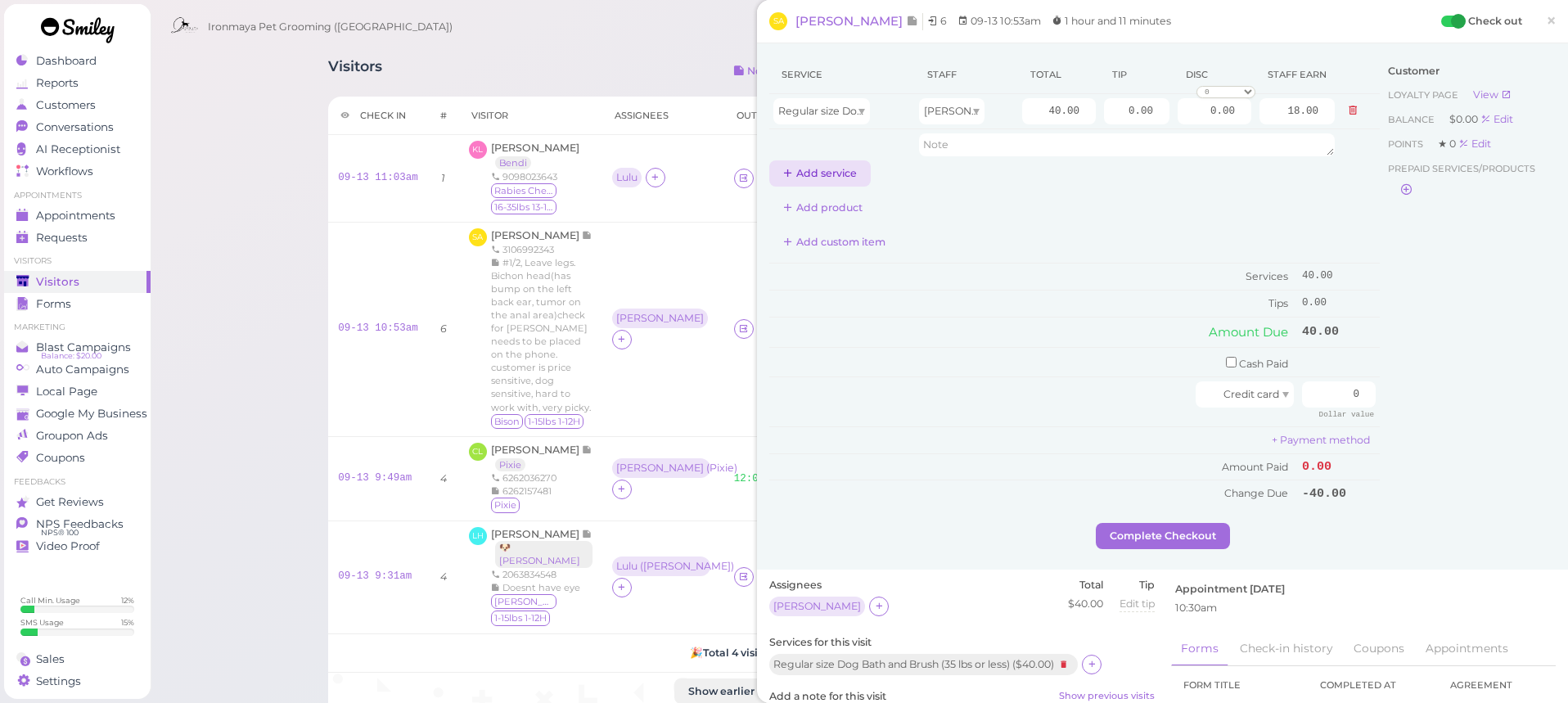
click at [813, 168] on button "Add service" at bounding box center [820, 173] width 102 height 26
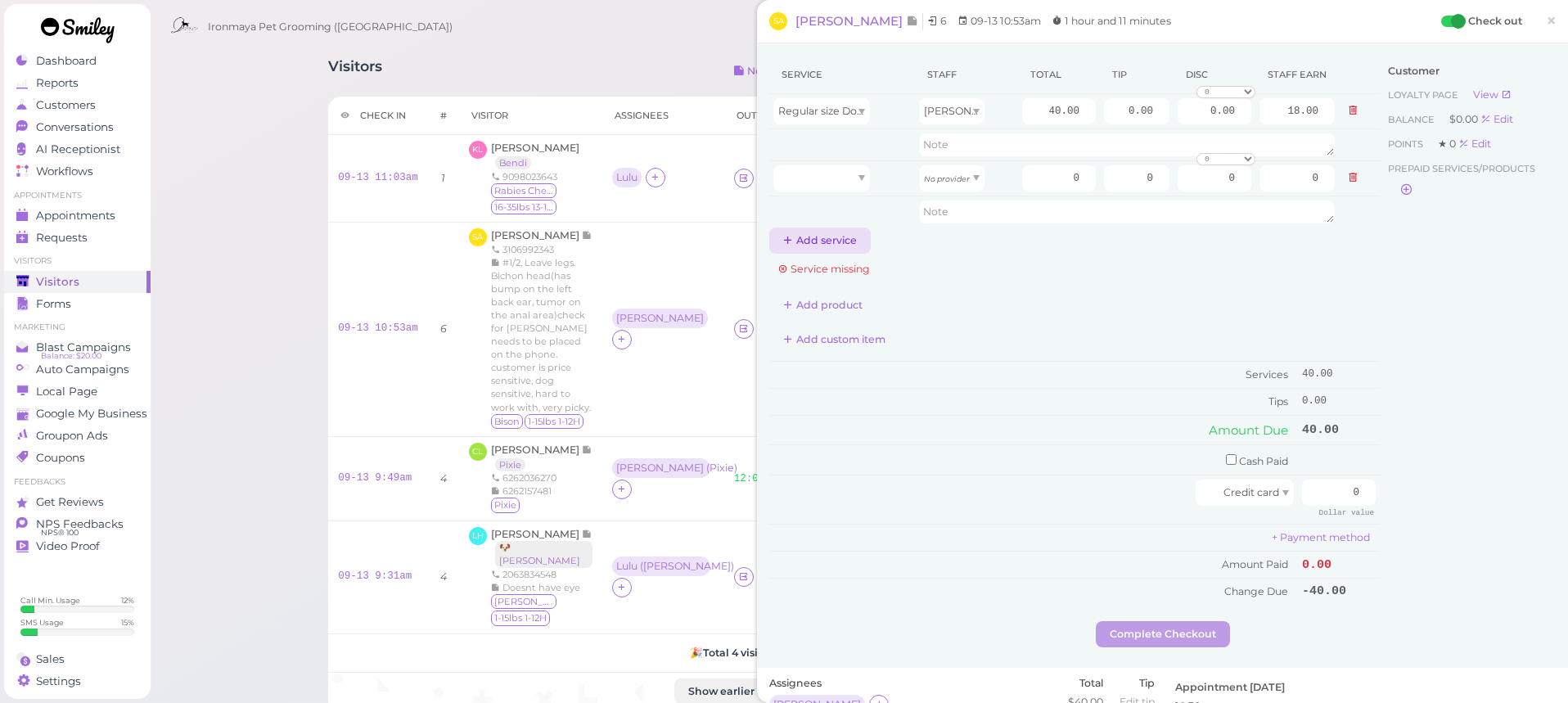
click at [824, 247] on button "Add service" at bounding box center [820, 241] width 102 height 26
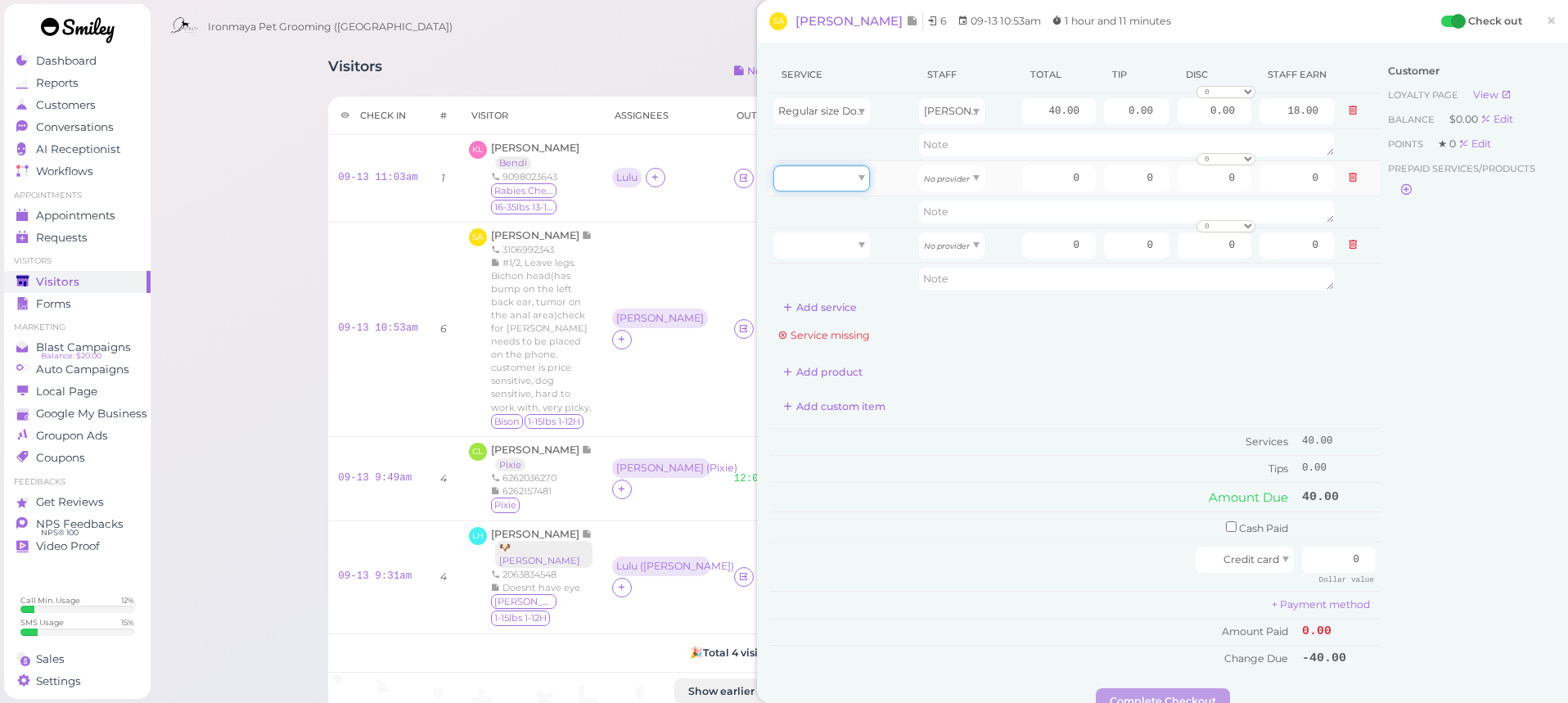
click at [839, 184] on div at bounding box center [822, 179] width 97 height 26
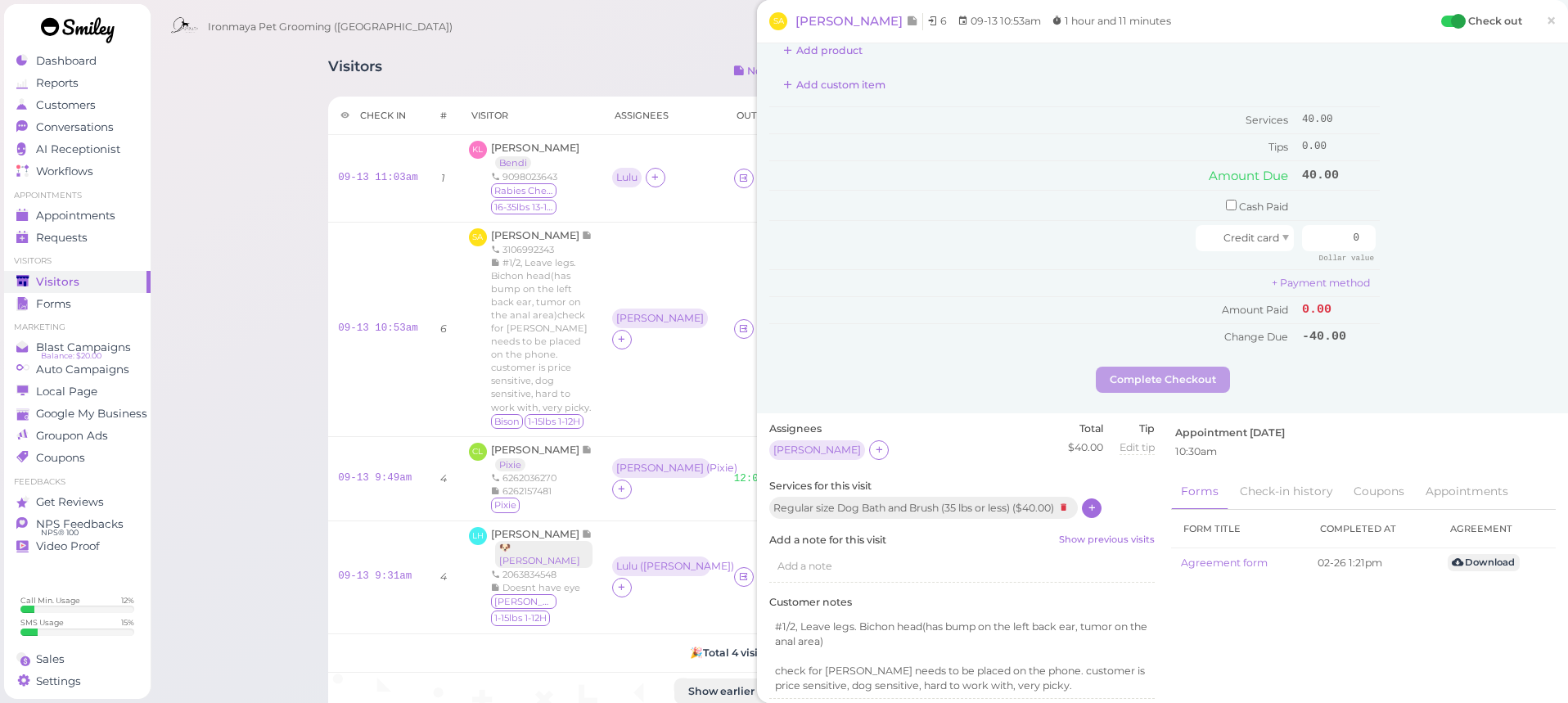
click at [1094, 502] on icon at bounding box center [1092, 507] width 10 height 12
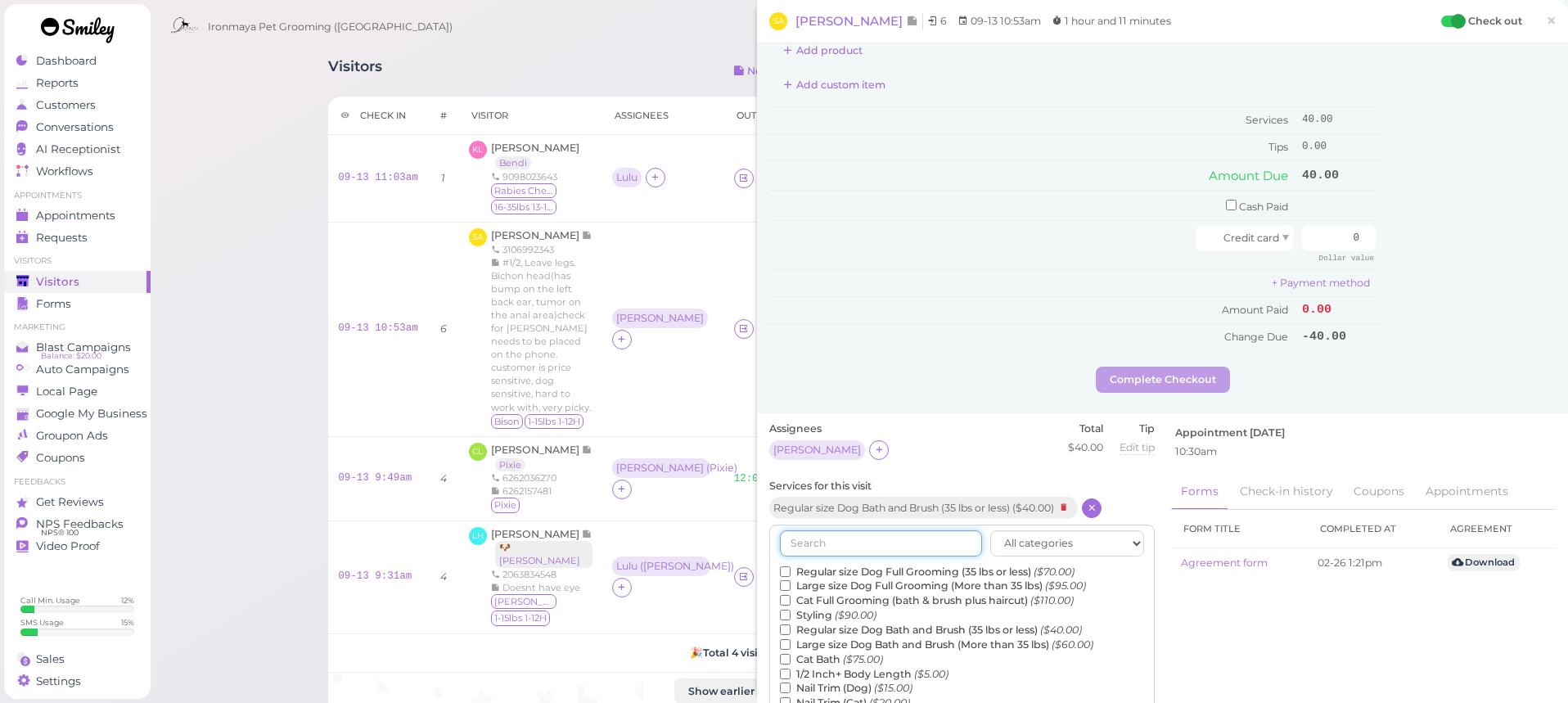
click at [966, 539] on input "text" at bounding box center [881, 544] width 202 height 26
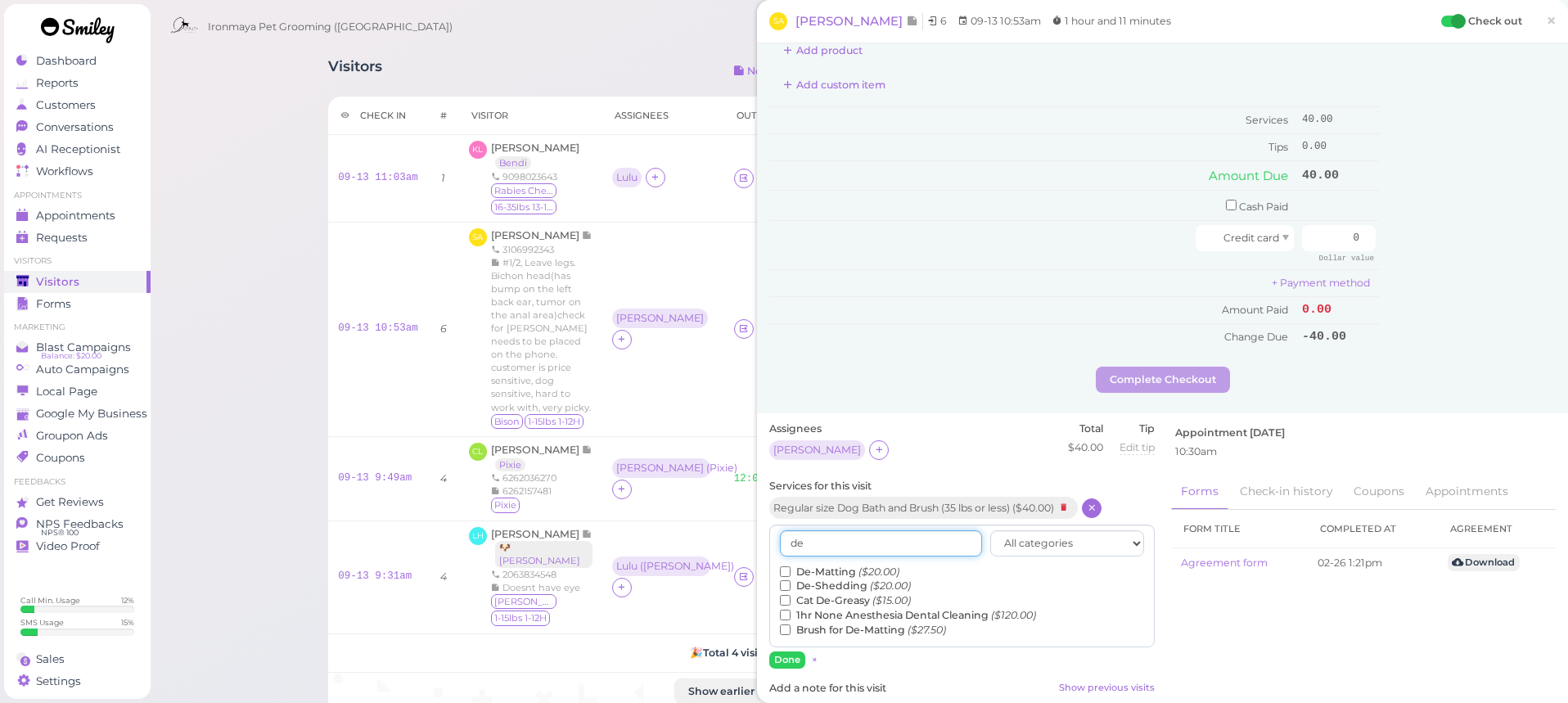
type input "de"
click at [788, 567] on input "De-Matting ($20.00)" at bounding box center [785, 571] width 10 height 10
click at [788, 651] on button "Done" at bounding box center [787, 660] width 36 height 17
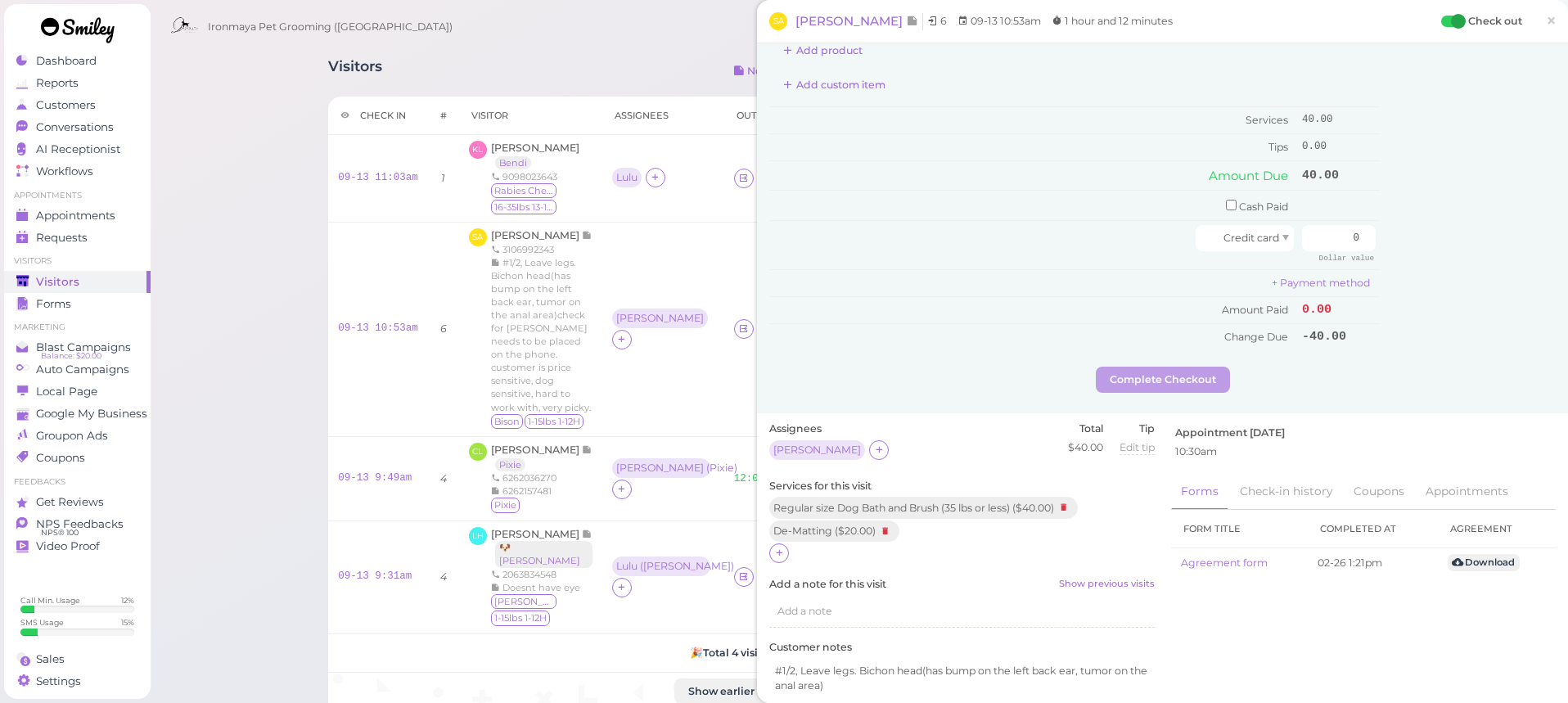
drag, startPoint x: 780, startPoint y: 544, endPoint x: 789, endPoint y: 542, distance: 9.2
click at [780, 547] on icon at bounding box center [779, 552] width 10 height 12
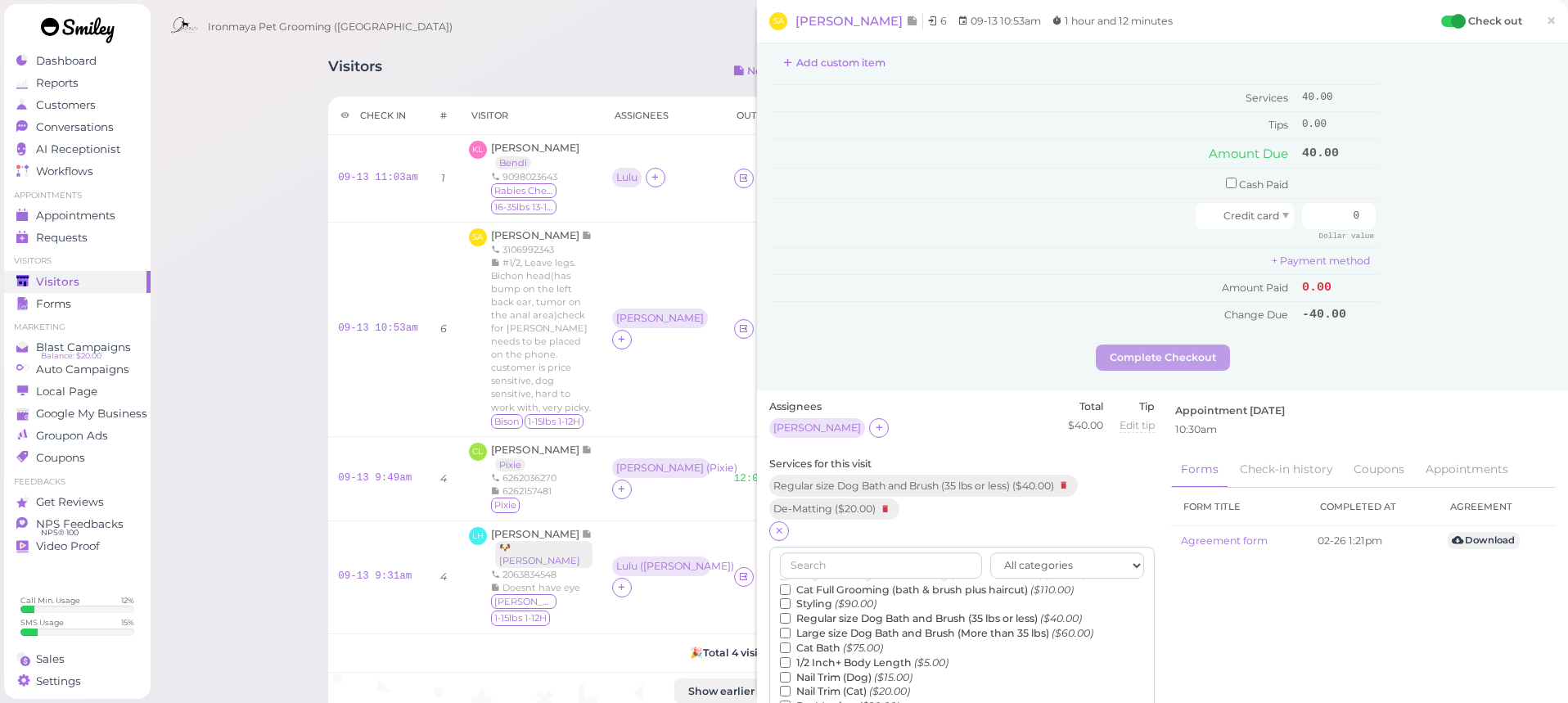
scroll to position [394, 0]
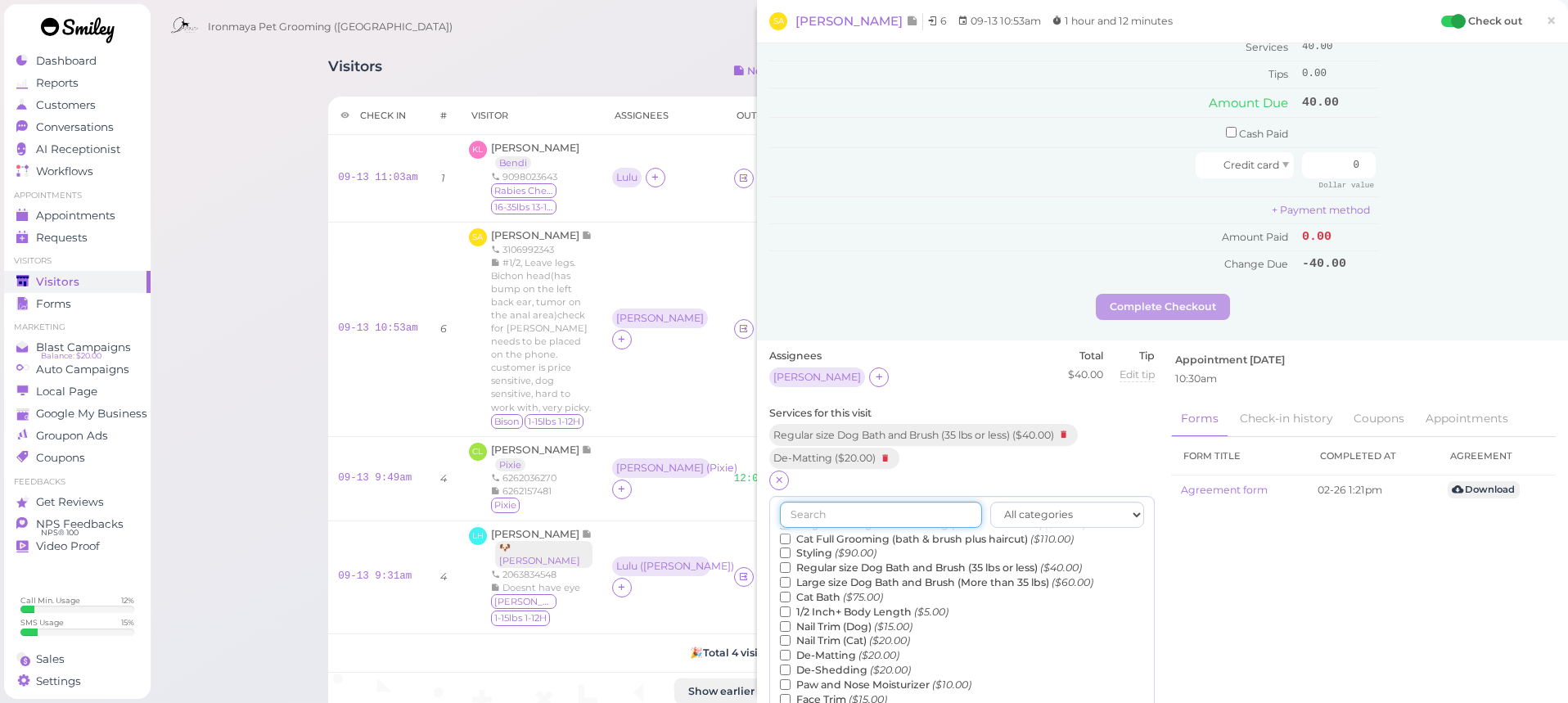
click at [926, 504] on input "text" at bounding box center [881, 515] width 202 height 26
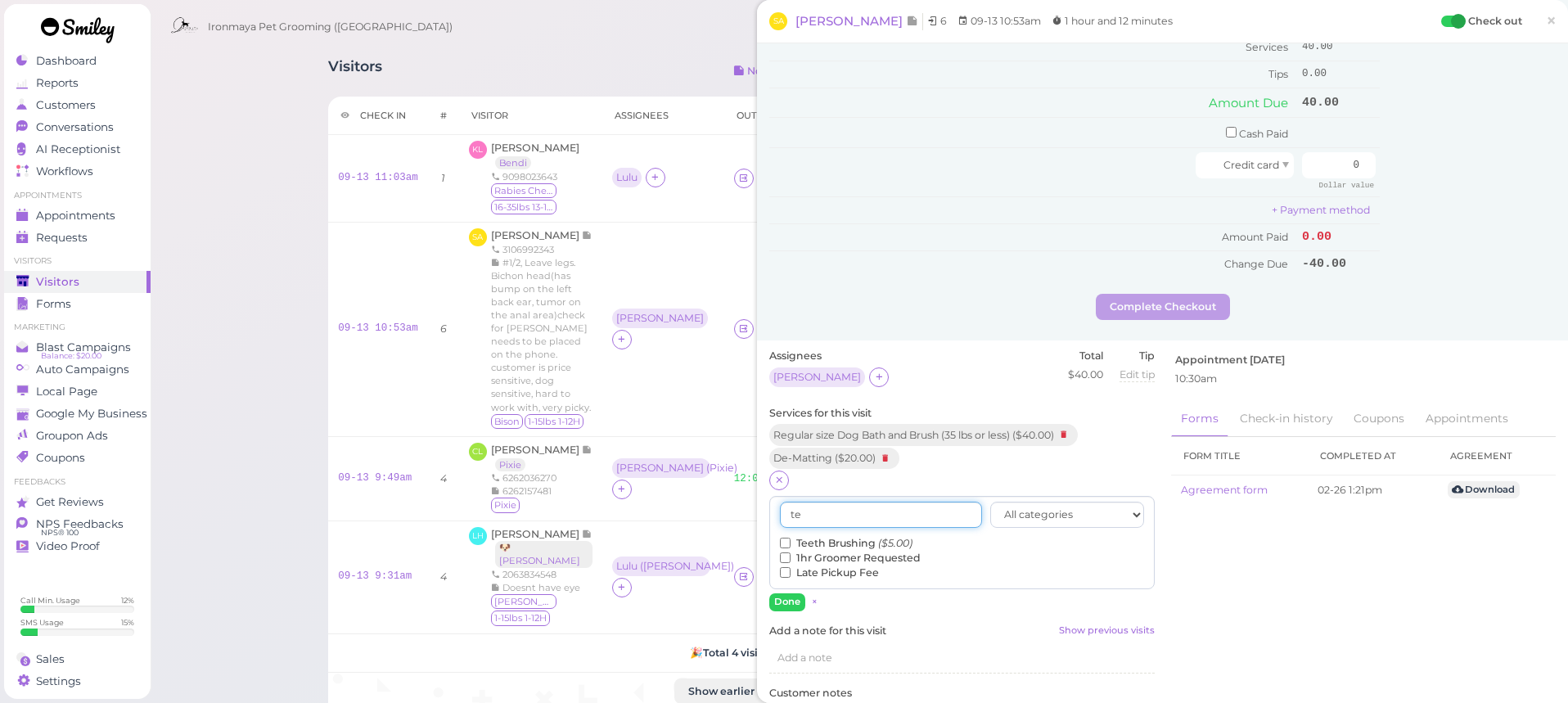
type input "te"
click at [788, 537] on input "Teeth Brushing ($5.00)" at bounding box center [785, 542] width 10 height 10
drag, startPoint x: 785, startPoint y: 601, endPoint x: 792, endPoint y: 587, distance: 15.7
click at [792, 593] on button "Done" at bounding box center [787, 601] width 36 height 17
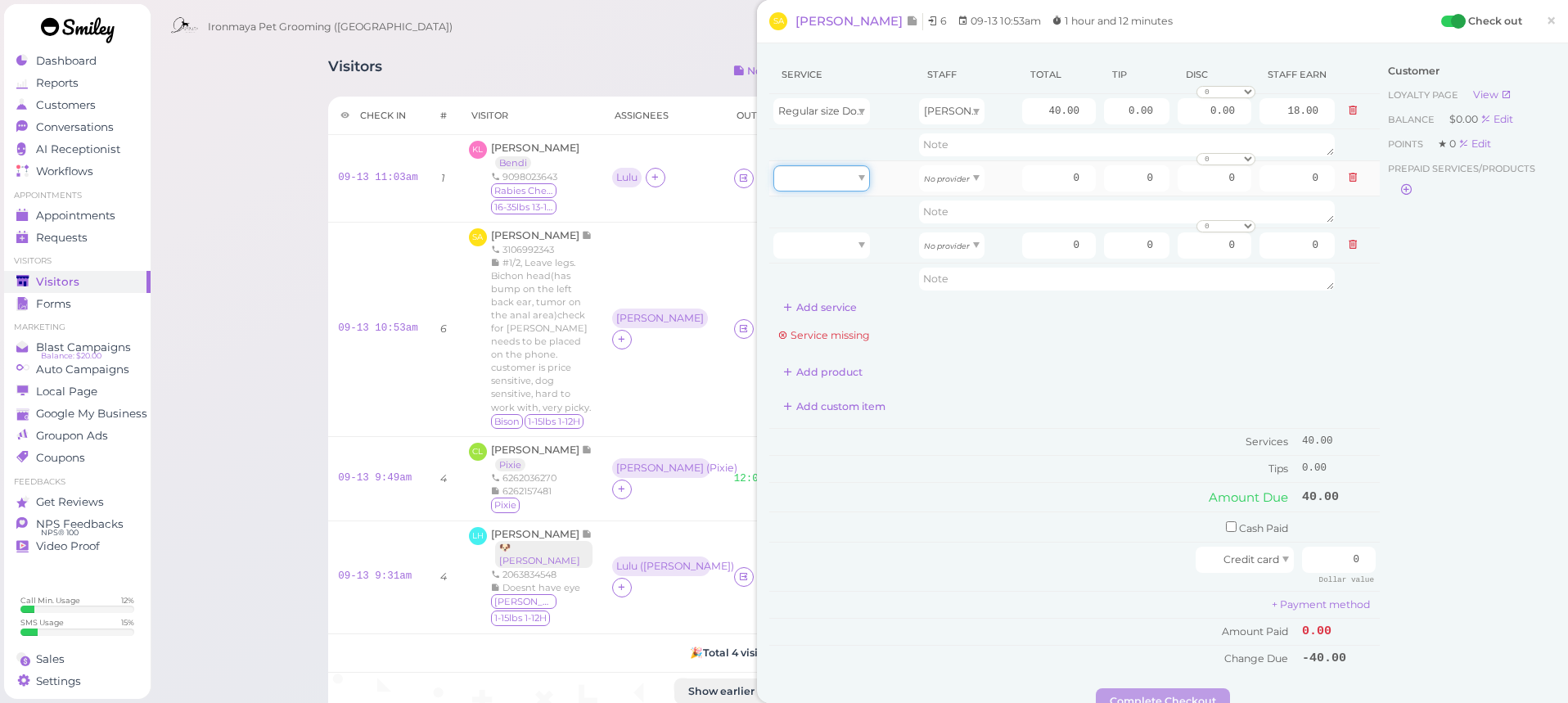
click at [809, 185] on div at bounding box center [822, 179] width 97 height 26
type input "5.00"
drag, startPoint x: 829, startPoint y: 248, endPoint x: 829, endPoint y: 259, distance: 11.0
click at [829, 256] on div at bounding box center [822, 246] width 97 height 26
type input "20.00"
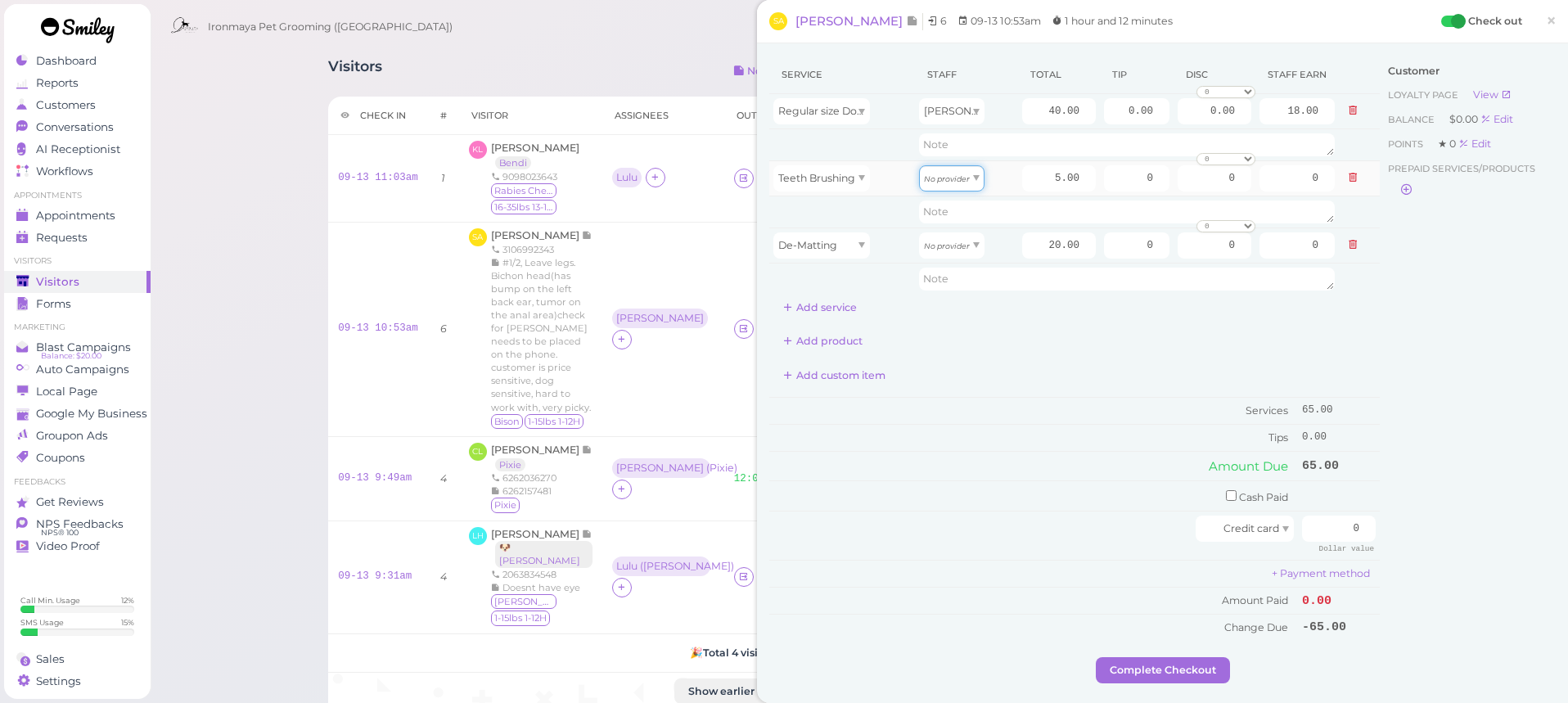
click at [960, 188] on div "No provider" at bounding box center [952, 179] width 66 height 26
type input "2.25"
click at [946, 253] on div "No provider" at bounding box center [952, 246] width 66 height 26
drag, startPoint x: 951, startPoint y: 278, endPoint x: 962, endPoint y: 268, distance: 14.9
type input "9.00"
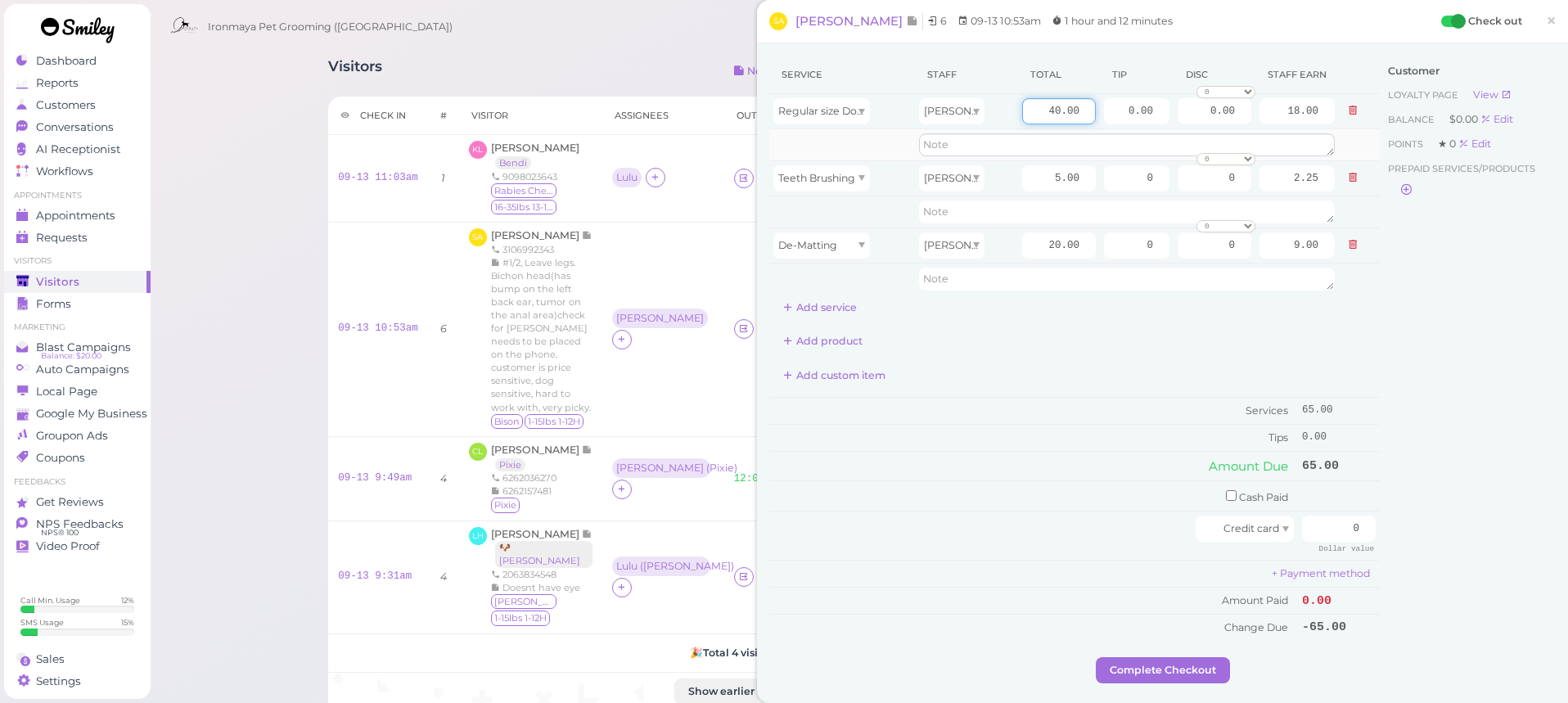
drag, startPoint x: 1045, startPoint y: 116, endPoint x: 1210, endPoint y: 136, distance: 166.2
click at [1210, 135] on tbody "Regular size Dog Bath and Brush (35 lbs or less) [PERSON_NAME] 40.00 0.00 0.00 …" at bounding box center [1074, 194] width 611 height 200
type input "45"
type input "20.25"
click at [1125, 364] on div "Add custom item" at bounding box center [1074, 375] width 611 height 26
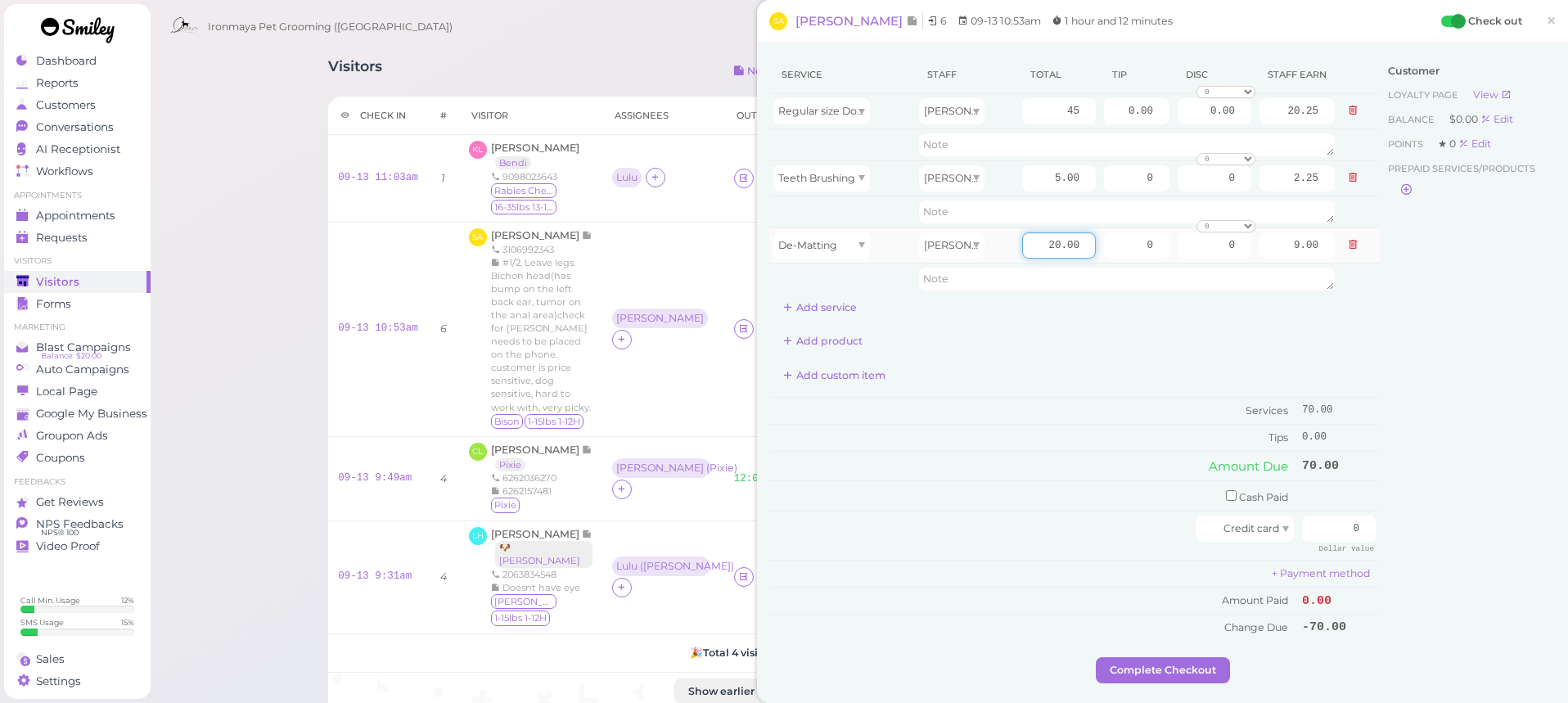
drag, startPoint x: 1046, startPoint y: 254, endPoint x: 1154, endPoint y: 231, distance: 110.4
click at [1154, 231] on tr "De-Matting [PERSON_NAME] 20.00 0 0 0 10% off 15% off 20% off 25% off 30% off 50…" at bounding box center [1074, 245] width 611 height 35
type input "10"
type input "4.50"
click at [1114, 415] on td "Services" at bounding box center [1033, 411] width 529 height 27
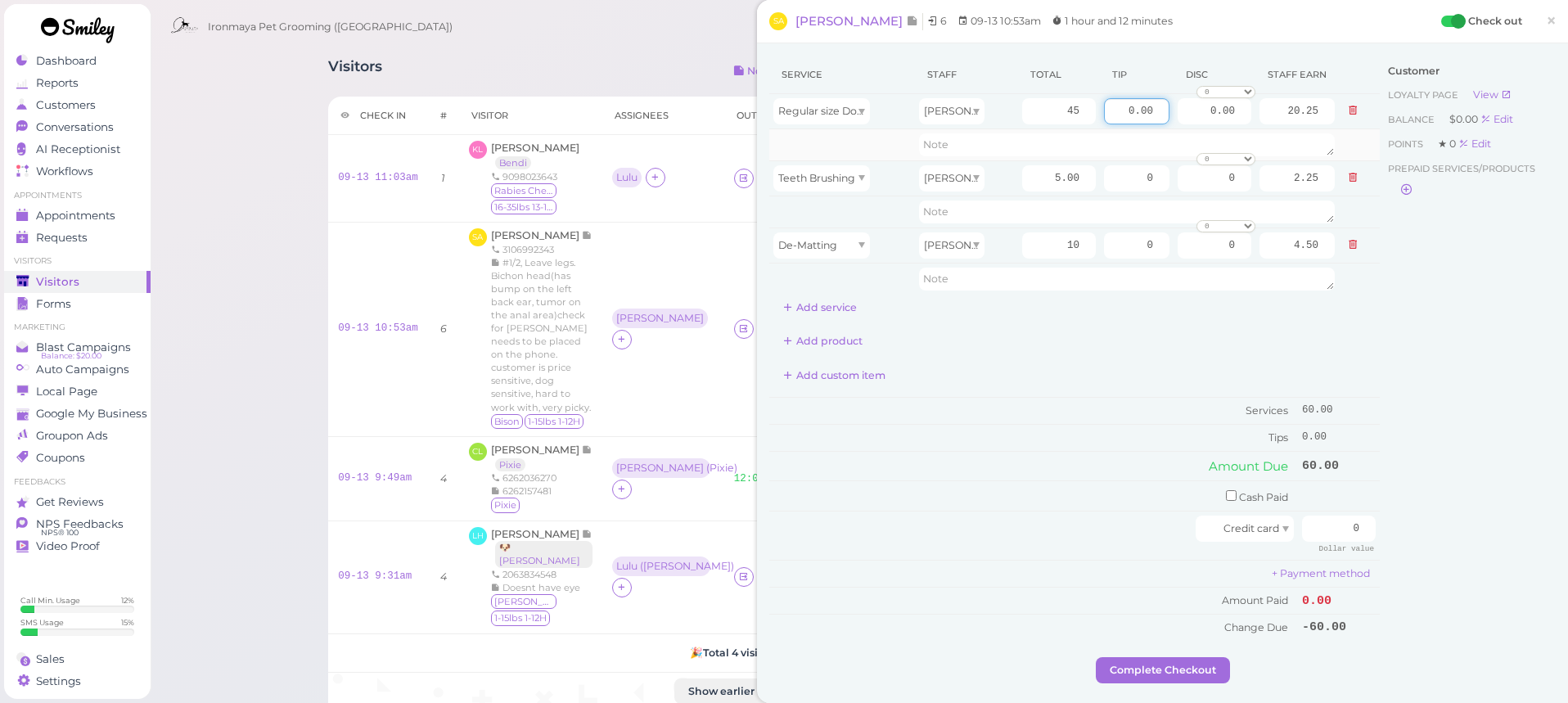
drag, startPoint x: 1123, startPoint y: 110, endPoint x: 1344, endPoint y: 140, distance: 223.0
click at [1344, 140] on tbody "Regular size Dog Bath and Brush (35 lbs or less) [PERSON_NAME] 45 0.00 0.00 0 1…" at bounding box center [1074, 194] width 611 height 200
type input "6"
drag, startPoint x: 1504, startPoint y: 362, endPoint x: 1468, endPoint y: 461, distance: 105.3
click at [1504, 362] on div "Customer Loyalty page View Balance $0.00 Edit Points ★ 0 Edit Prepaid services/…" at bounding box center [1467, 356] width 176 height 601
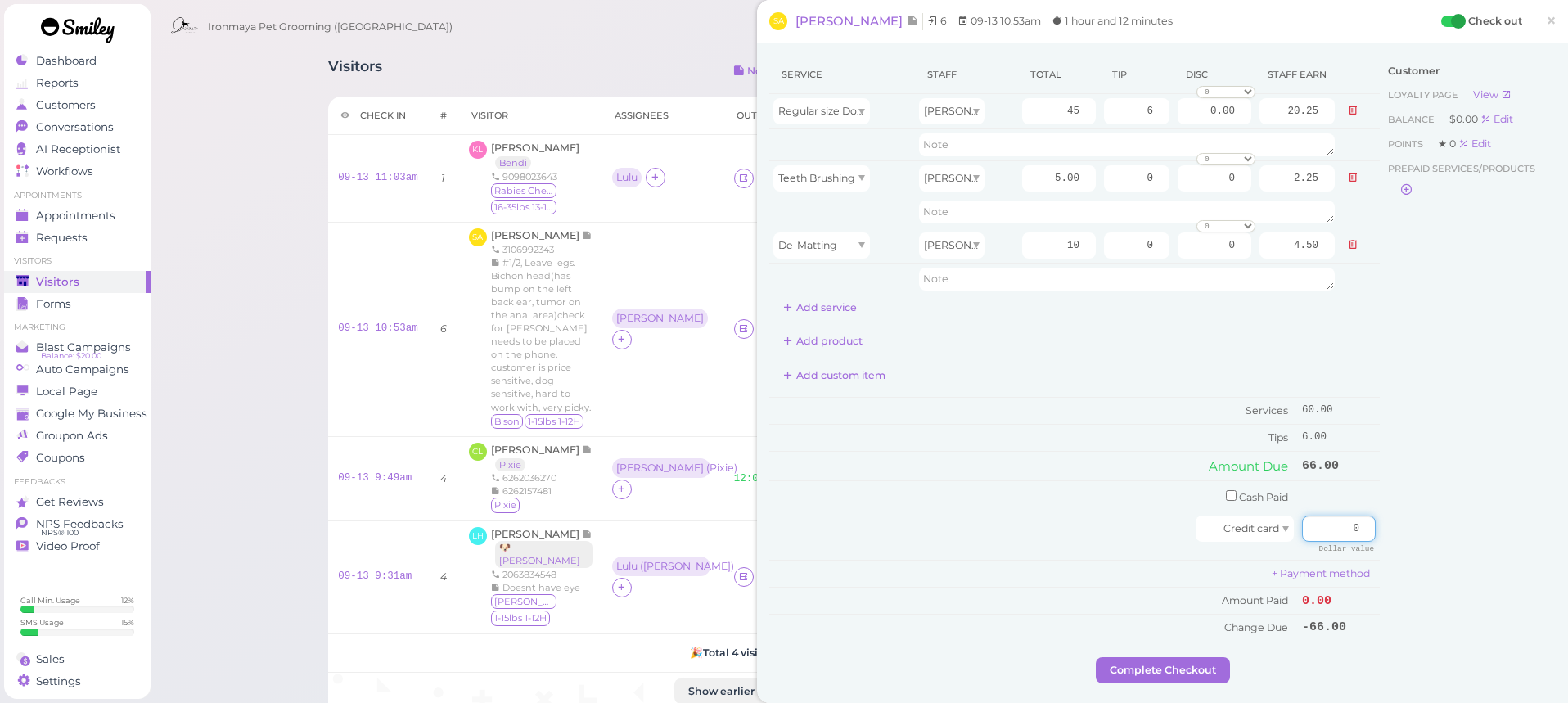
drag, startPoint x: 1338, startPoint y: 524, endPoint x: 1509, endPoint y: 524, distance: 171.0
click at [1510, 524] on div "Service Staff Total Tip Disc Staff earn Regular size Dog Bath and Brush (35 lbs…" at bounding box center [1162, 356] width 787 height 601
type input "66"
drag, startPoint x: 1550, startPoint y: 505, endPoint x: 1499, endPoint y: 525, distance: 54.8
click at [1550, 506] on div "Customer Loyalty page View Balance $0.00 Edit Points ★ 0 Edit Prepaid services/…" at bounding box center [1467, 356] width 176 height 601
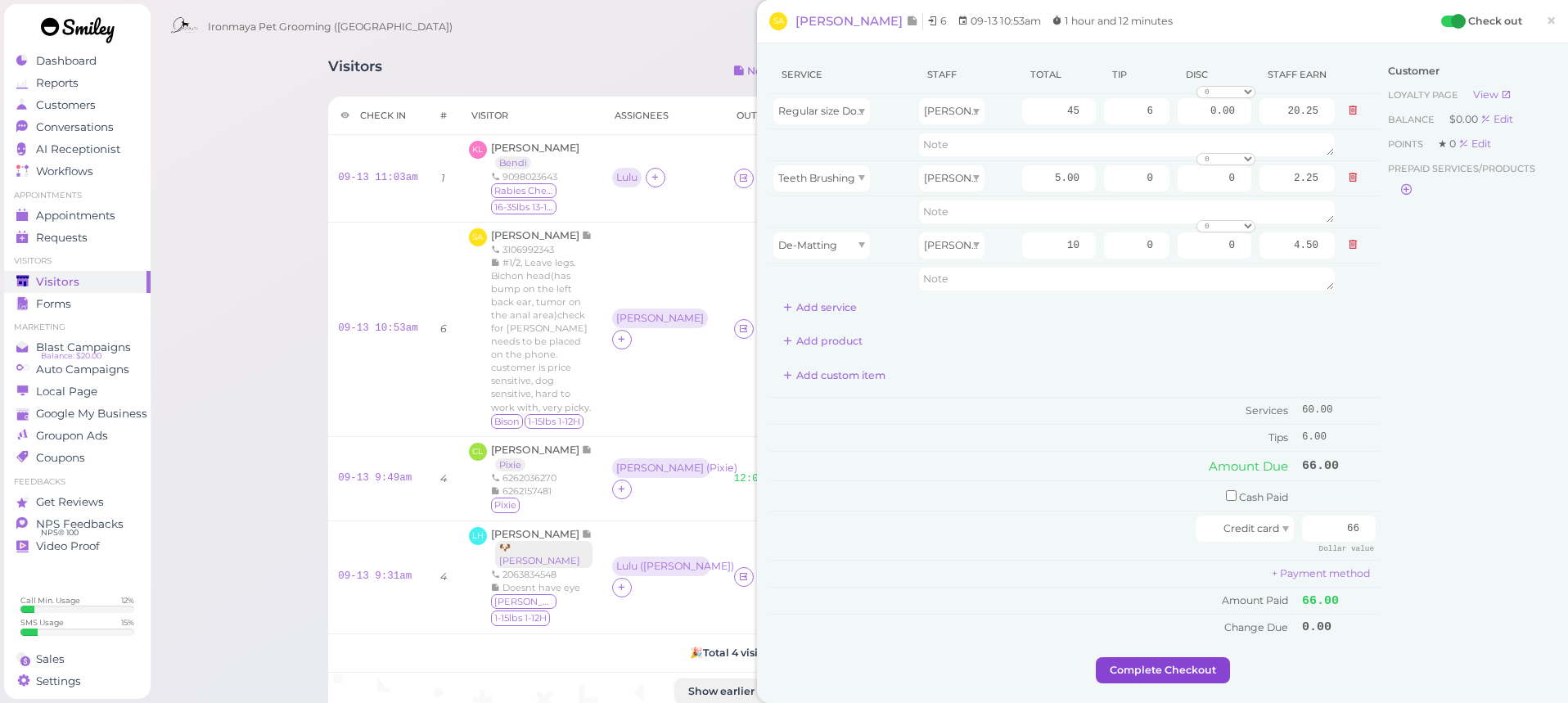
click at [1171, 664] on button "Complete Checkout" at bounding box center [1162, 670] width 135 height 26
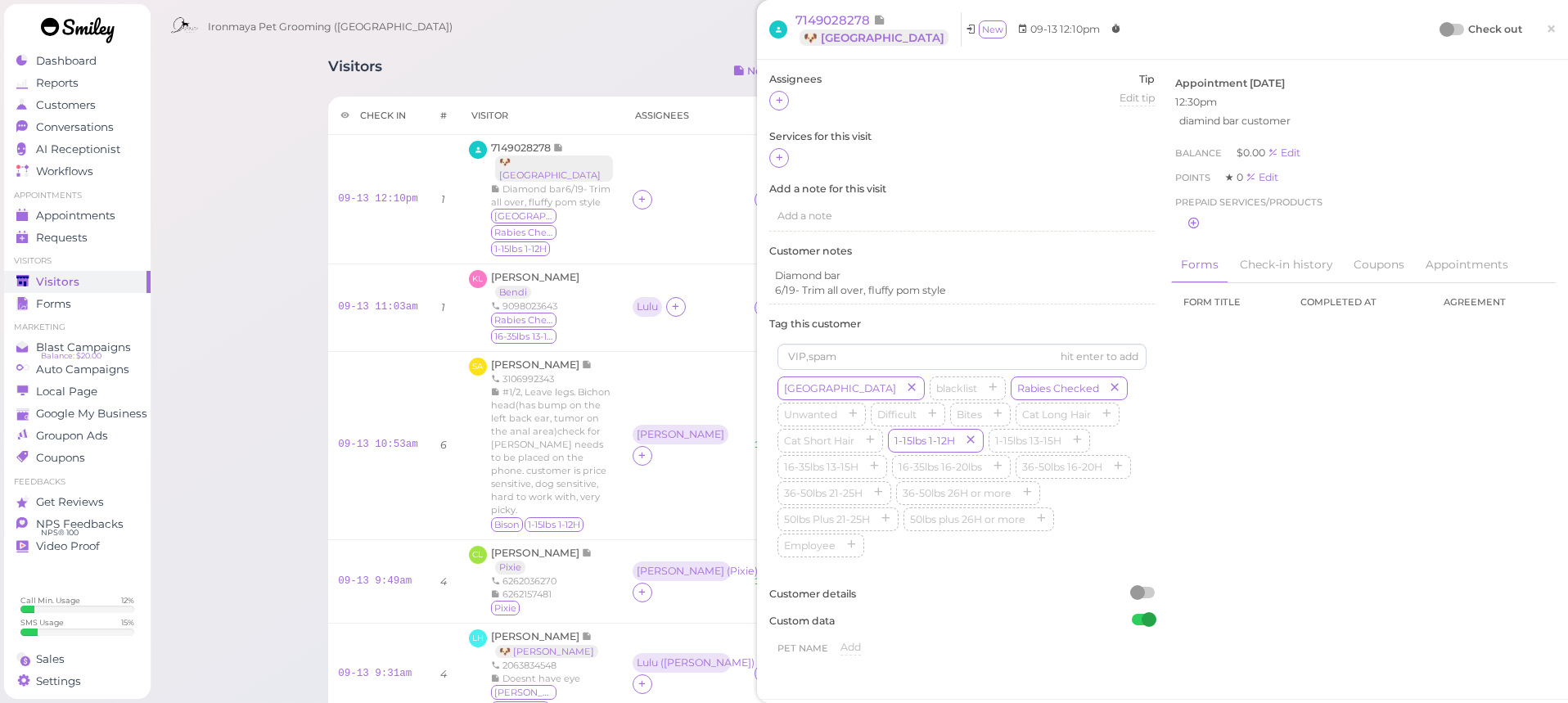
click at [1554, 24] on span "×" at bounding box center [1551, 28] width 10 height 23
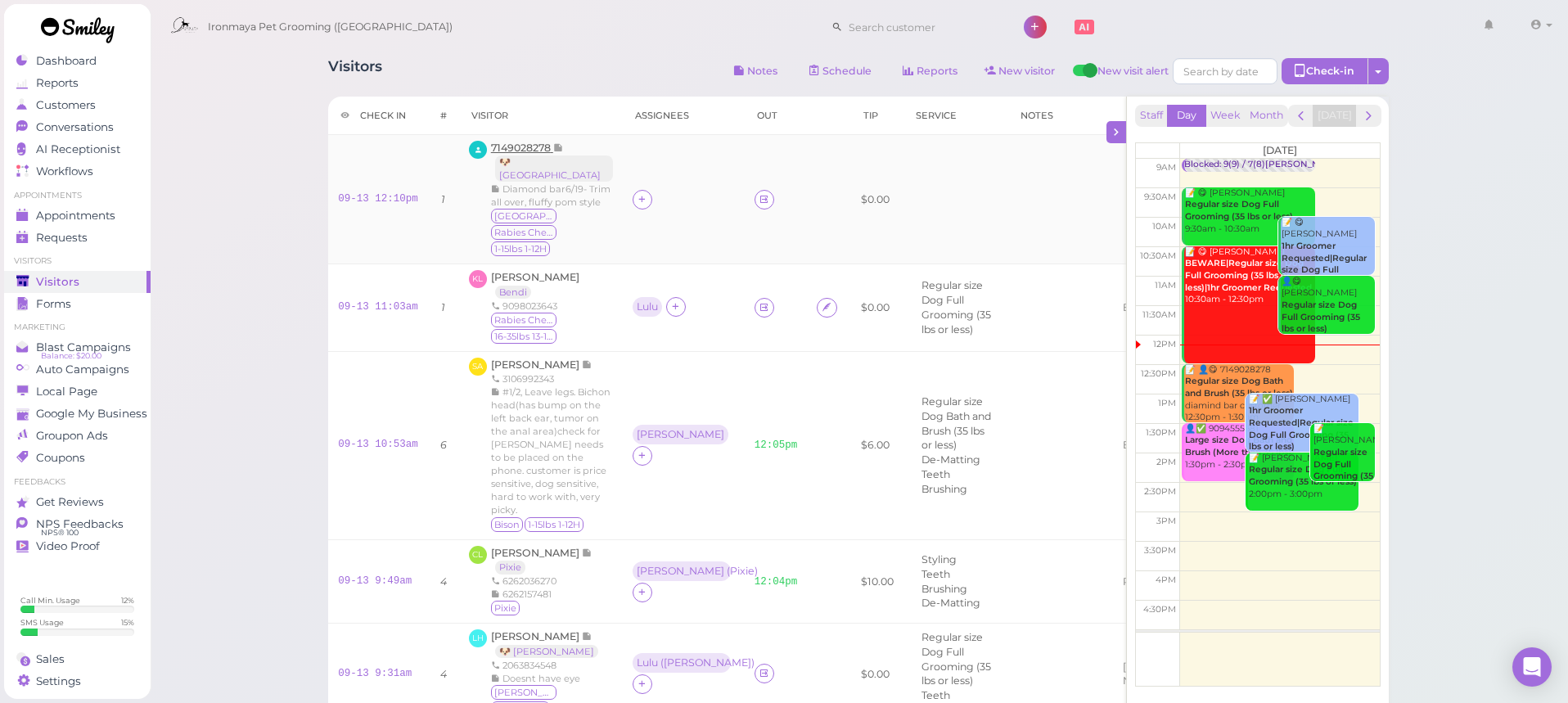
click at [518, 149] on span "7149028278" at bounding box center [522, 147] width 62 height 12
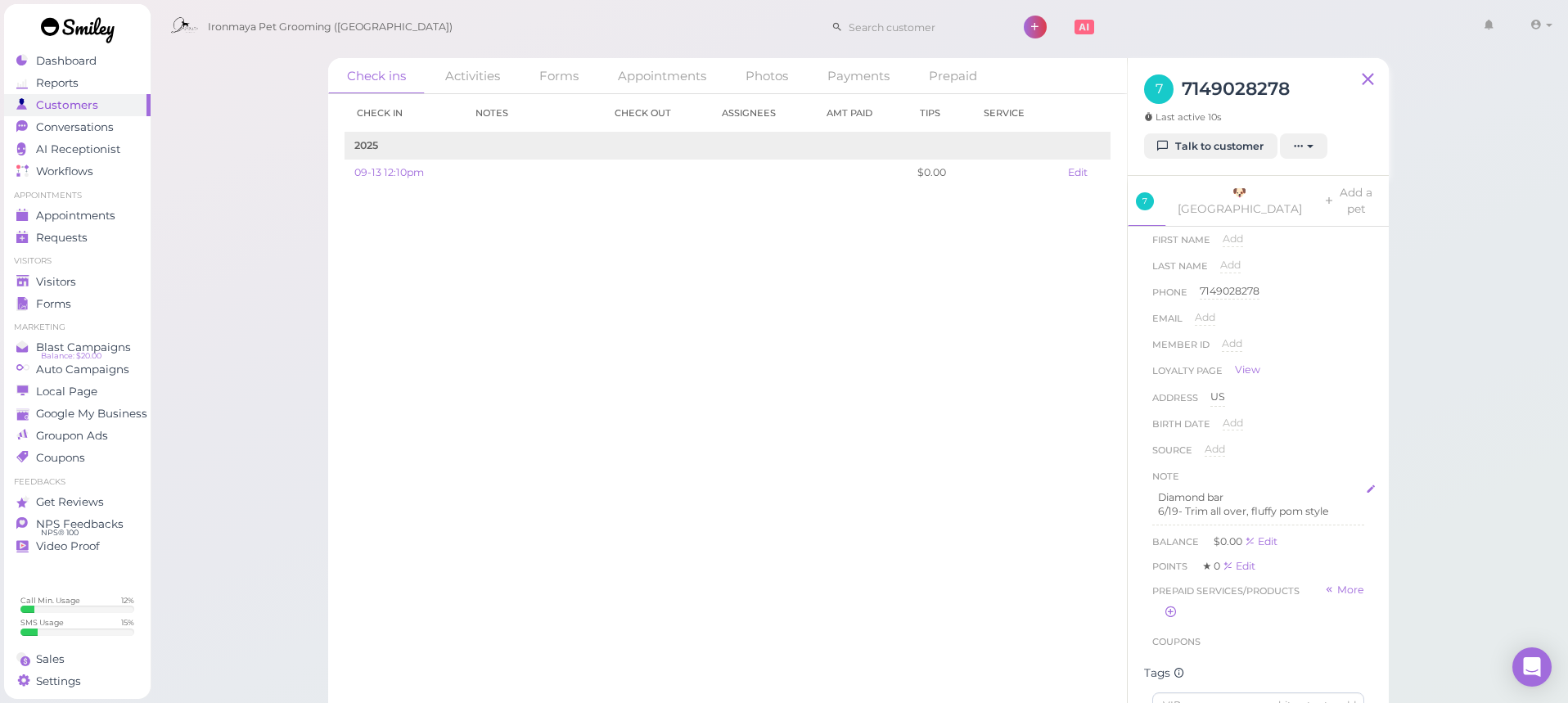
scroll to position [99, 0]
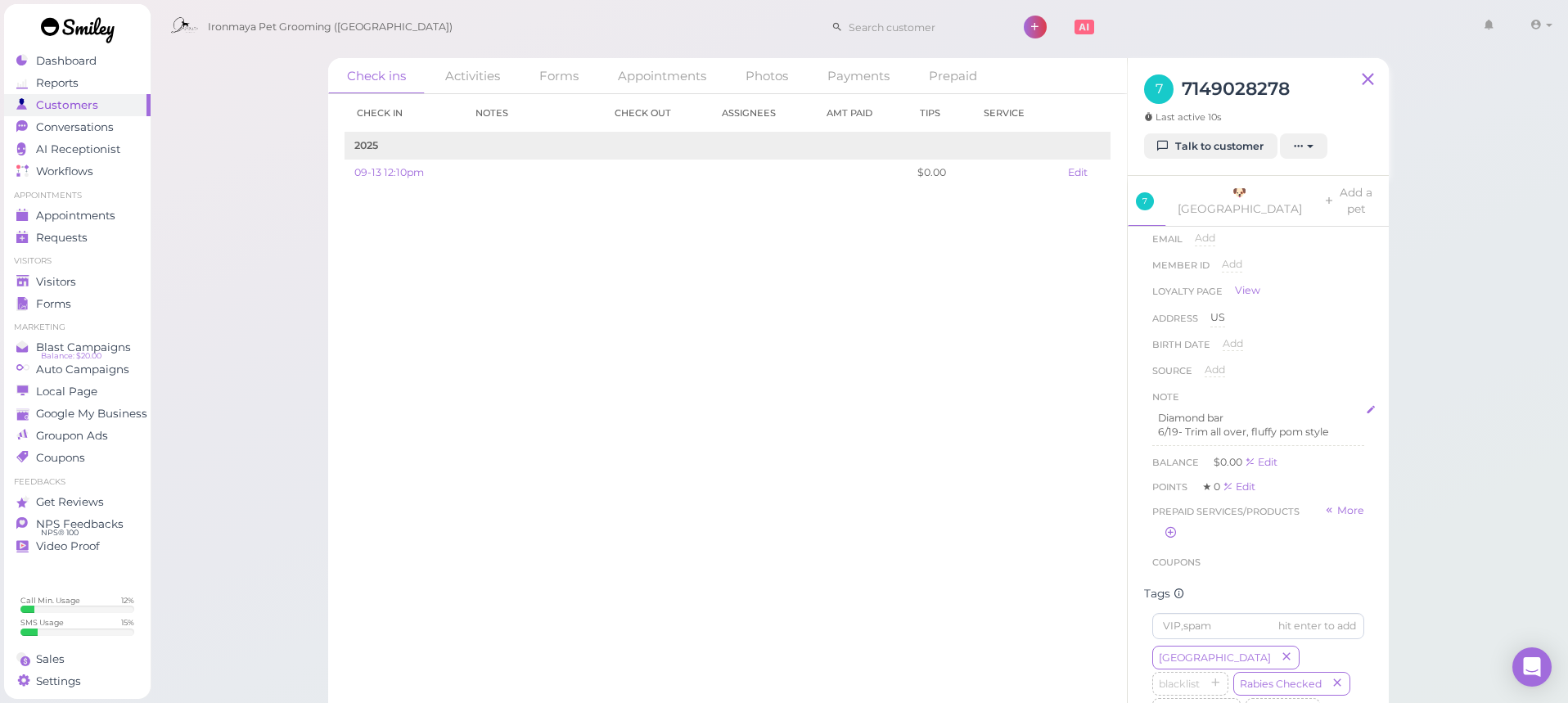
click at [1287, 424] on p "6/19- Trim all over, fluffy pom style" at bounding box center [1257, 432] width 200 height 15
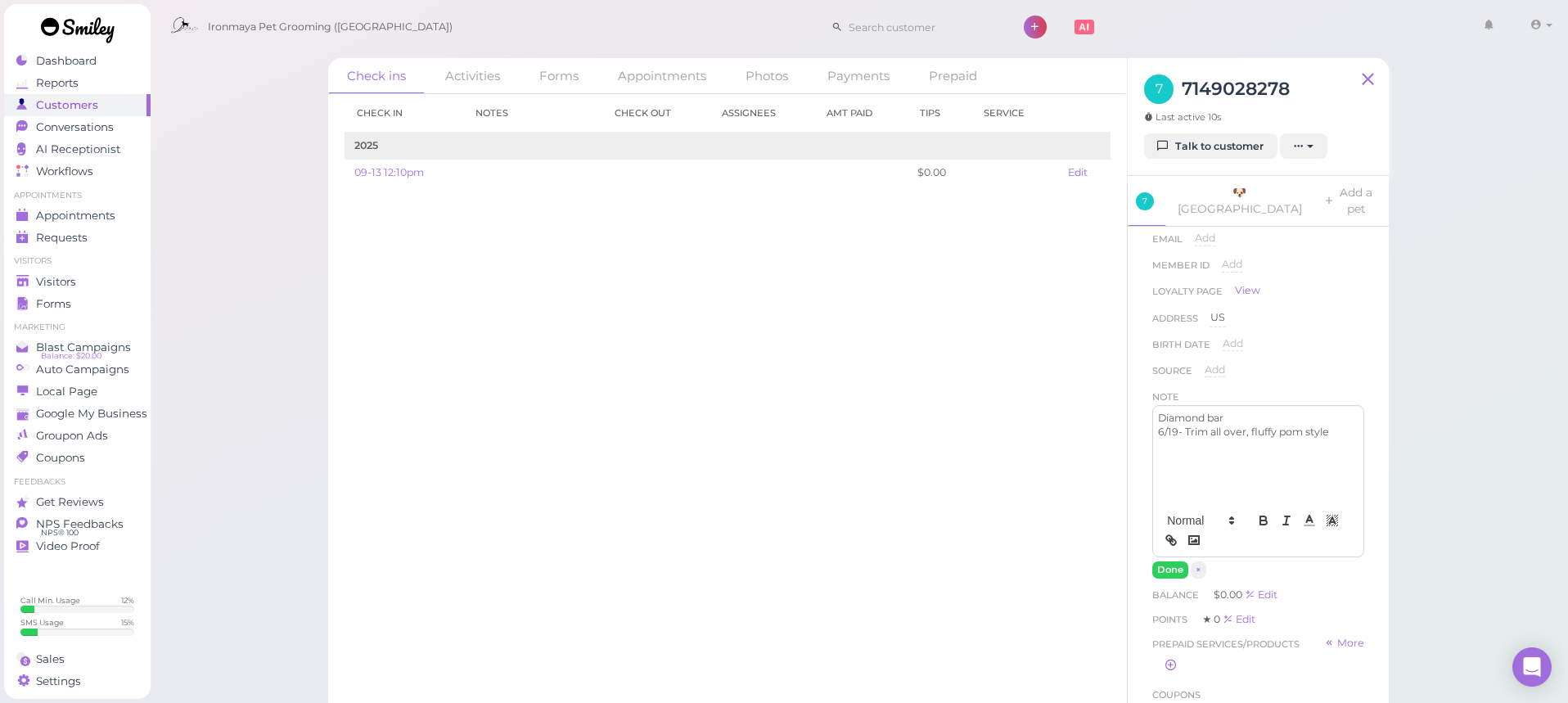
click at [1503, 407] on div "Check ins Activities Forms Appointments Photos Payments Prepaid Check in Notes …" at bounding box center [859, 364] width 1419 height 729
click at [1172, 562] on button "Done" at bounding box center [1170, 570] width 36 height 17
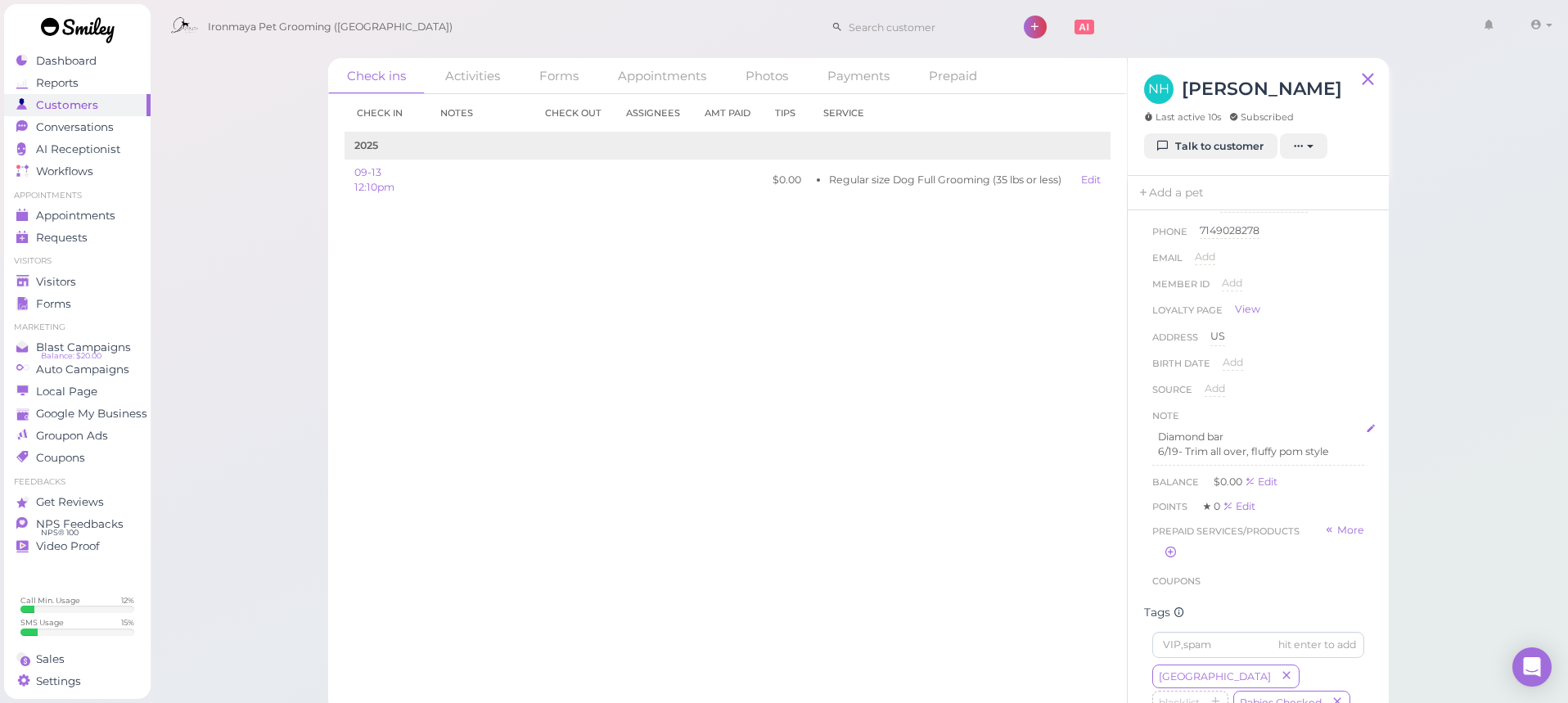
scroll to position [67, 0]
click at [1170, 196] on link "Add a pet" at bounding box center [1170, 193] width 86 height 35
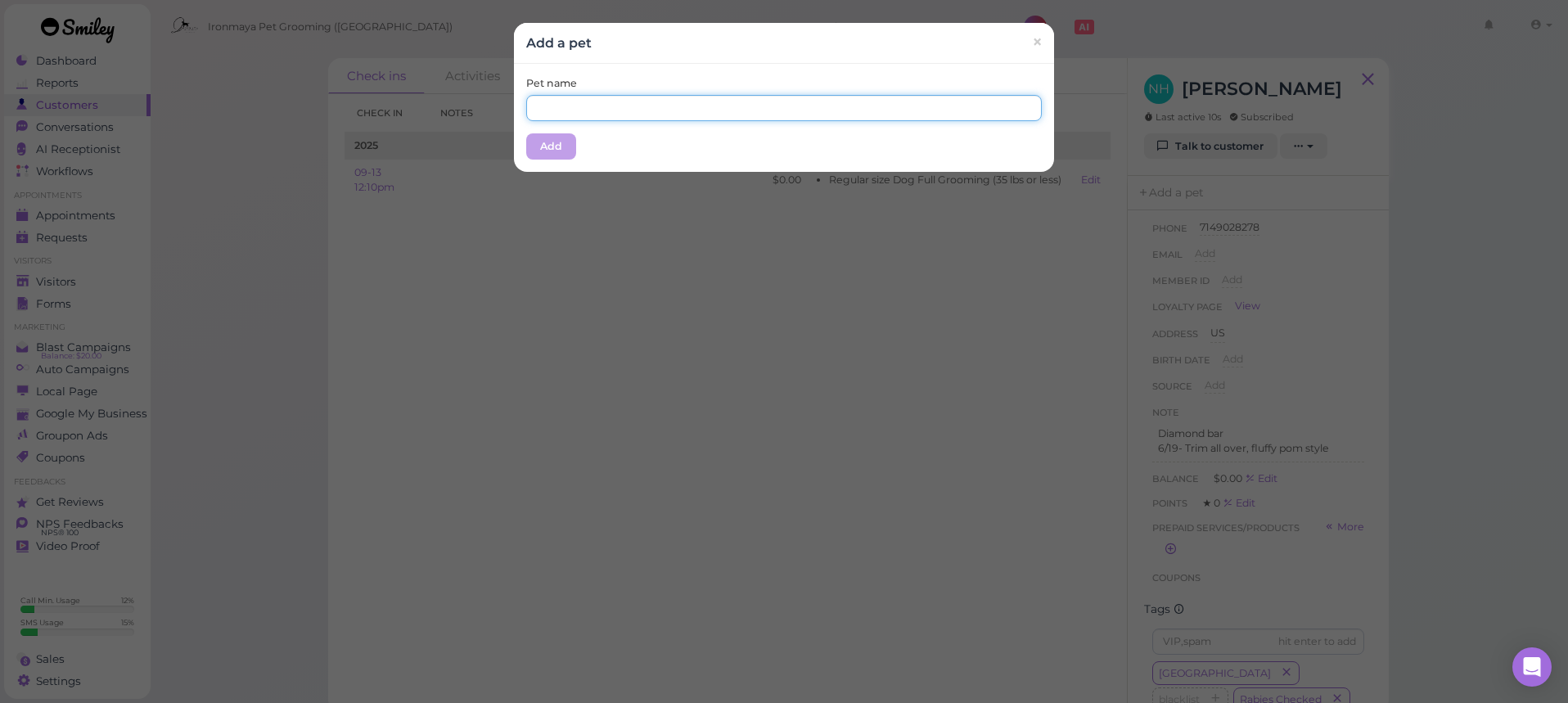
drag, startPoint x: 661, startPoint y: 107, endPoint x: 668, endPoint y: 112, distance: 8.6
click at [664, 109] on input "text" at bounding box center [784, 108] width 516 height 26
type input "p"
type input "[GEOGRAPHIC_DATA]"
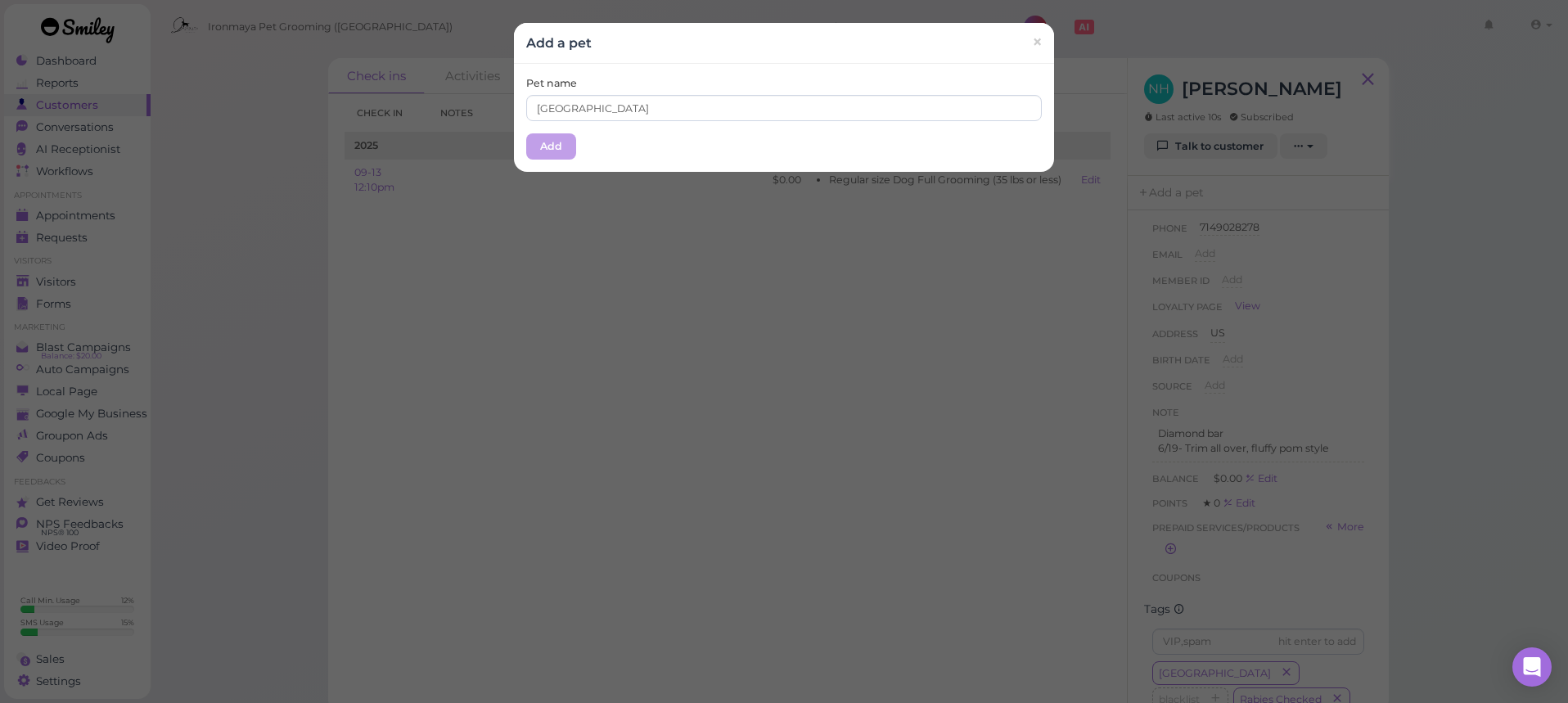
click at [537, 147] on button "Add" at bounding box center [551, 147] width 50 height 26
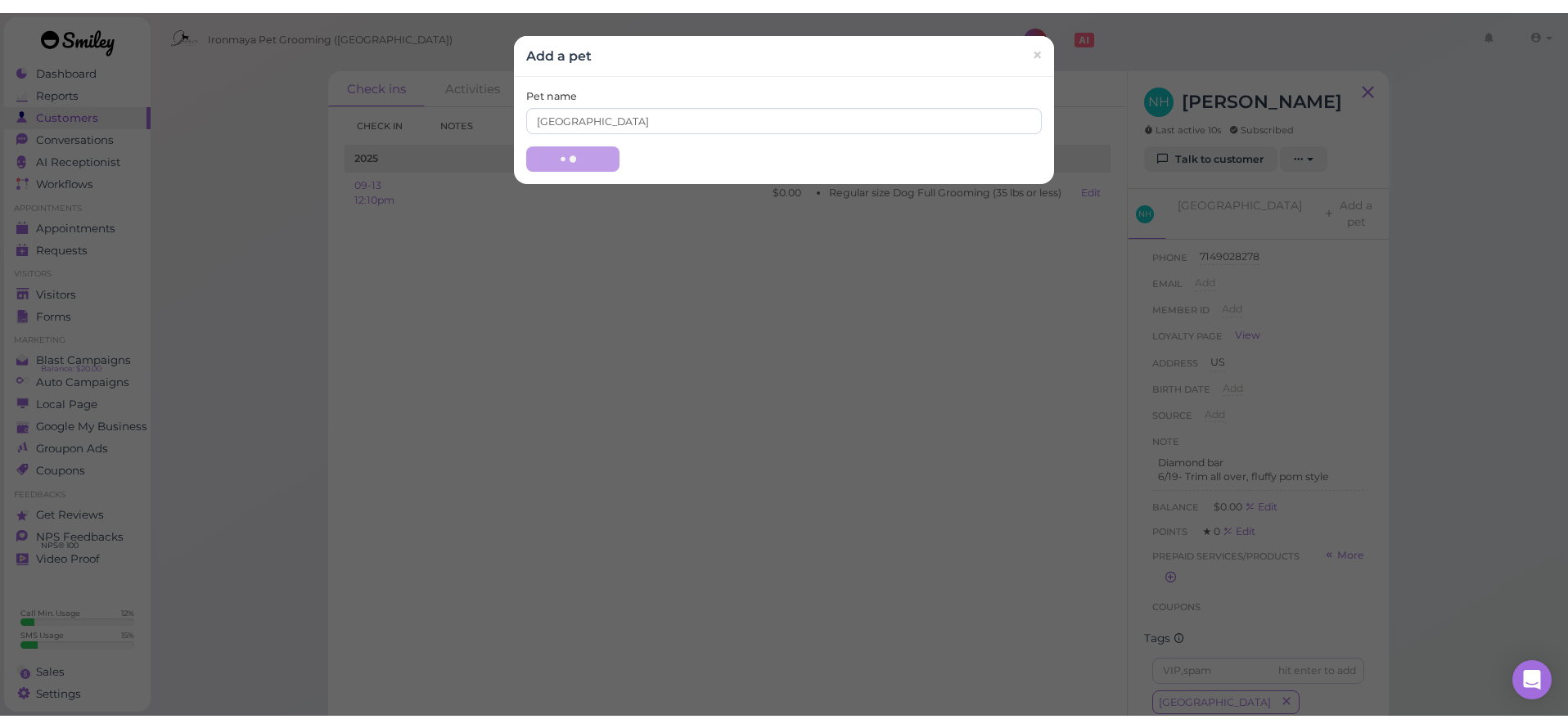
scroll to position [0, 0]
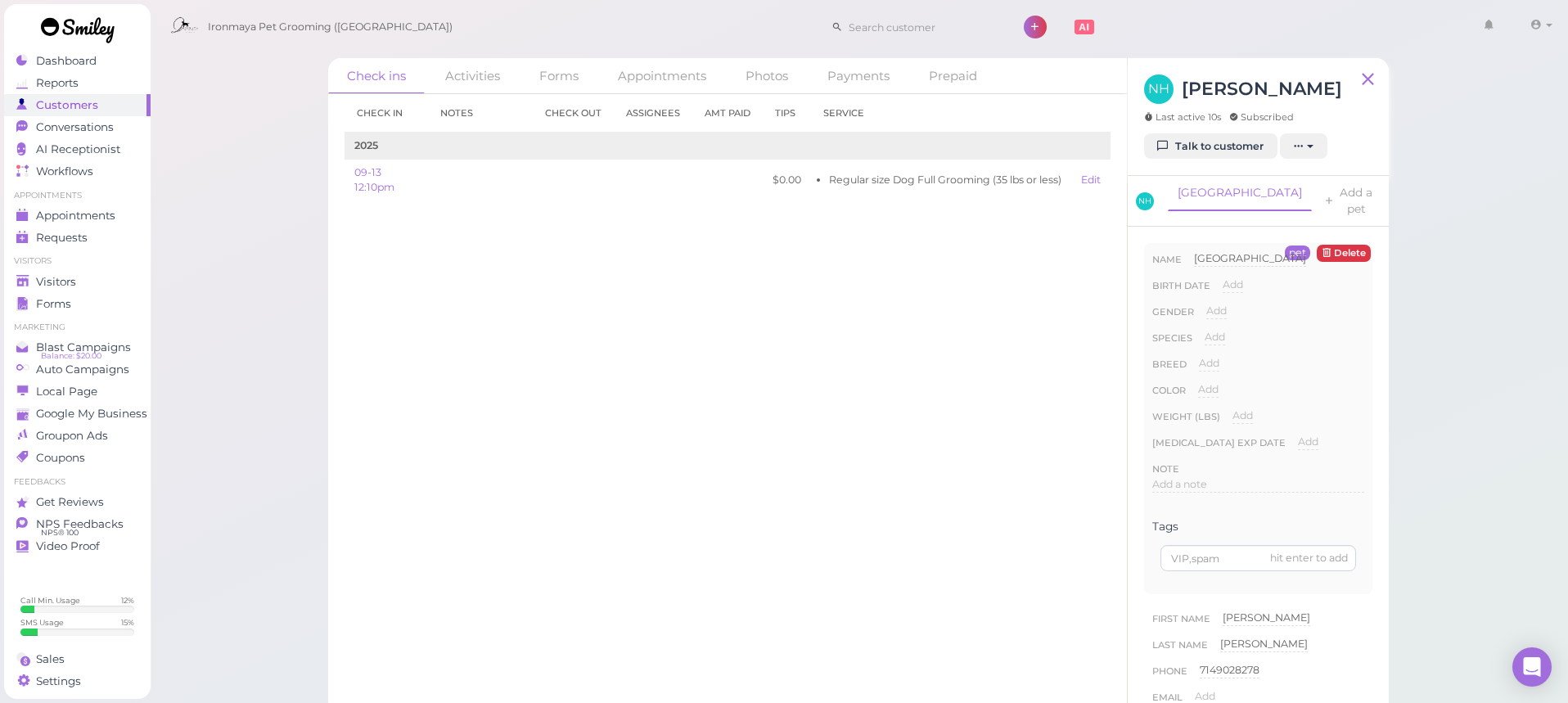
drag, startPoint x: 710, startPoint y: 309, endPoint x: 680, endPoint y: 153, distance: 158.9
click at [712, 311] on div "Check in Notes Check out Assignees Amt Paid Tips Service 2025 09-13 12:10pm $0.…" at bounding box center [728, 398] width 799 height 609
click at [107, 286] on div "Visitors" at bounding box center [74, 281] width 118 height 14
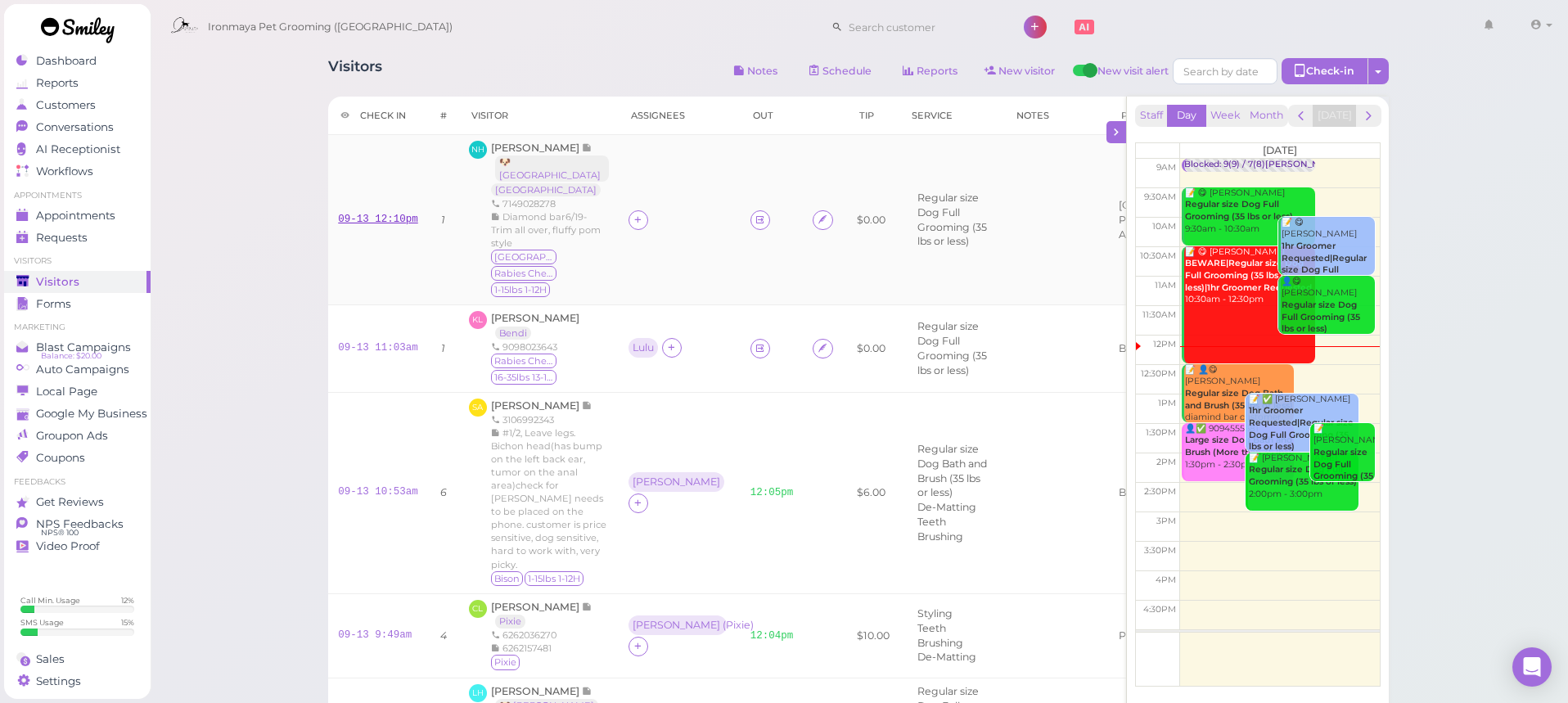
click at [370, 215] on link "09-13 12:10pm" at bounding box center [377, 219] width 80 height 11
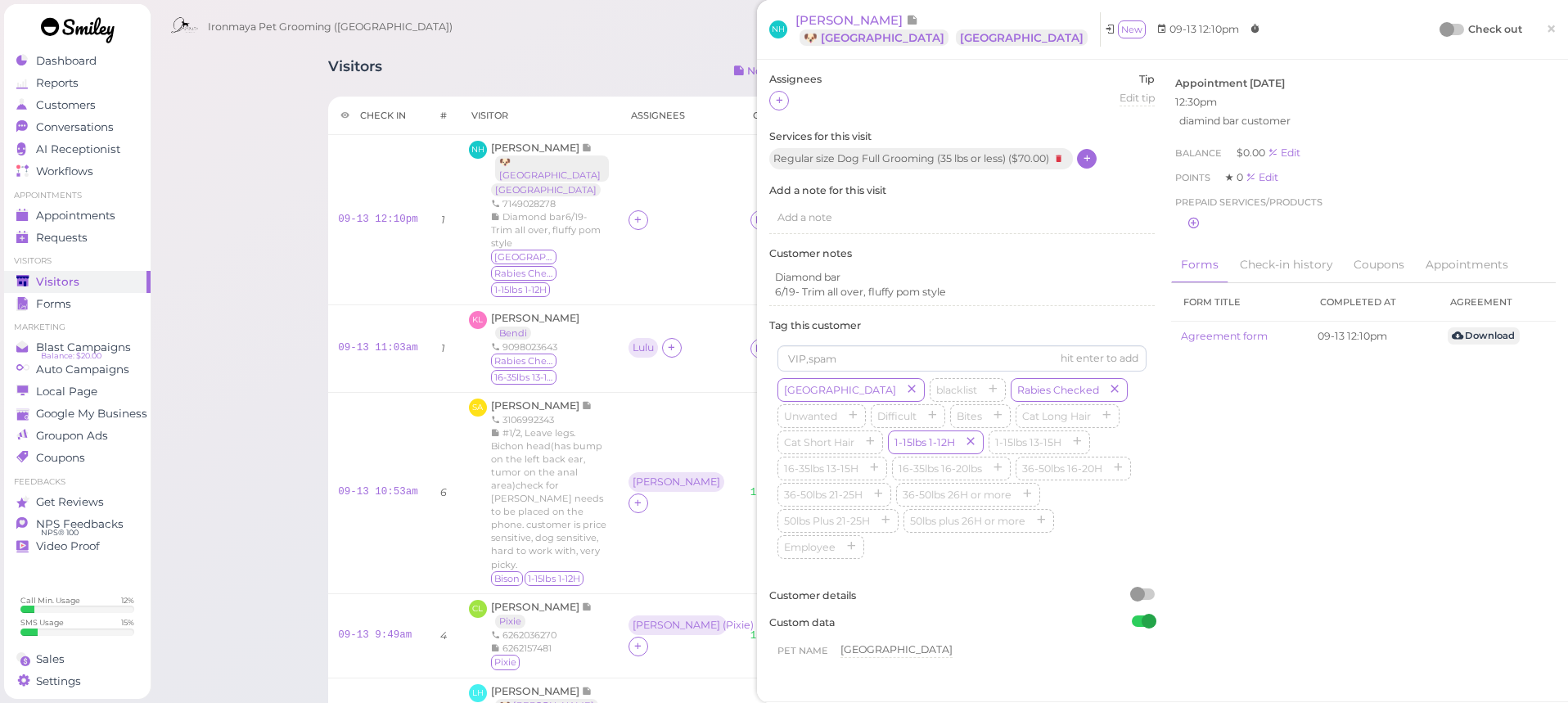
drag, startPoint x: 1093, startPoint y: 158, endPoint x: 1080, endPoint y: 160, distance: 13.2
click at [1081, 160] on div at bounding box center [1086, 158] width 20 height 20
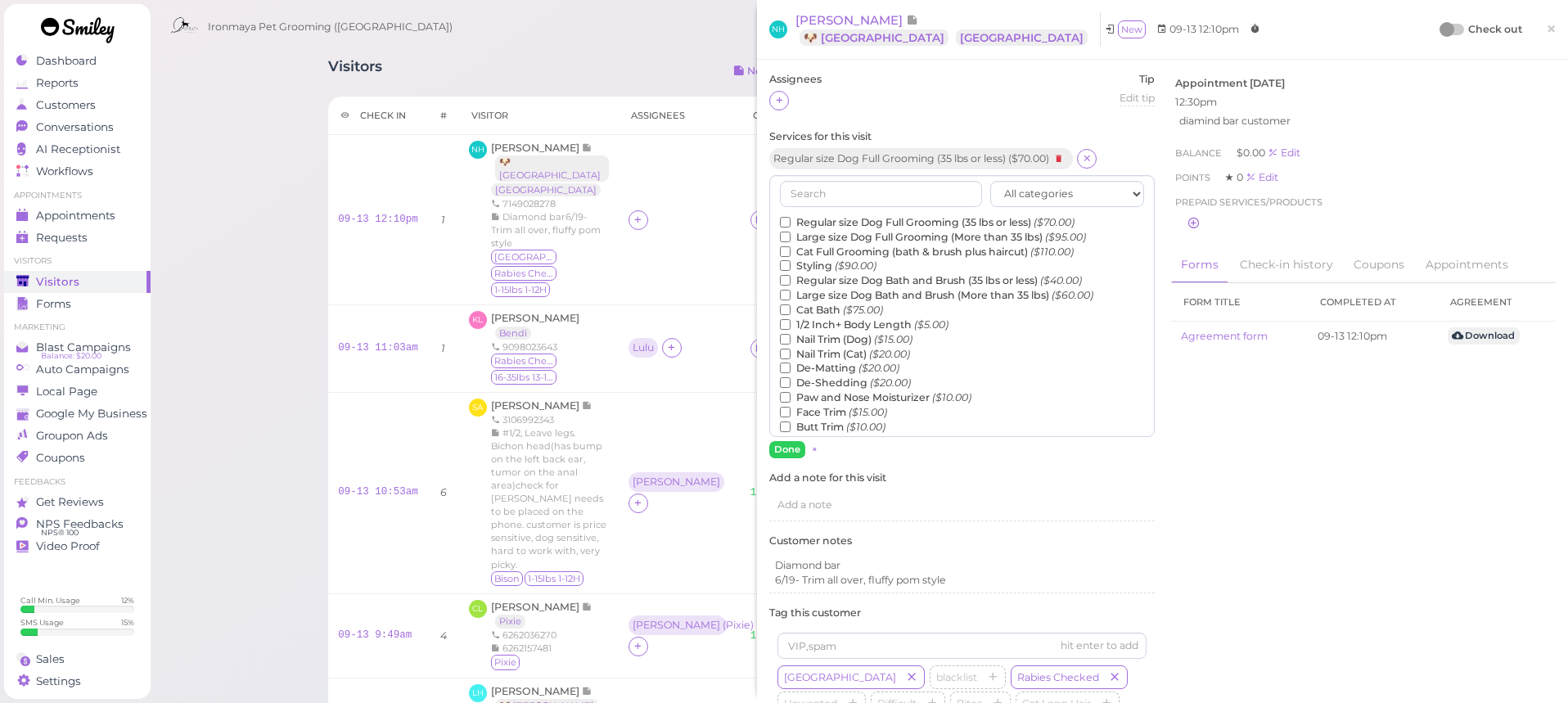
click at [1066, 158] on icon at bounding box center [1059, 158] width 20 height 18
drag, startPoint x: 810, startPoint y: 192, endPoint x: 812, endPoint y: 201, distance: 9.2
click at [810, 191] on input "text" at bounding box center [881, 192] width 202 height 26
click at [853, 216] on label "Regular size Dog Full Grooming (35 lbs or less) ($70.00)" at bounding box center [927, 221] width 295 height 15
click at [791, 216] on input "Regular size Dog Full Grooming (35 lbs or less) ($70.00)" at bounding box center [785, 220] width 10 height 10
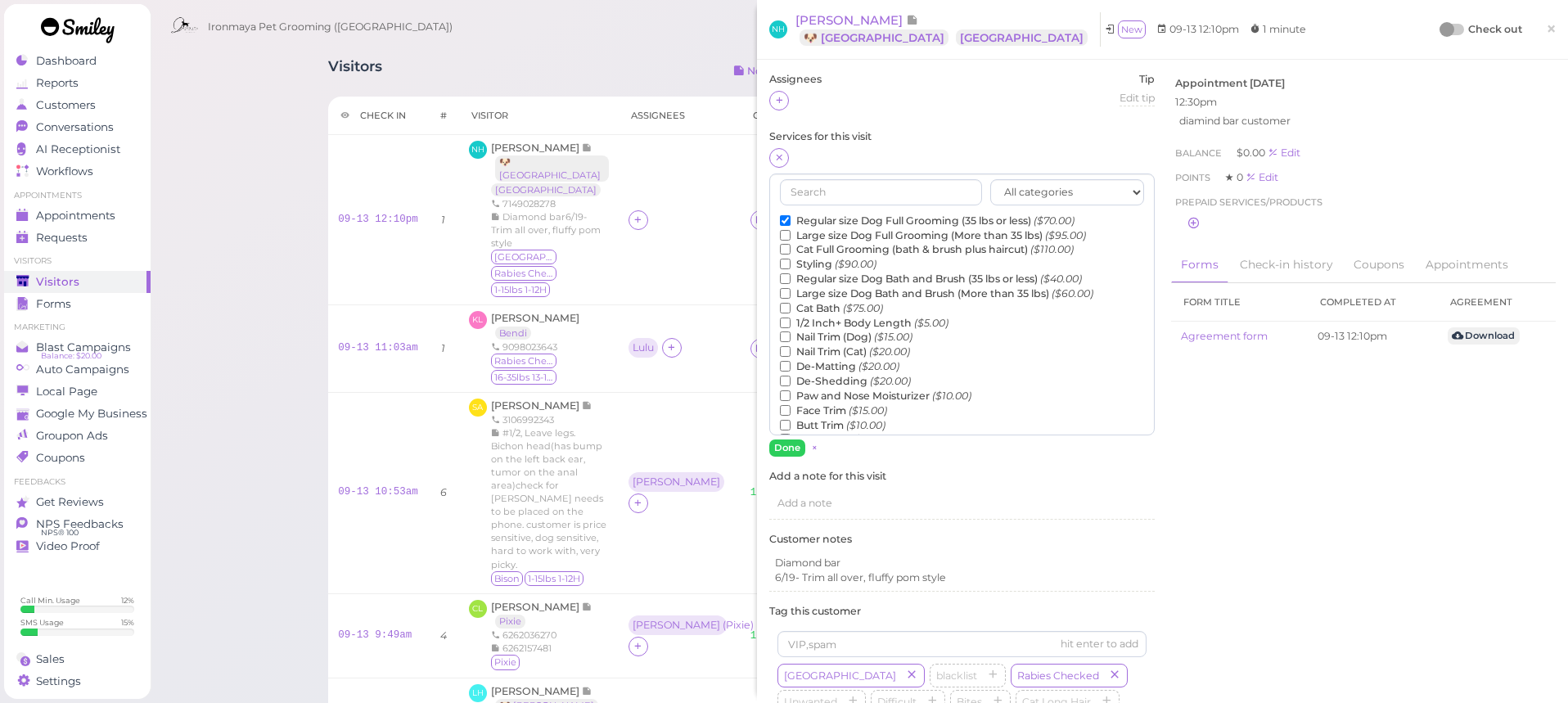
click at [785, 453] on button "Done" at bounding box center [787, 448] width 36 height 17
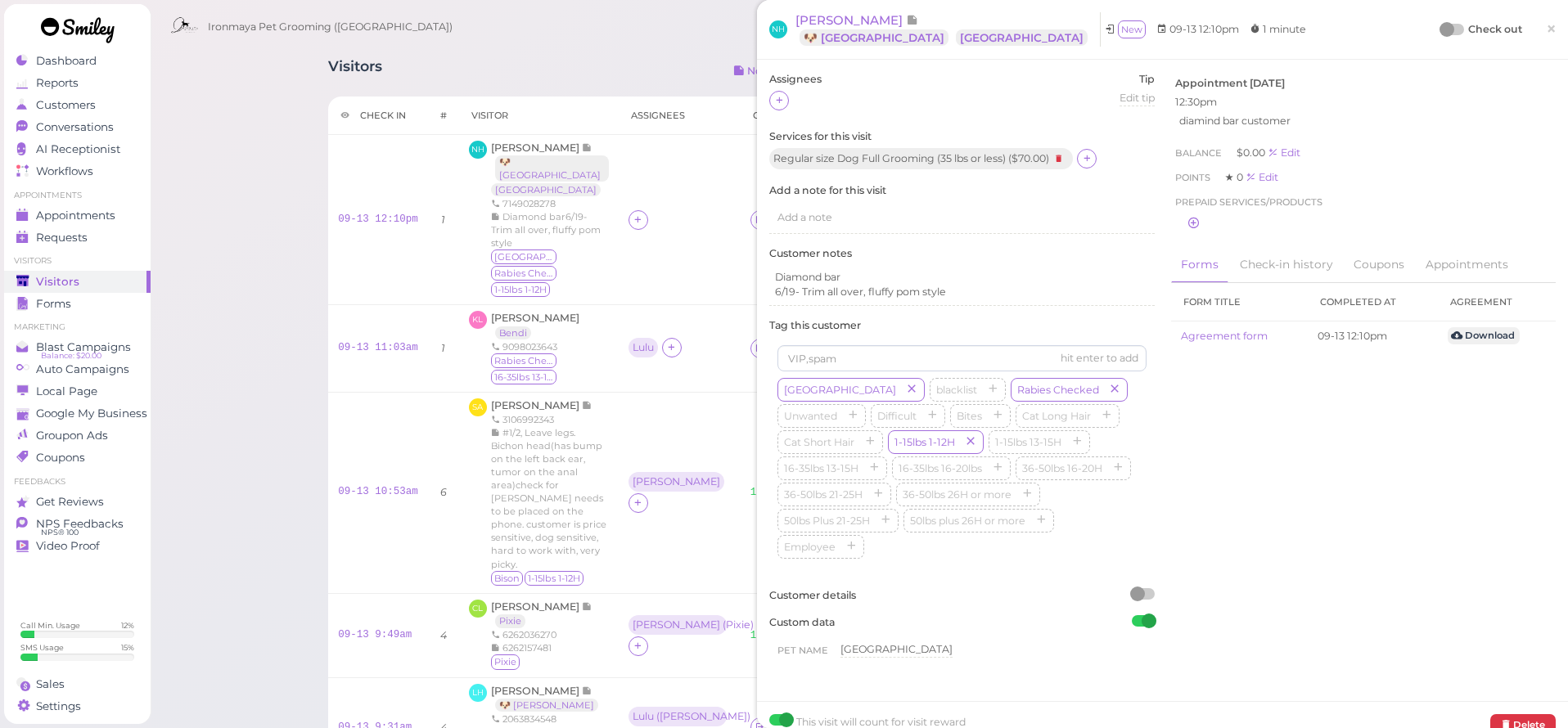
click at [1552, 31] on span "×" at bounding box center [1551, 28] width 10 height 23
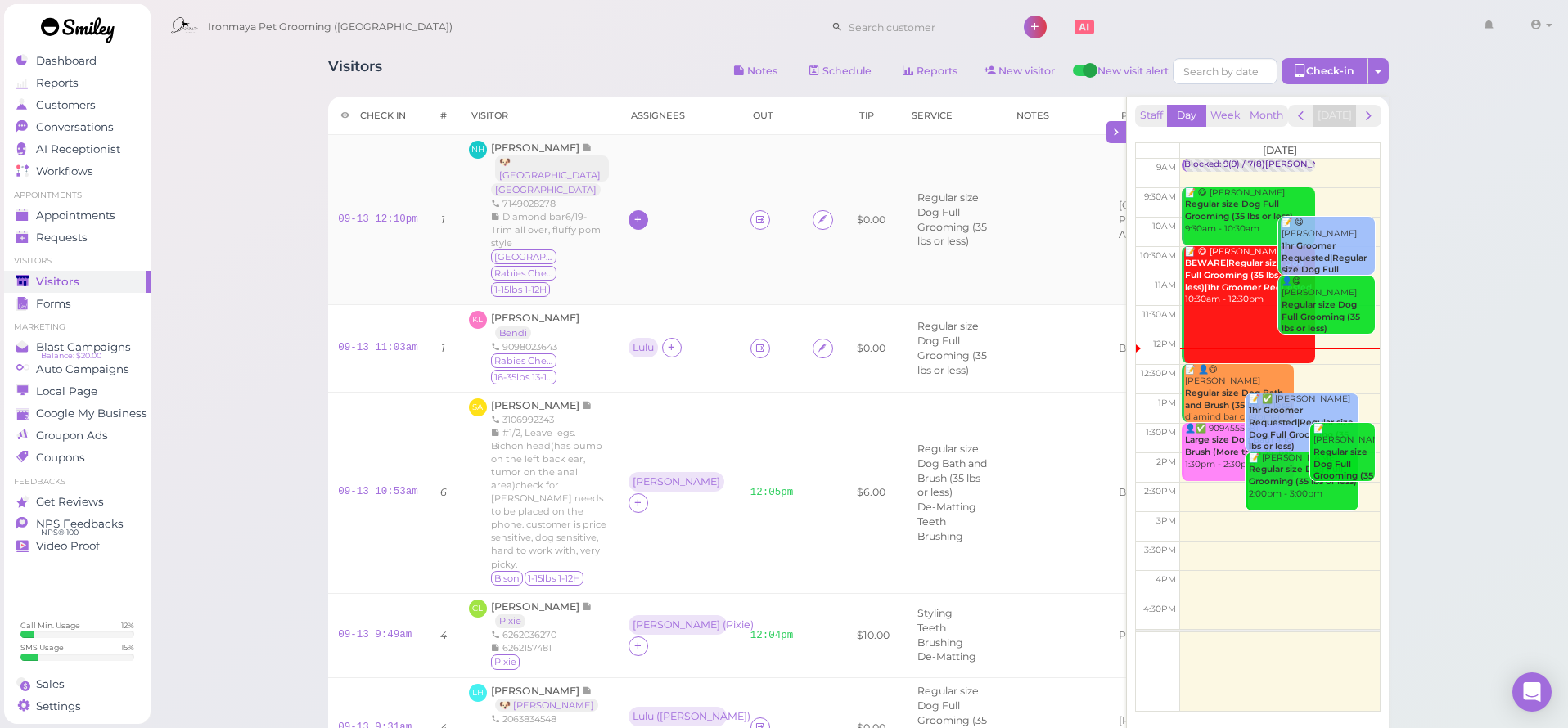
click at [632, 225] on icon at bounding box center [637, 219] width 10 height 12
click at [644, 351] on div "[PERSON_NAME]" at bounding box center [714, 353] width 229 height 32
click at [632, 214] on div "[PERSON_NAME]" at bounding box center [676, 210] width 88 height 11
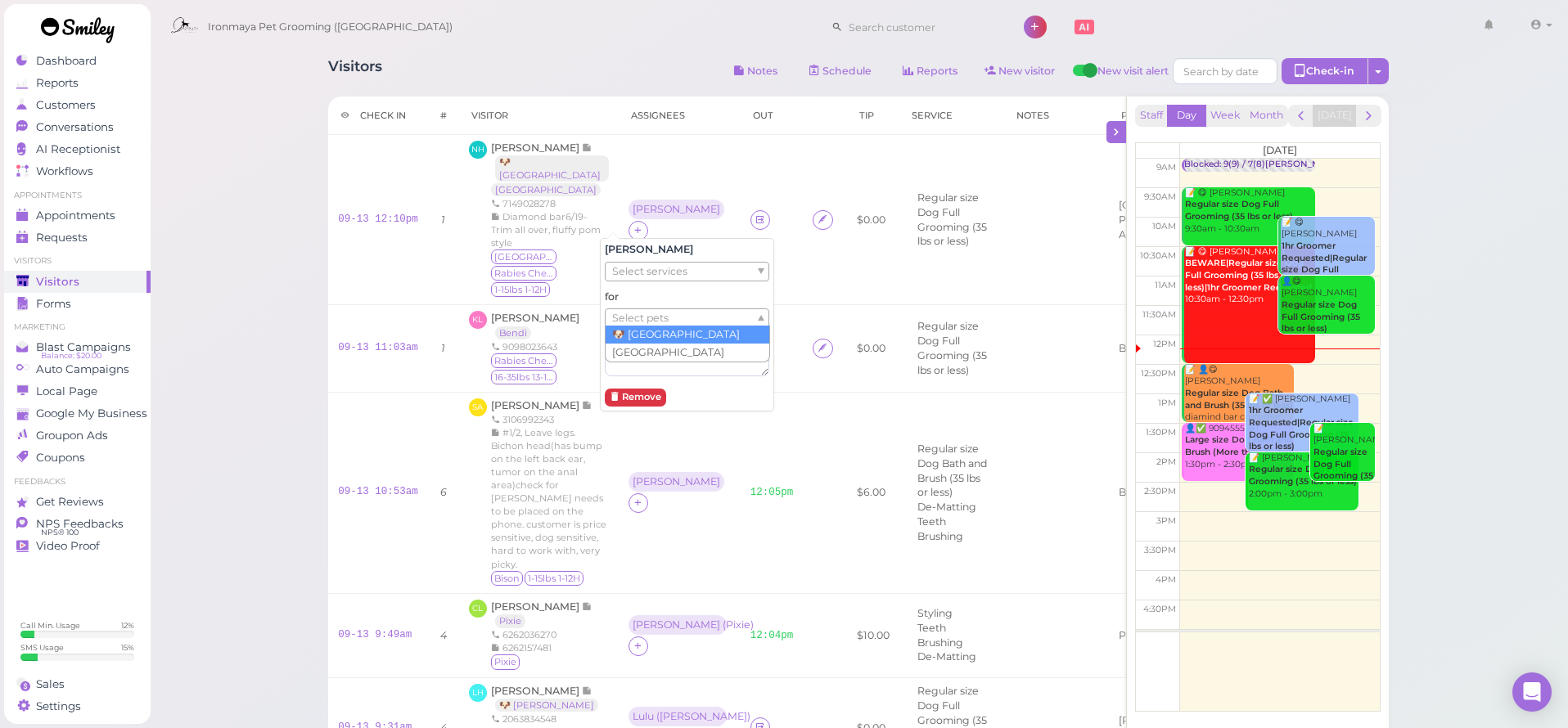
click at [658, 322] on span "Select pets" at bounding box center [640, 318] width 56 height 18
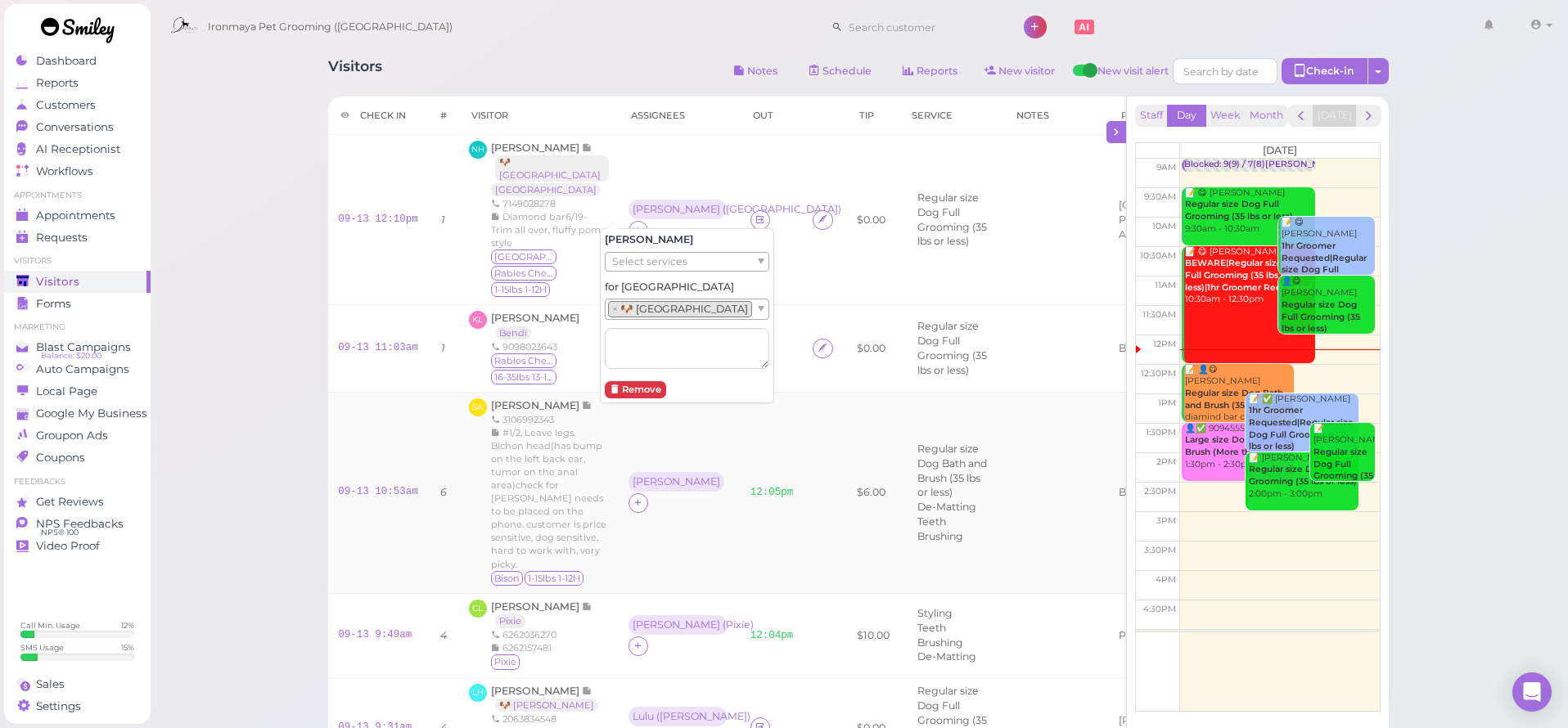
click at [692, 443] on td "[PERSON_NAME]" at bounding box center [680, 493] width 122 height 201
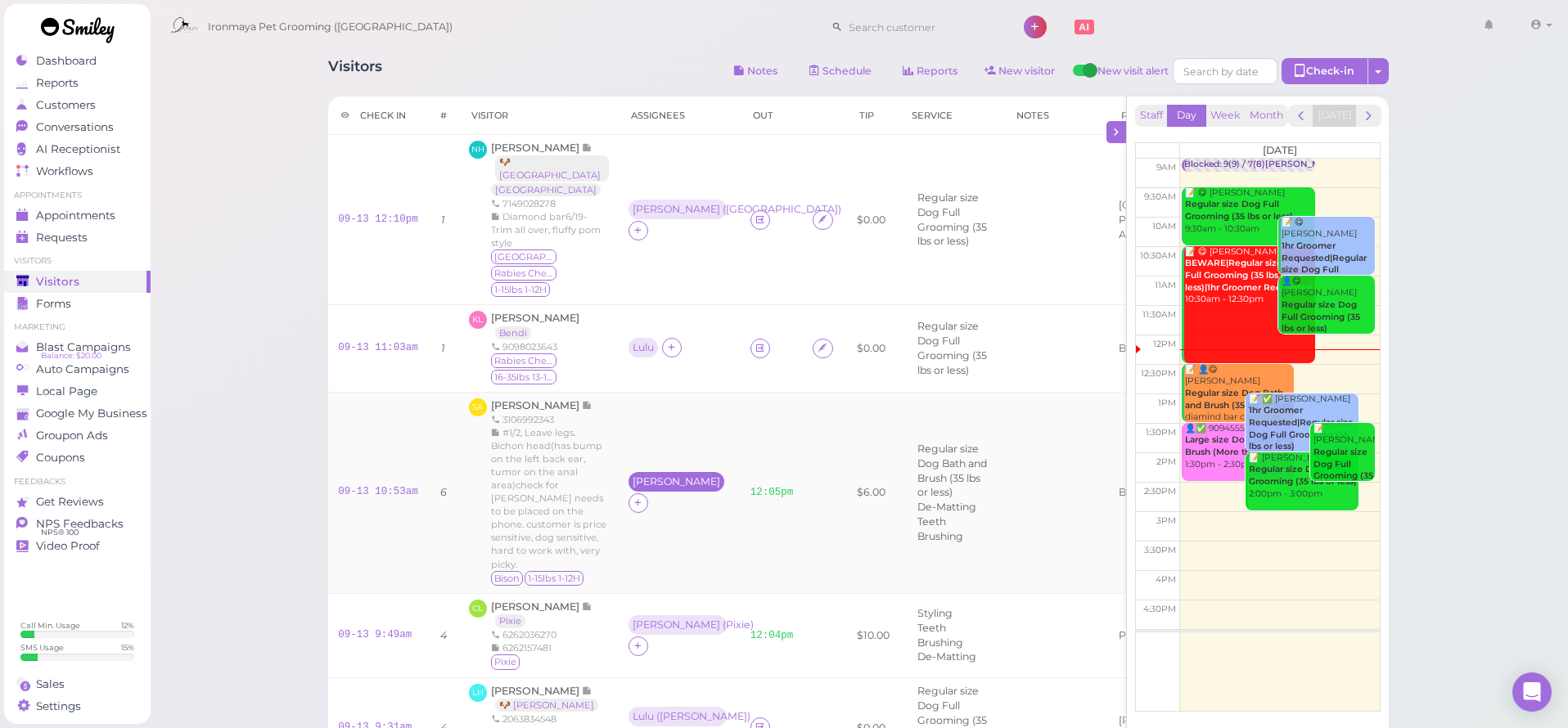
click at [629, 492] on div "[PERSON_NAME]" at bounding box center [677, 482] width 96 height 20
click at [628, 613] on span "Select pets" at bounding box center [640, 615] width 56 height 18
click at [518, 413] on div "3106992343" at bounding box center [550, 419] width 118 height 13
click at [518, 408] on div "[PERSON_NAME] 3106992343 #1/2, Leave legs. Bichon head(has bump on the left bac…" at bounding box center [550, 493] width 118 height 189
click at [527, 401] on span "[PERSON_NAME]" at bounding box center [536, 404] width 91 height 12
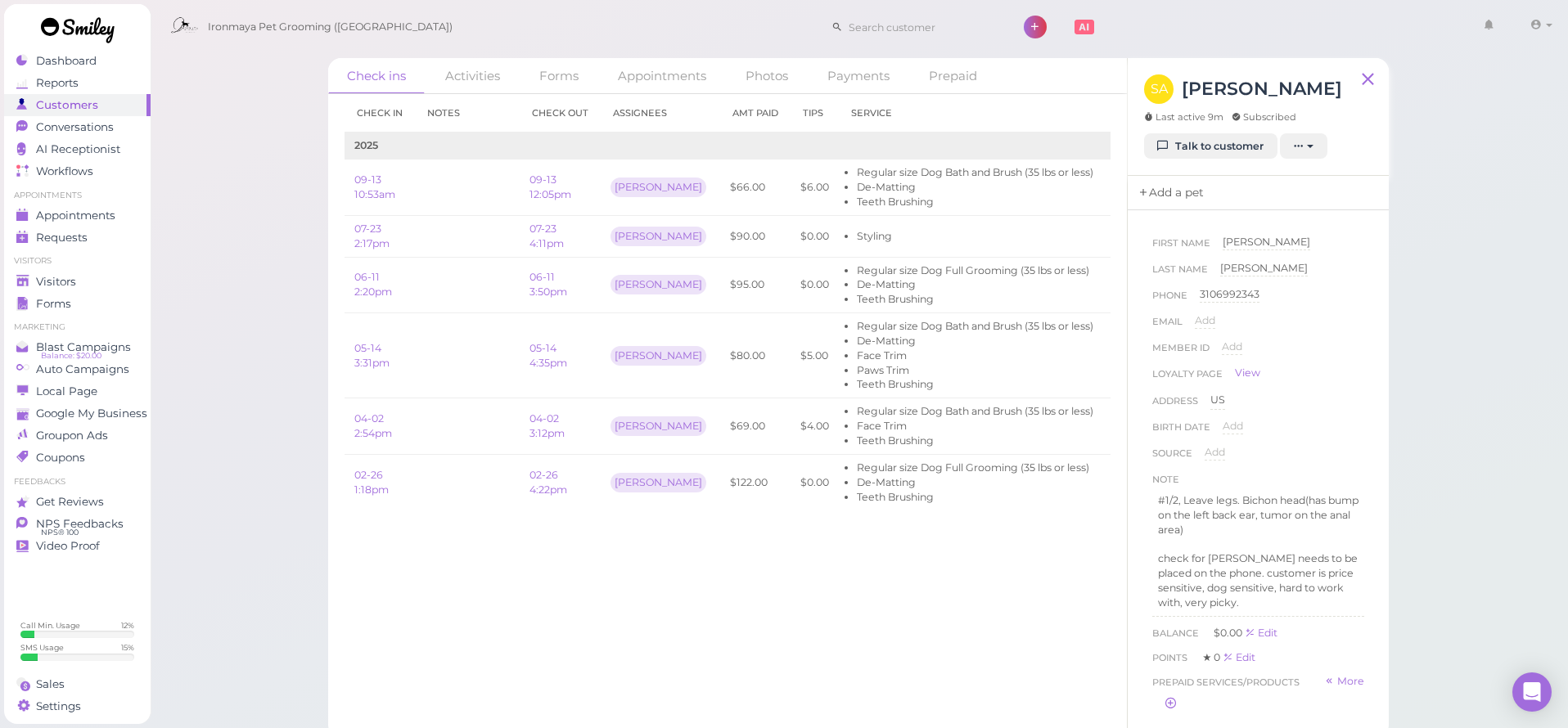
click at [1161, 198] on link "Add a pet" at bounding box center [1170, 193] width 86 height 35
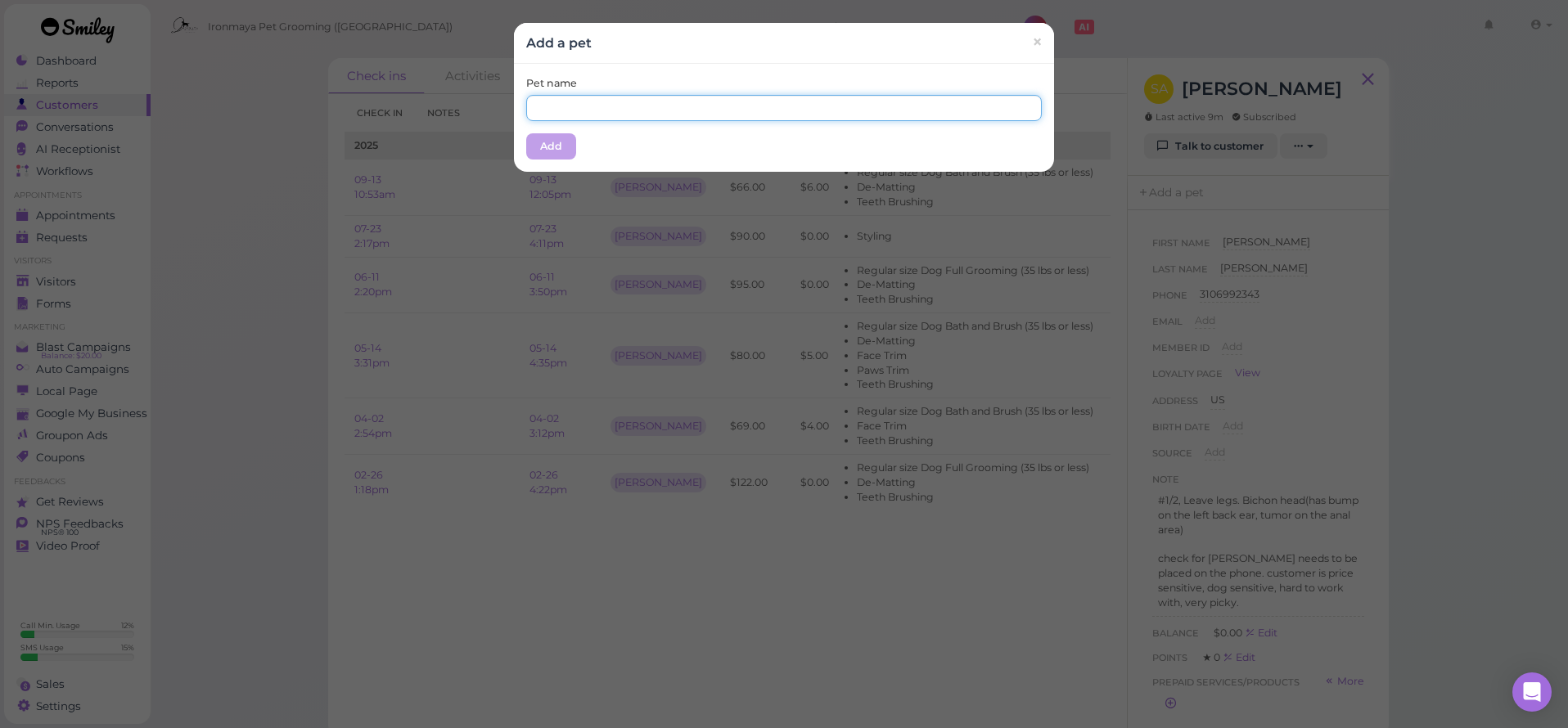
click at [642, 102] on input "text" at bounding box center [784, 108] width 516 height 26
type input "b"
type input "Bison"
click at [561, 144] on button "Add" at bounding box center [551, 147] width 50 height 26
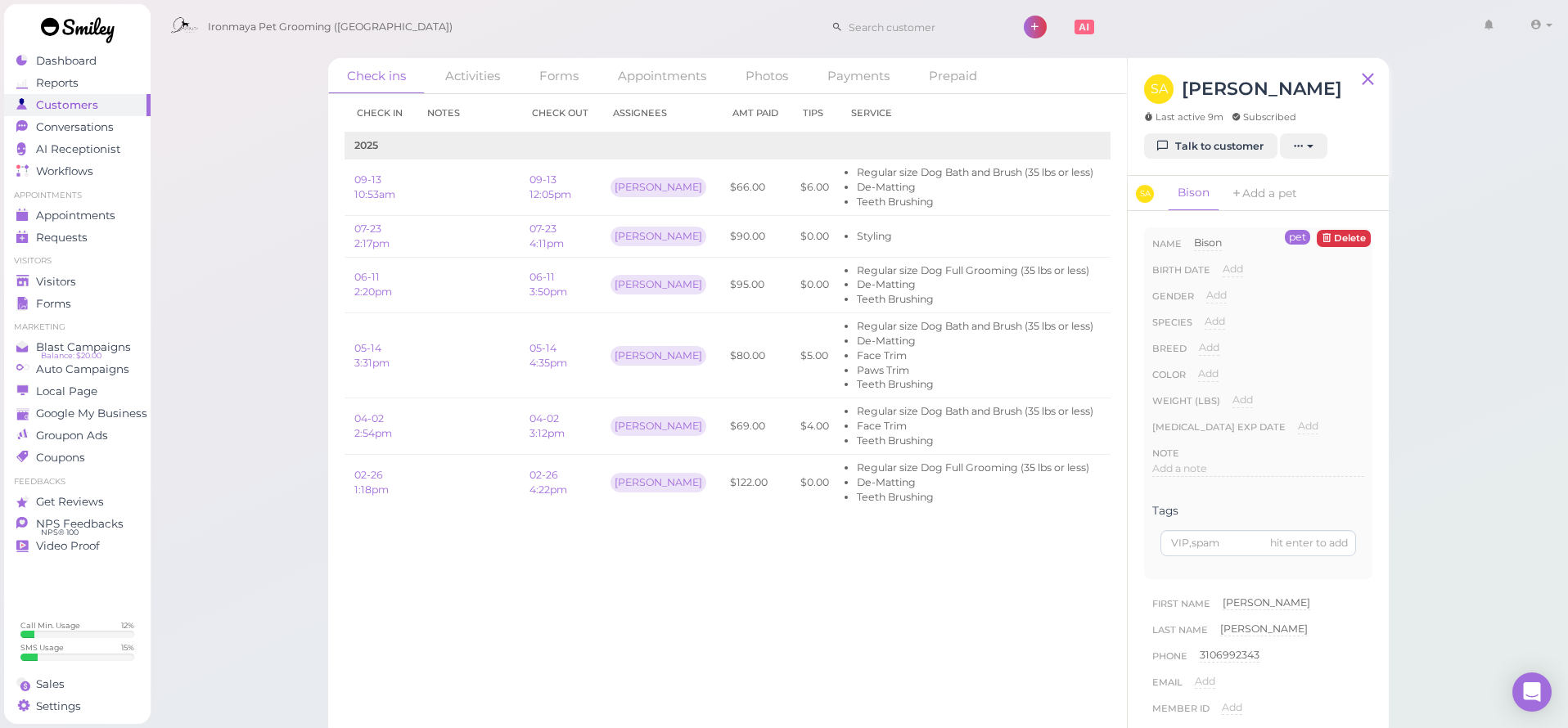
drag, startPoint x: 85, startPoint y: 274, endPoint x: 115, endPoint y: 267, distance: 30.8
click at [85, 275] on div "Visitors" at bounding box center [74, 281] width 118 height 14
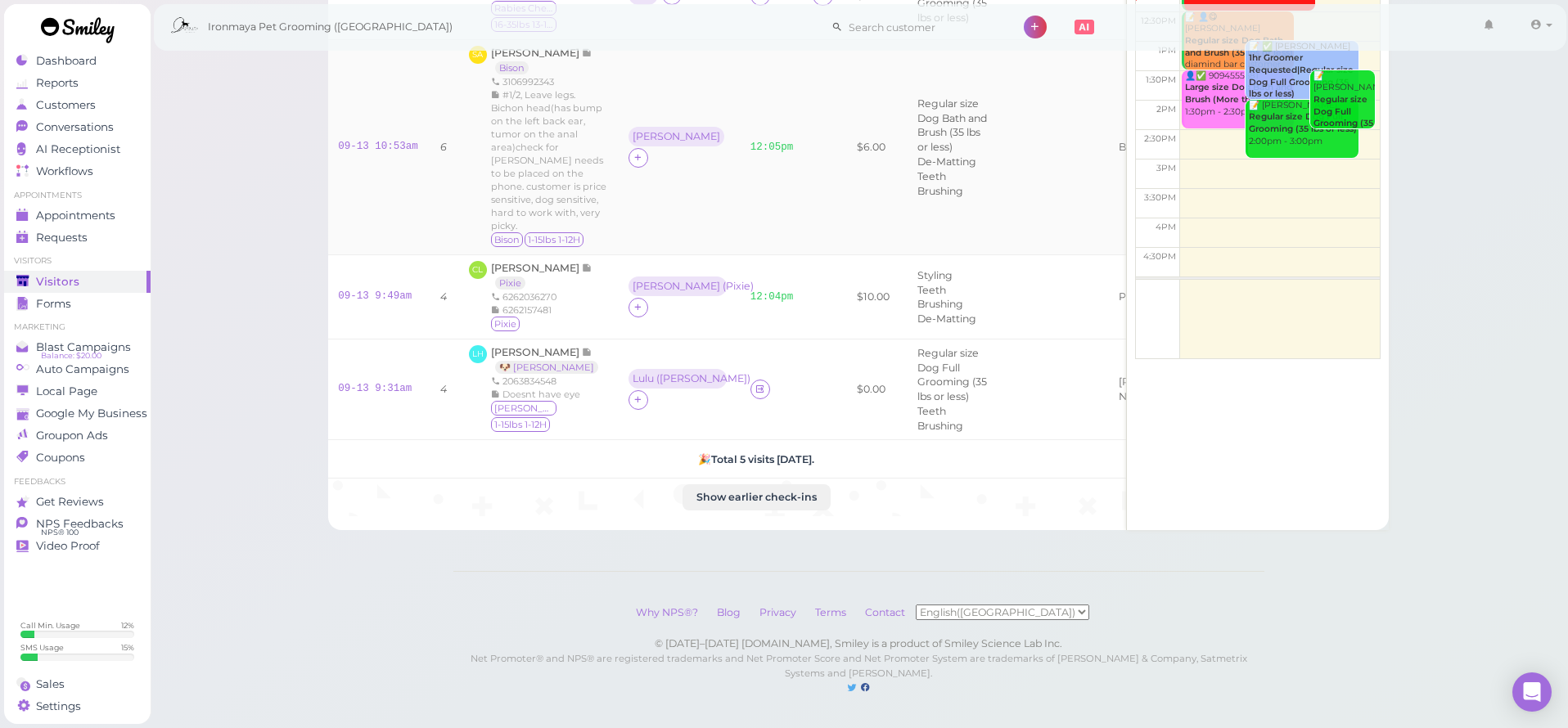
scroll to position [307, 0]
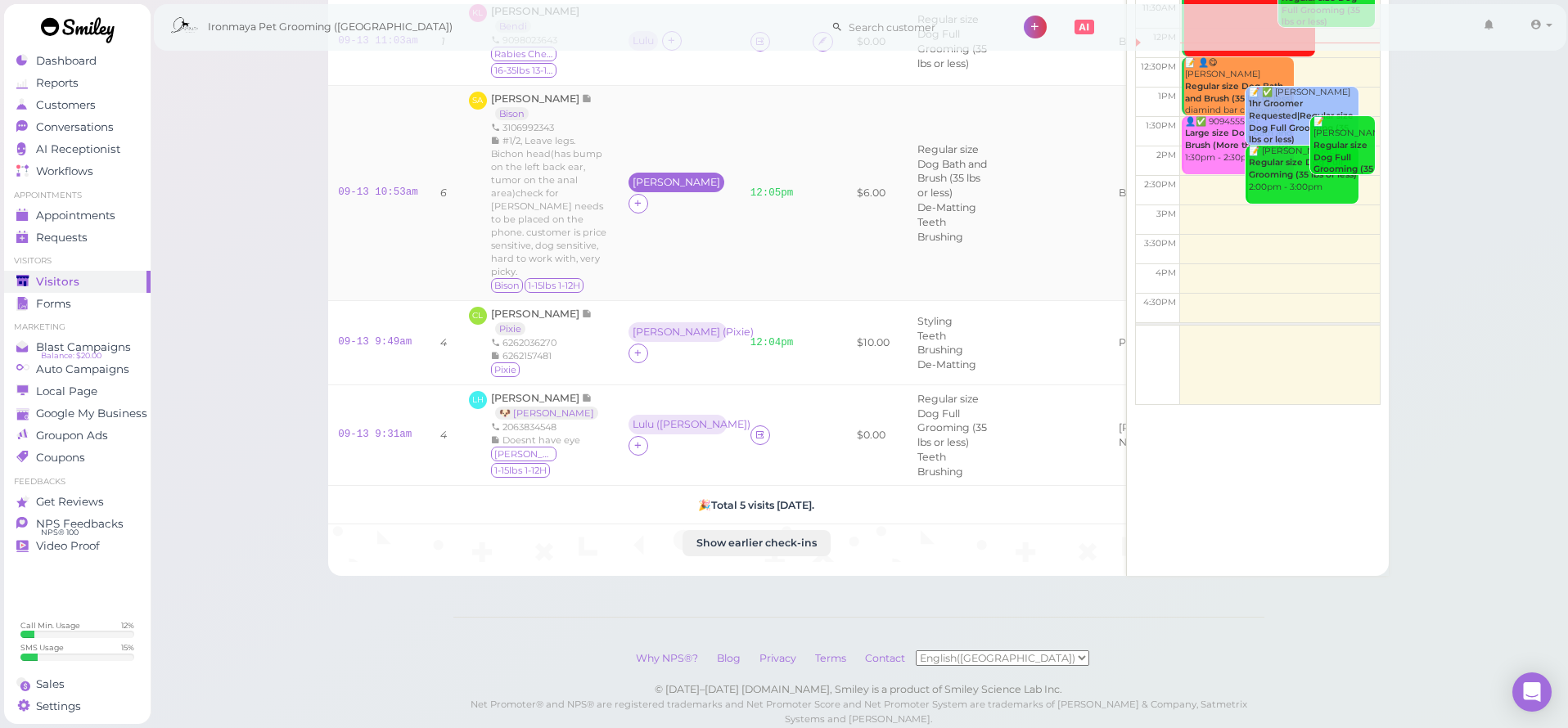
click at [632, 188] on div "[PERSON_NAME]" at bounding box center [676, 182] width 88 height 11
click at [649, 319] on span "Select pets" at bounding box center [640, 315] width 56 height 18
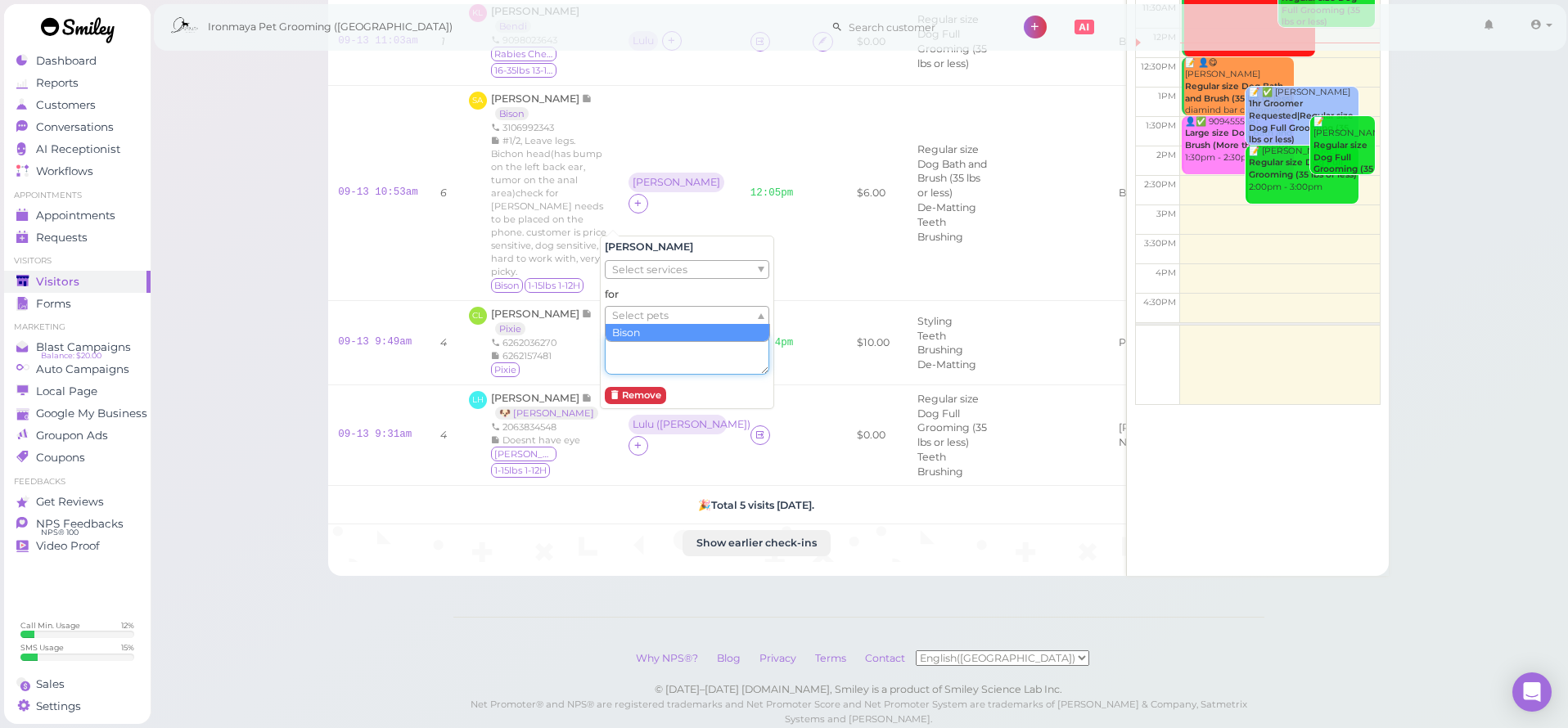
click at [647, 341] on textarea at bounding box center [687, 354] width 165 height 40
click at [642, 312] on span "Select pets" at bounding box center [640, 315] width 56 height 18
click at [1018, 301] on td at bounding box center [1056, 193] width 104 height 216
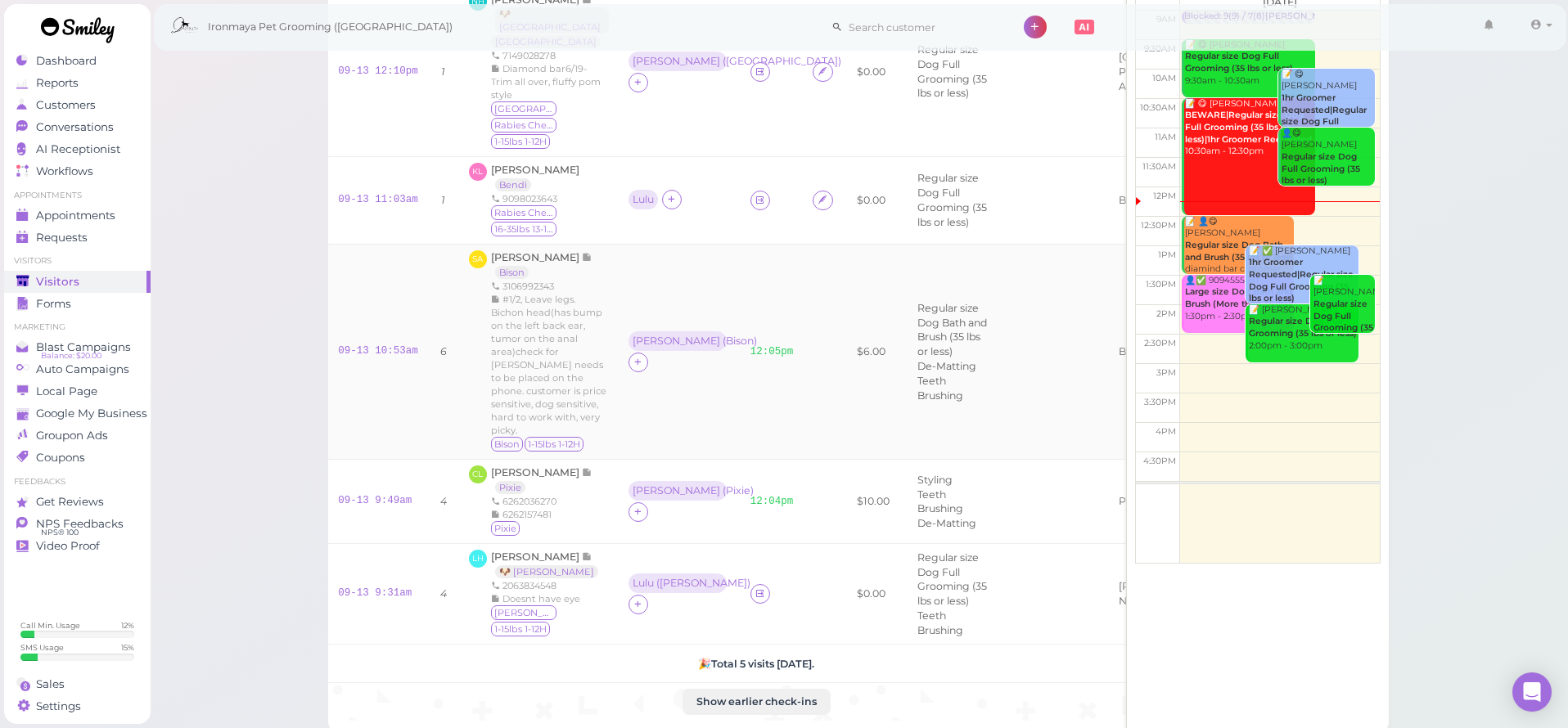
scroll to position [291, 0]
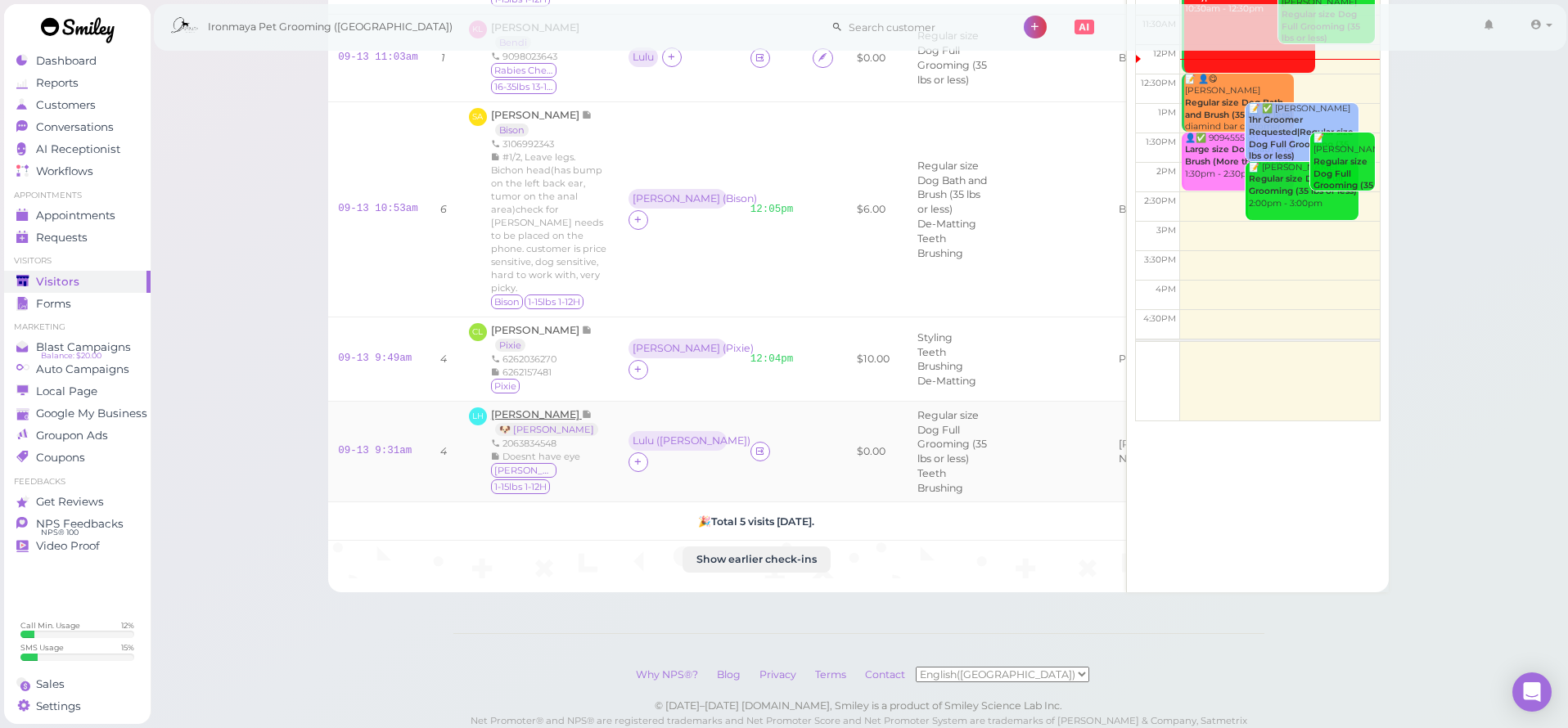
click at [549, 420] on span "[PERSON_NAME]" at bounding box center [536, 414] width 91 height 12
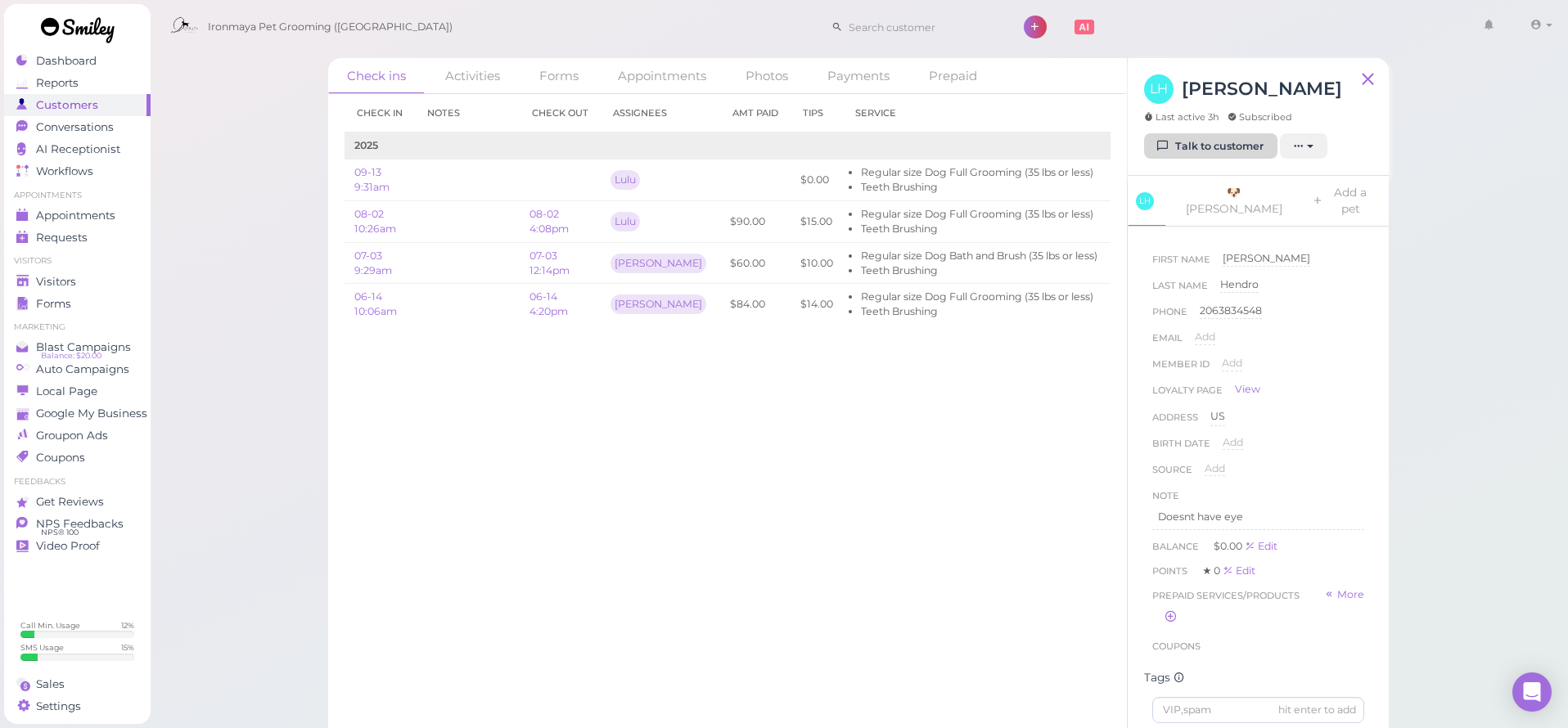
click at [1228, 148] on link "Talk to customer" at bounding box center [1211, 147] width 134 height 26
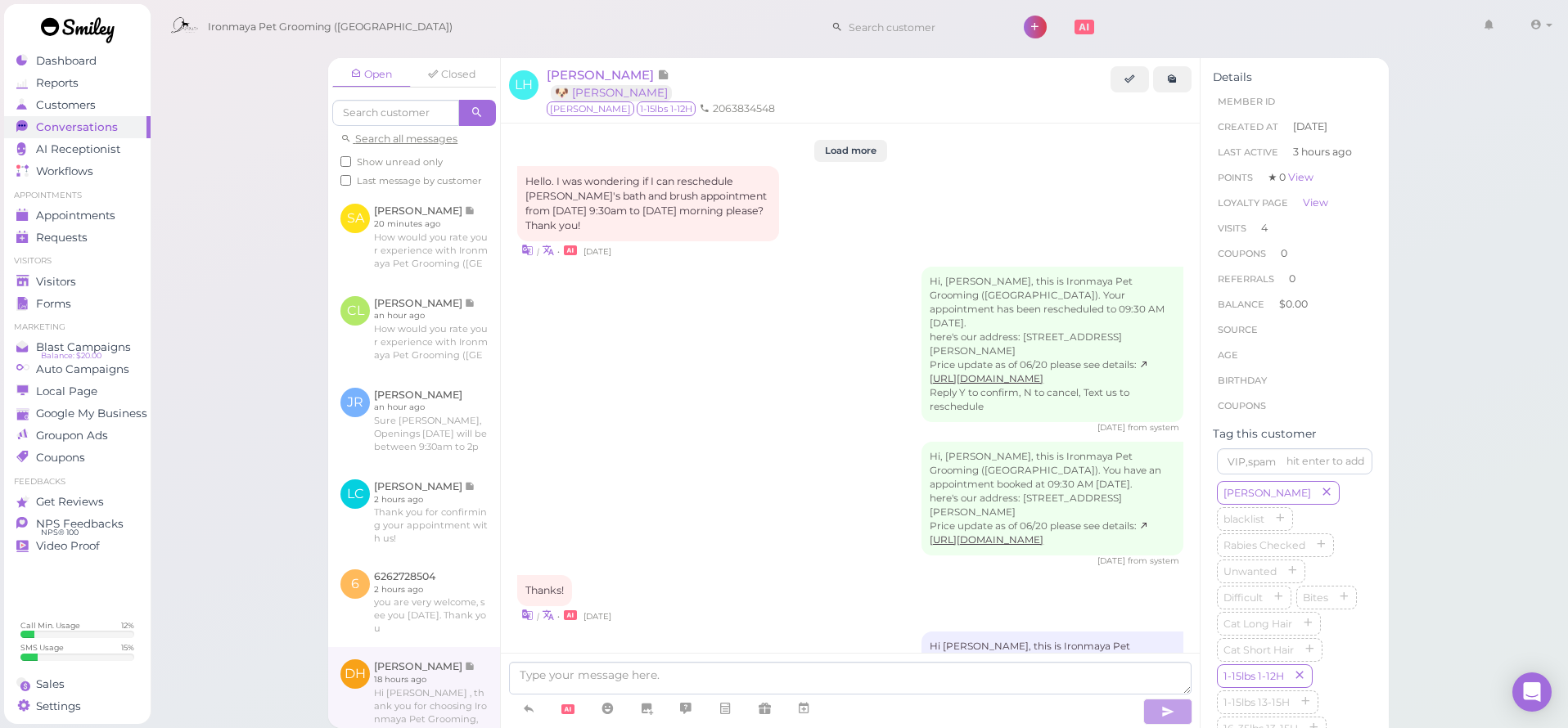
scroll to position [2338, 0]
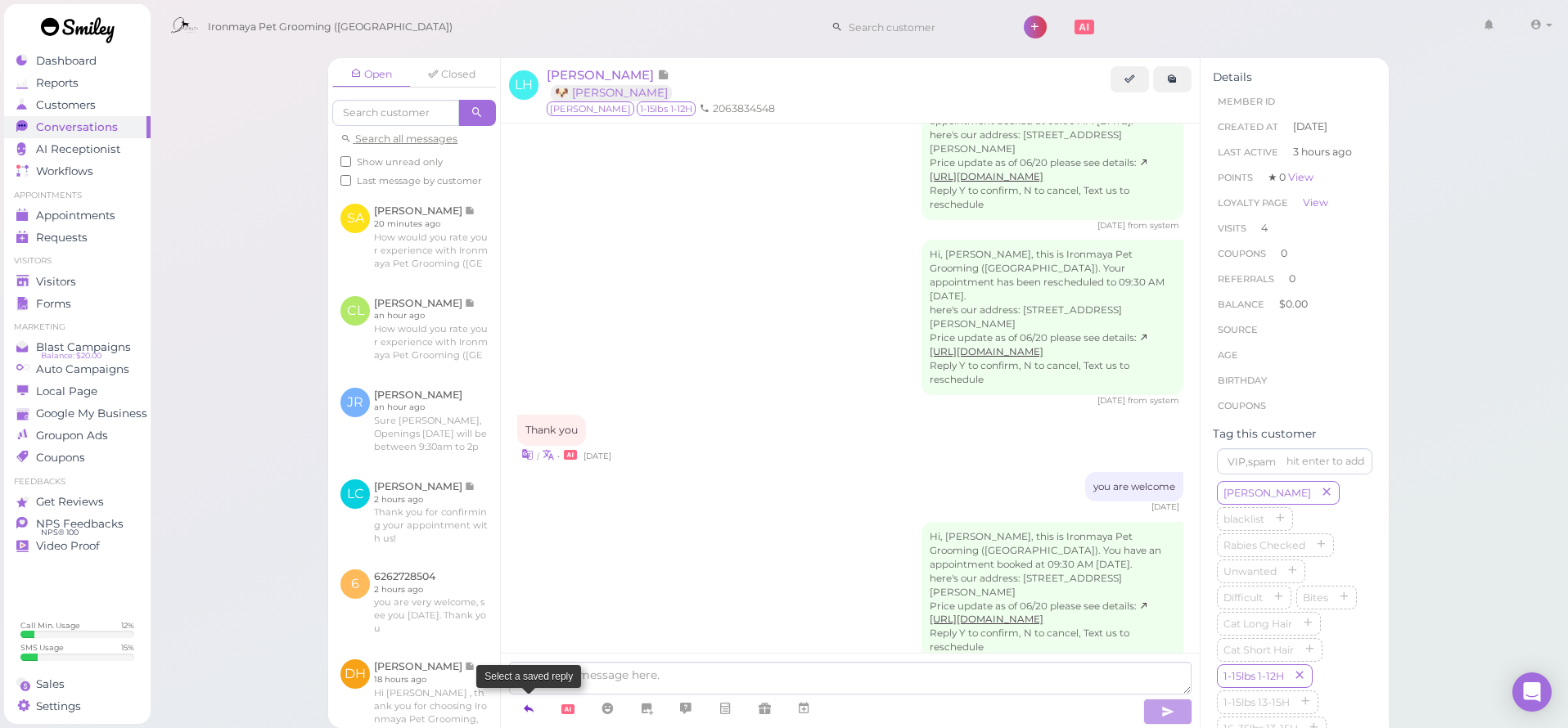
drag, startPoint x: 520, startPoint y: 703, endPoint x: 524, endPoint y: 694, distance: 9.8
click at [520, 704] on link at bounding box center [529, 708] width 40 height 28
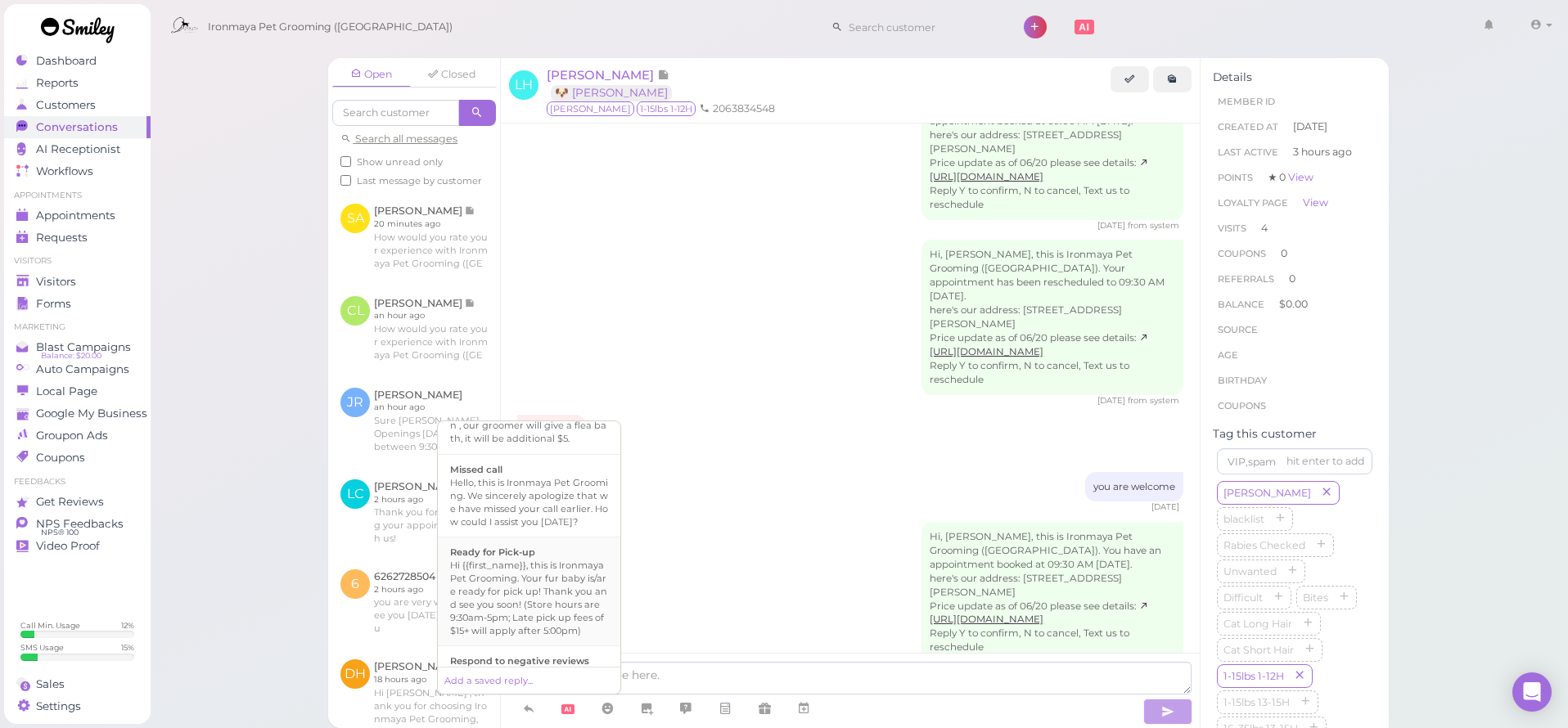
scroll to position [385, 0]
drag, startPoint x: 560, startPoint y: 585, endPoint x: 578, endPoint y: 587, distance: 18.1
click at [559, 585] on div "Hi {{first_name}}, this is Ironmaya Pet Grooming. Your fur baby is/are ready fo…" at bounding box center [529, 593] width 158 height 78
type textarea "Hi {{first_name}}, this is Ironmaya Pet Grooming. Your fur baby is/are ready fo…"
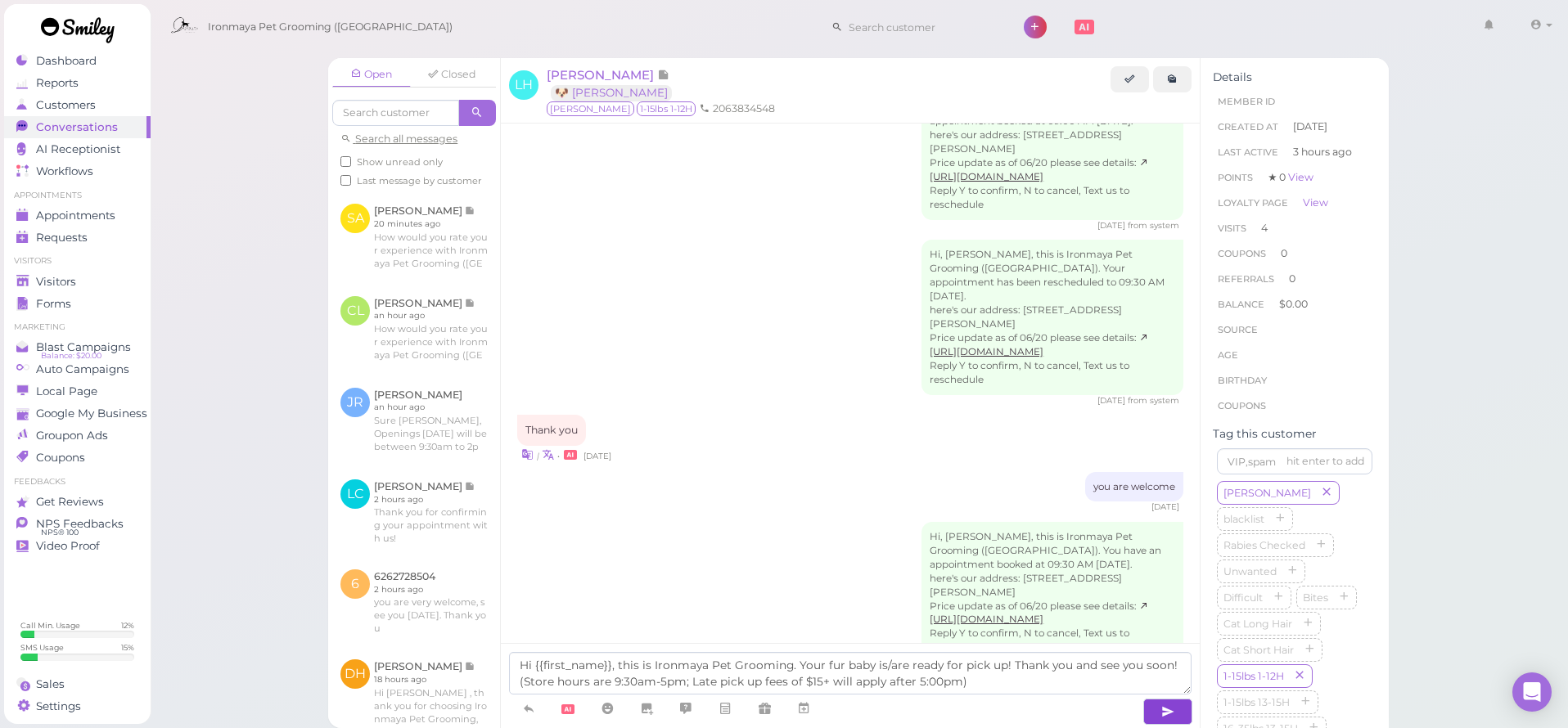
click at [1169, 709] on icon "button" at bounding box center [1168, 711] width 13 height 16
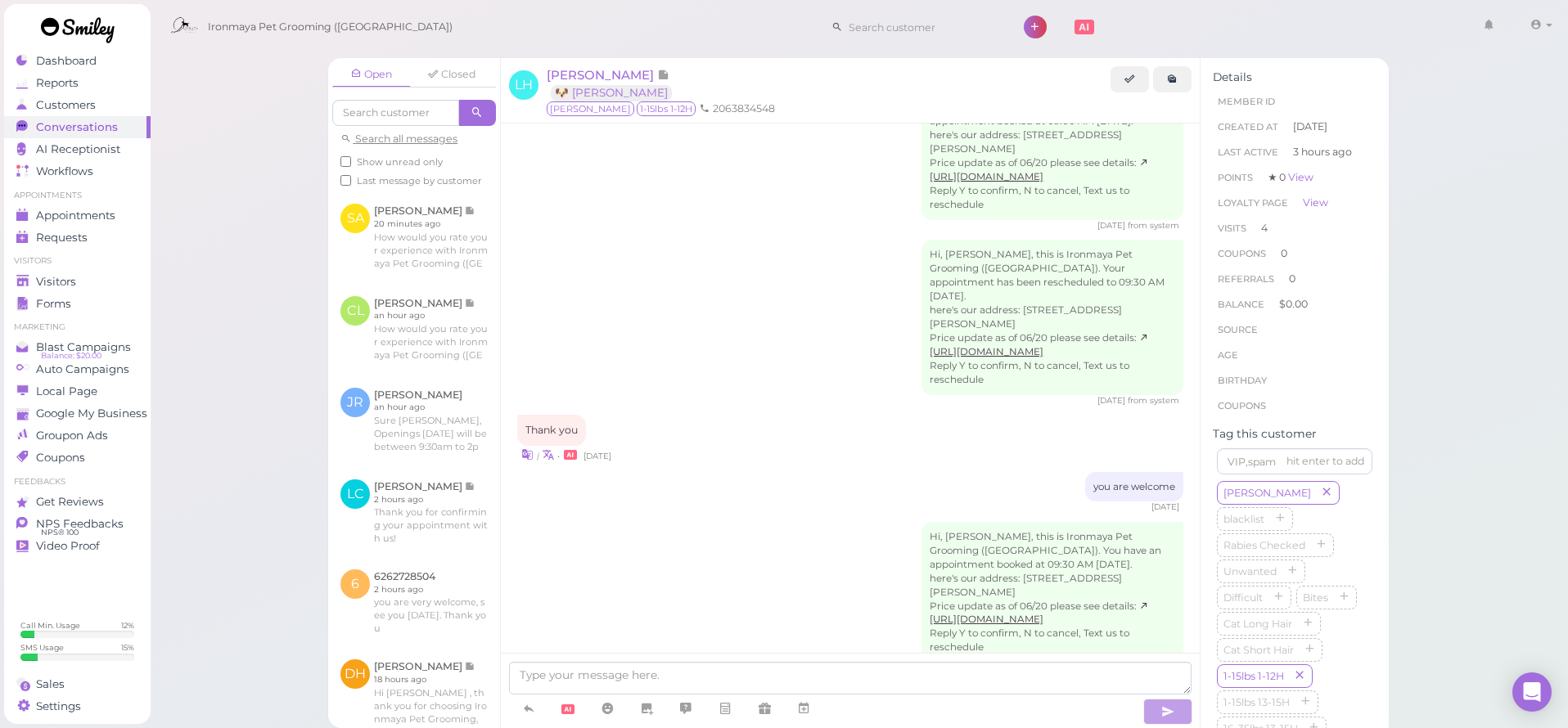
click at [754, 683] on div "Y | • a day ago" at bounding box center [851, 706] width 666 height 48
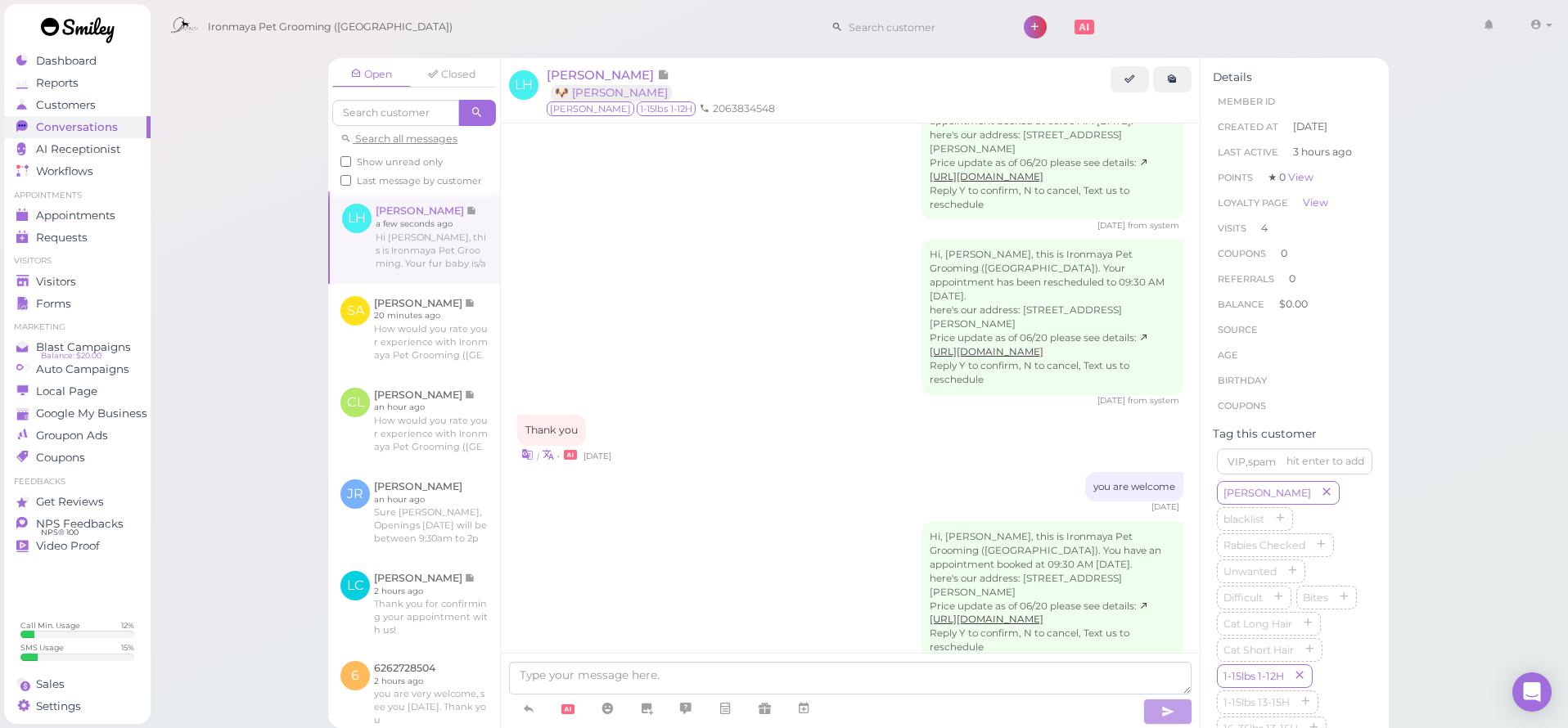
scroll to position [2415, 0]
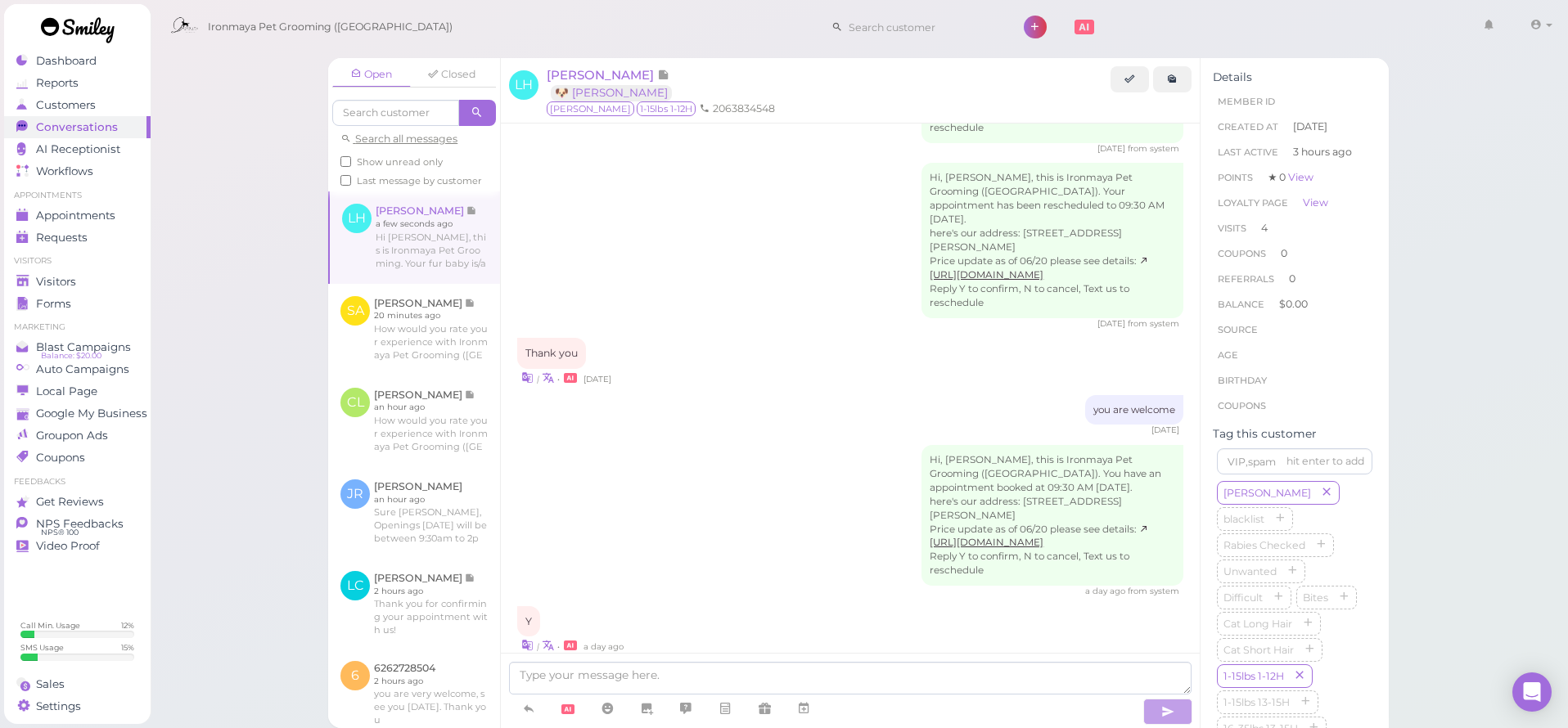
drag, startPoint x: 288, startPoint y: 213, endPoint x: 256, endPoint y: 216, distance: 32.1
click at [289, 213] on div "Open Closed Search all messages Show unread only Last message by customer LH [P…" at bounding box center [859, 364] width 1419 height 728
click at [107, 284] on div "Visitors" at bounding box center [74, 281] width 118 height 14
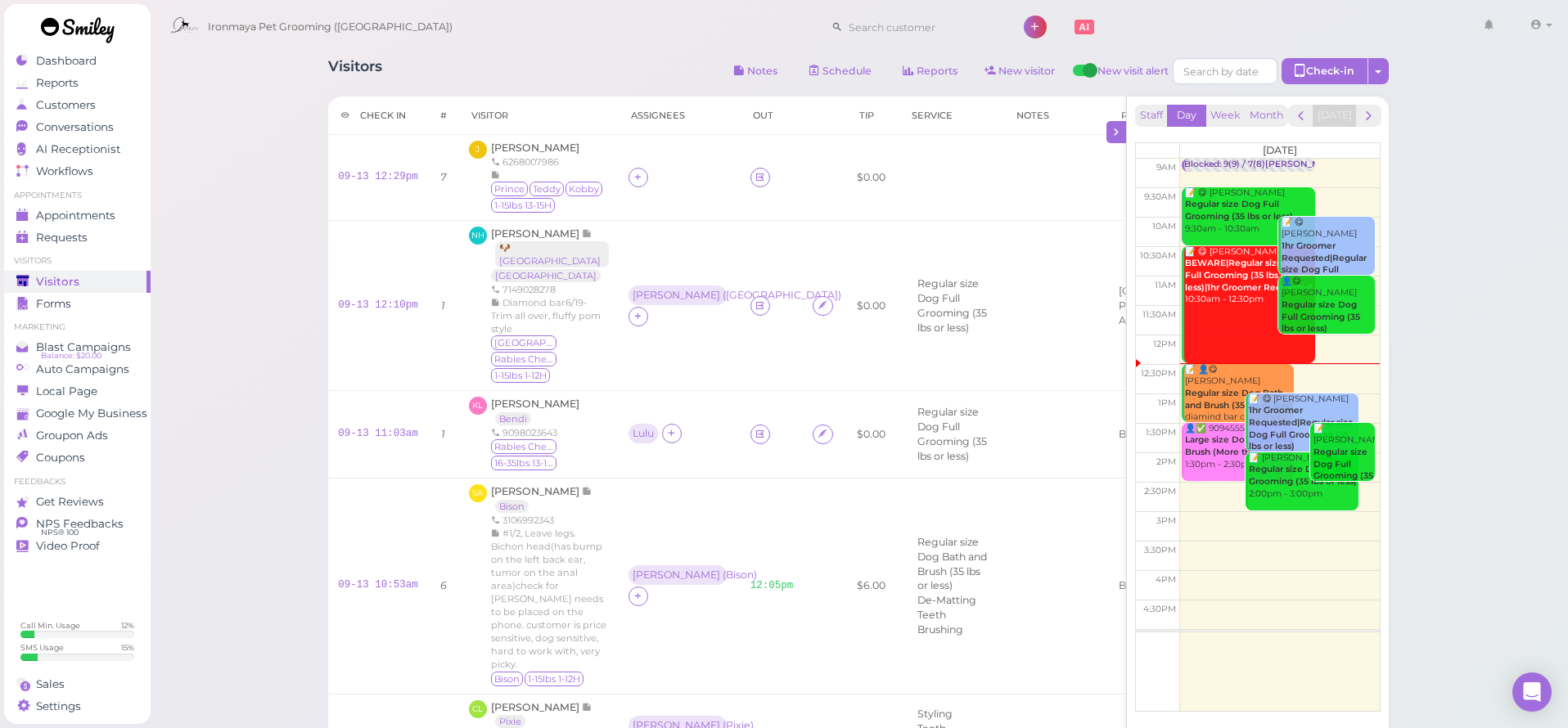
click at [620, 31] on div "Ironmaya Pet Grooming ([GEOGRAPHIC_DATA]) 1 Account" at bounding box center [860, 27] width 1397 height 47
click at [527, 147] on span "[PERSON_NAME]" at bounding box center [536, 147] width 88 height 12
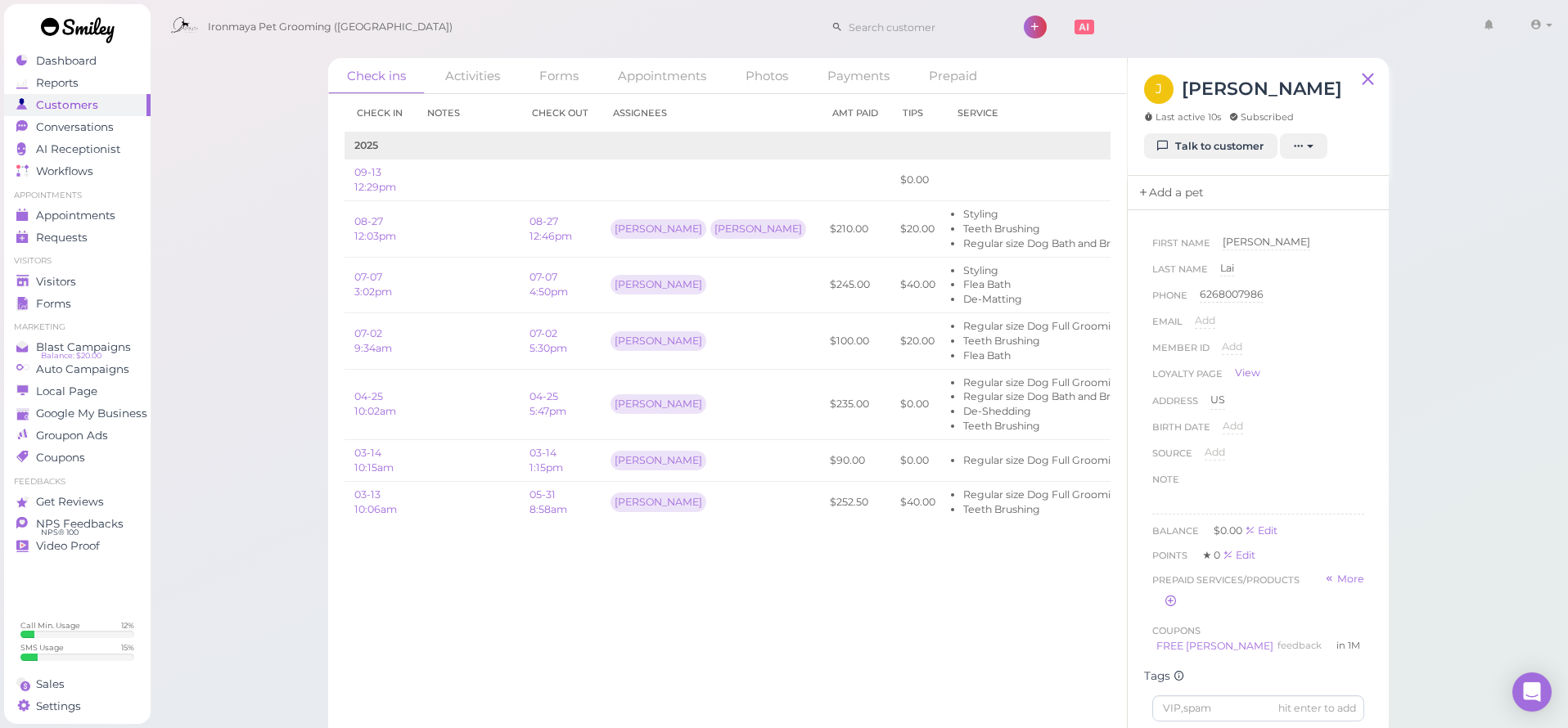
click at [1156, 193] on link "Add a pet" at bounding box center [1170, 193] width 86 height 35
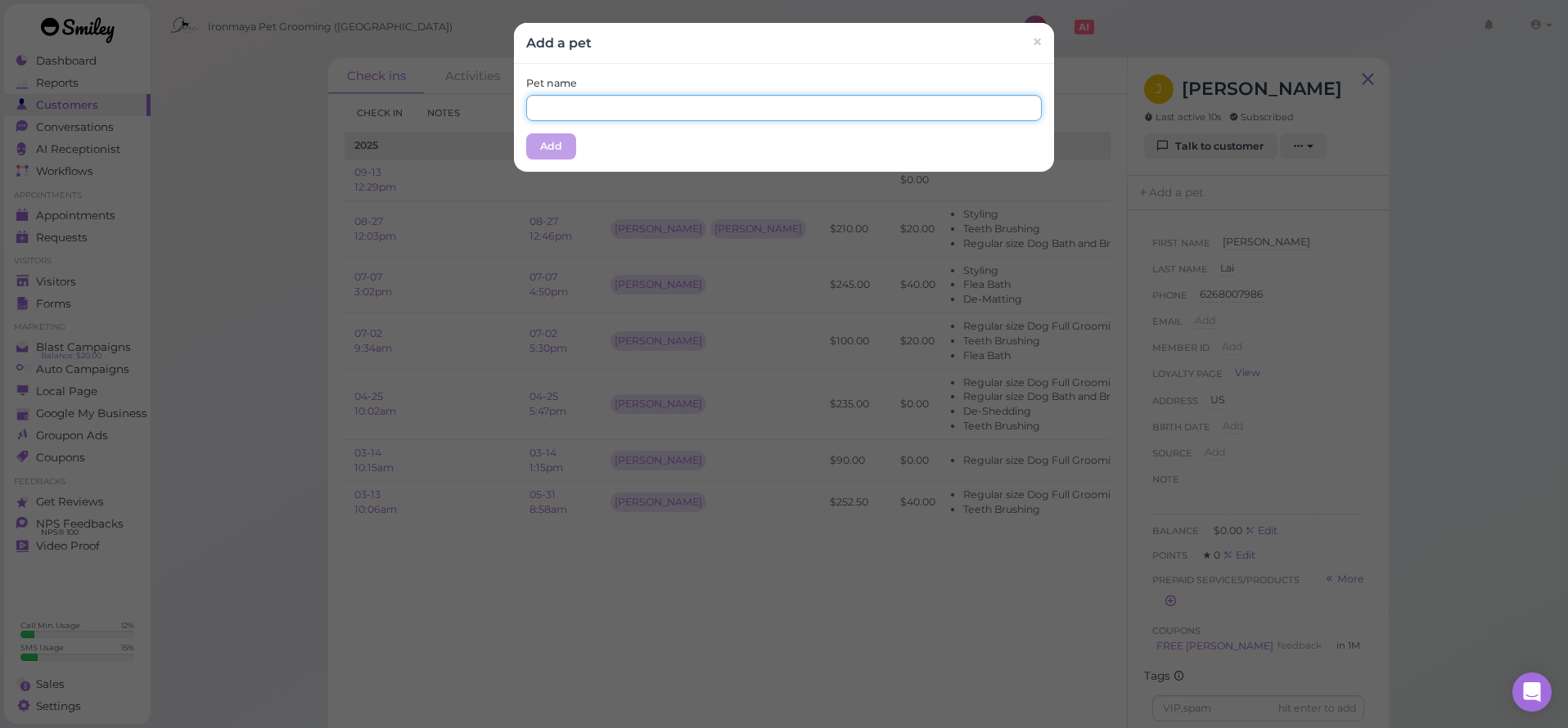
click at [726, 113] on input "text" at bounding box center [784, 108] width 516 height 26
type input "Winter"
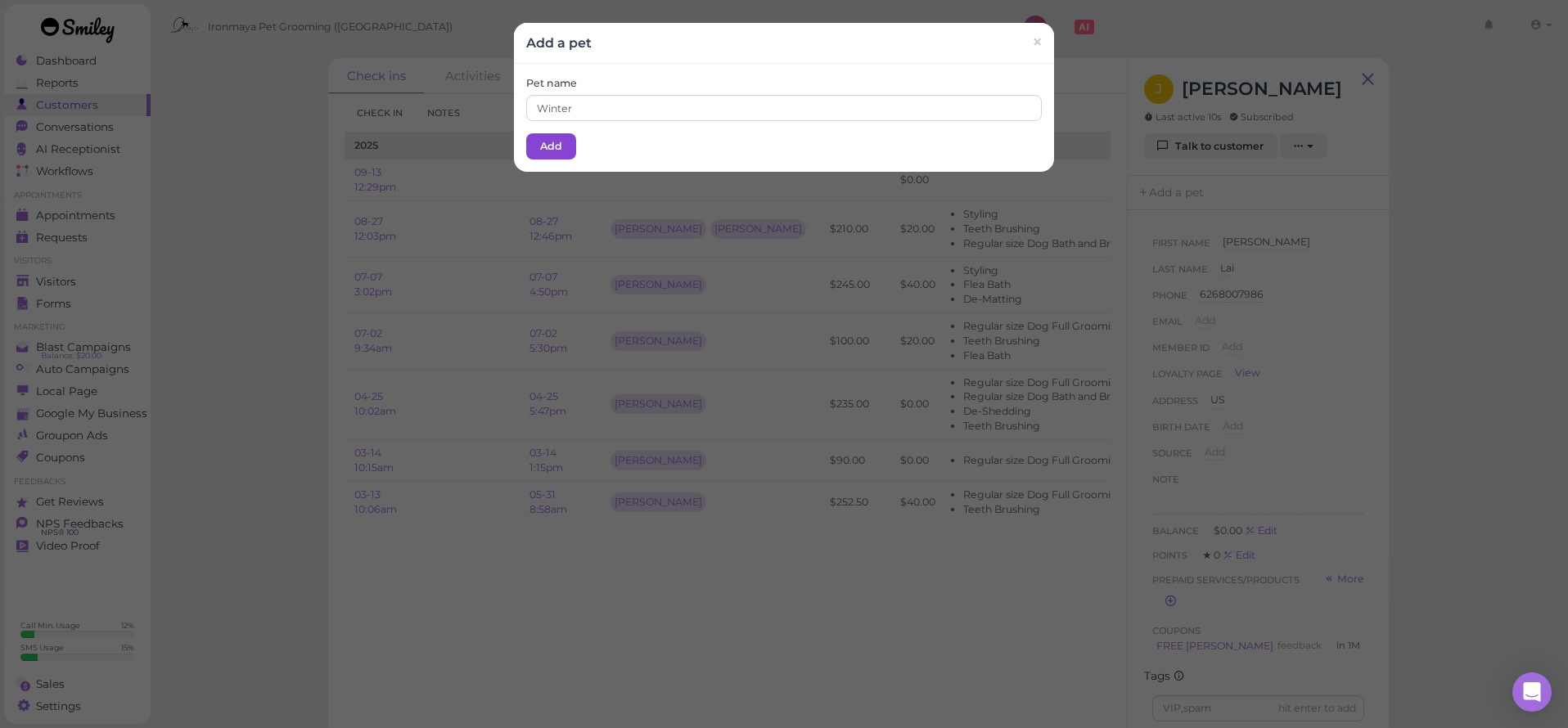
click at [542, 144] on button "Add" at bounding box center [551, 147] width 50 height 26
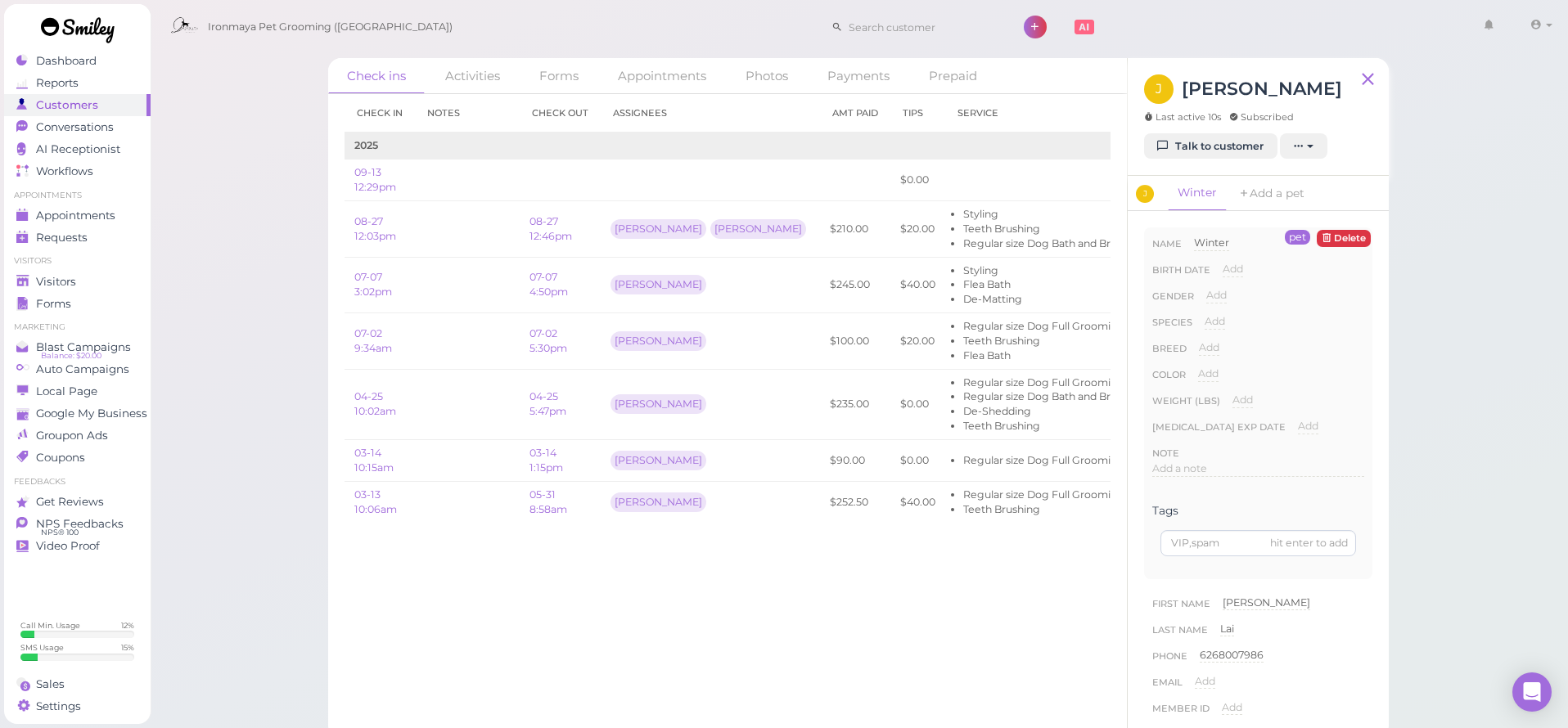
drag, startPoint x: 1519, startPoint y: 216, endPoint x: 1484, endPoint y: 185, distance: 46.8
click at [1520, 216] on div "Check ins Activities Forms Appointments Photos Payments Prepaid Check in Notes …" at bounding box center [859, 369] width 1419 height 738
click at [1233, 140] on link "Talk to customer" at bounding box center [1211, 147] width 134 height 26
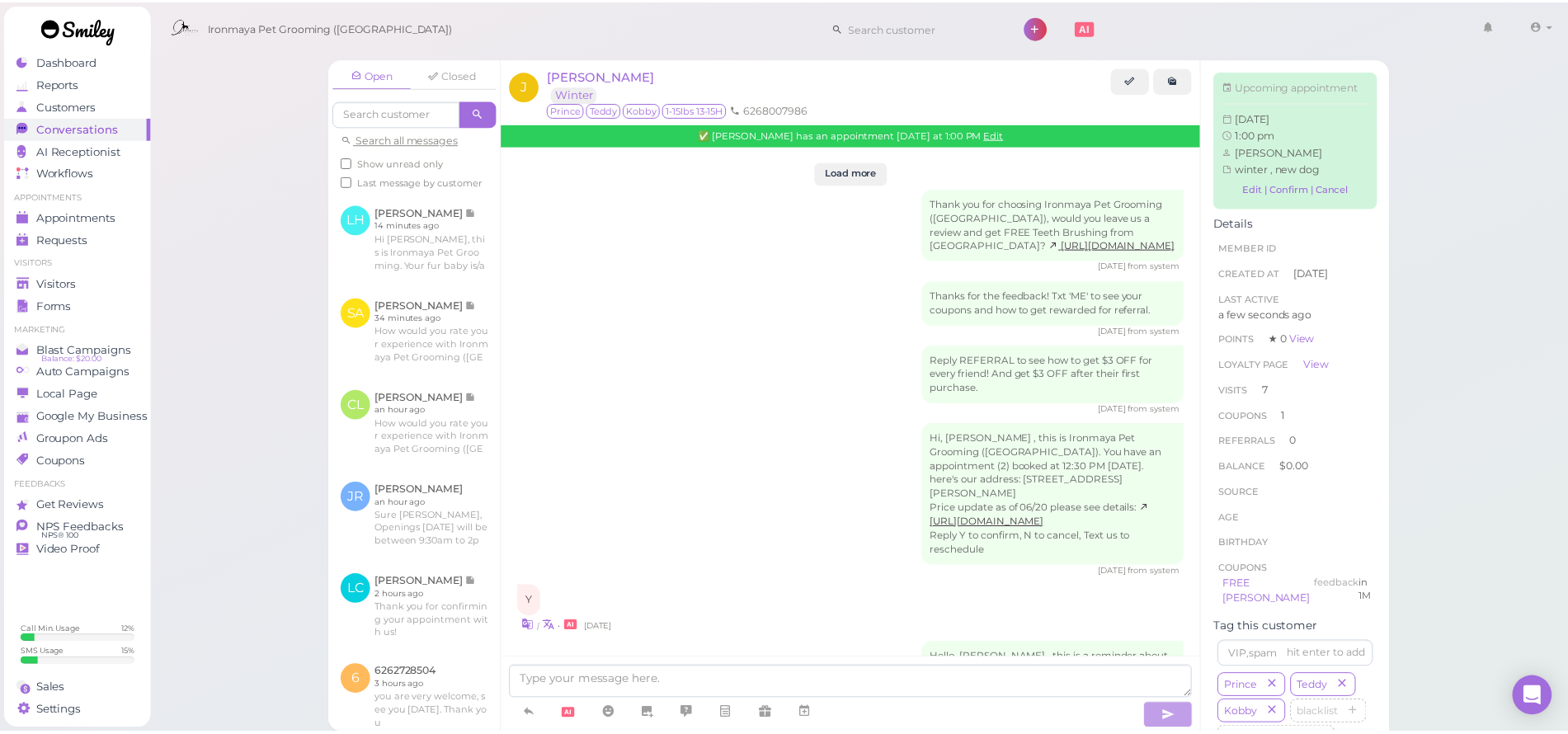
scroll to position [2390, 0]
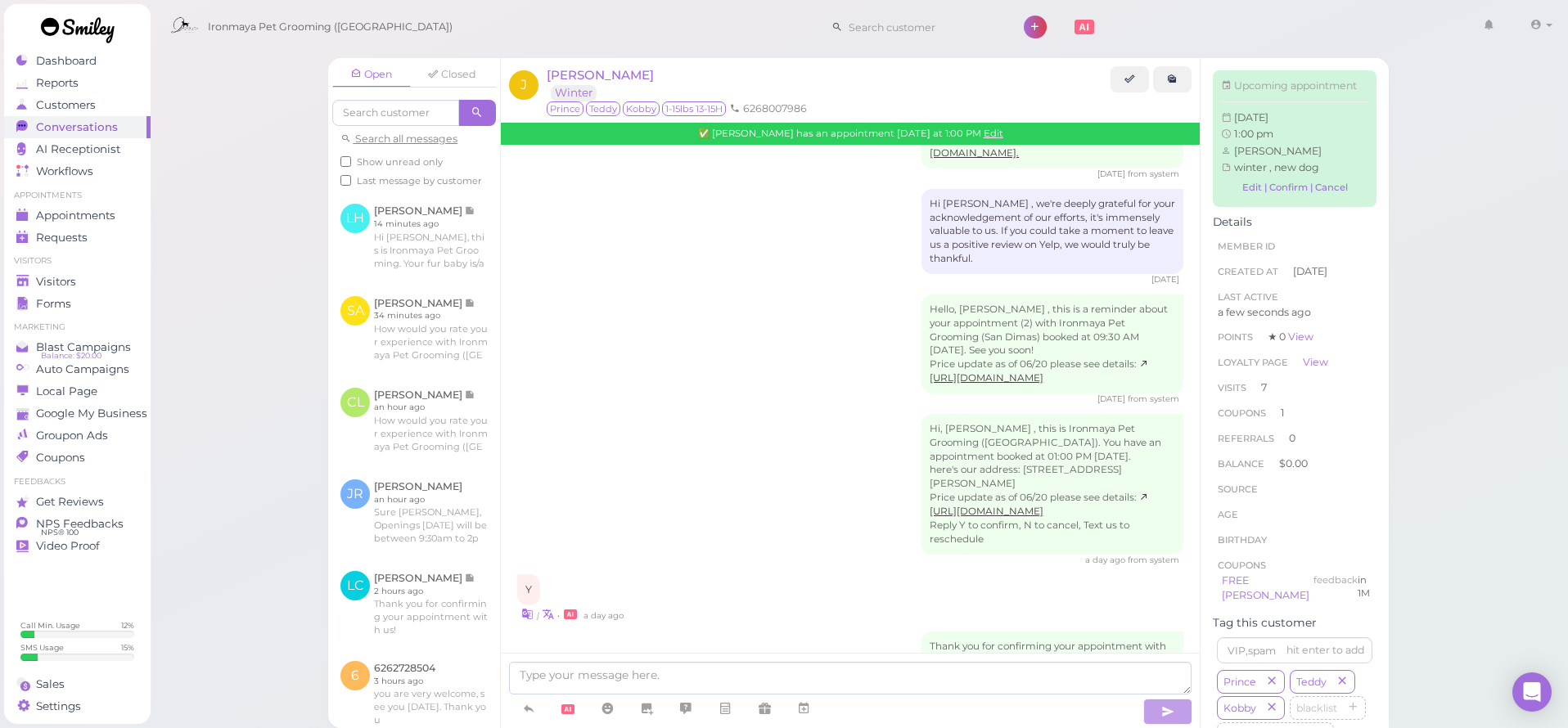
click at [813, 294] on div "Hello, [PERSON_NAME] , this is a reminder about your appointment (2) with Ironm…" at bounding box center [851, 350] width 666 height 111
click at [104, 277] on div "Visitors" at bounding box center [74, 281] width 118 height 14
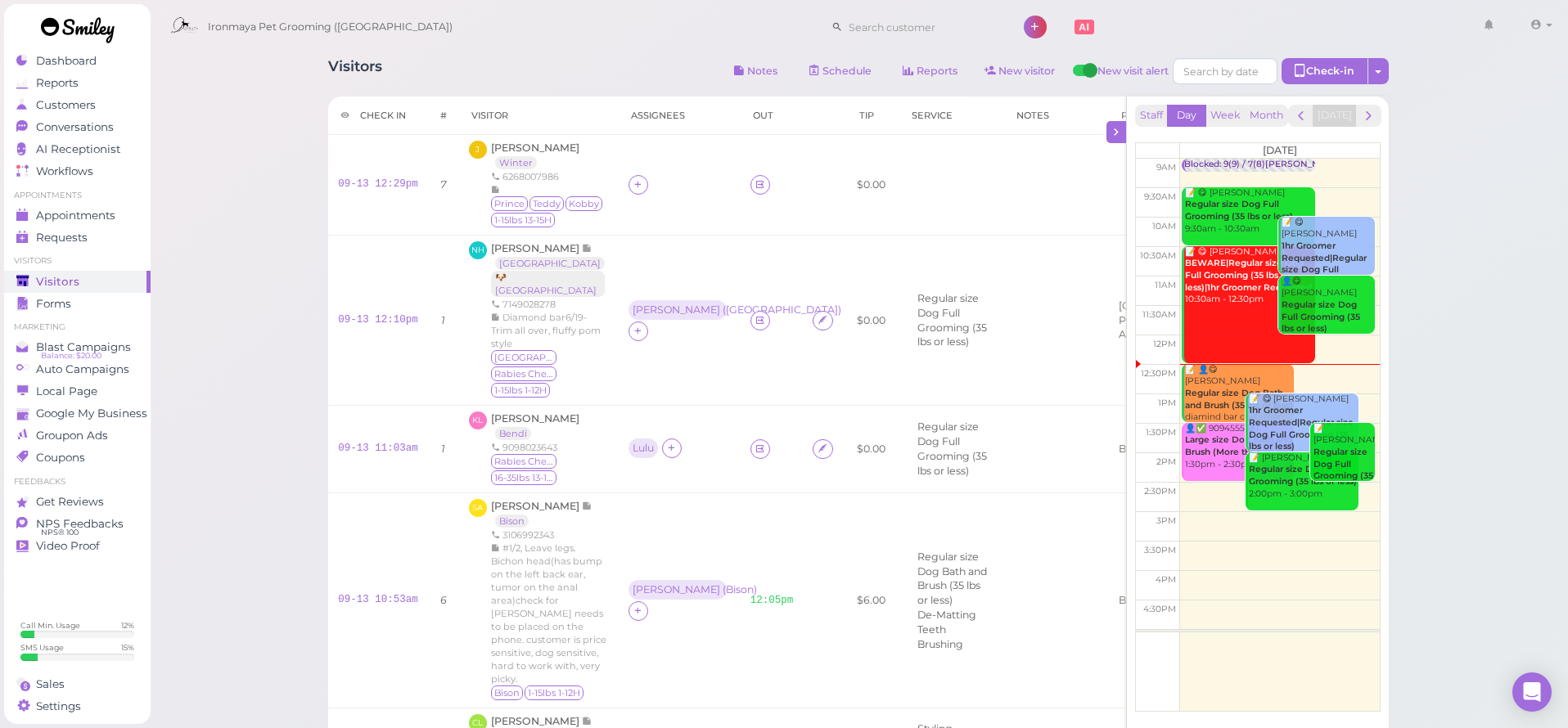
click at [580, 31] on div "Ironmaya Pet Grooming ([GEOGRAPHIC_DATA]) 1 Account" at bounding box center [860, 27] width 1397 height 47
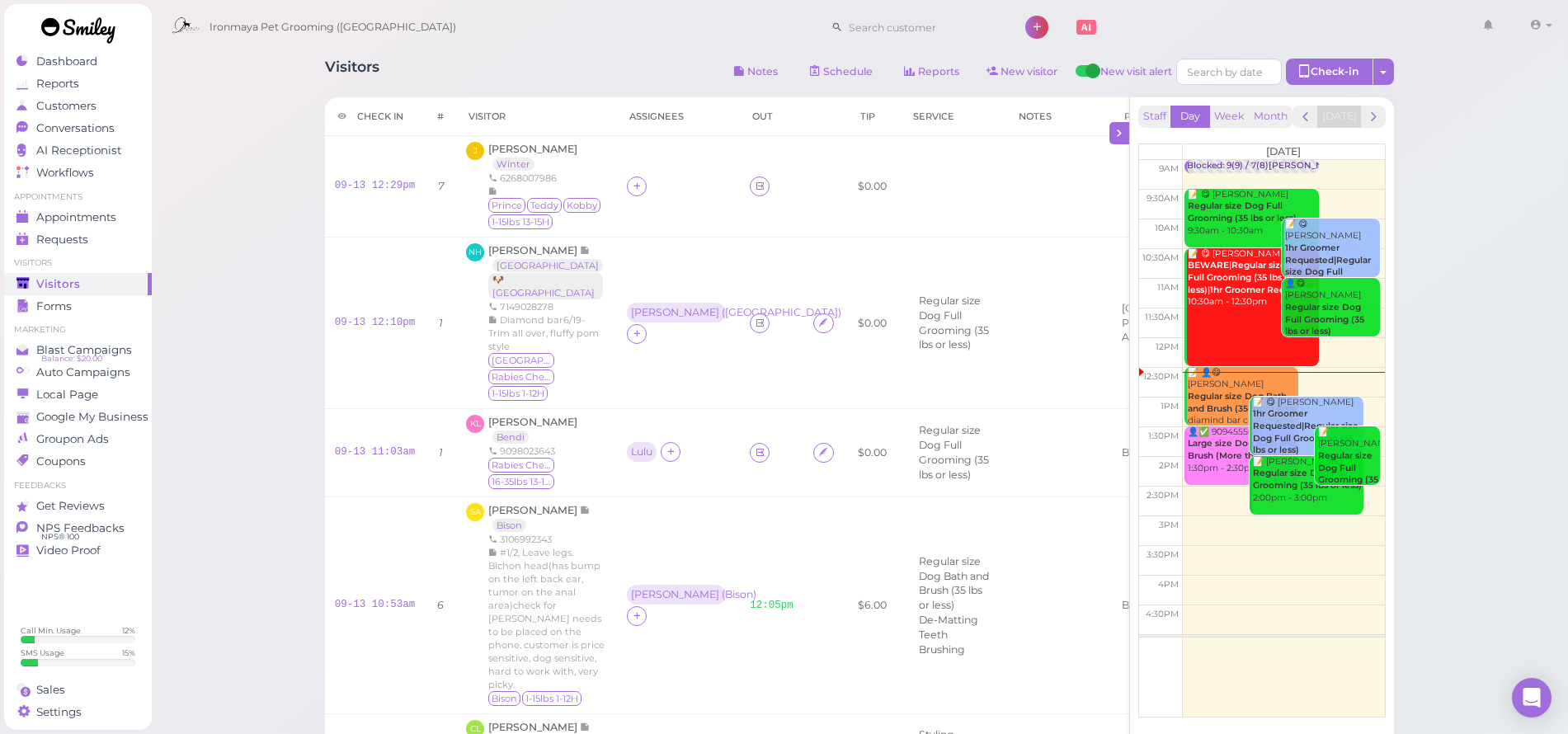
click at [629, 46] on div "Ironmaya Pet Grooming ([GEOGRAPHIC_DATA]) 1 Account" at bounding box center [860, 28] width 1395 height 47
click at [630, 22] on div "Ironmaya Pet Grooming ([GEOGRAPHIC_DATA]) 1 Account" at bounding box center [860, 28] width 1395 height 47
click at [635, 1] on div "Ironmaya Pet Grooming ([GEOGRAPHIC_DATA]) 1 Account" at bounding box center [860, 23] width 1420 height 46
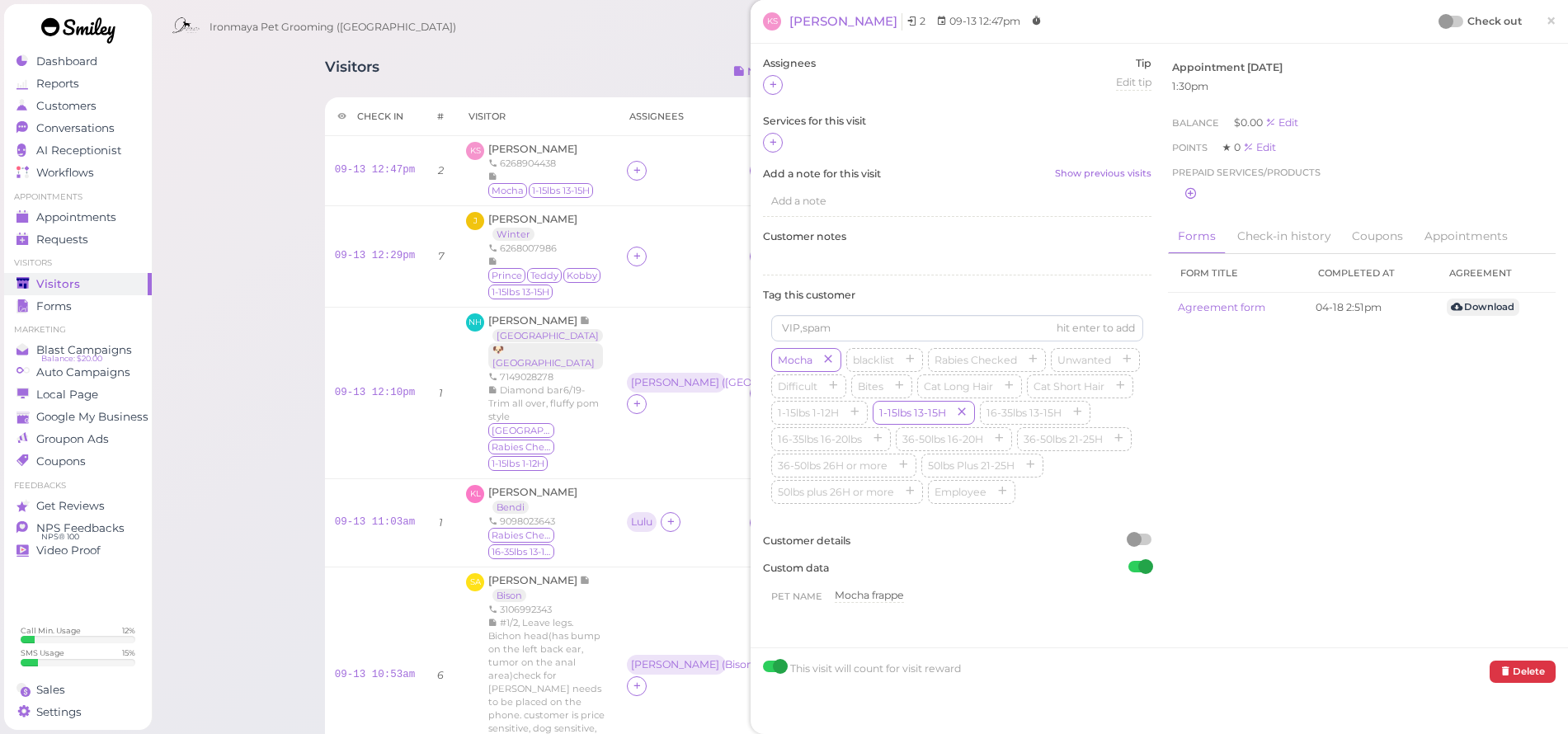
click at [1548, 30] on link "×" at bounding box center [1551, 22] width 30 height 39
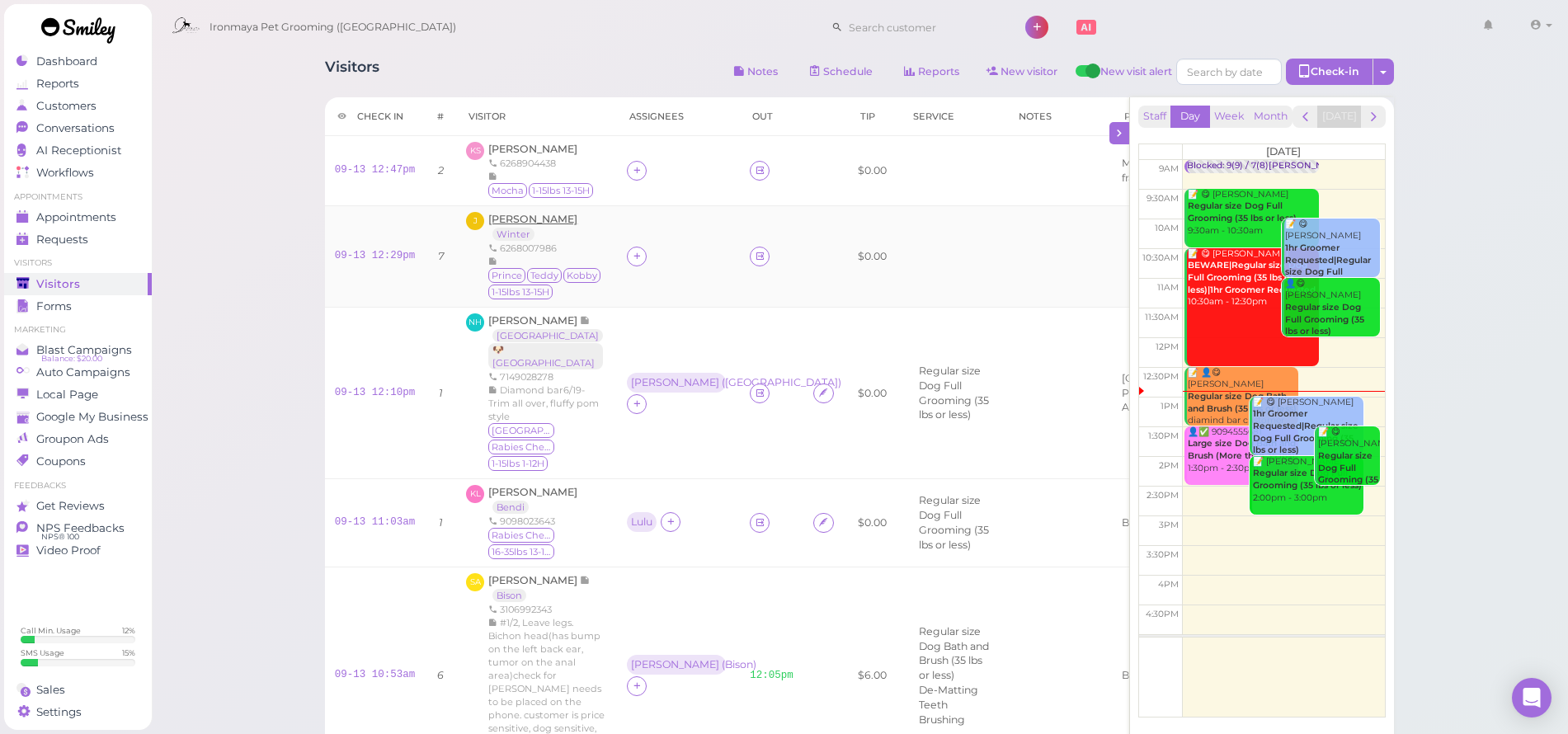
click at [507, 225] on span "[PERSON_NAME]" at bounding box center [533, 218] width 89 height 12
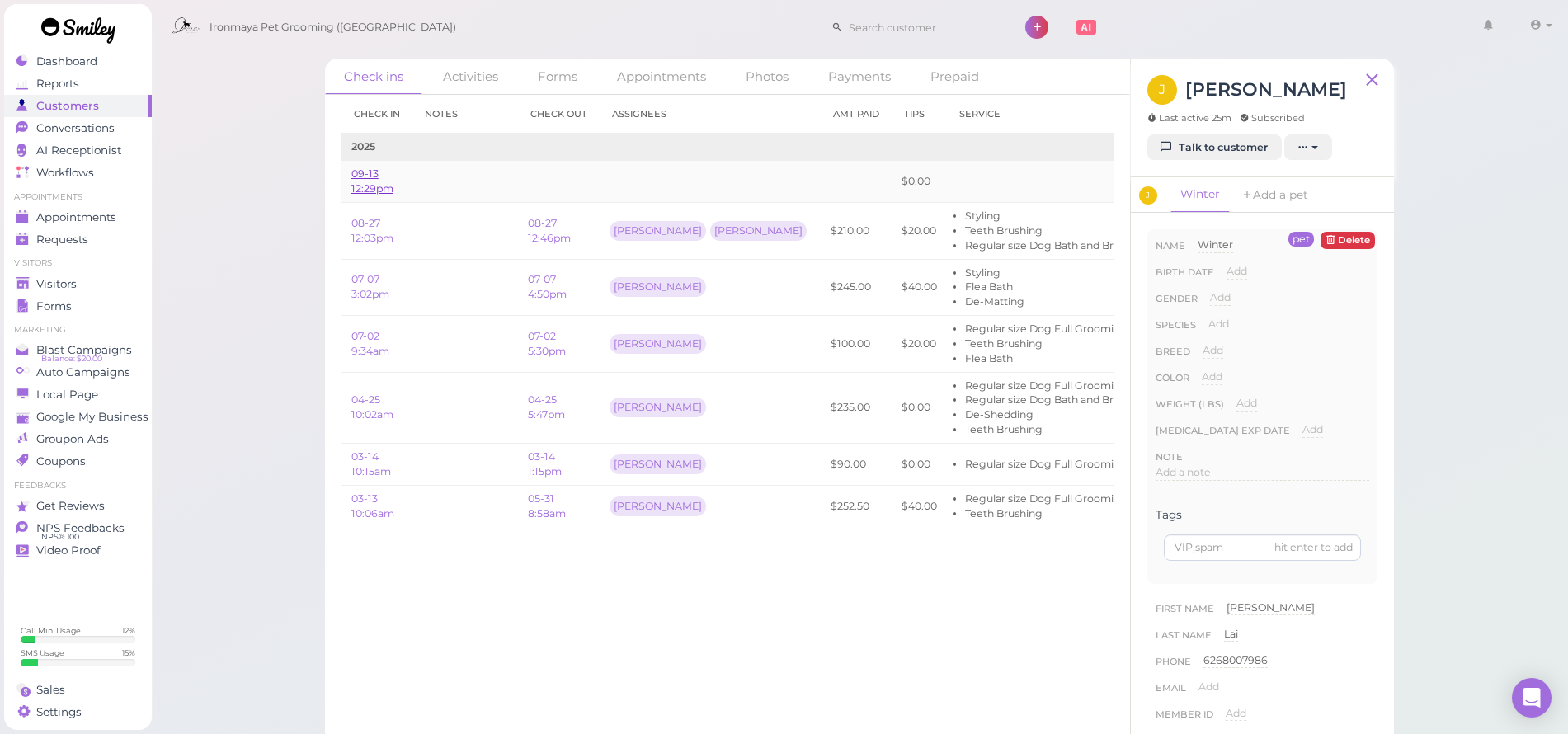
click at [362, 184] on link "09-13 12:29pm" at bounding box center [372, 181] width 42 height 28
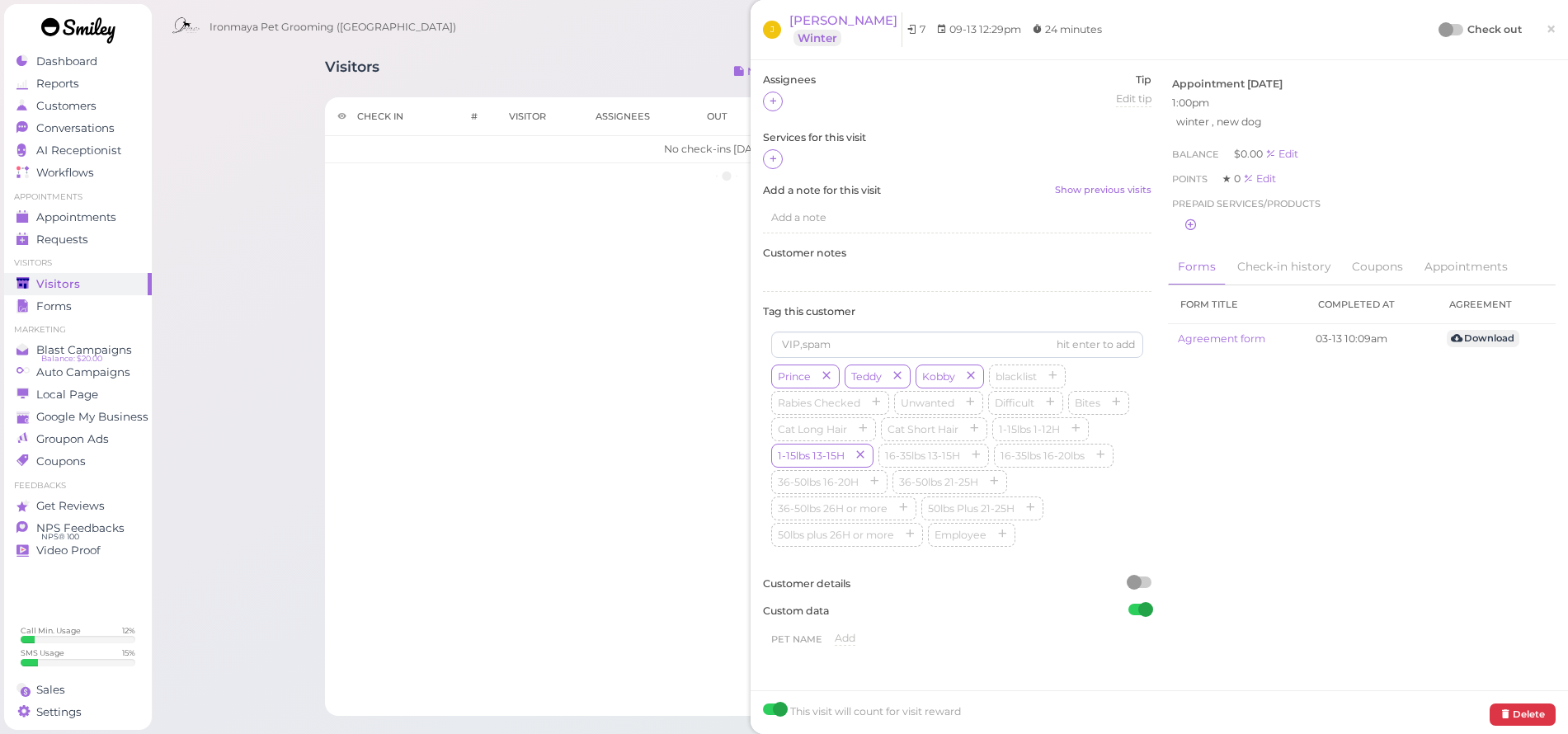
scroll to position [31, 0]
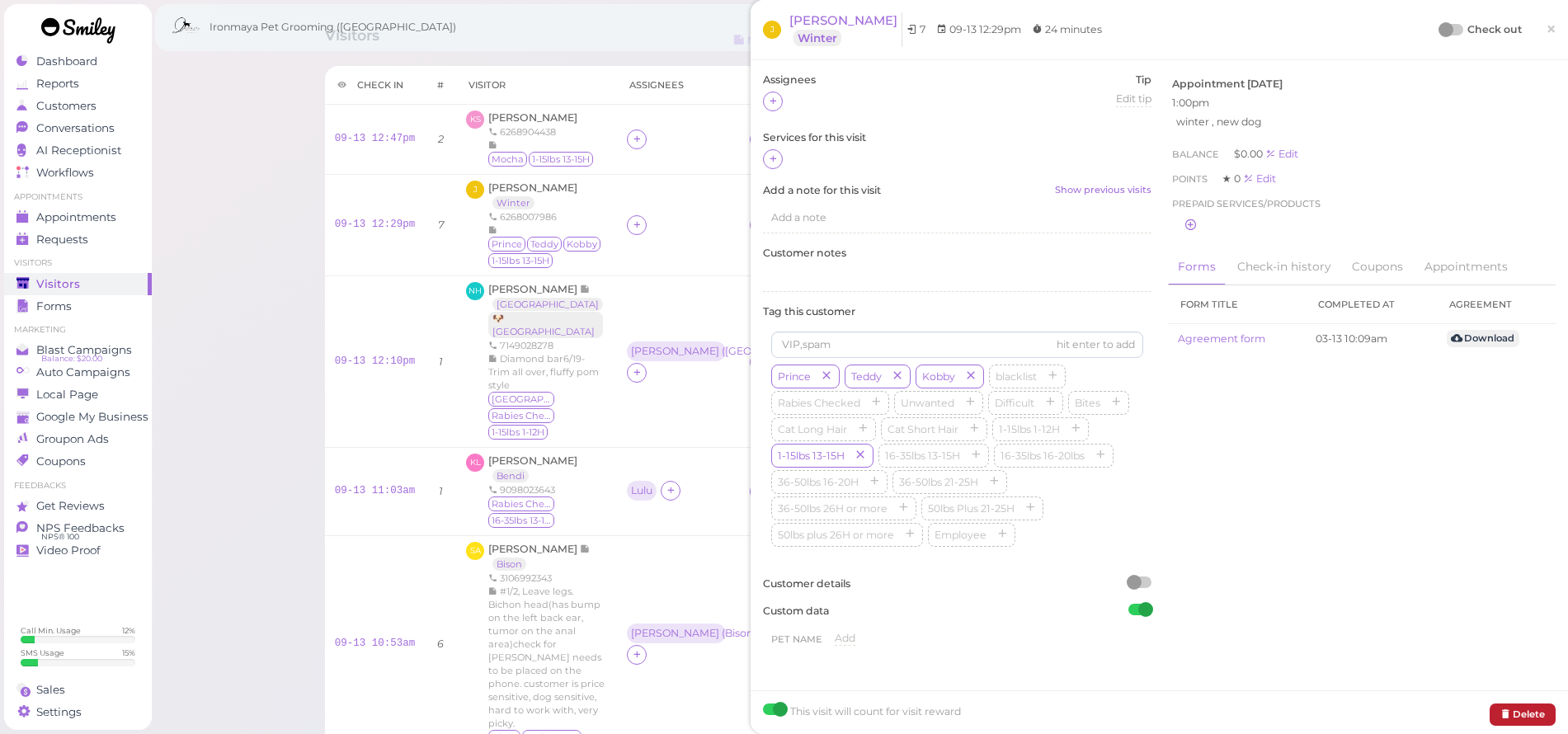
click at [1505, 711] on button "Delete" at bounding box center [1523, 714] width 66 height 22
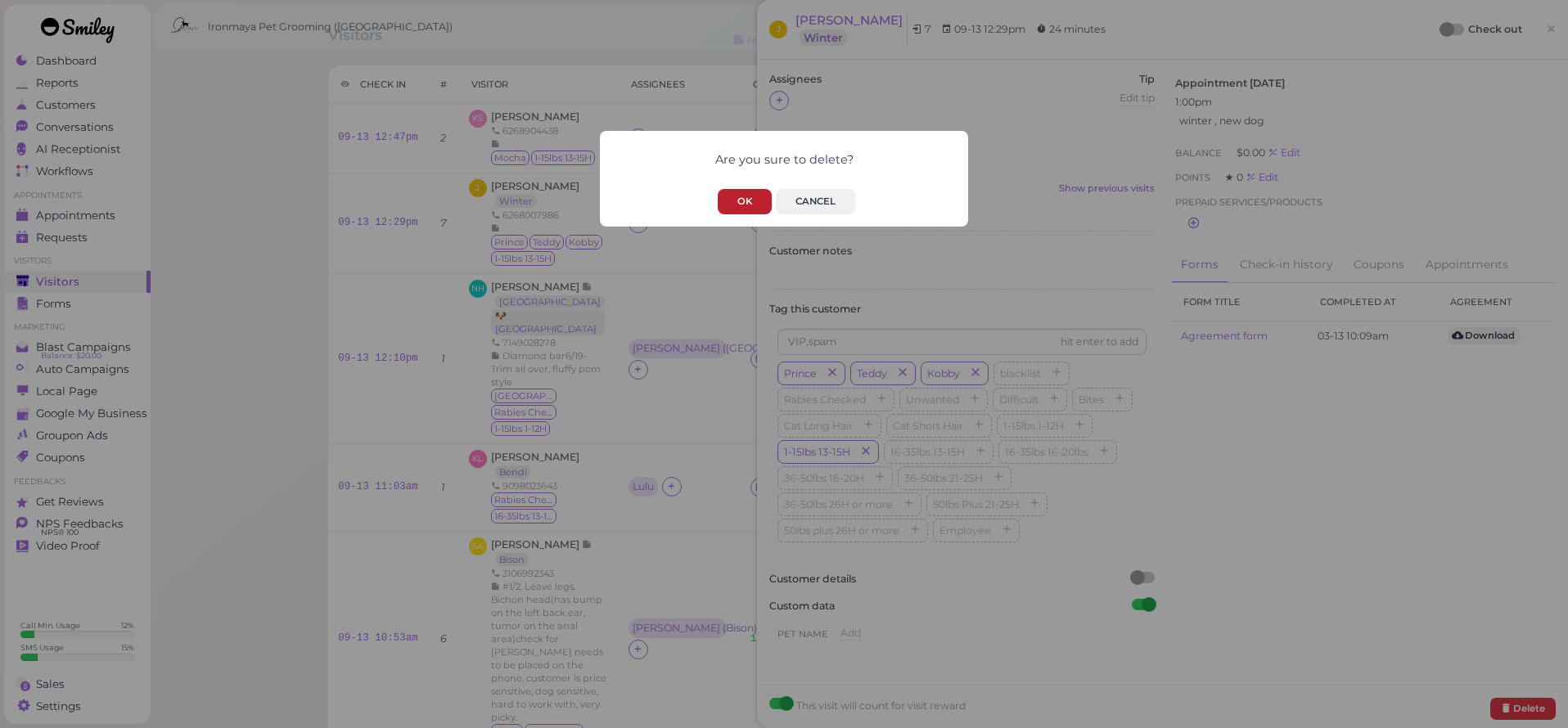
click at [768, 198] on button "OK" at bounding box center [744, 201] width 54 height 25
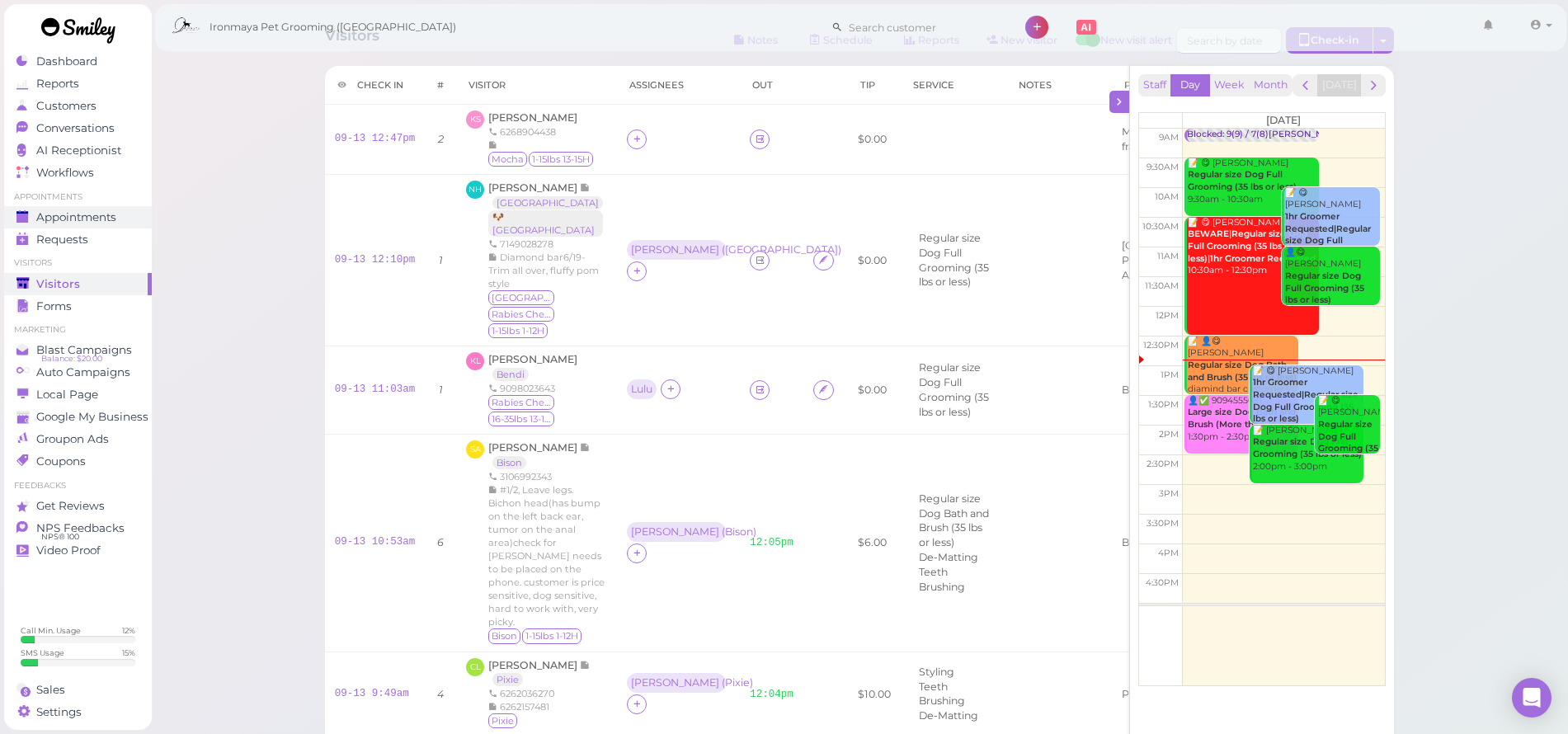
click at [83, 218] on span "Appointments" at bounding box center [76, 217] width 80 height 14
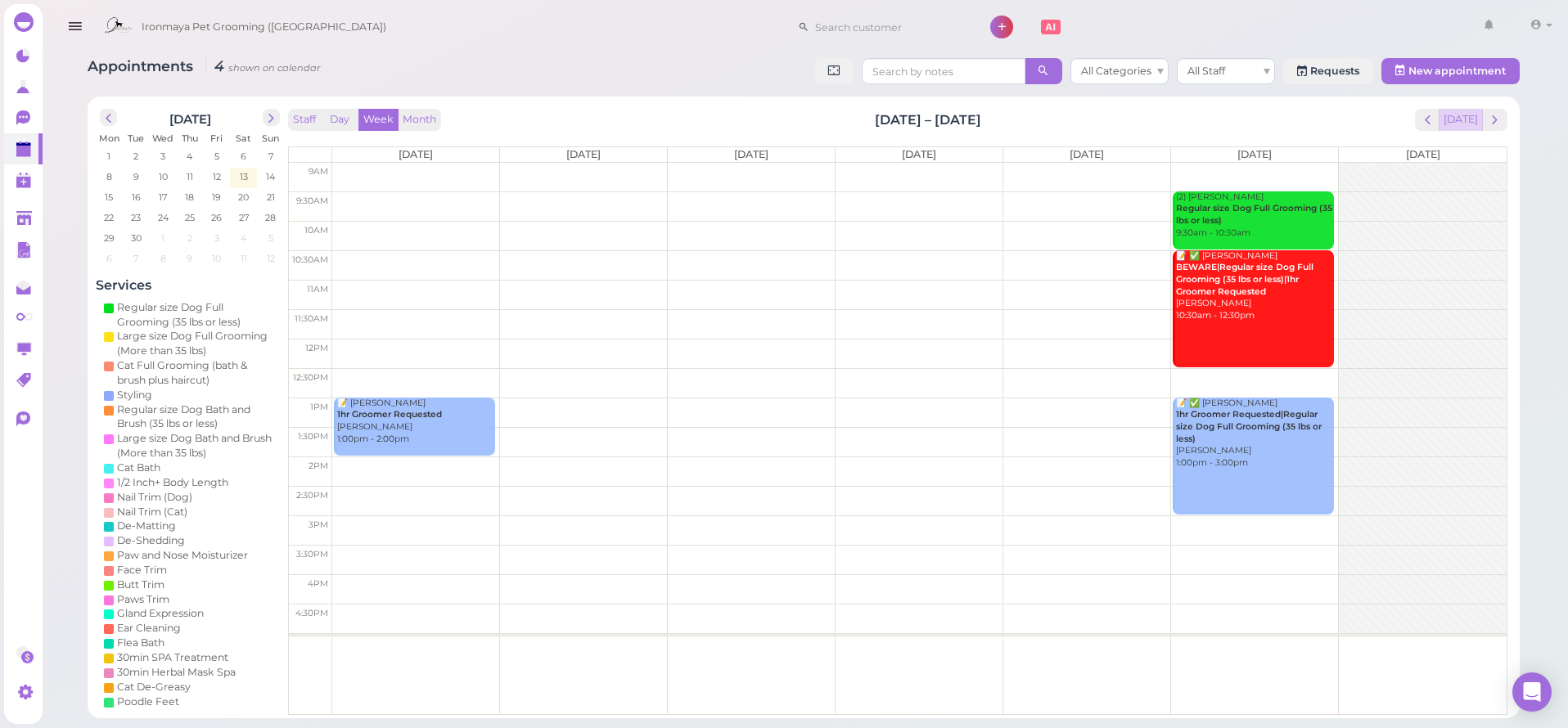
click at [1464, 116] on button "[DATE]" at bounding box center [1461, 119] width 44 height 22
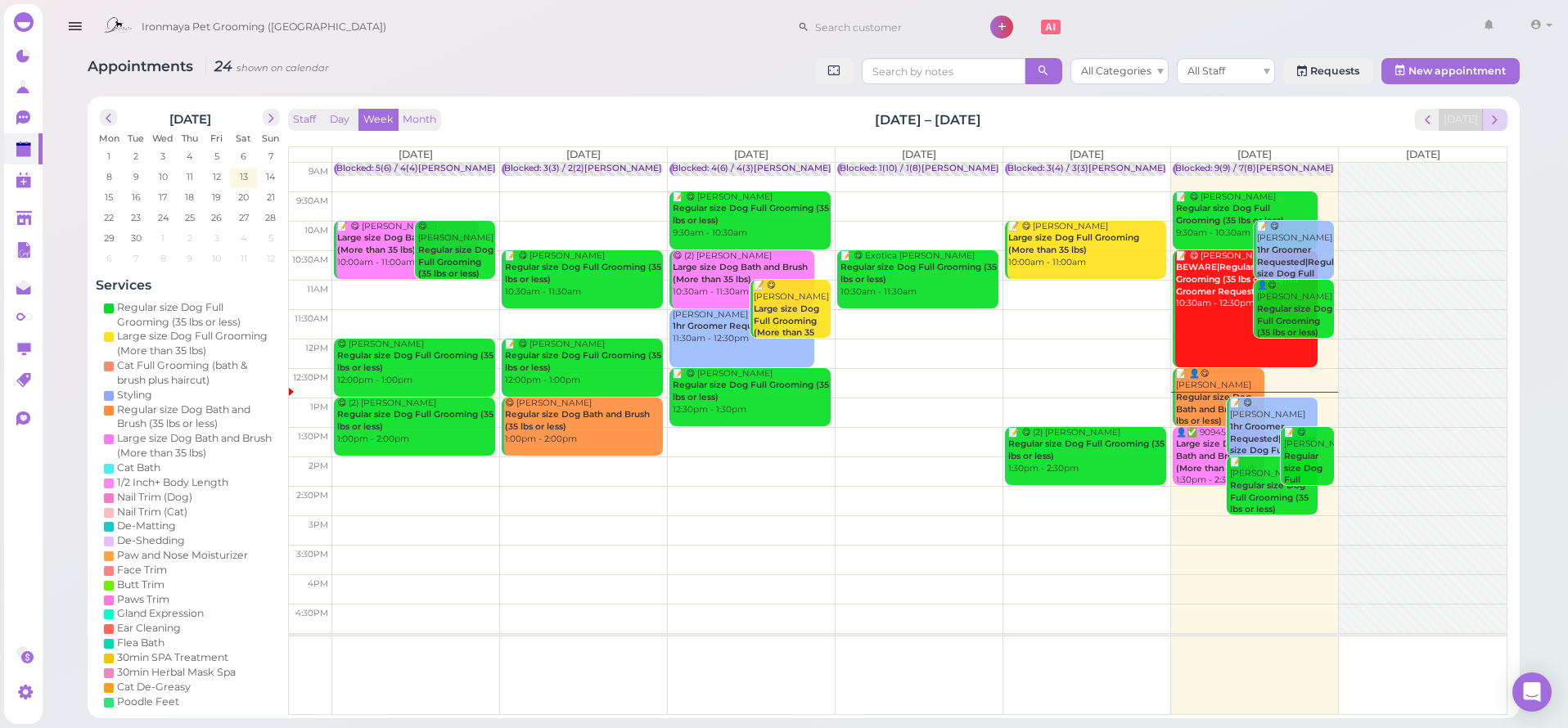
click at [1486, 118] on button "next" at bounding box center [1495, 119] width 25 height 22
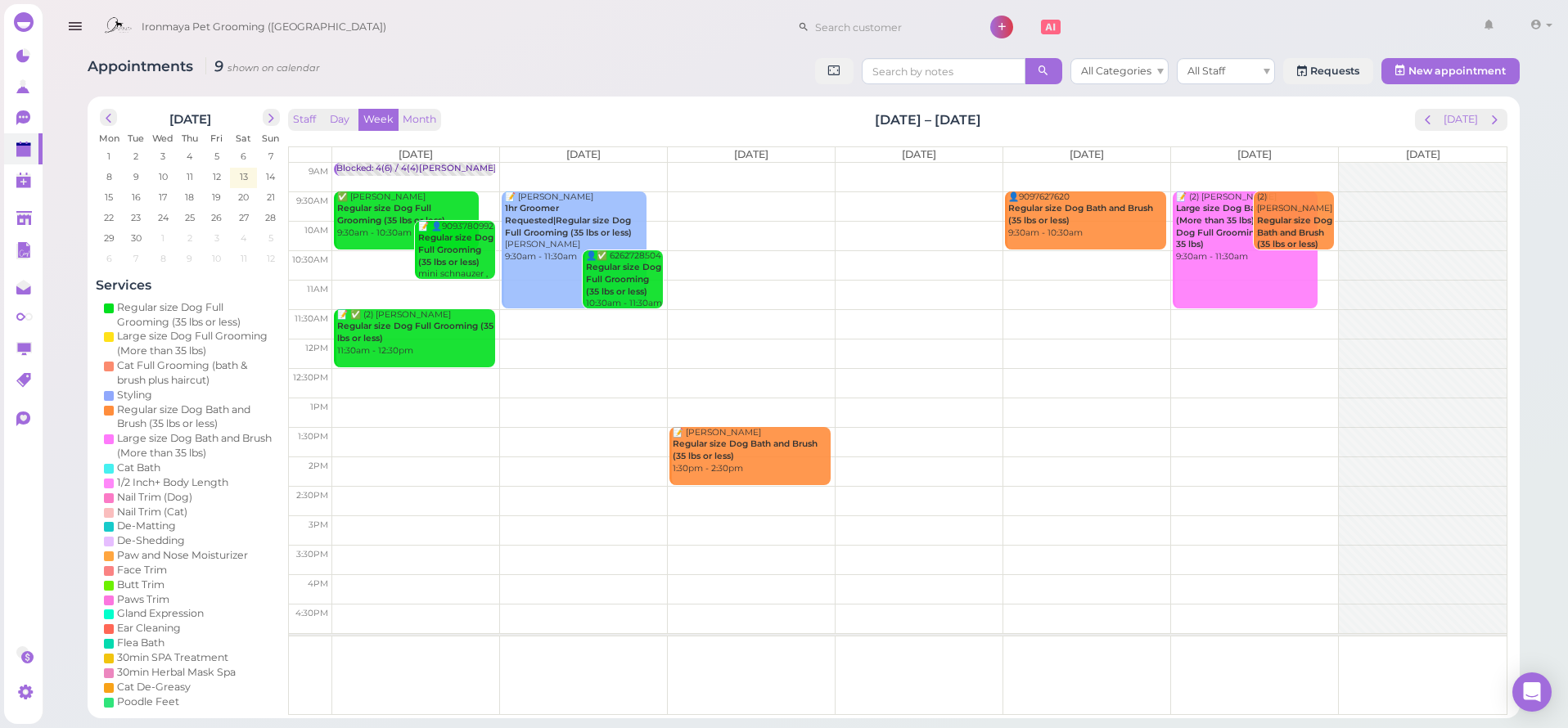
click at [581, 165] on td at bounding box center [920, 177] width 1175 height 29
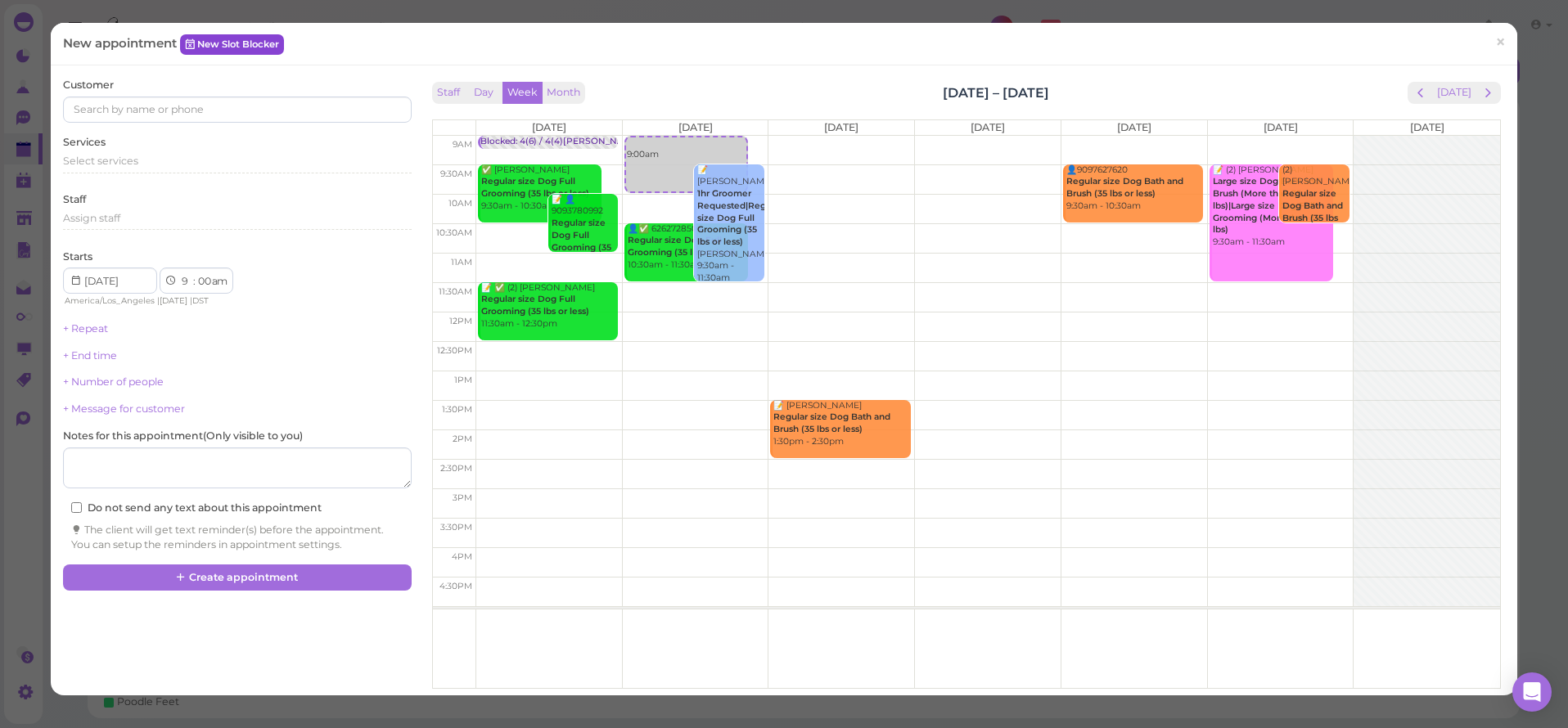
click at [200, 40] on link "New Slot Blocker" at bounding box center [232, 44] width 104 height 20
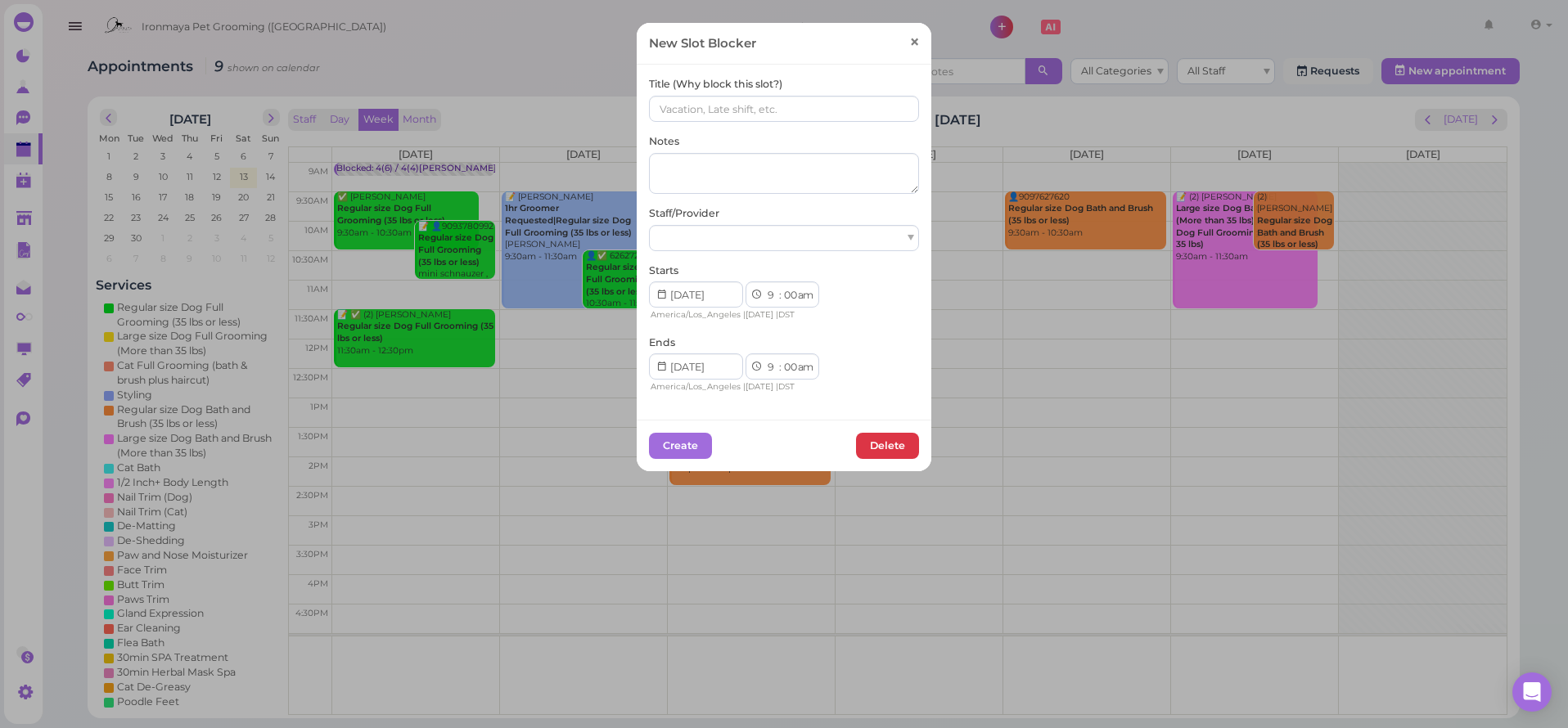
click at [910, 41] on span "×" at bounding box center [914, 42] width 10 height 23
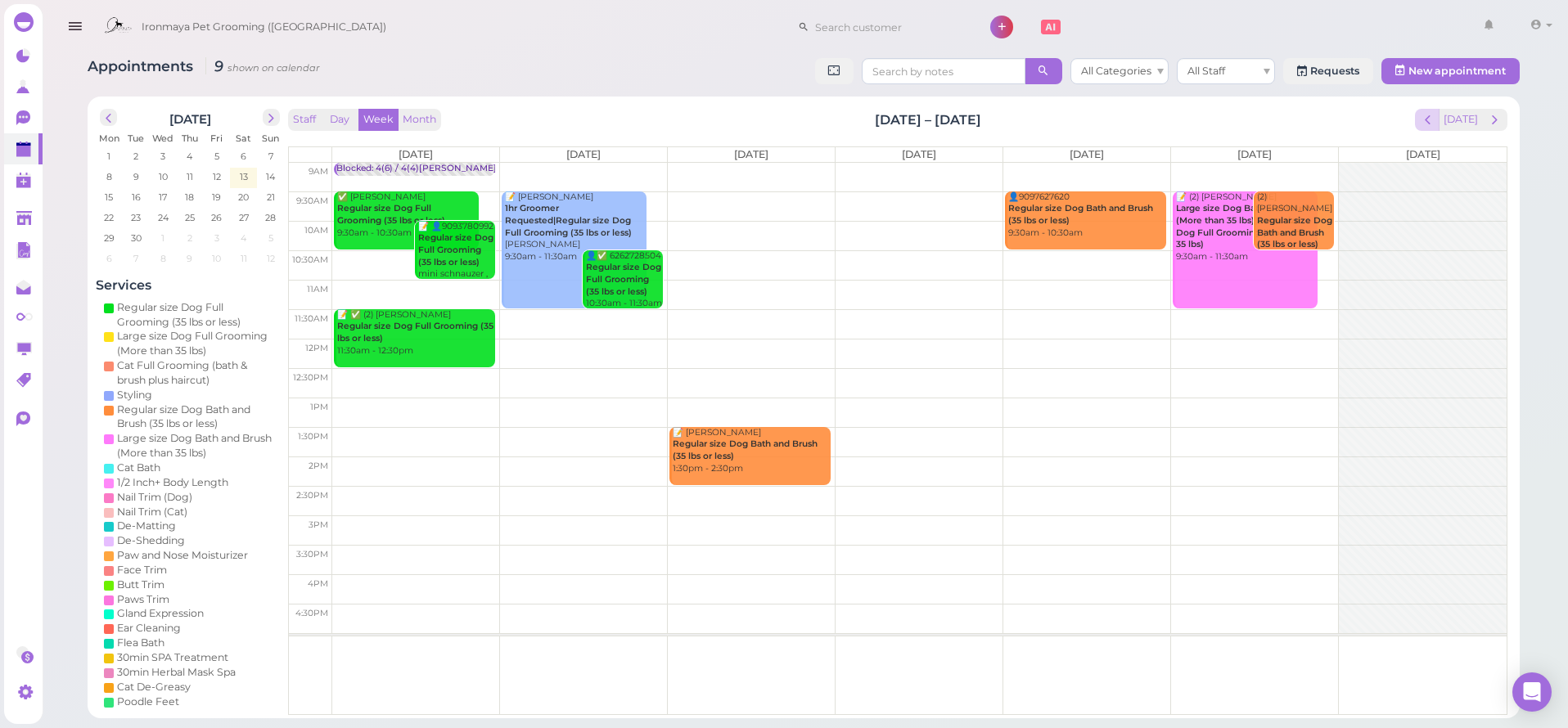
click at [1426, 118] on span "prev" at bounding box center [1428, 119] width 16 height 16
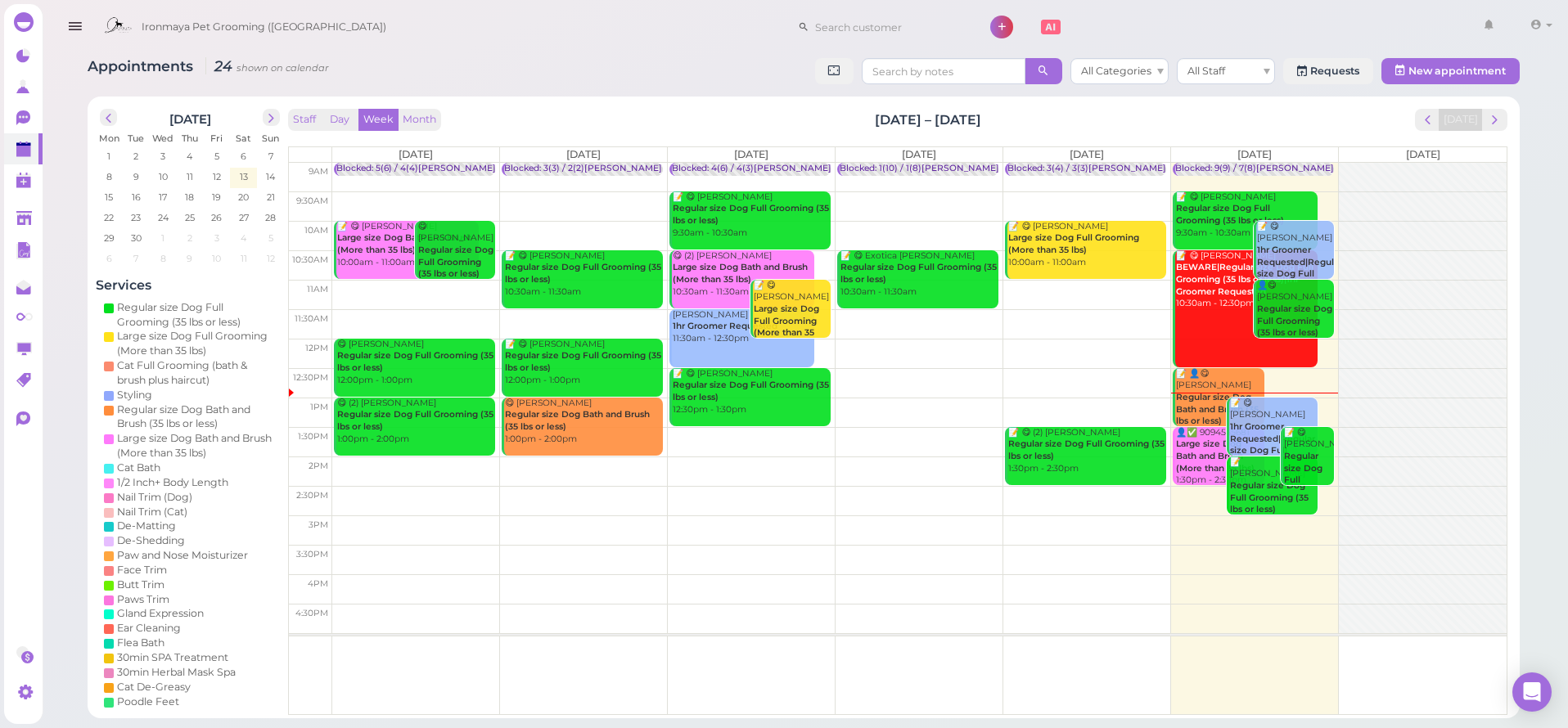
drag, startPoint x: 67, startPoint y: 28, endPoint x: 71, endPoint y: 40, distance: 12.6
click at [68, 28] on button "button" at bounding box center [74, 26] width 41 height 46
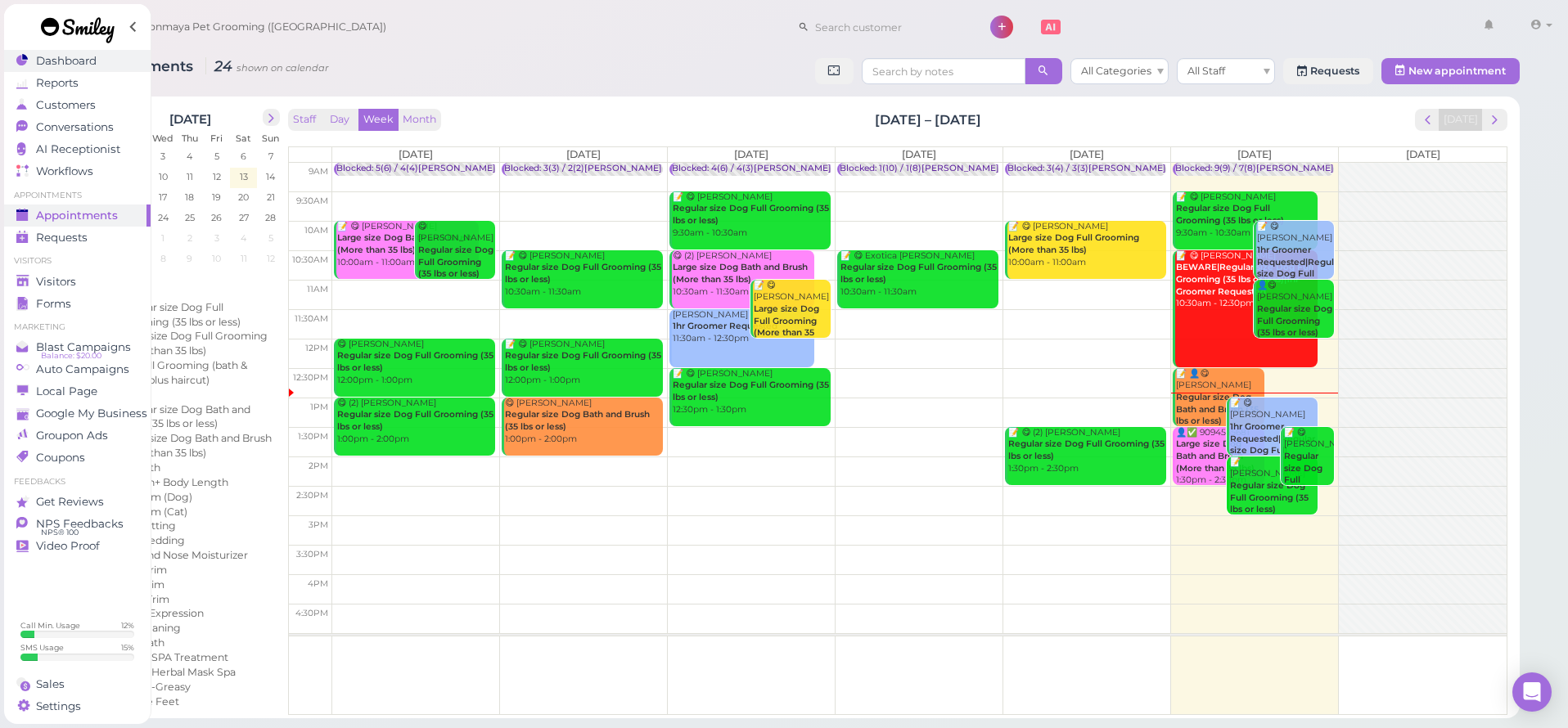
click at [88, 60] on span "Dashboard" at bounding box center [66, 60] width 60 height 14
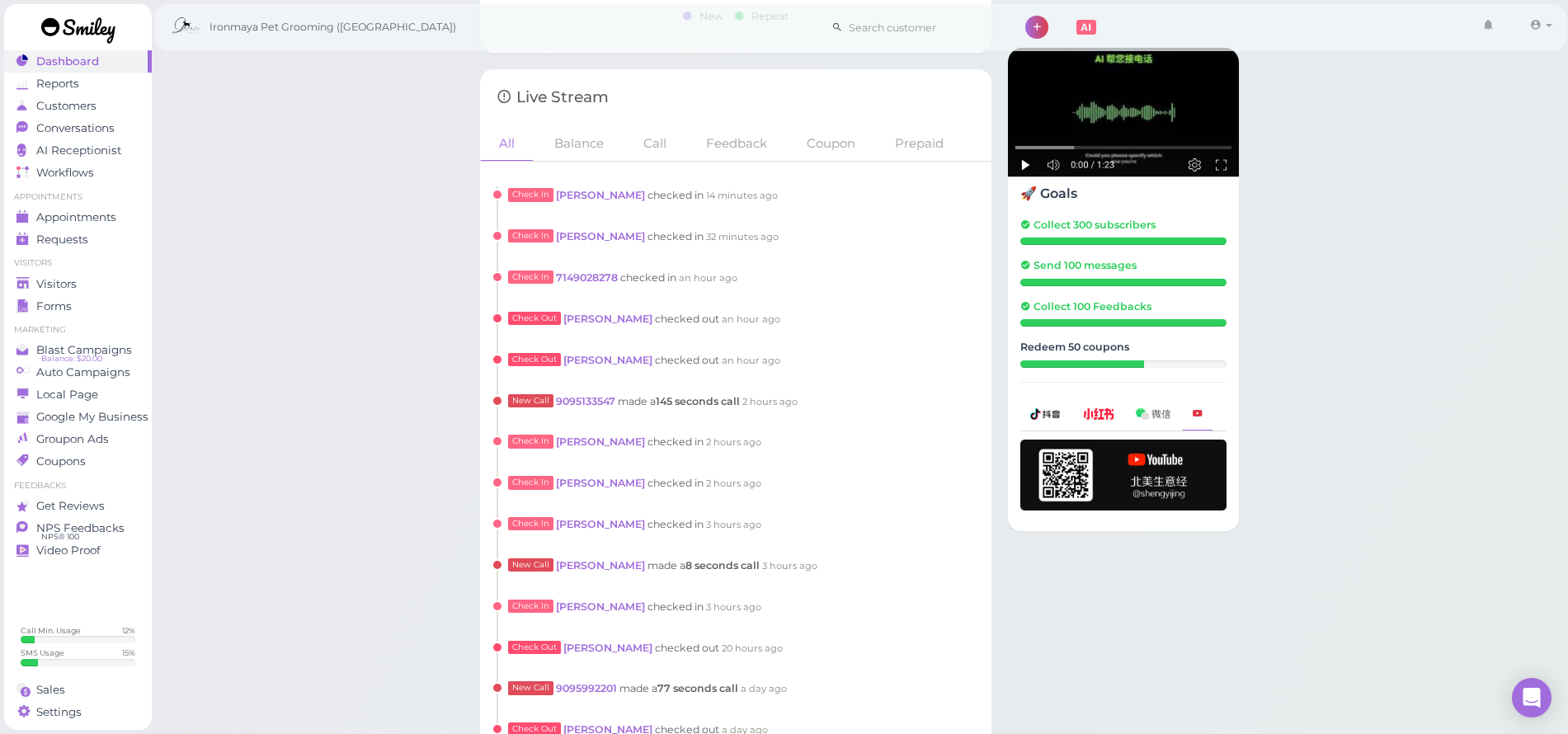
scroll to position [1457, 0]
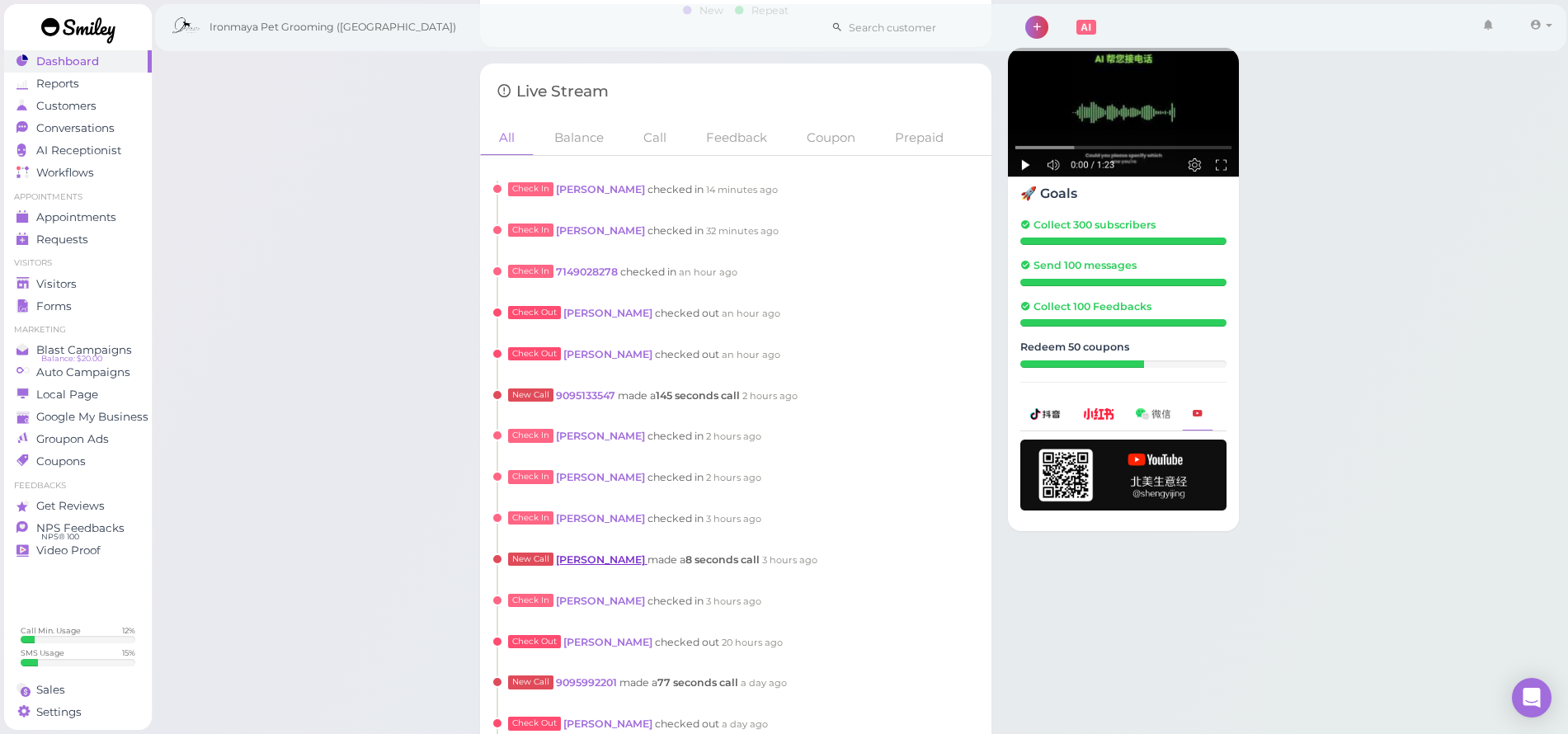
click at [617, 554] on link "[PERSON_NAME]" at bounding box center [601, 560] width 92 height 12
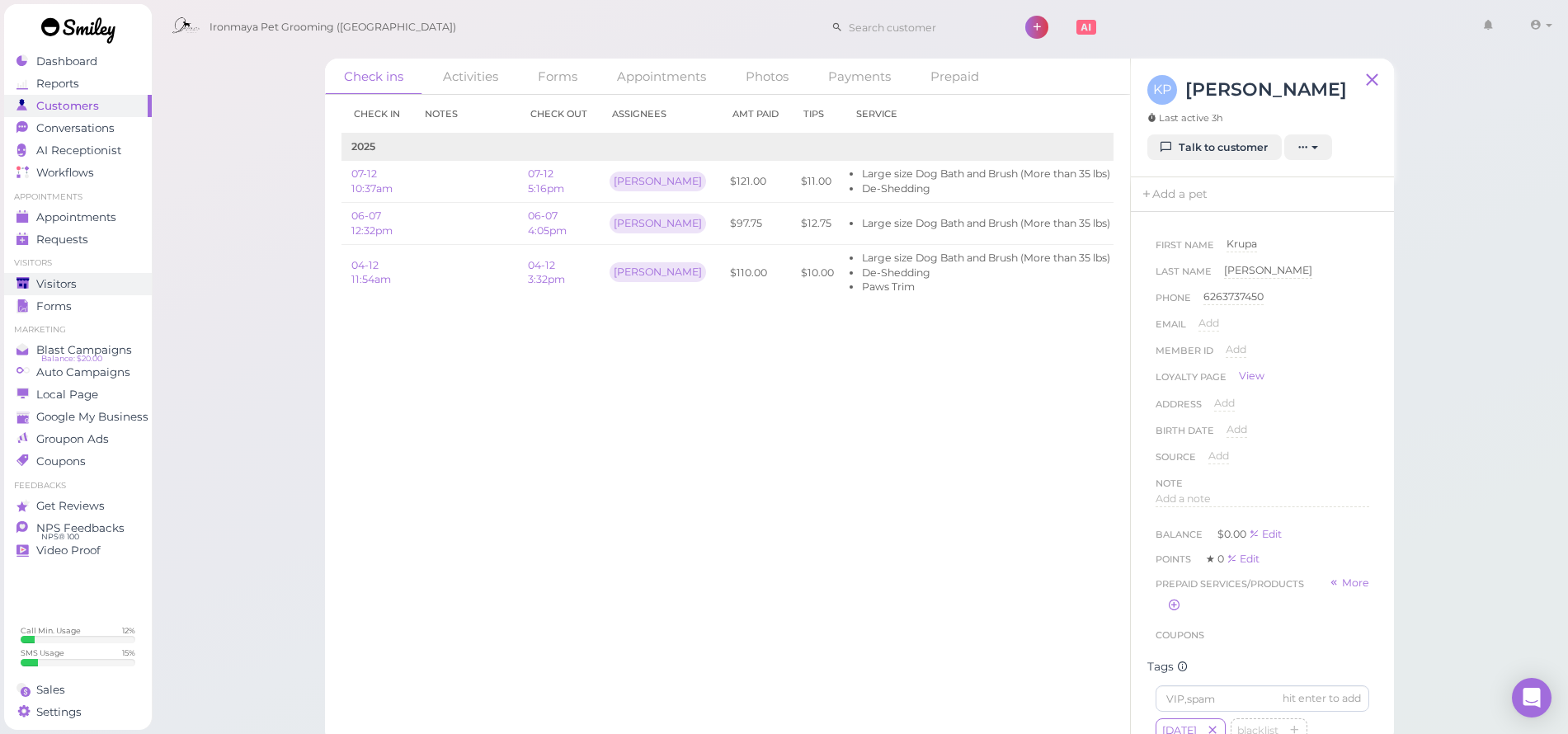
click at [96, 282] on div "Visitors" at bounding box center [75, 284] width 119 height 14
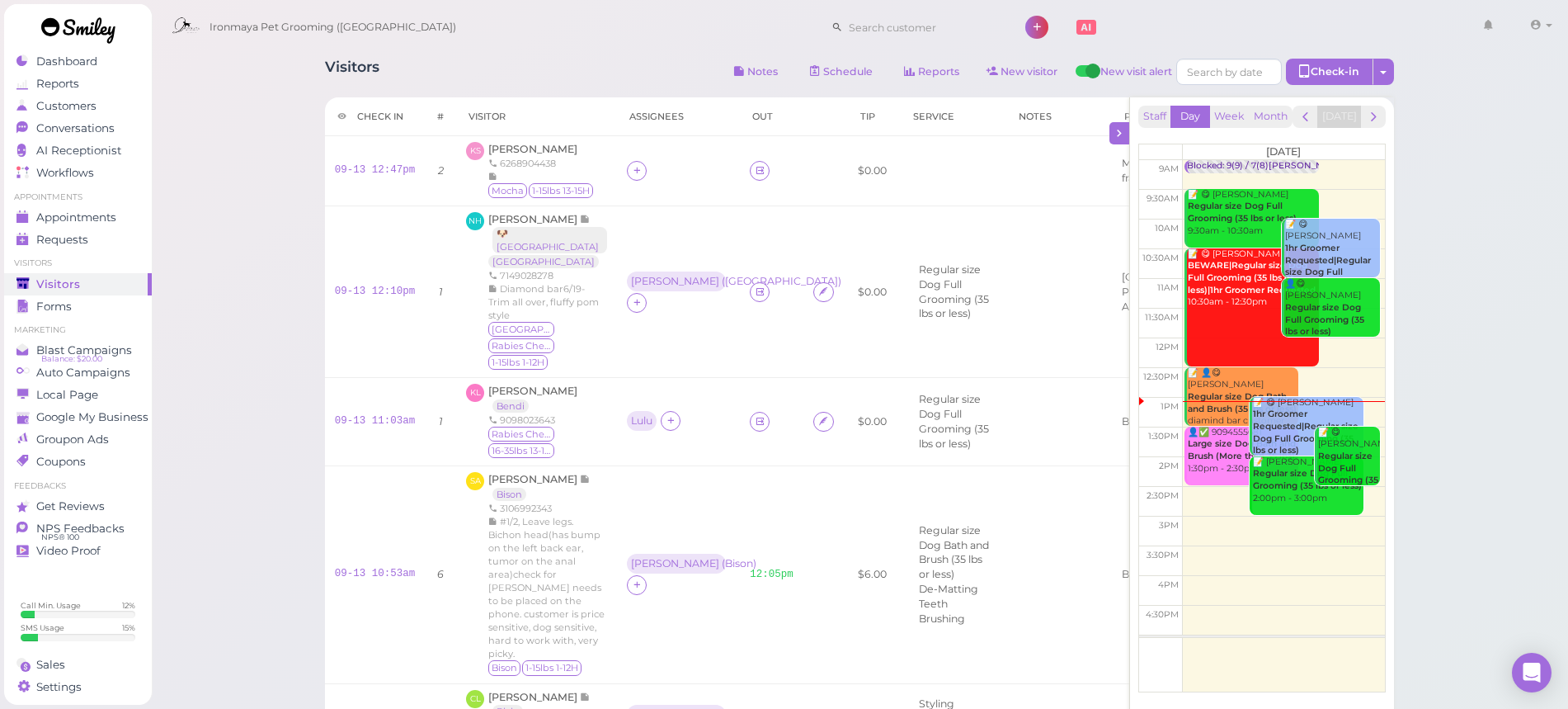
scroll to position [507, 0]
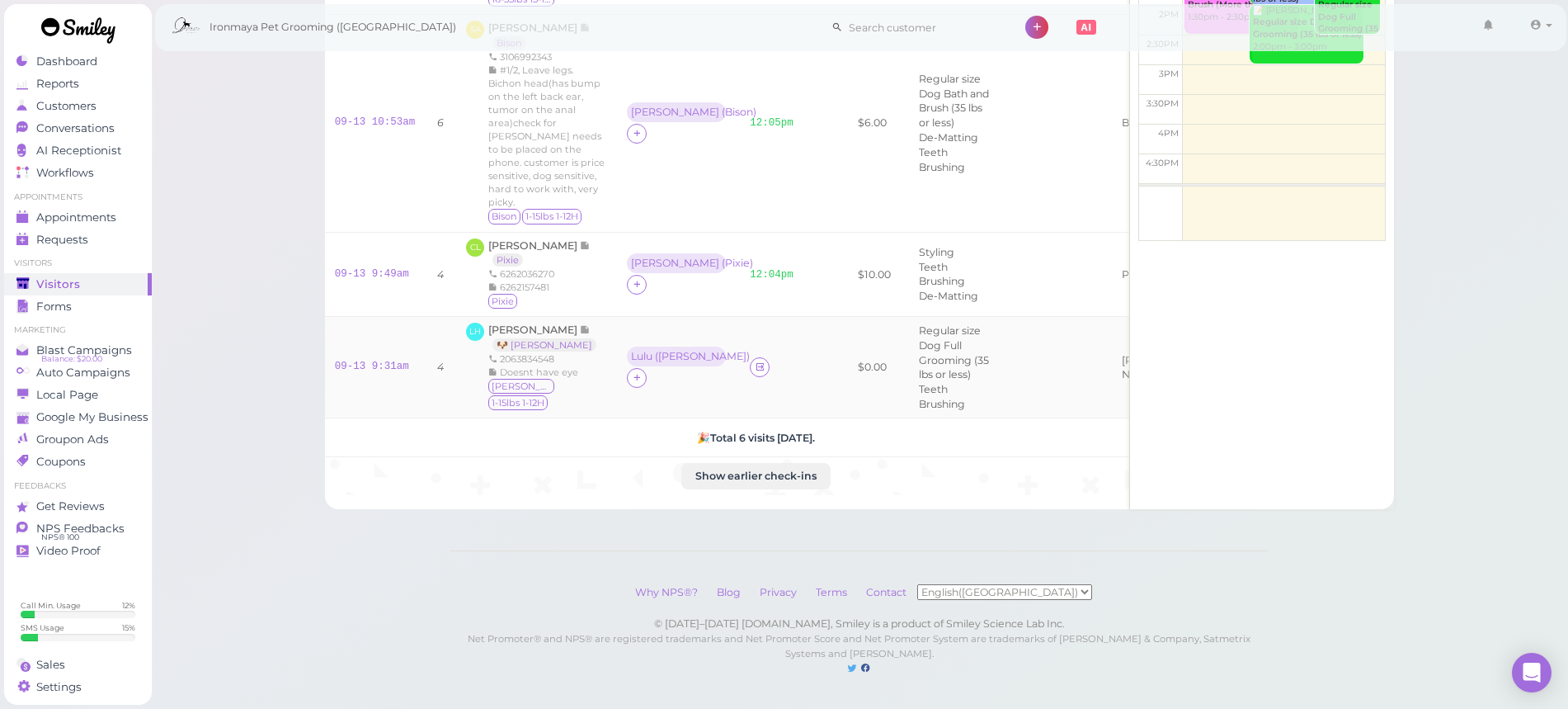
click at [641, 350] on td "Lulu ( [PERSON_NAME] )" at bounding box center [678, 367] width 123 height 102
click at [528, 336] on span "[PERSON_NAME]" at bounding box center [534, 329] width 92 height 12
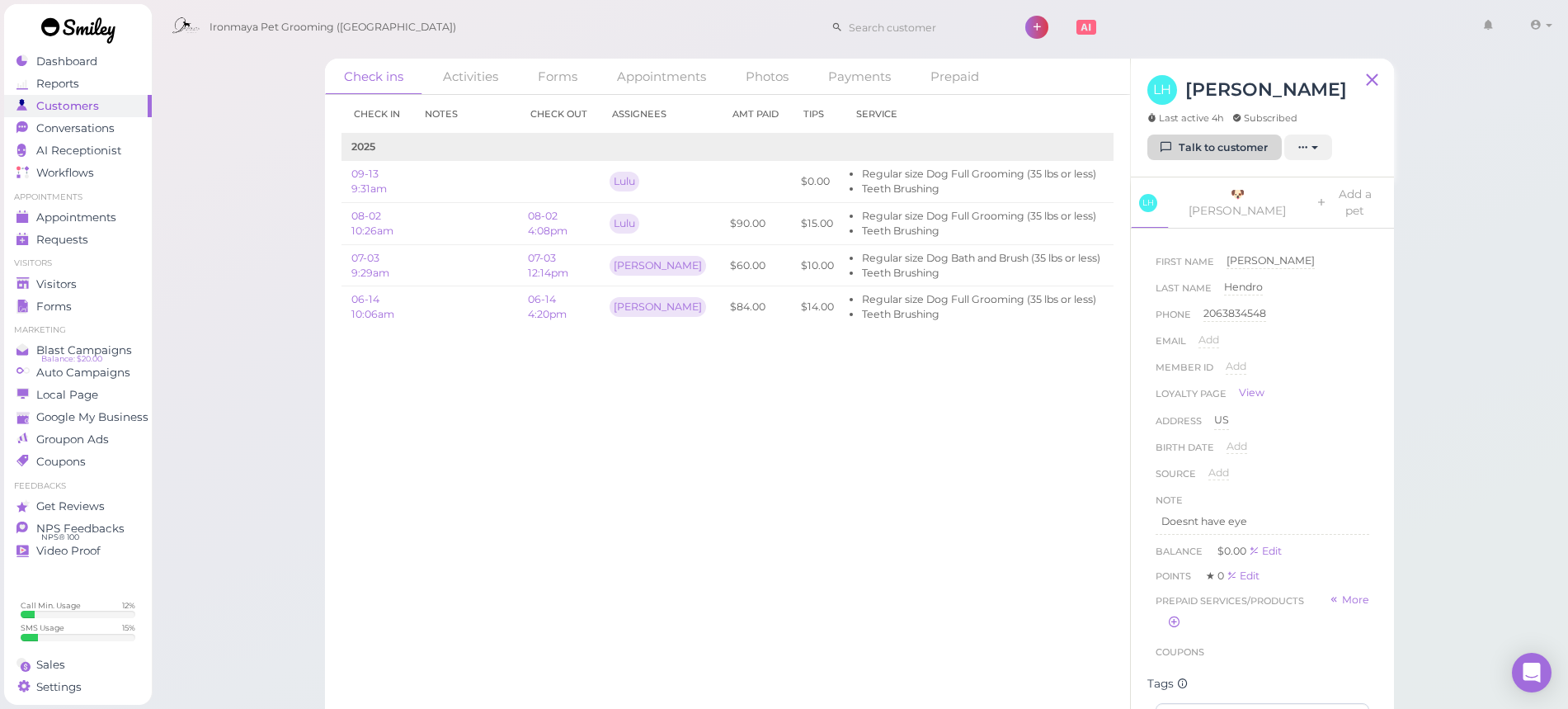
click at [1191, 145] on link "Talk to customer" at bounding box center [1215, 148] width 135 height 27
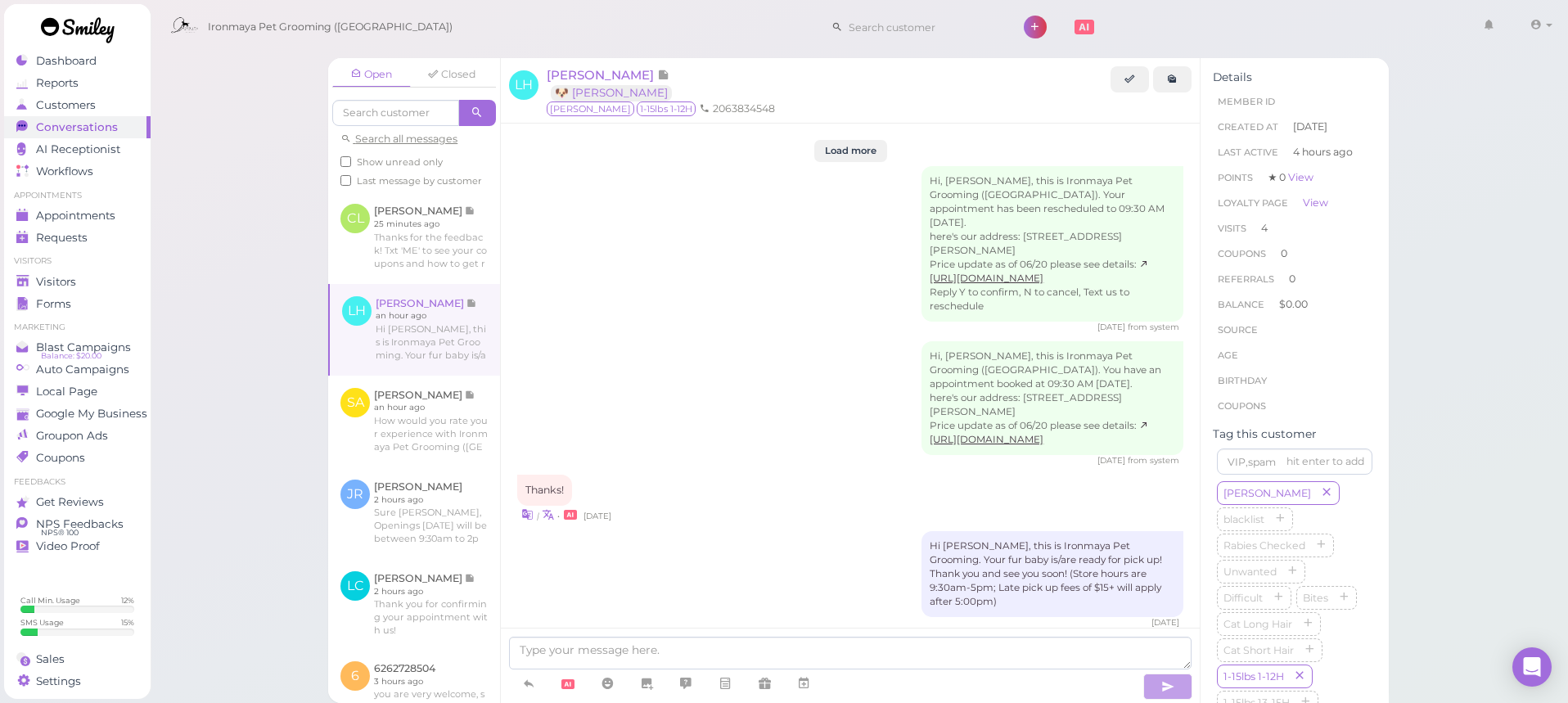
scroll to position [2357, 0]
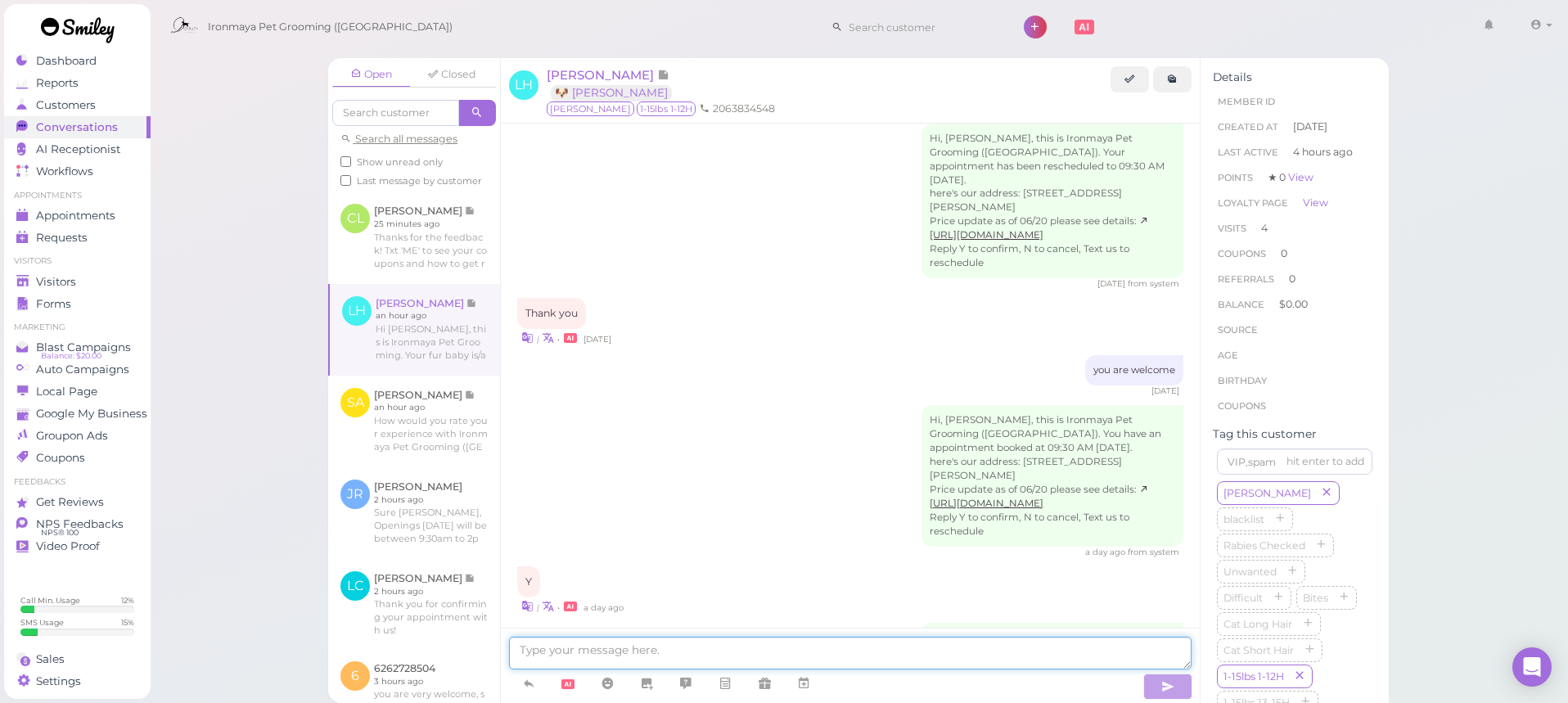
click at [772, 661] on textarea at bounding box center [850, 653] width 682 height 33
type textarea "f"
type textarea "Hi [PERSON_NAME], [PERSON_NAME] is picking up [PERSON_NAME], thank you."
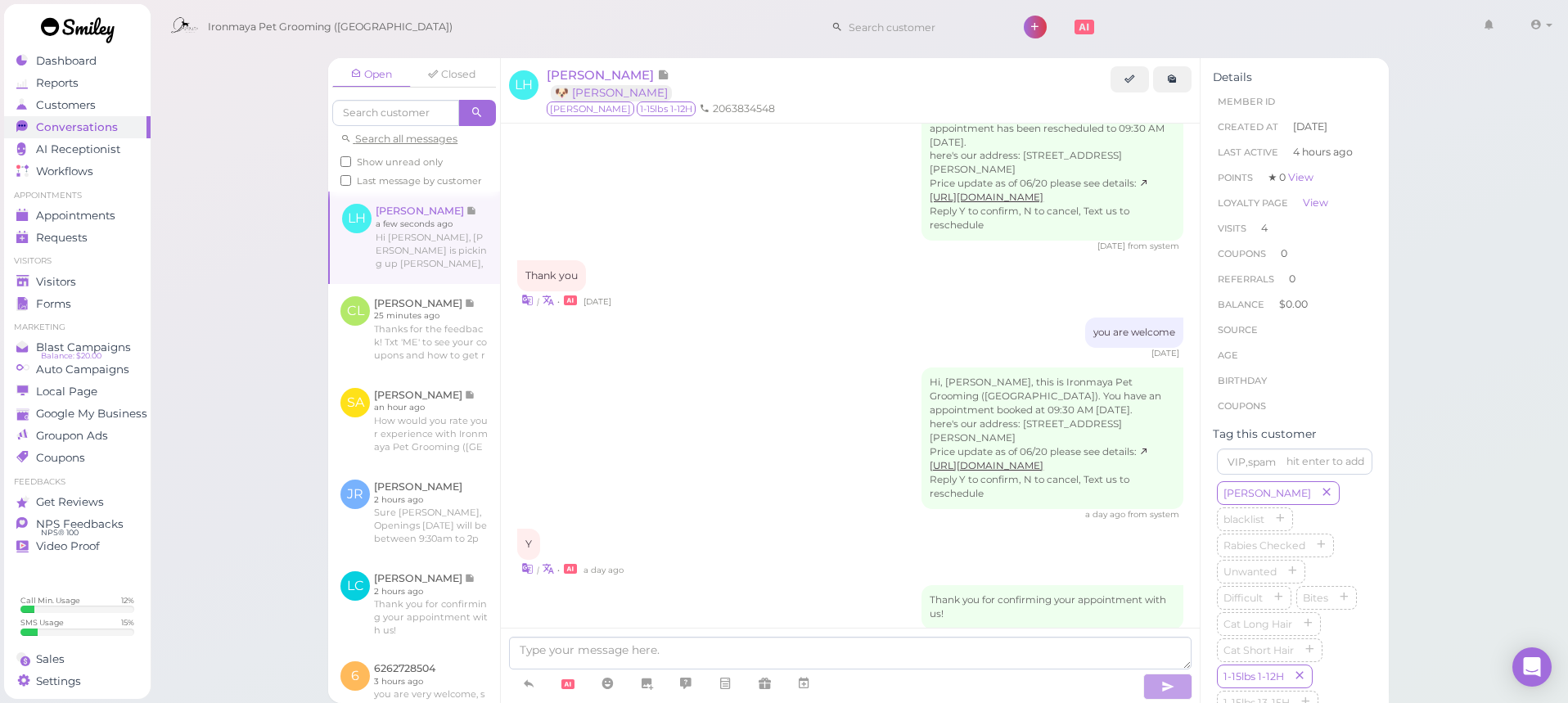
click at [814, 367] on div "Hi, [PERSON_NAME], this is Ironmaya Pet Grooming ([GEOGRAPHIC_DATA]). You have …" at bounding box center [851, 443] width 666 height 153
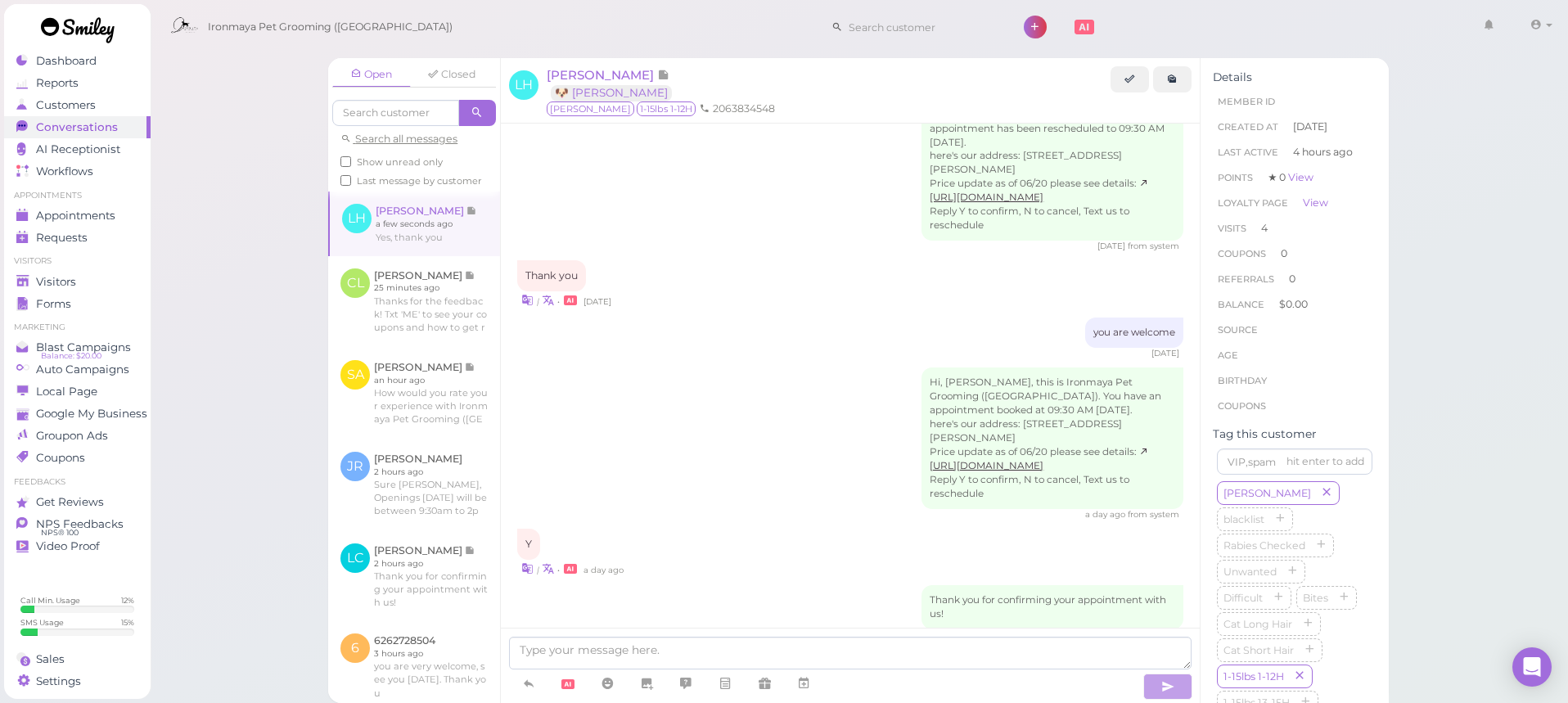
scroll to position [2461, 0]
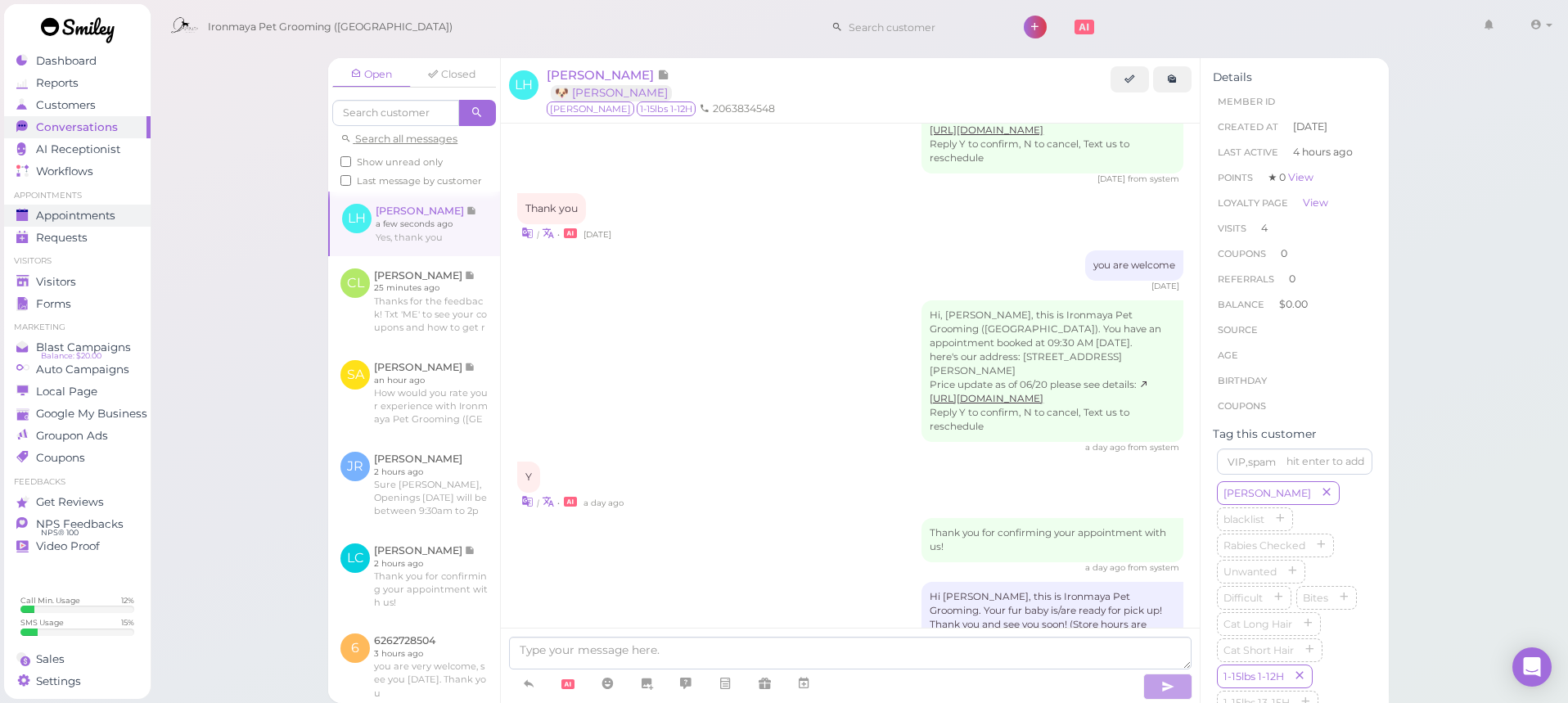
click at [78, 210] on span "Appointments" at bounding box center [75, 216] width 79 height 14
